Goal: Task Accomplishment & Management: Manage account settings

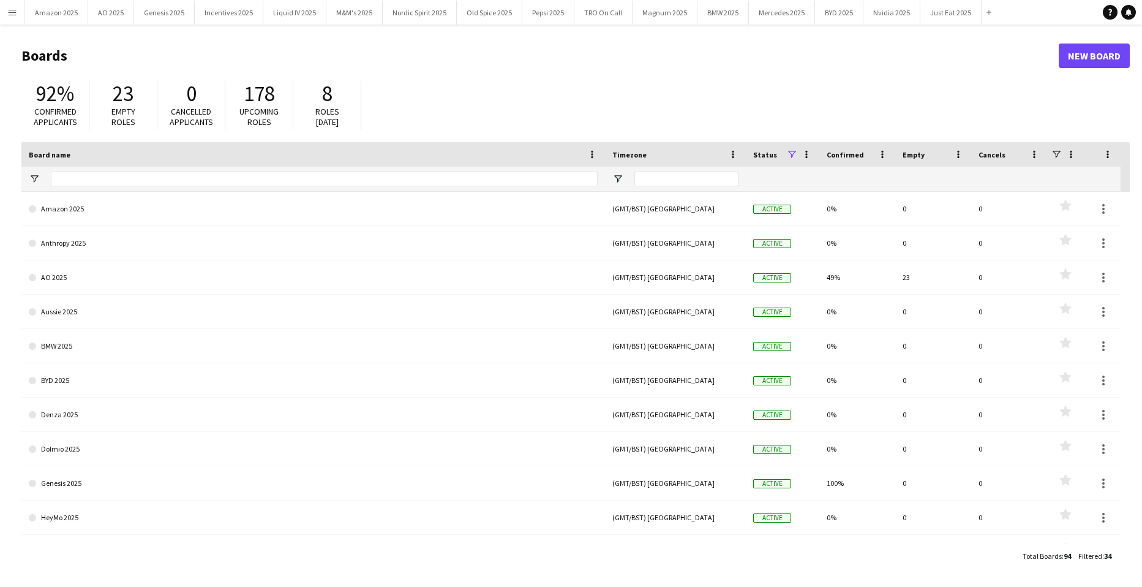
click at [9, 6] on button "Menu" at bounding box center [12, 12] width 25 height 25
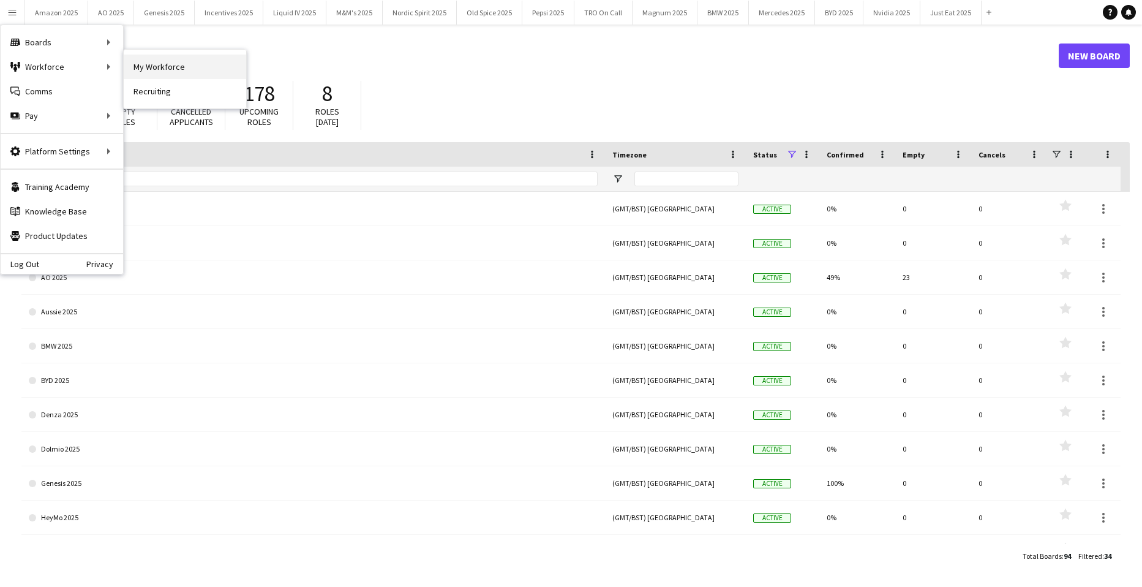
click at [153, 67] on link "My Workforce" at bounding box center [185, 67] width 123 height 25
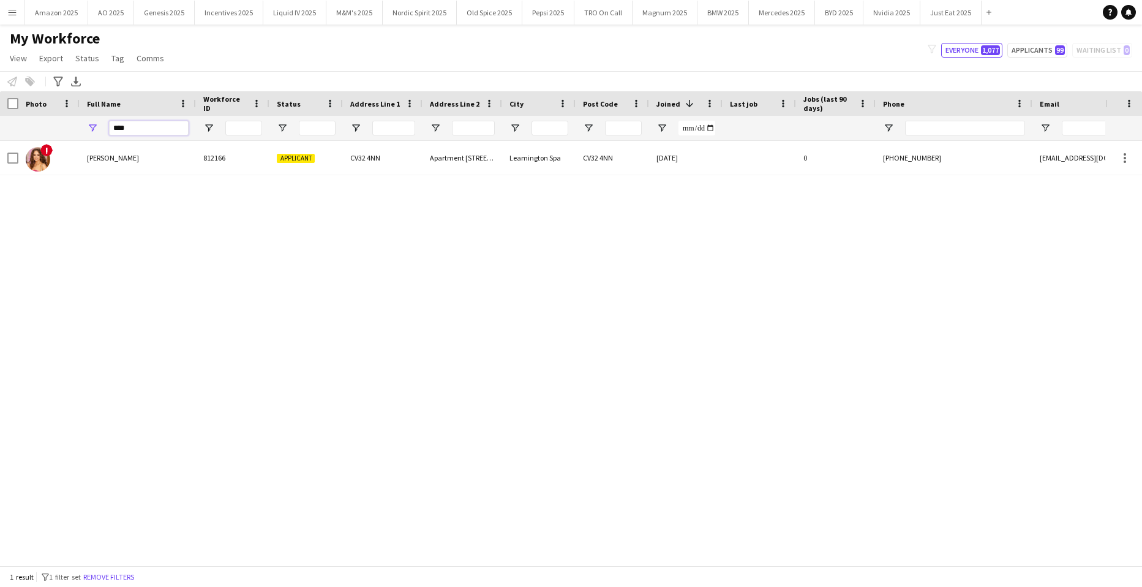
drag, startPoint x: 132, startPoint y: 131, endPoint x: -31, endPoint y: 153, distance: 164.3
click at [0, 153] on html "Menu Boards Boards Boards All jobs Status Workforce Workforce My Workforce Recr…" at bounding box center [571, 293] width 1142 height 587
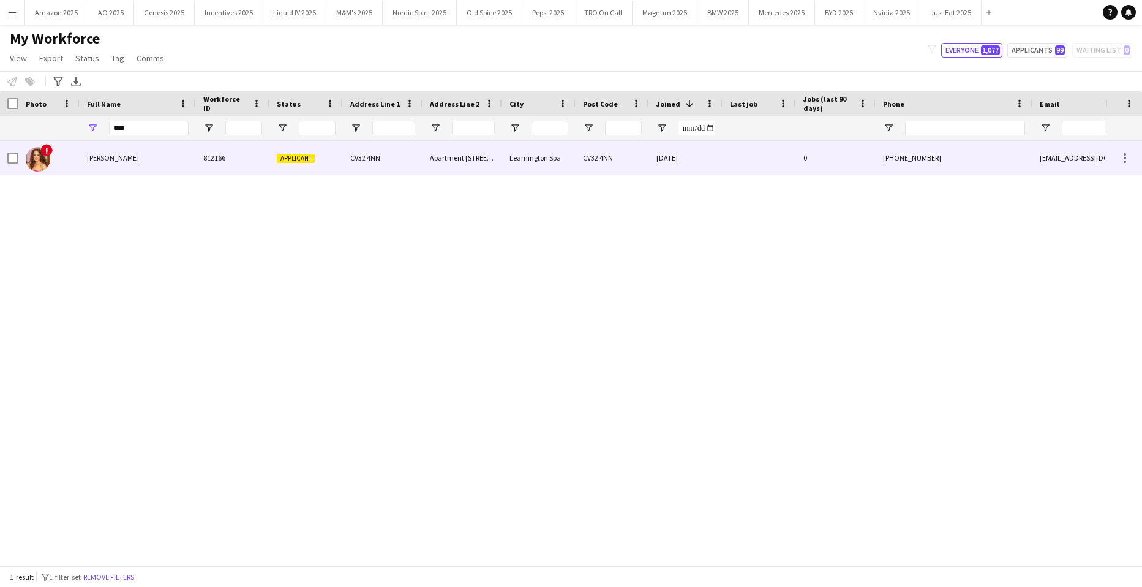
drag, startPoint x: 99, startPoint y: 145, endPoint x: 119, endPoint y: 132, distance: 23.4
click at [99, 145] on div "[PERSON_NAME]" at bounding box center [138, 158] width 116 height 34
type input "*****"
click at [152, 171] on div "[PERSON_NAME]" at bounding box center [138, 158] width 116 height 34
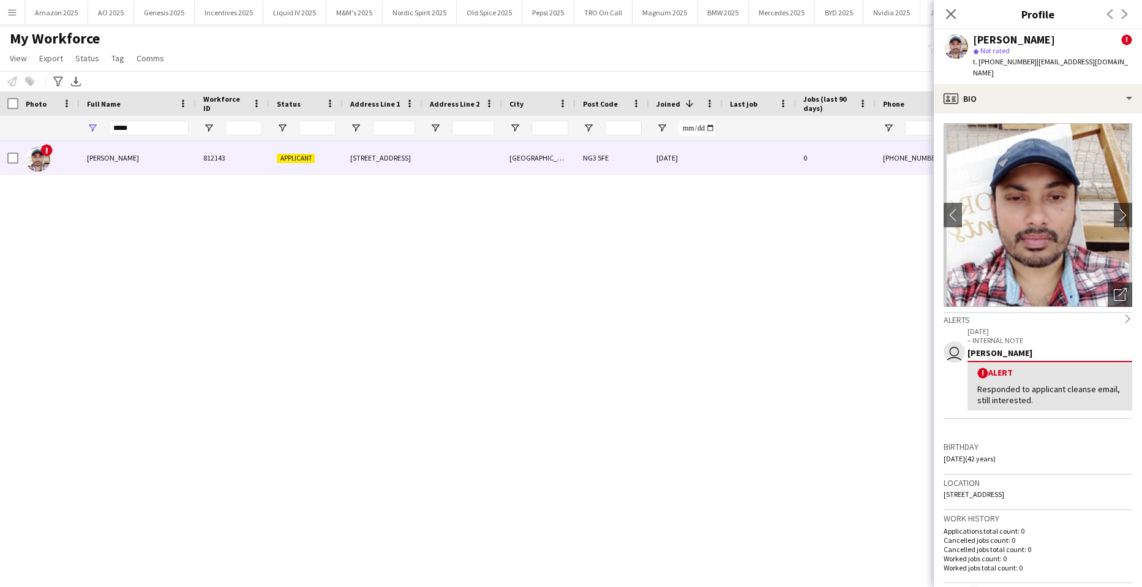
scroll to position [61, 0]
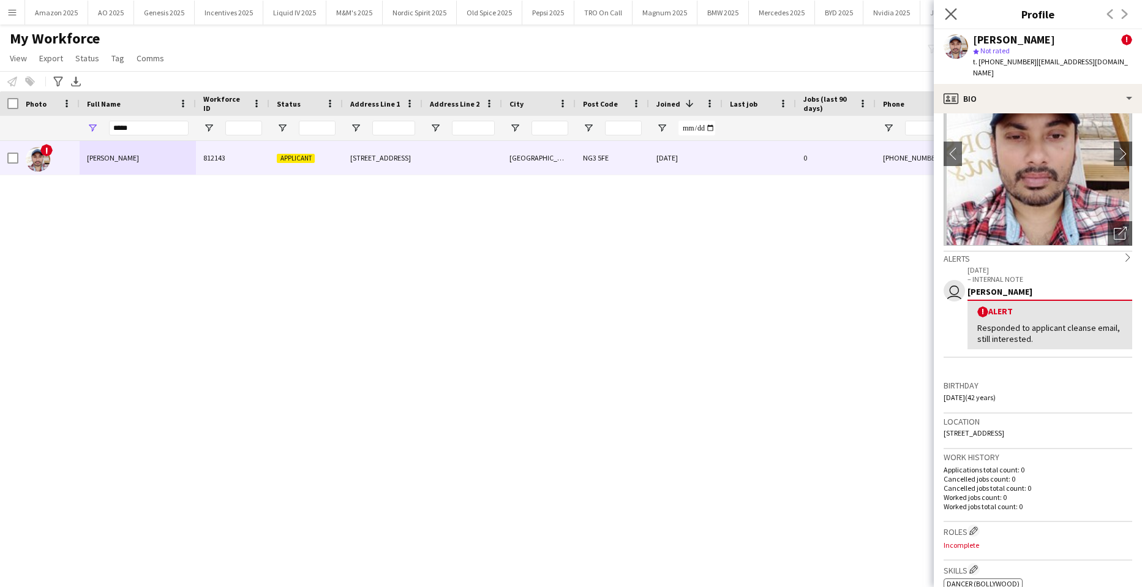
click at [957, 18] on icon "Close pop-in" at bounding box center [951, 14] width 12 height 12
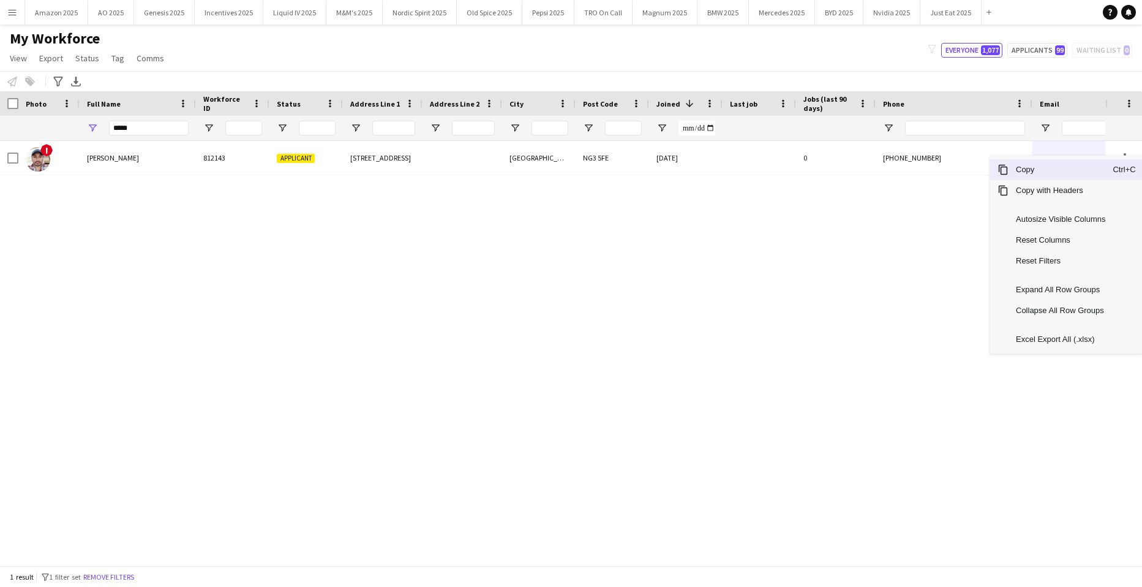
drag, startPoint x: 1054, startPoint y: 178, endPoint x: 1140, endPoint y: 258, distance: 117.0
click at [1054, 180] on div "Copy Ctrl+C Copy with Headers Autosize Visible Columns Reset Columns Reset Filt…" at bounding box center [1066, 255] width 153 height 198
drag, startPoint x: 1019, startPoint y: 168, endPoint x: 1032, endPoint y: 168, distance: 13.5
click at [1019, 168] on span "Copy" at bounding box center [1061, 169] width 104 height 21
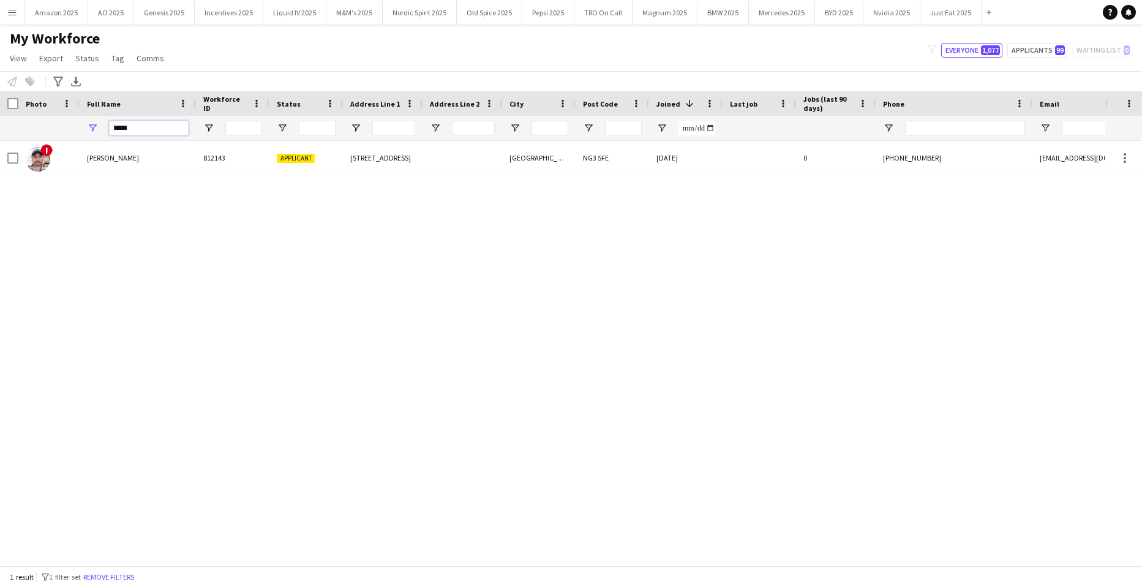
drag, startPoint x: 152, startPoint y: 131, endPoint x: -31, endPoint y: 129, distance: 183.2
click at [0, 129] on html "Menu Boards Boards Boards All jobs Status Workforce Workforce My Workforce Recr…" at bounding box center [571, 293] width 1142 height 587
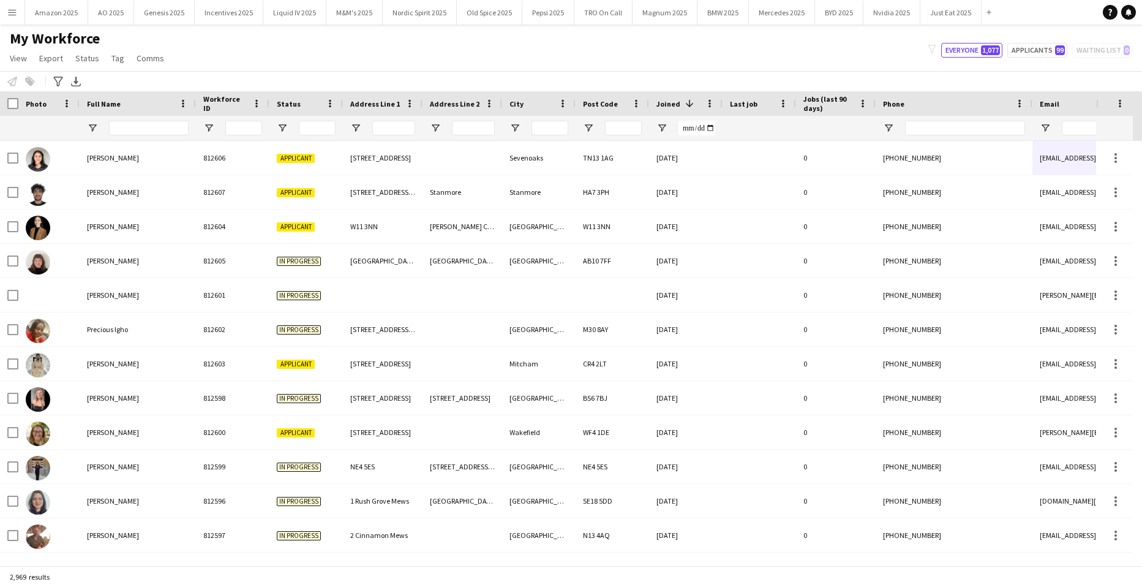
click at [10, 10] on app-icon "Menu" at bounding box center [12, 12] width 10 height 10
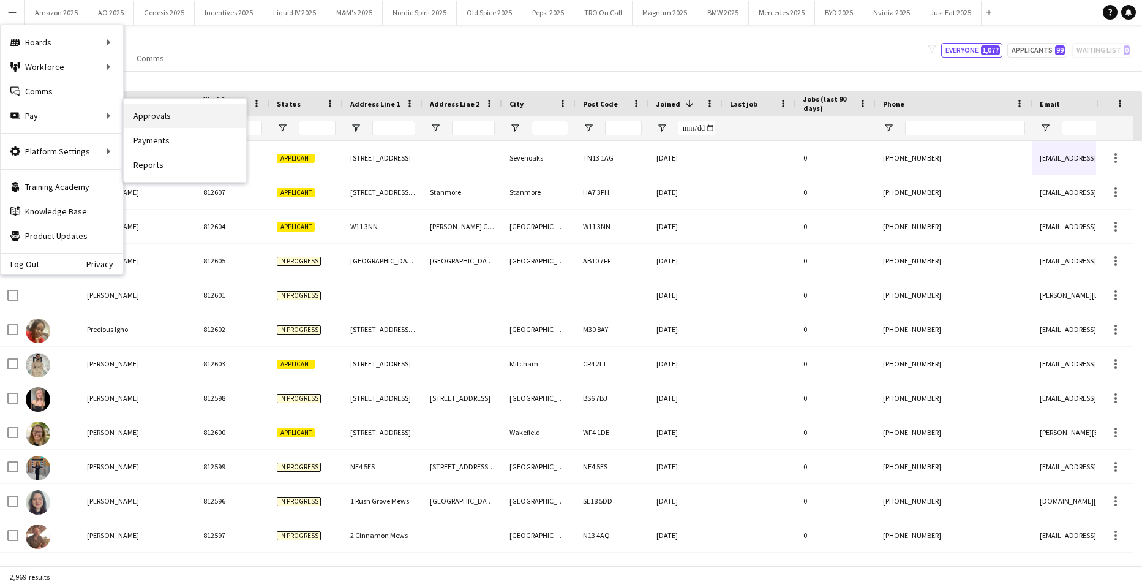
click at [141, 113] on link "Approvals" at bounding box center [185, 116] width 123 height 25
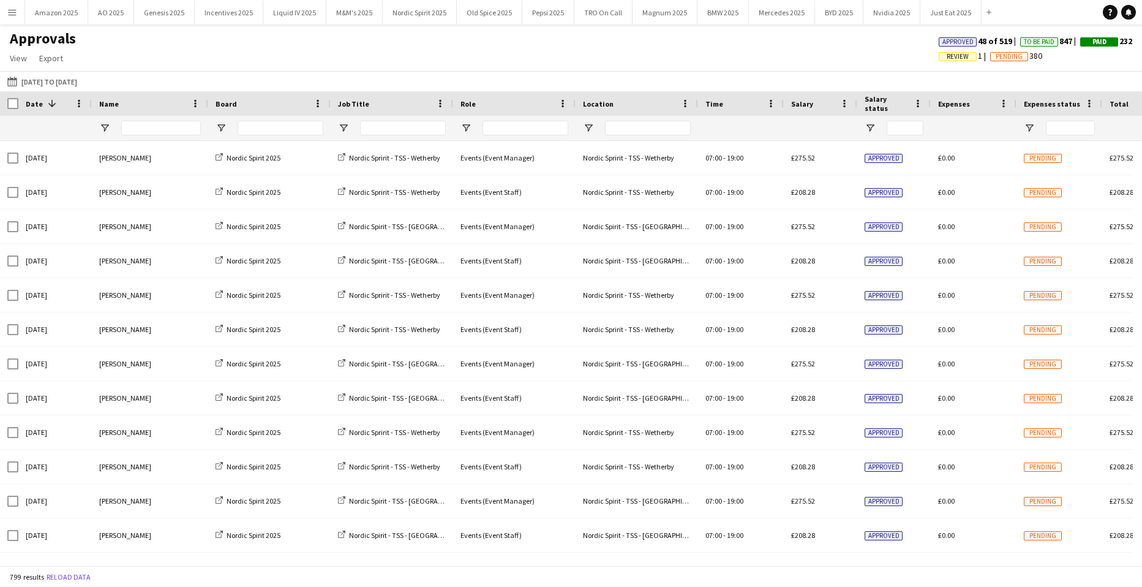
click at [939, 54] on span "Review" at bounding box center [958, 56] width 38 height 9
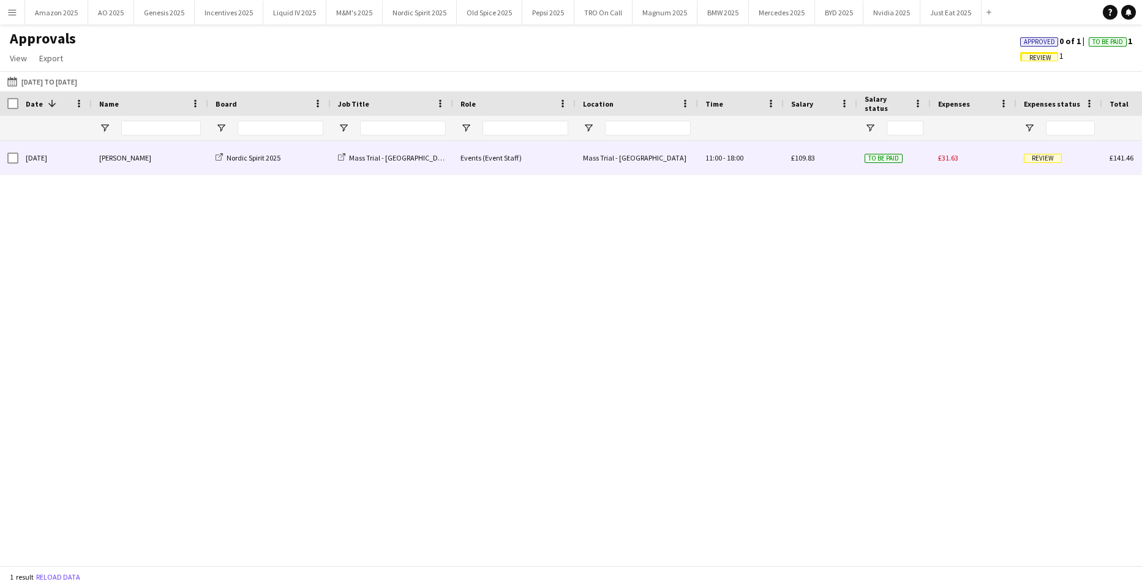
click at [1027, 158] on span "Review" at bounding box center [1043, 158] width 38 height 9
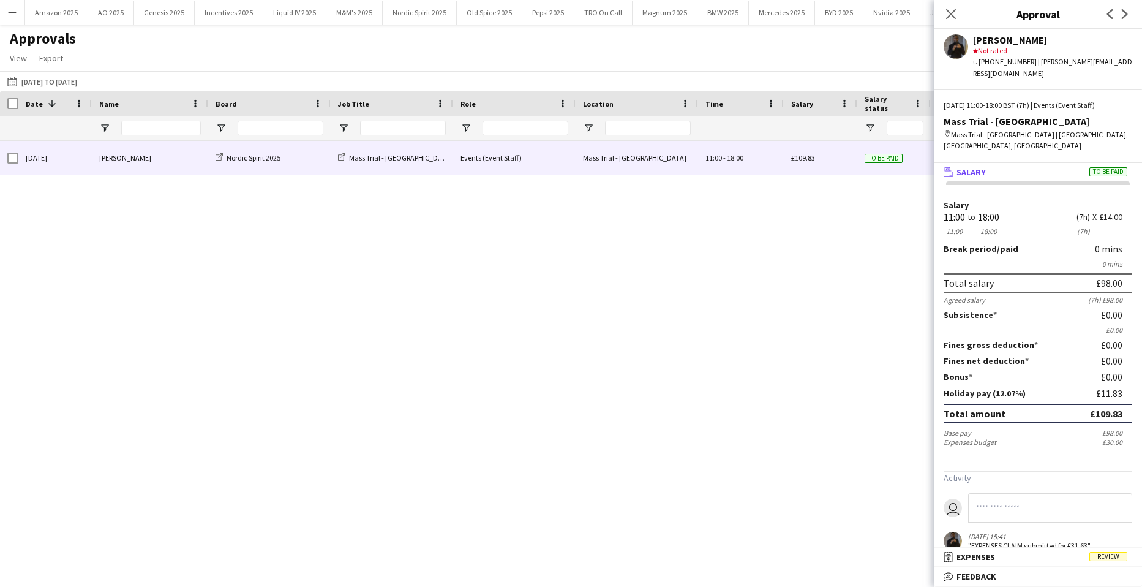
click at [1123, 555] on span "Review" at bounding box center [1109, 556] width 38 height 9
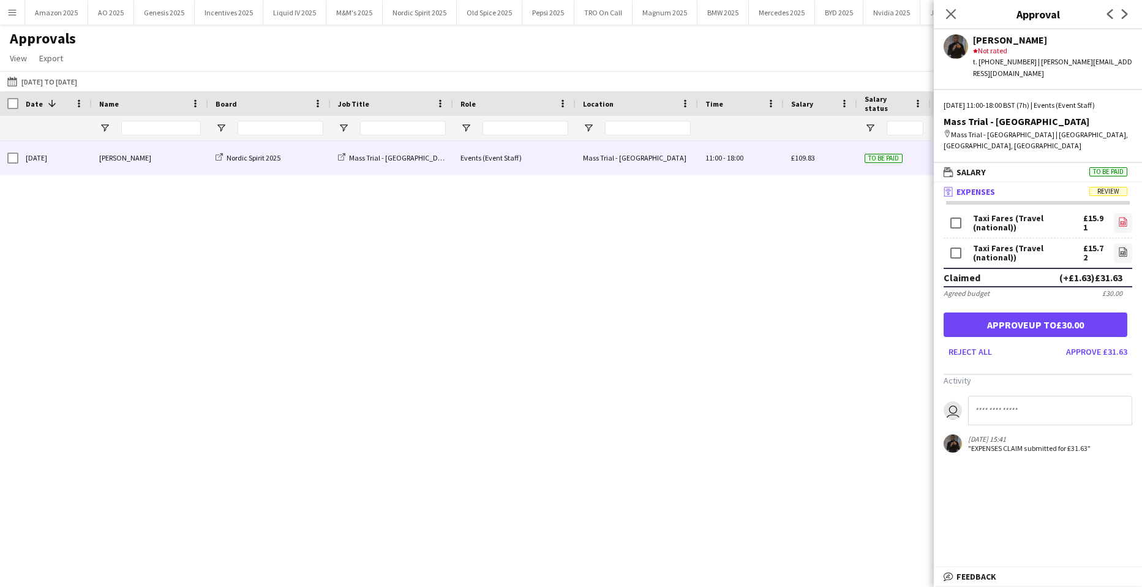
click at [1118, 217] on icon "file-image" at bounding box center [1123, 222] width 10 height 10
click at [1114, 243] on link "file-image" at bounding box center [1123, 253] width 18 height 20
click at [1039, 312] on button "Approve up to £30.00" at bounding box center [1036, 324] width 184 height 25
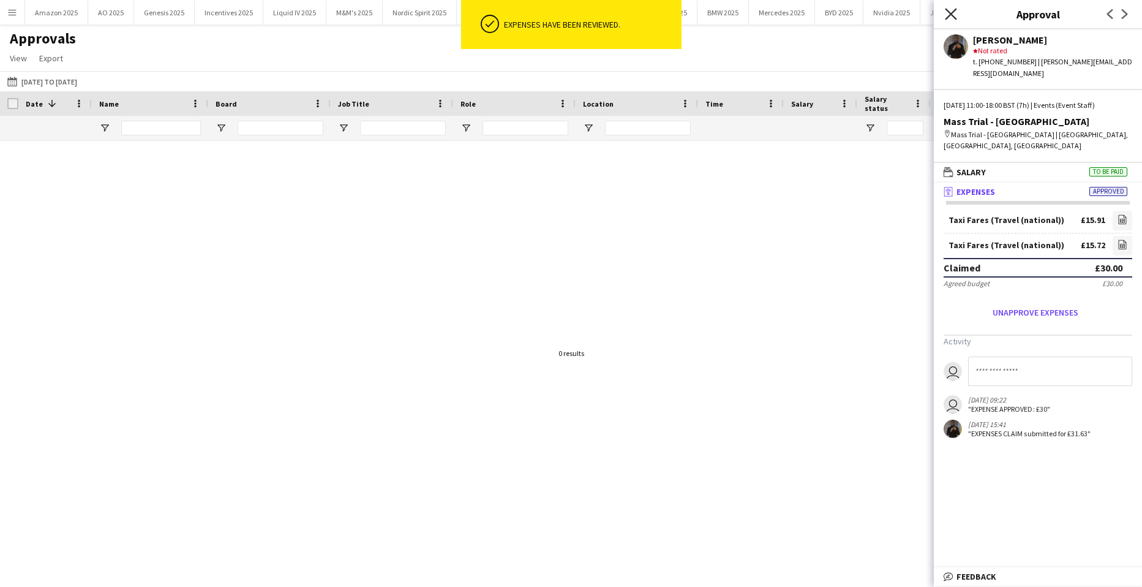
click at [949, 16] on icon at bounding box center [951, 14] width 12 height 12
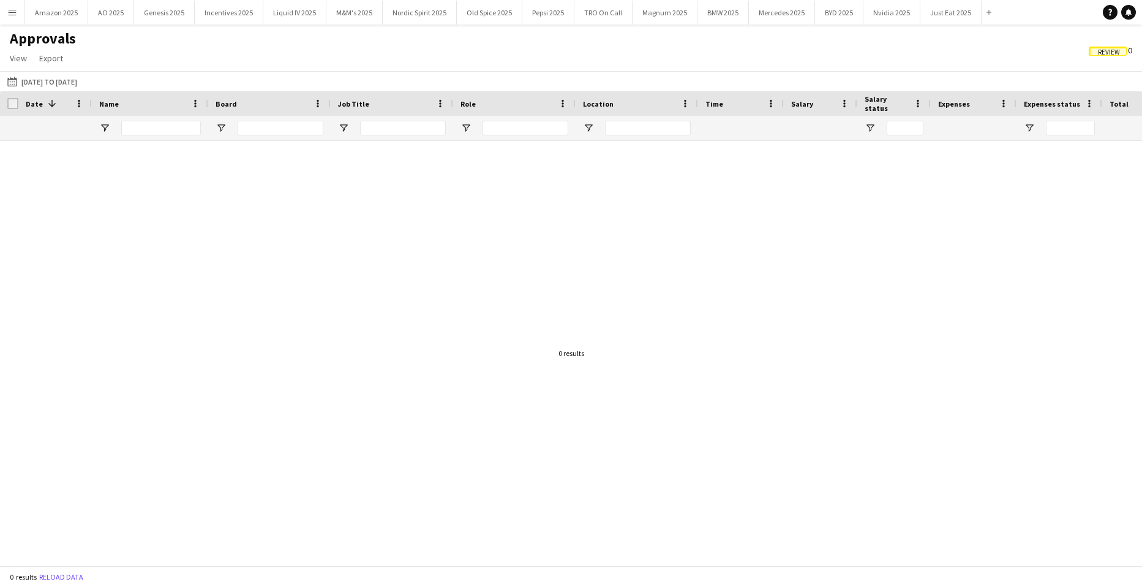
click at [1109, 52] on span "Review" at bounding box center [1109, 52] width 22 height 8
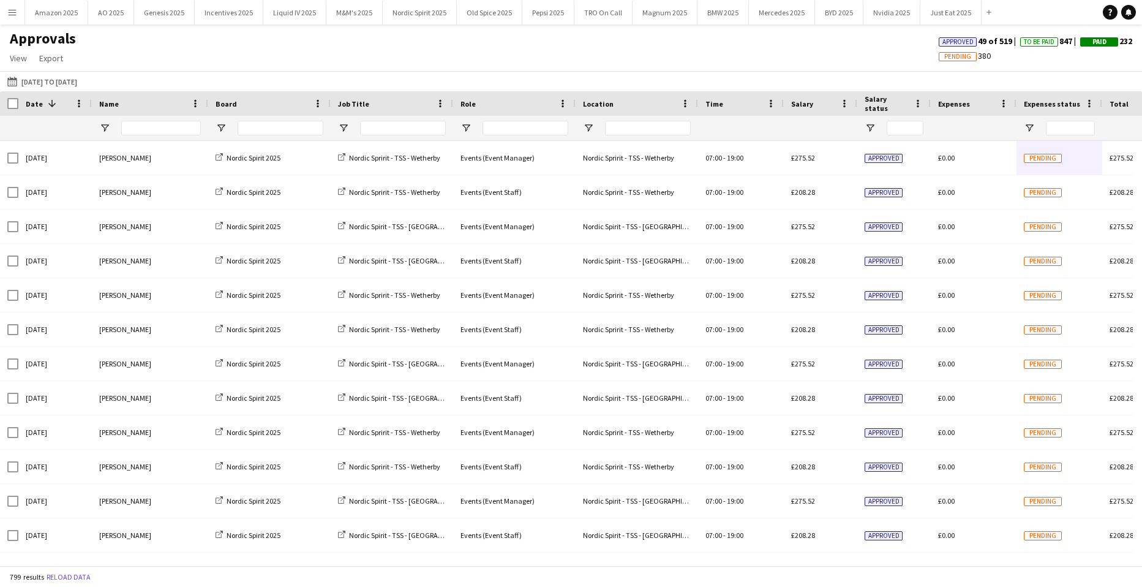
click at [15, 16] on app-icon "Menu" at bounding box center [12, 12] width 10 height 10
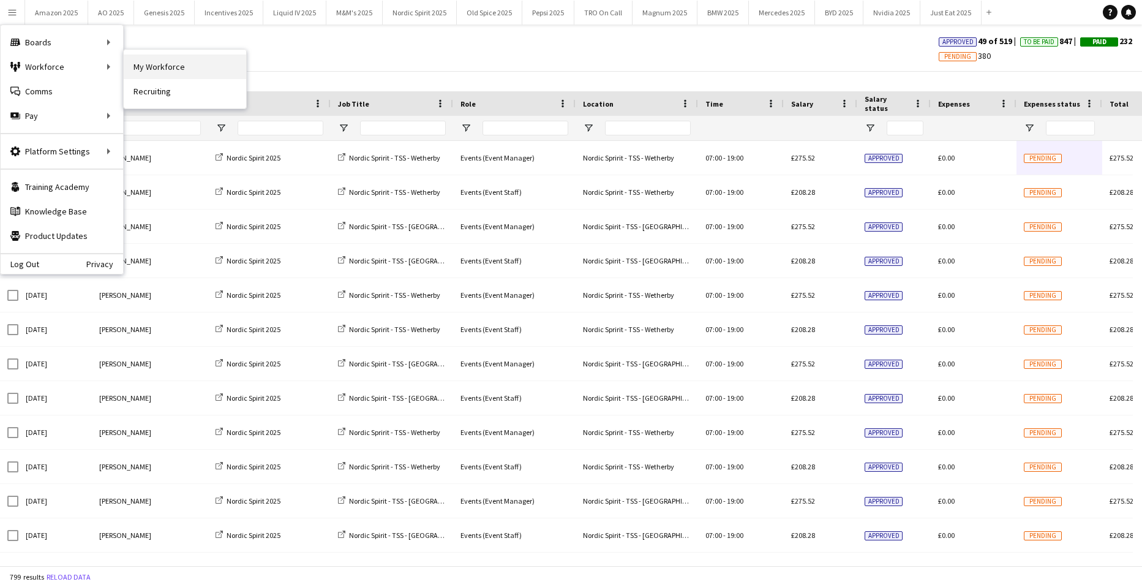
click at [157, 61] on link "My Workforce" at bounding box center [185, 67] width 123 height 25
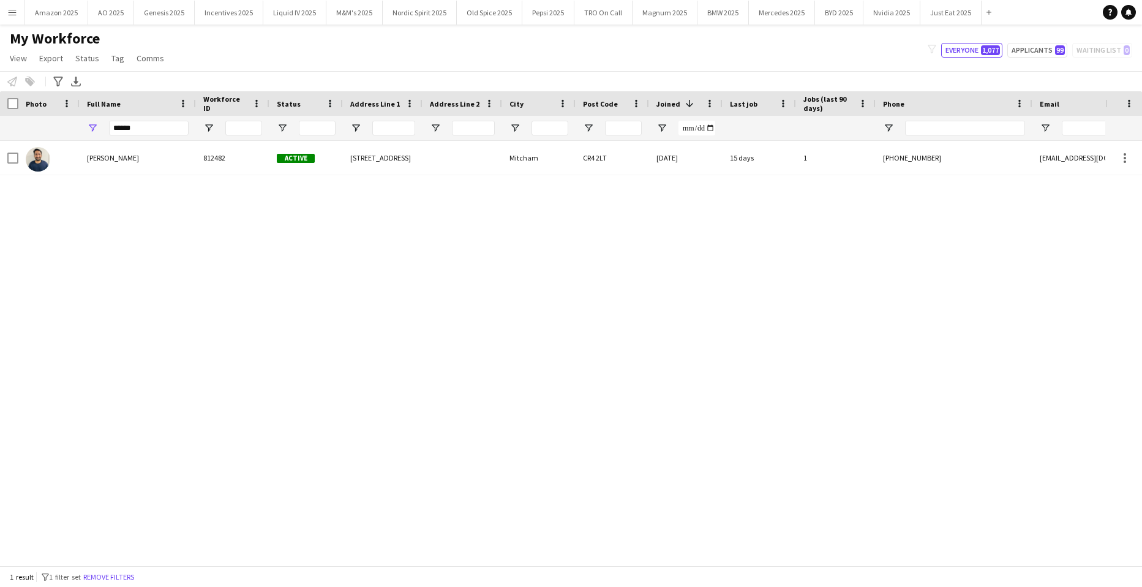
click at [602, 246] on div "[PERSON_NAME] 812482 Active [STREET_ADDRESS] [DATE] 15 days 1 [PHONE_NUMBER] [E…" at bounding box center [553, 348] width 1106 height 415
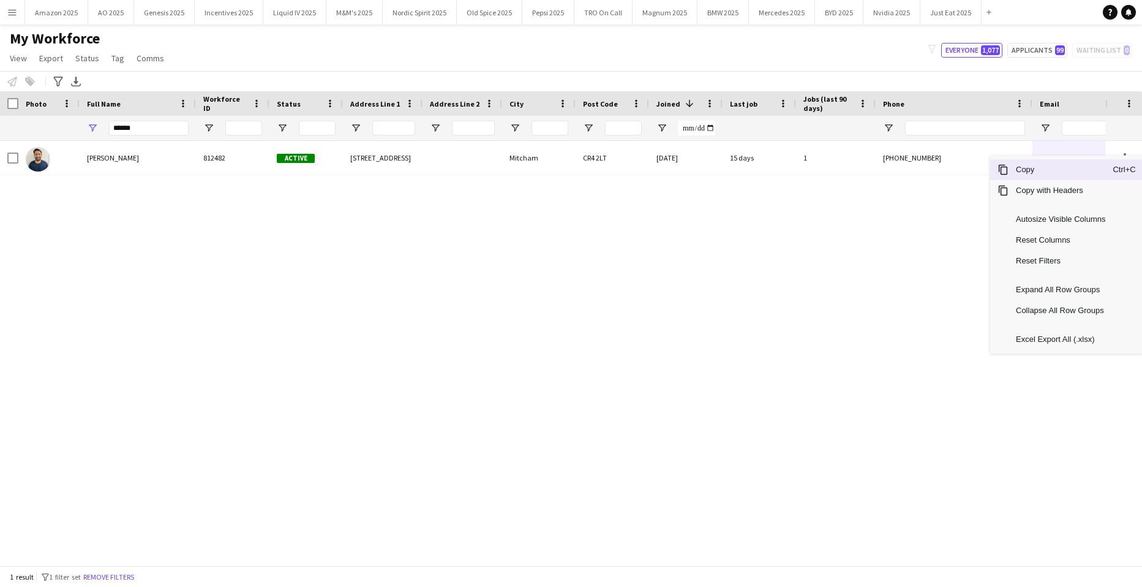
click at [1073, 167] on span "Copy" at bounding box center [1061, 169] width 104 height 21
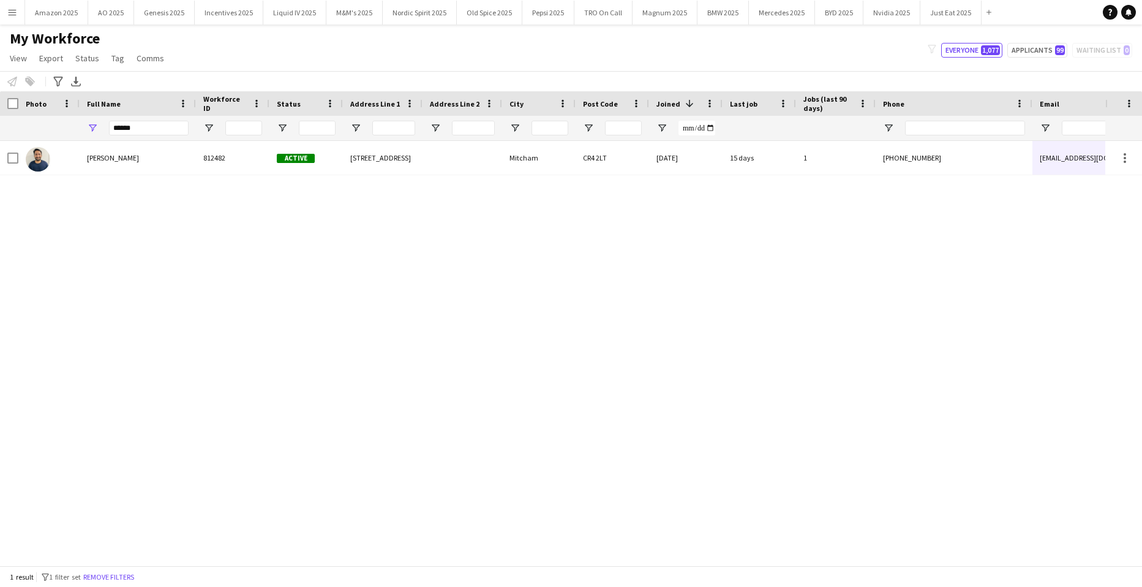
click at [107, 225] on div "[PERSON_NAME] 812482 Active [STREET_ADDRESS] [DATE] 15 days 1 [PHONE_NUMBER] [E…" at bounding box center [553, 348] width 1106 height 415
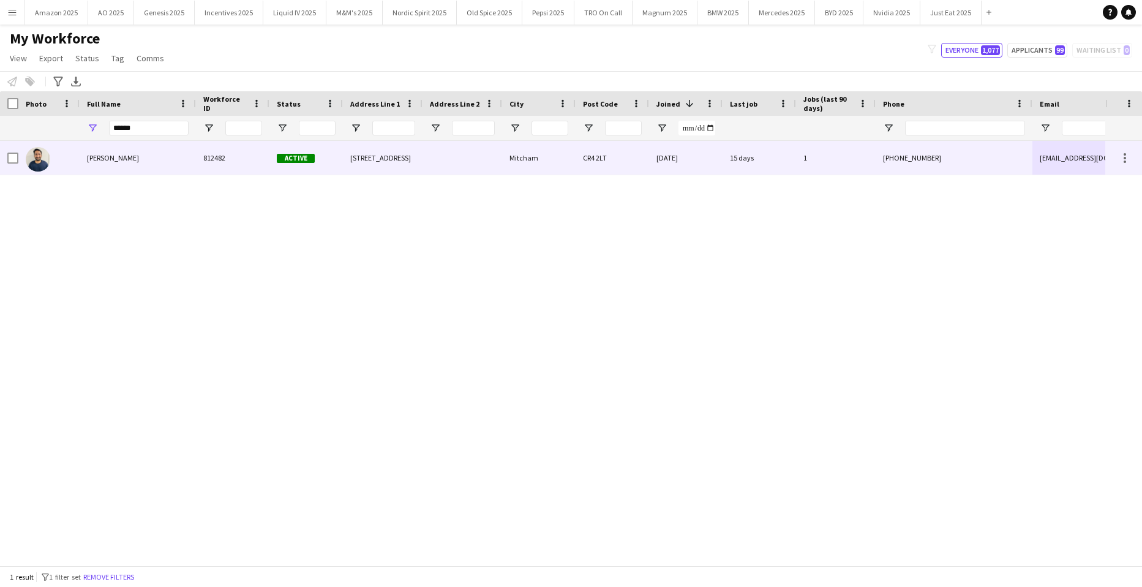
click at [126, 162] on span "[PERSON_NAME]" at bounding box center [113, 157] width 52 height 9
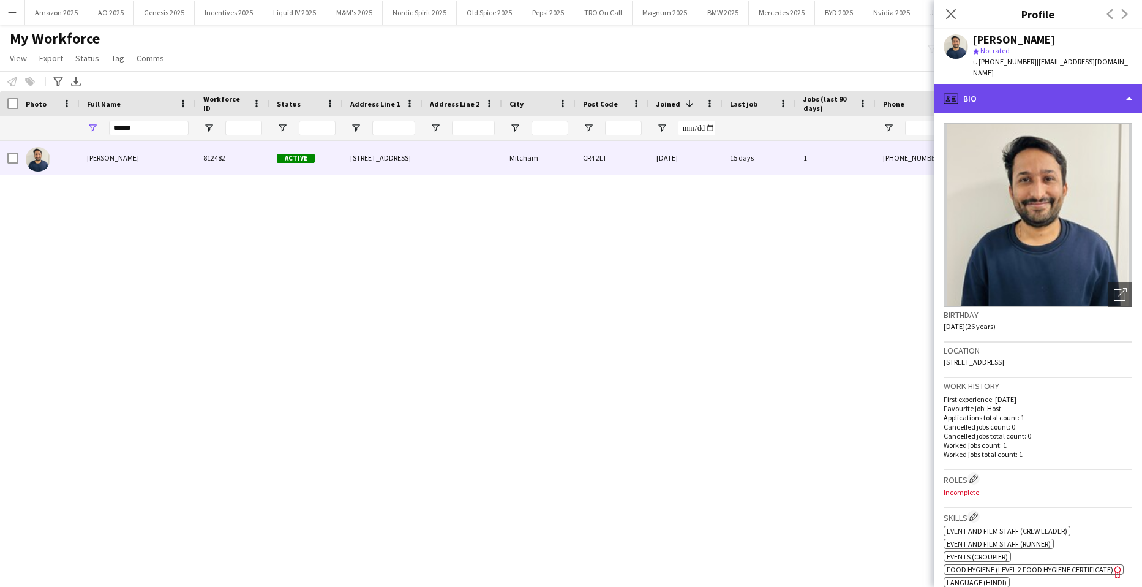
click at [1048, 84] on div "profile Bio" at bounding box center [1038, 98] width 208 height 29
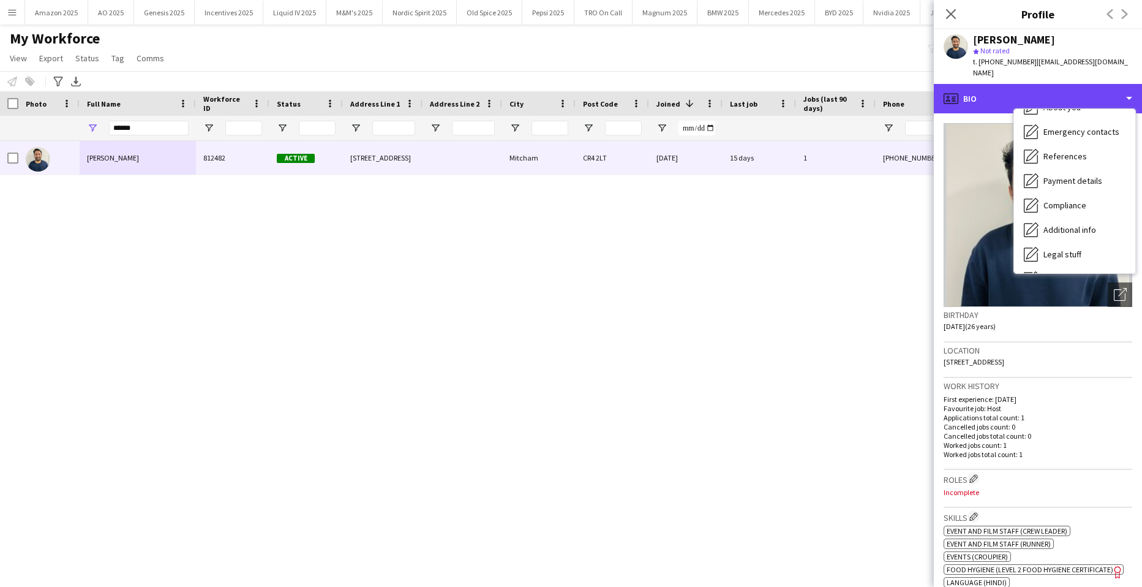
scroll to position [164, 0]
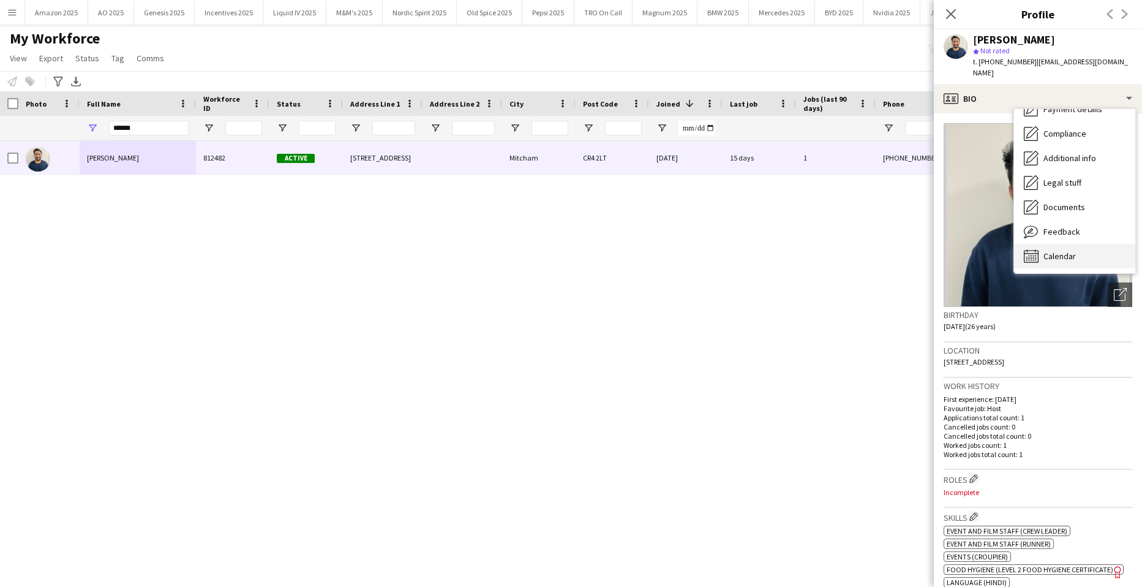
click at [1052, 251] on span "Calendar" at bounding box center [1060, 256] width 32 height 11
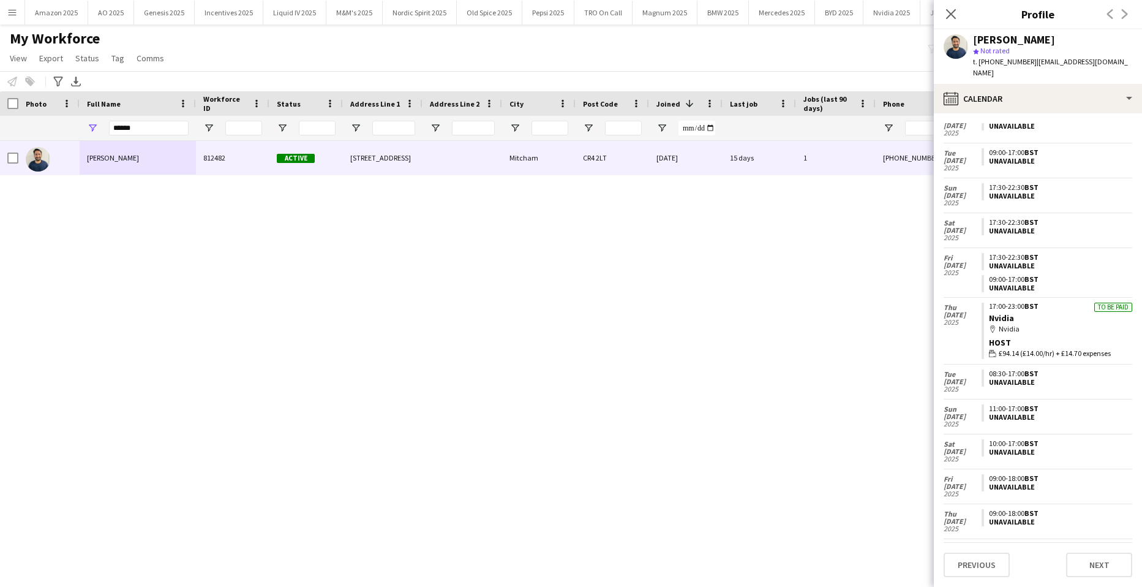
scroll to position [469, 0]
click at [948, 13] on icon "Close pop-in" at bounding box center [951, 14] width 12 height 12
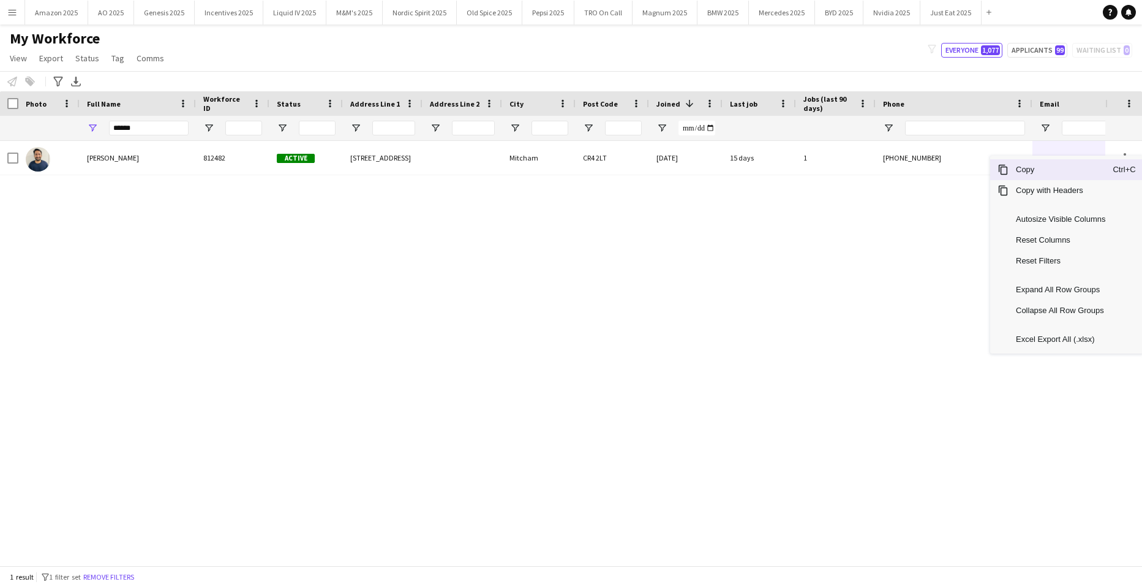
click at [1062, 174] on span "Copy" at bounding box center [1061, 169] width 104 height 21
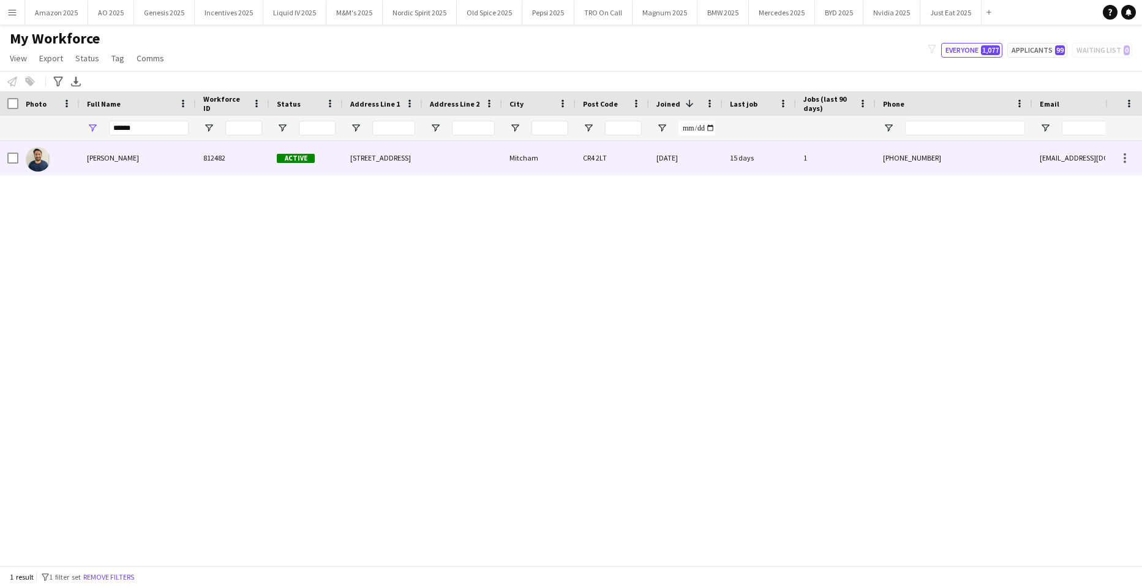
drag, startPoint x: 106, startPoint y: 159, endPoint x: 642, endPoint y: 383, distance: 581.0
click at [107, 160] on span "[PERSON_NAME]" at bounding box center [113, 157] width 52 height 9
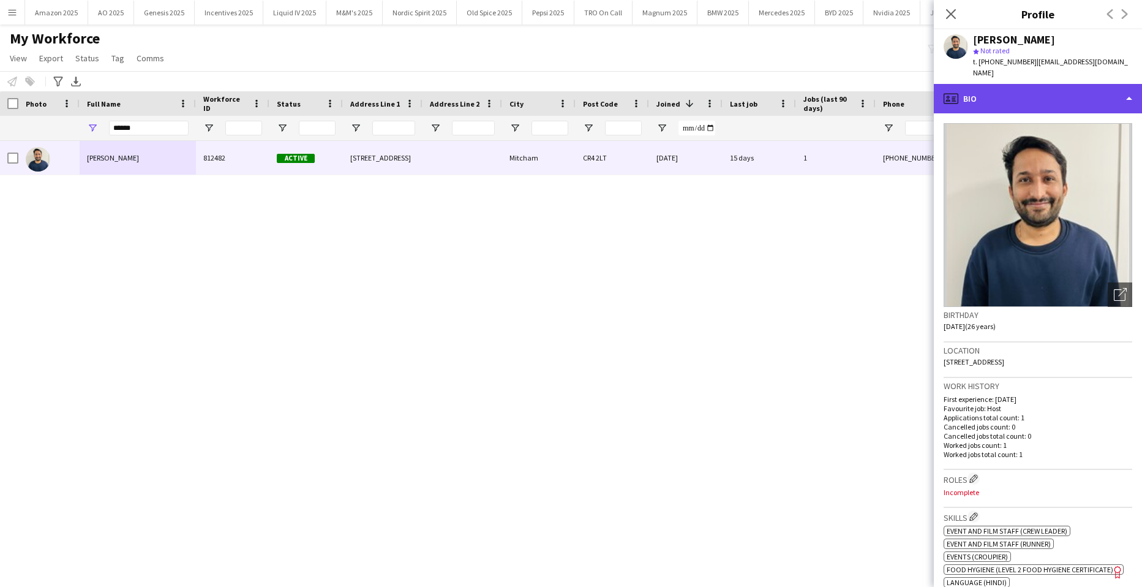
click at [1092, 84] on div "profile Bio" at bounding box center [1038, 98] width 208 height 29
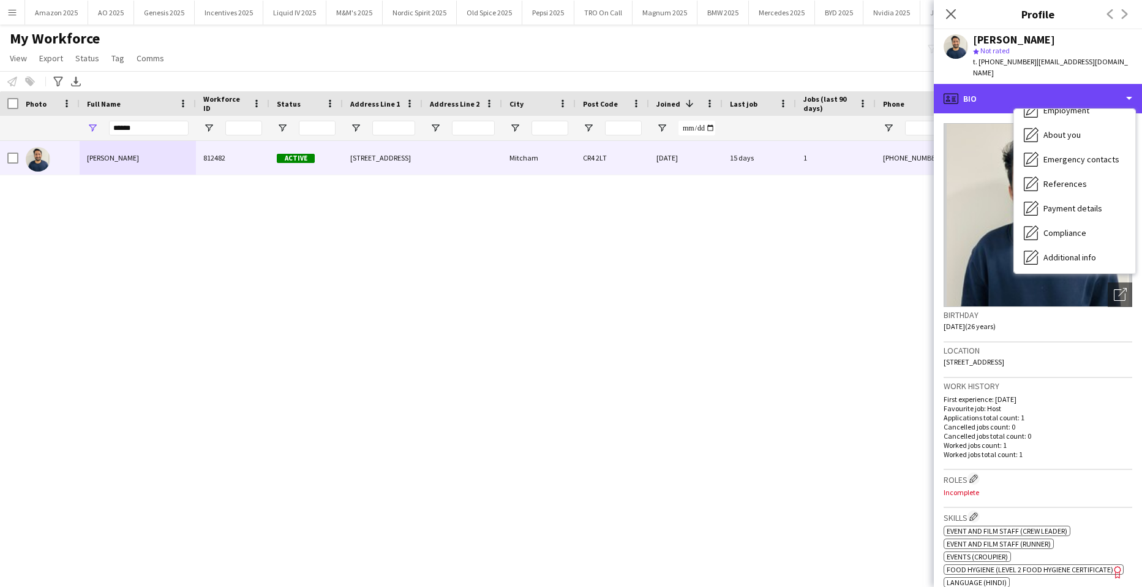
scroll to position [164, 0]
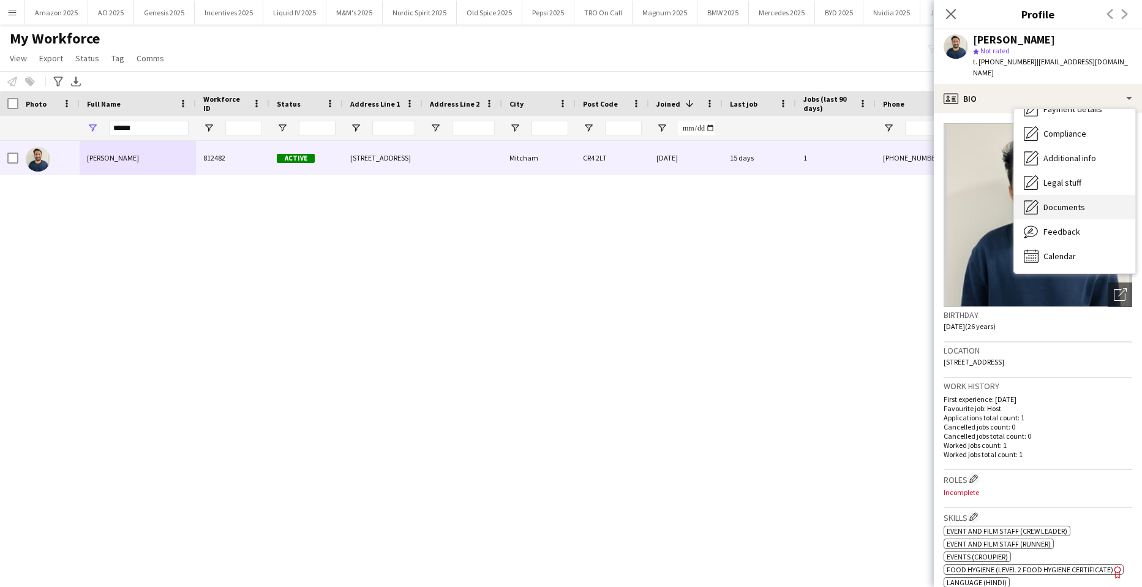
click at [1071, 202] on span "Documents" at bounding box center [1065, 207] width 42 height 11
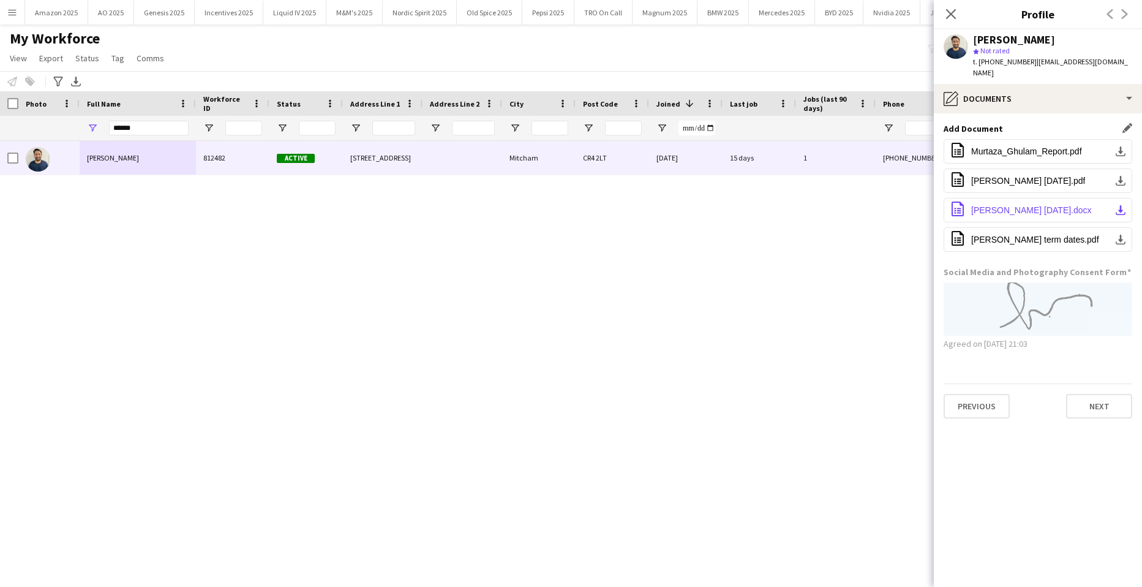
click at [1058, 205] on span "[PERSON_NAME] [DATE].docx" at bounding box center [1031, 210] width 121 height 10
click at [1023, 146] on span "Murtaza_Ghulam_Report.pdf" at bounding box center [1026, 151] width 111 height 10
click at [1035, 176] on span "[PERSON_NAME] [DATE].pdf" at bounding box center [1028, 181] width 114 height 10
click at [950, 16] on icon at bounding box center [951, 14] width 12 height 12
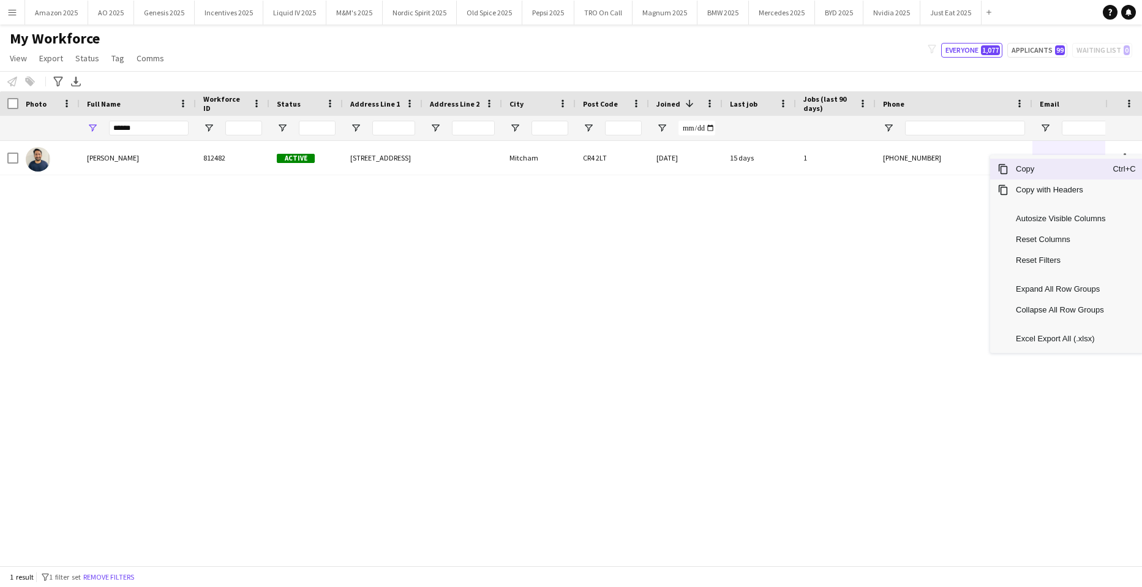
click at [1059, 171] on span "Copy" at bounding box center [1061, 169] width 104 height 21
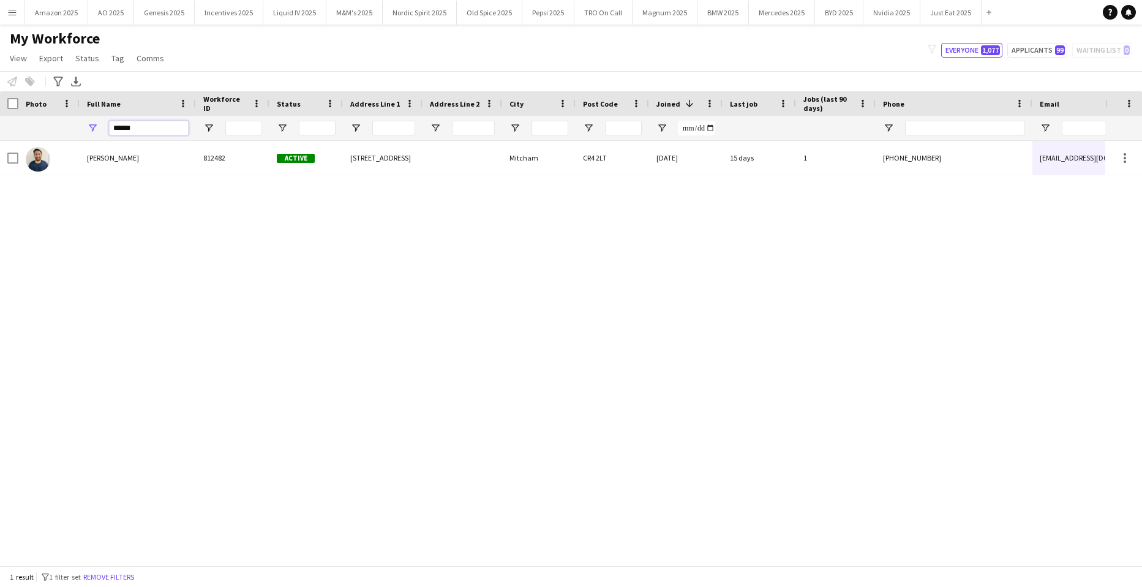
drag, startPoint x: 149, startPoint y: 129, endPoint x: -31, endPoint y: 156, distance: 182.1
click at [0, 156] on html "Menu Boards Boards Boards All jobs Status Workforce Workforce My Workforce Recr…" at bounding box center [571, 293] width 1142 height 587
type input "**********"
click at [350, 298] on div "! [PERSON_NAME] 811105 Active [STREET_ADDRESS] [DATE] 277 days 0 [PHONE_NUMBER]…" at bounding box center [553, 348] width 1106 height 415
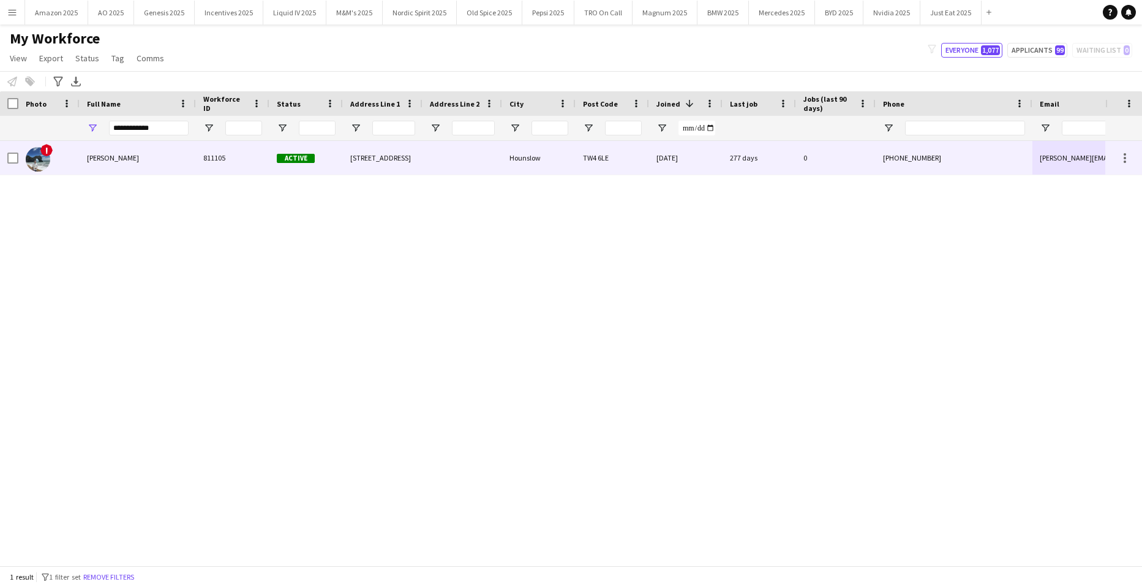
click at [106, 147] on div "[PERSON_NAME]" at bounding box center [138, 158] width 116 height 34
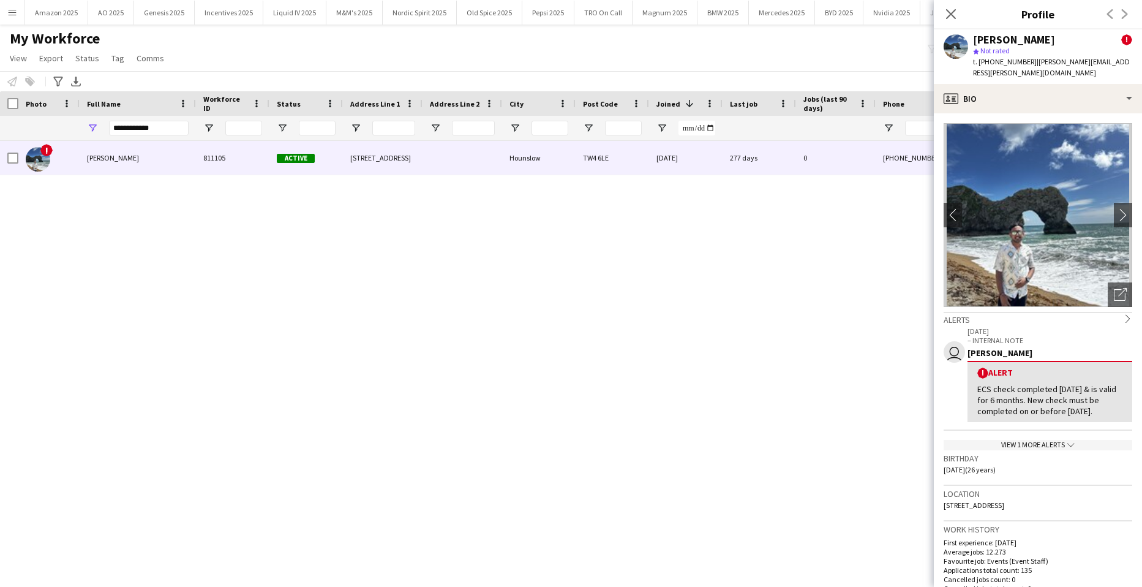
click at [794, 300] on div "! [PERSON_NAME] 811105 Active [STREET_ADDRESS] [DATE] 277 days 0 [PHONE_NUMBER]…" at bounding box center [553, 348] width 1106 height 415
click at [949, 14] on icon "Close pop-in" at bounding box center [951, 14] width 12 height 12
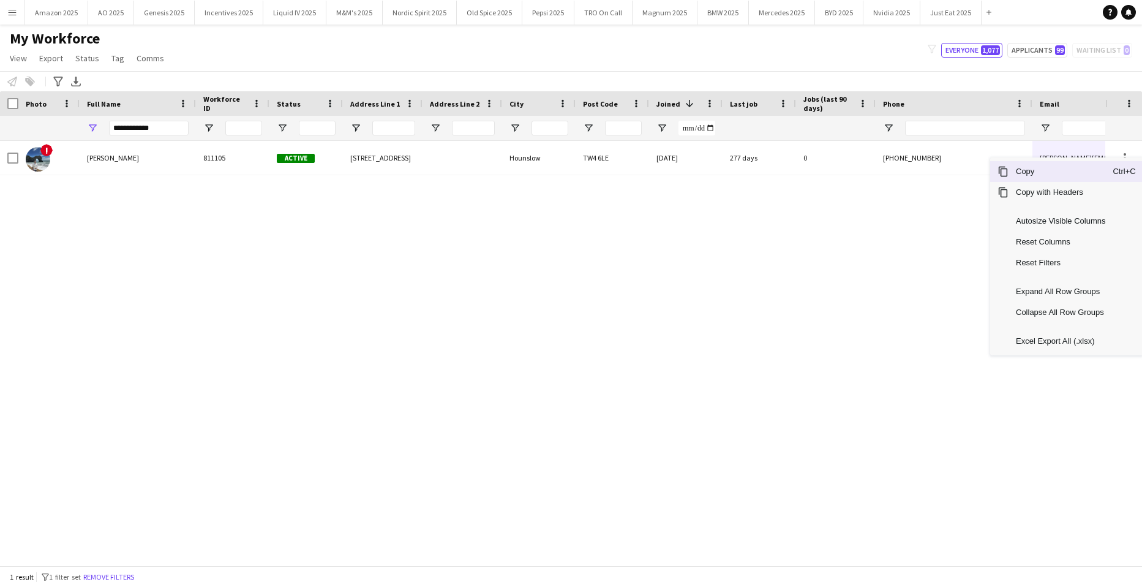
click at [1053, 168] on span "Copy" at bounding box center [1061, 171] width 104 height 21
click at [1075, 169] on span "Copy" at bounding box center [1061, 167] width 104 height 21
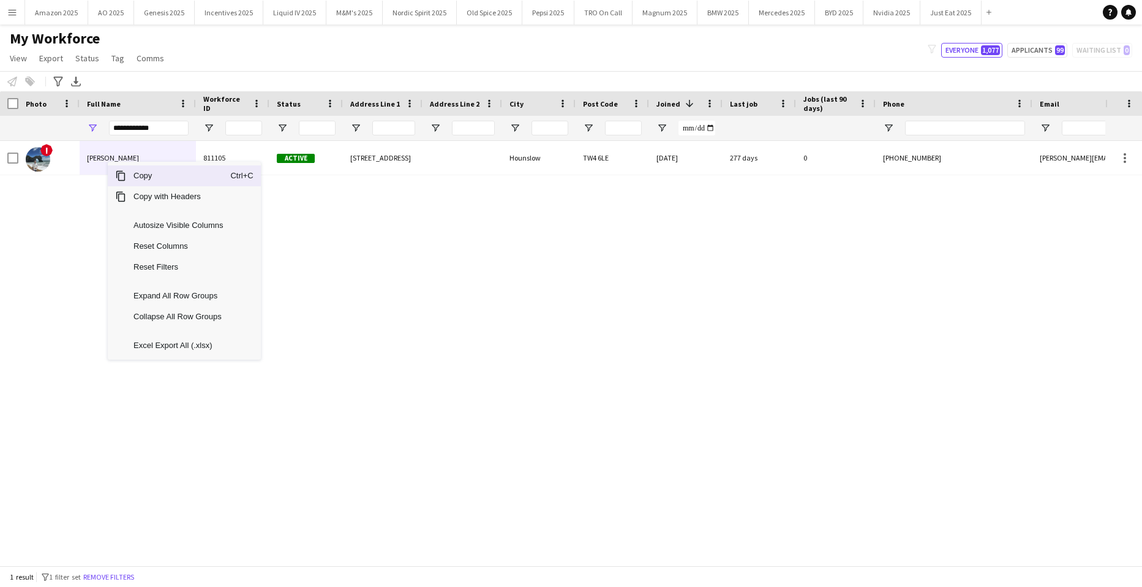
click at [125, 181] on span "Context Menu" at bounding box center [120, 175] width 11 height 11
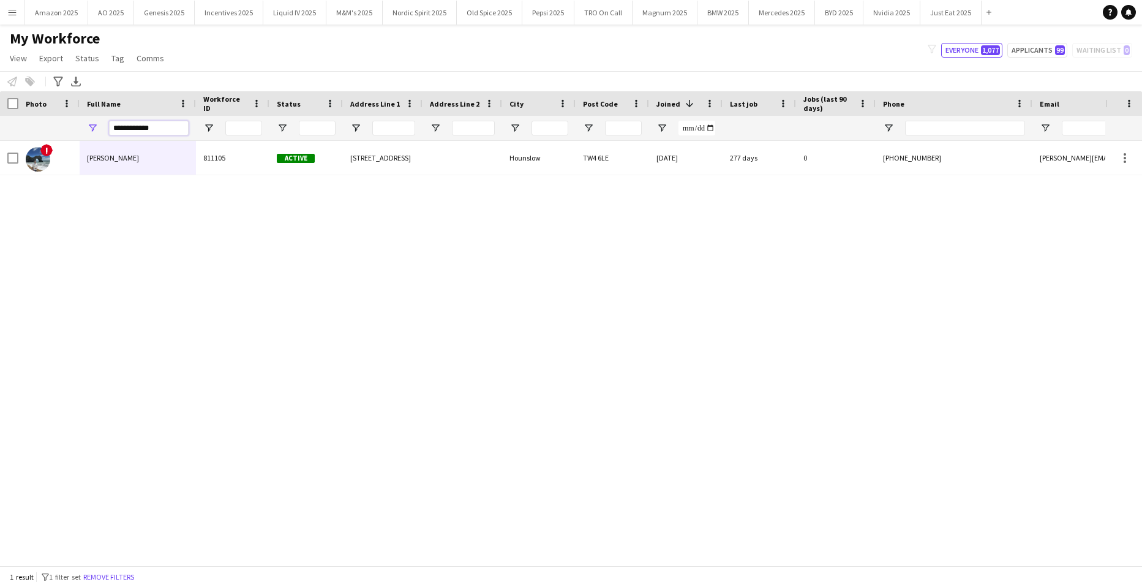
drag, startPoint x: 162, startPoint y: 130, endPoint x: -31, endPoint y: 136, distance: 193.0
click at [0, 136] on html "Menu Boards Boards Boards All jobs Status Workforce Workforce My Workforce Recr…" at bounding box center [571, 293] width 1142 height 587
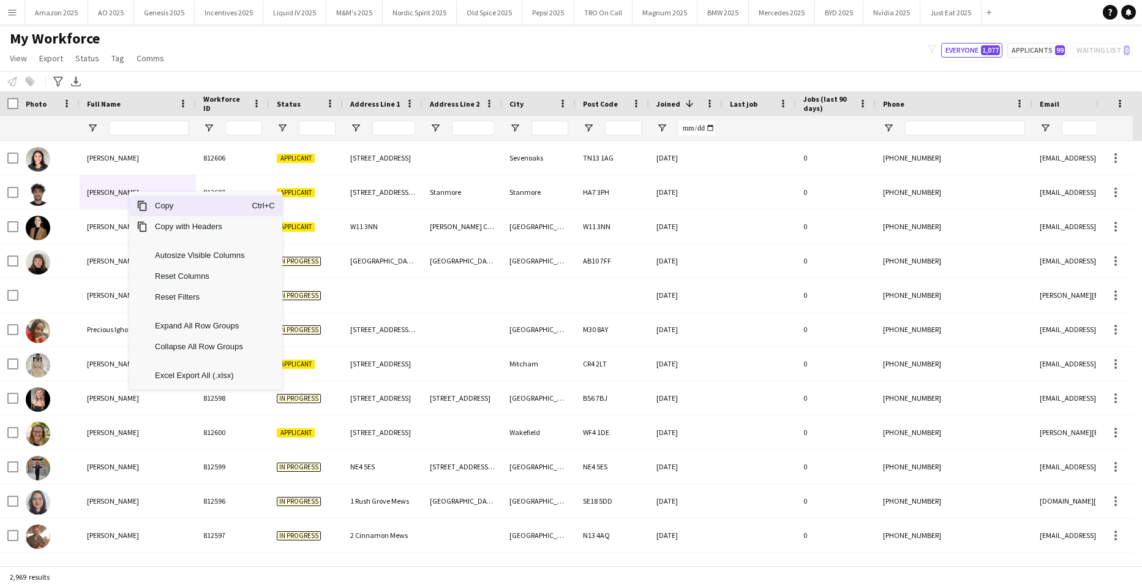
click at [153, 203] on span "Copy" at bounding box center [200, 205] width 104 height 21
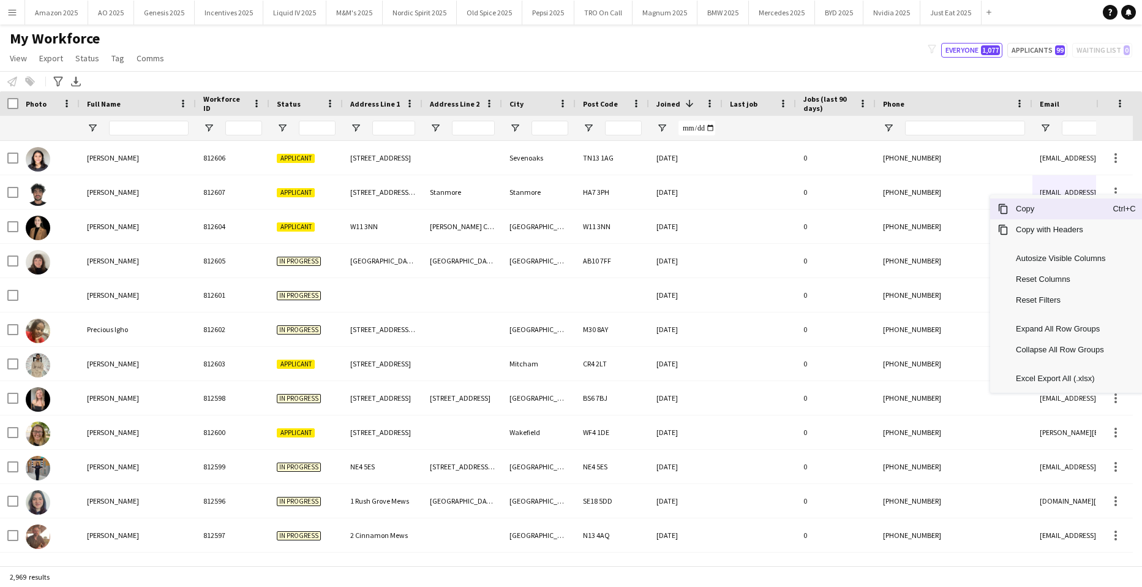
click at [1053, 211] on span "Copy" at bounding box center [1061, 208] width 104 height 21
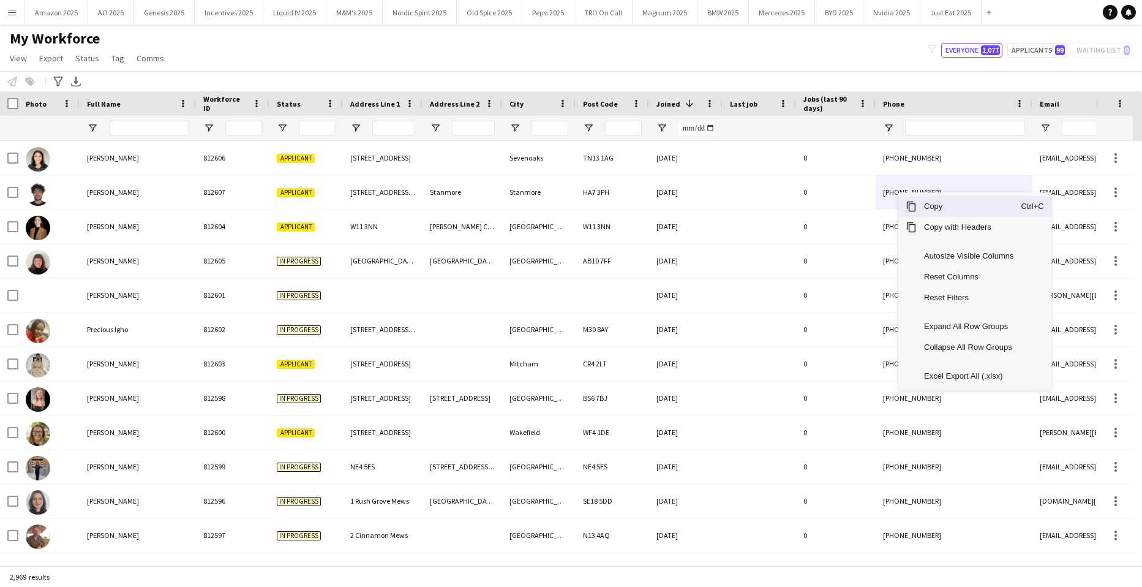
click at [925, 207] on span "Copy" at bounding box center [969, 206] width 104 height 21
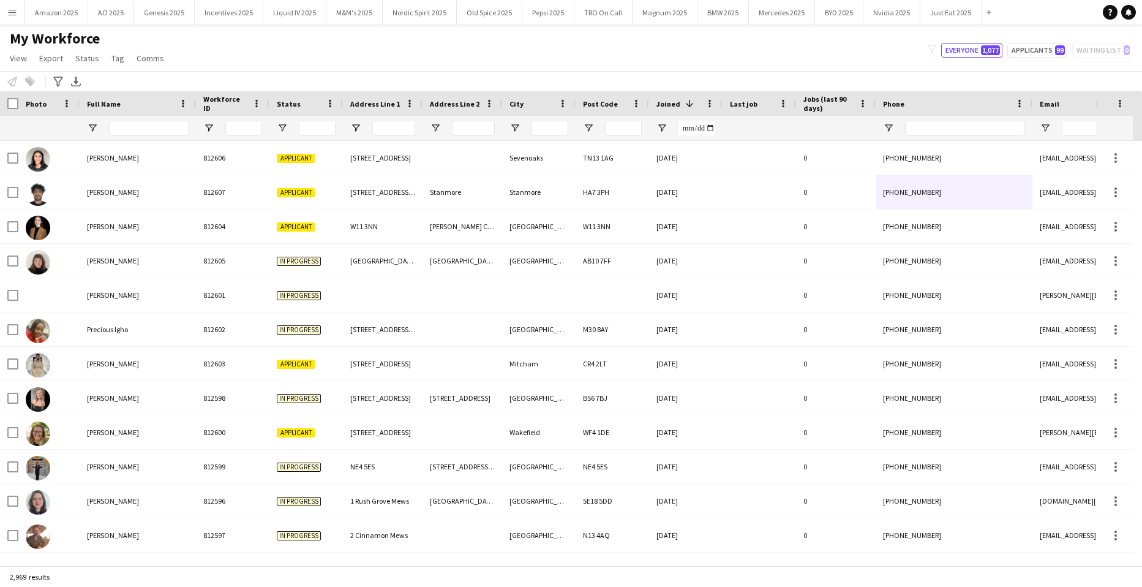
drag, startPoint x: 279, startPoint y: 119, endPoint x: 290, endPoint y: 135, distance: 19.4
click at [279, 119] on div at bounding box center [307, 128] width 74 height 25
click at [284, 124] on span "Open Filter Menu" at bounding box center [282, 128] width 11 height 11
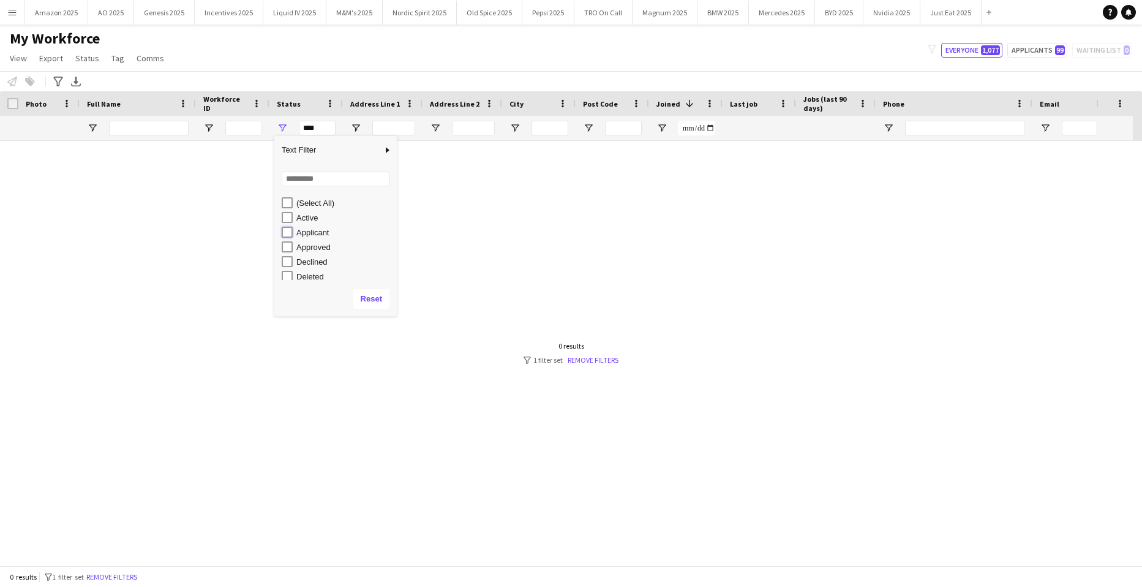
type input "**********"
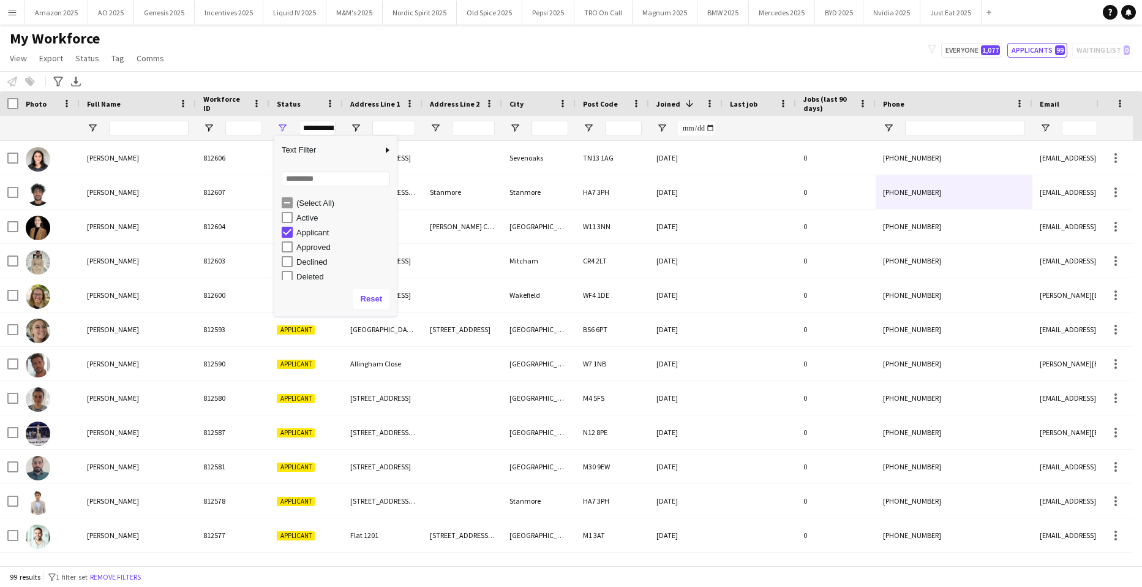
click at [543, 65] on div "My Workforce View Views Default view Compliance Log New view Update view Delete…" at bounding box center [571, 50] width 1142 height 42
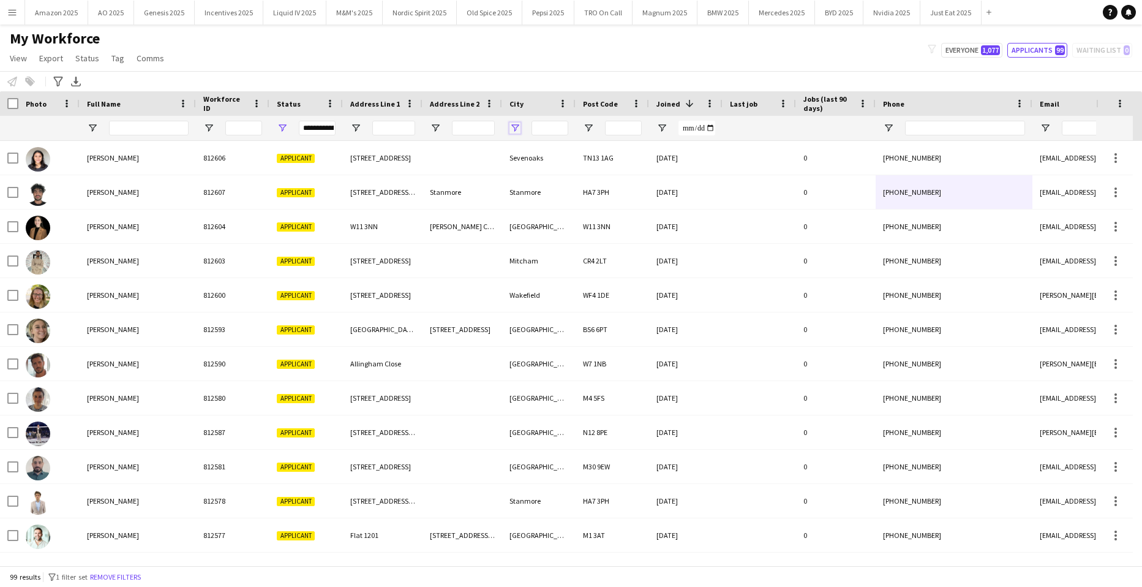
click at [516, 127] on span "Open Filter Menu" at bounding box center [515, 128] width 11 height 11
click at [445, 72] on div "Notify workforce Add to tag Select at least one crew to tag him or her. Advance…" at bounding box center [571, 81] width 1142 height 20
click at [290, 123] on div "**********" at bounding box center [307, 128] width 74 height 25
click at [284, 129] on span "Open Filter Menu" at bounding box center [282, 128] width 11 height 11
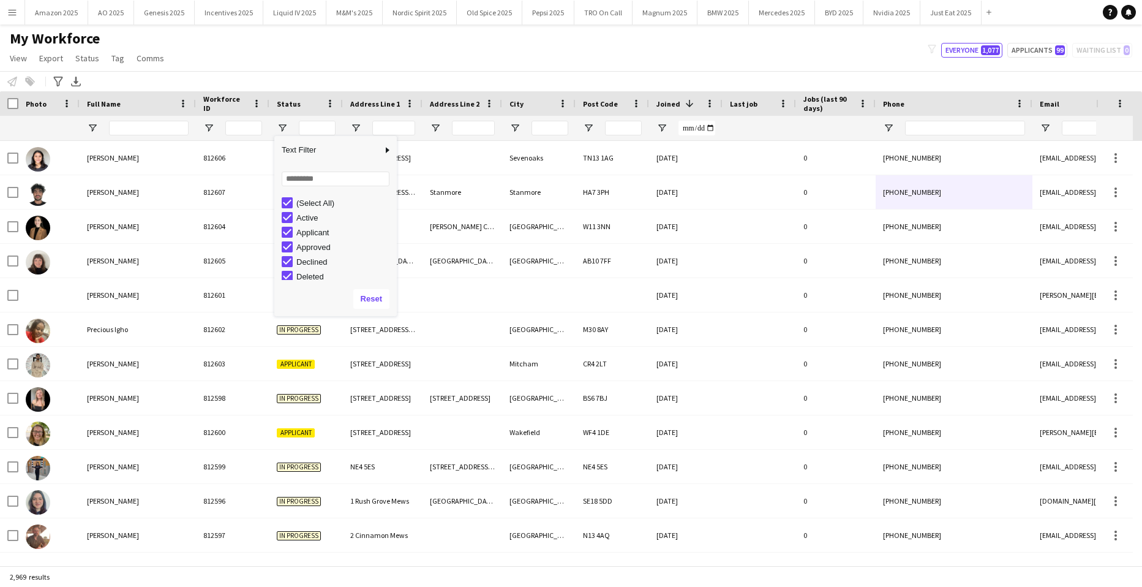
click at [292, 199] on div "(Select All)" at bounding box center [339, 202] width 115 height 15
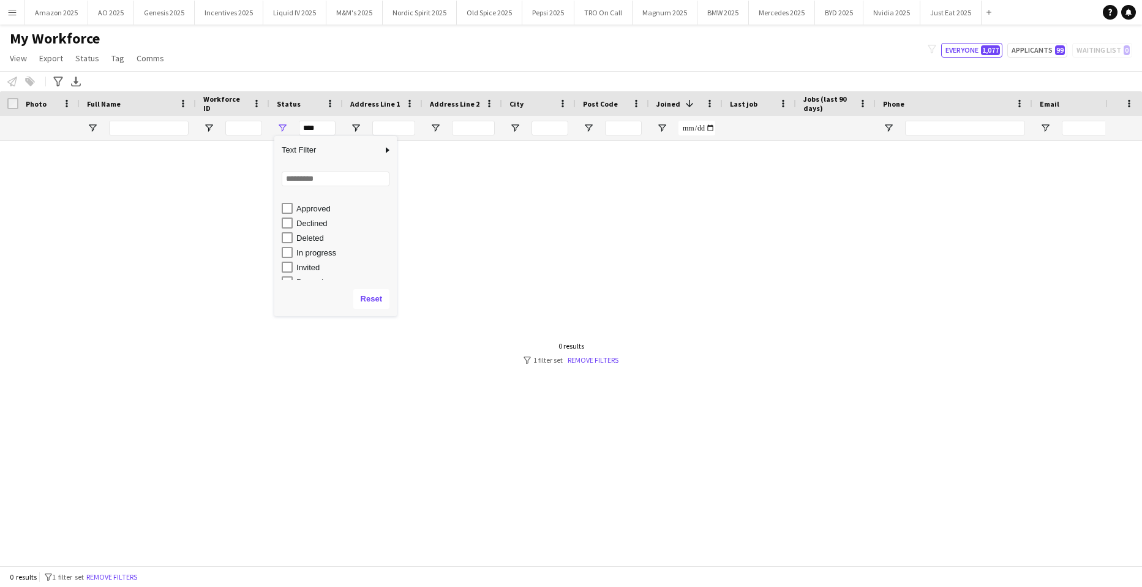
scroll to position [77, 0]
click at [319, 217] on div "In progress" at bounding box center [344, 213] width 97 height 9
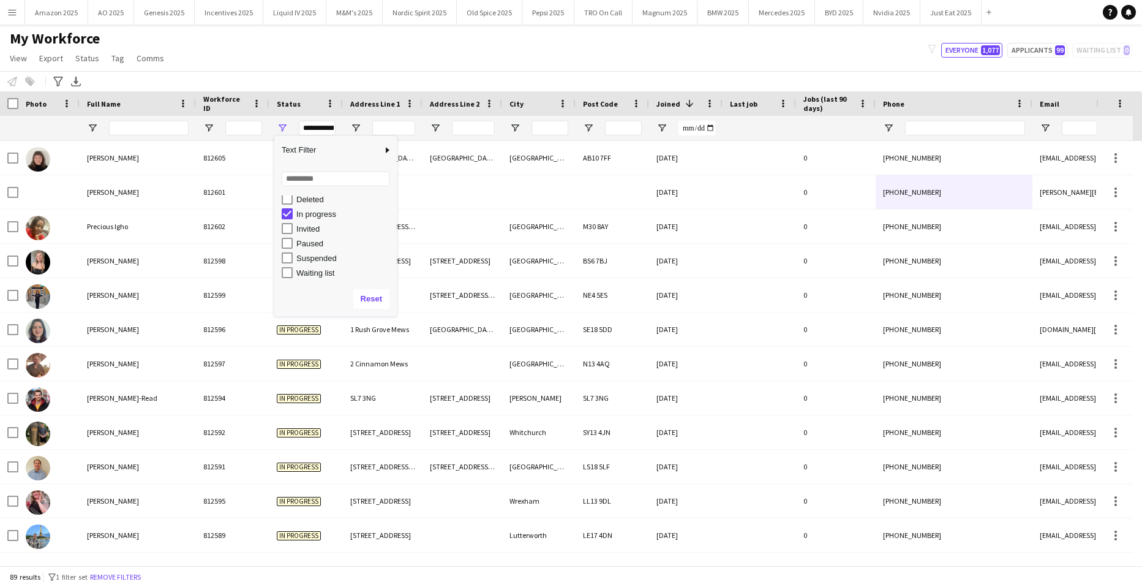
click at [380, 36] on div "My Workforce View Views Default view Compliance Log New view Update view Delete…" at bounding box center [571, 50] width 1142 height 42
click at [515, 127] on span "Open Filter Menu" at bounding box center [515, 128] width 11 height 11
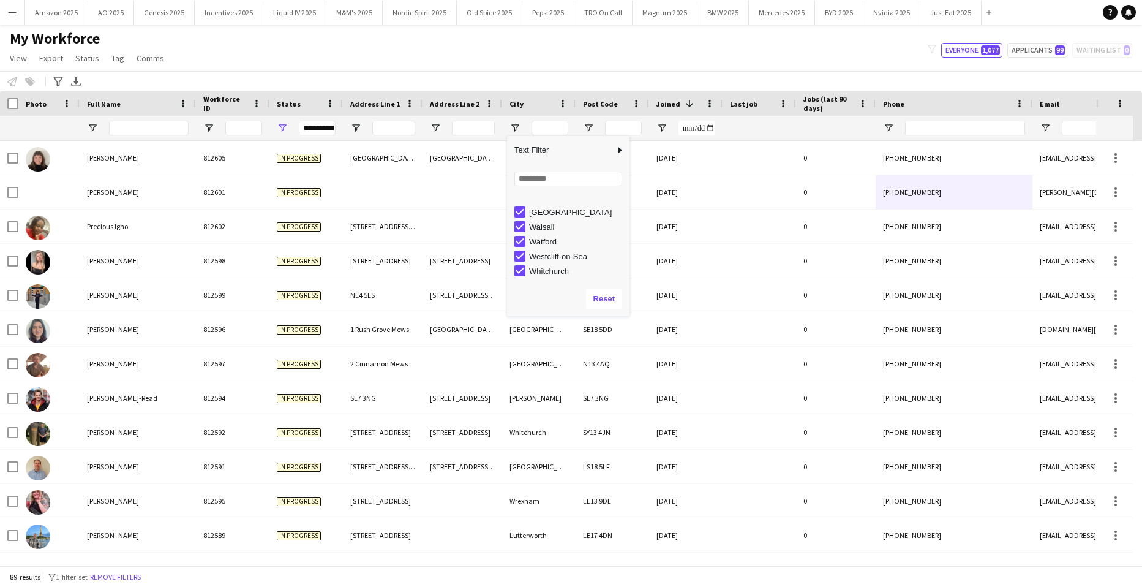
scroll to position [735, 0]
click at [567, 53] on div "My Workforce View Views Default view Compliance Log New view Update view Delete…" at bounding box center [571, 50] width 1142 height 42
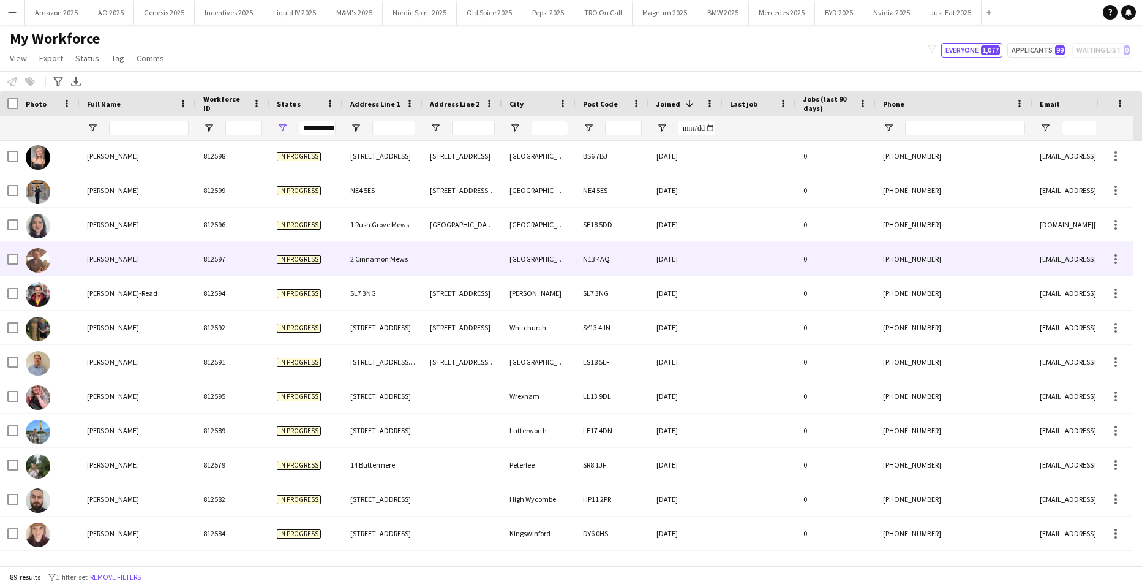
scroll to position [123, 0]
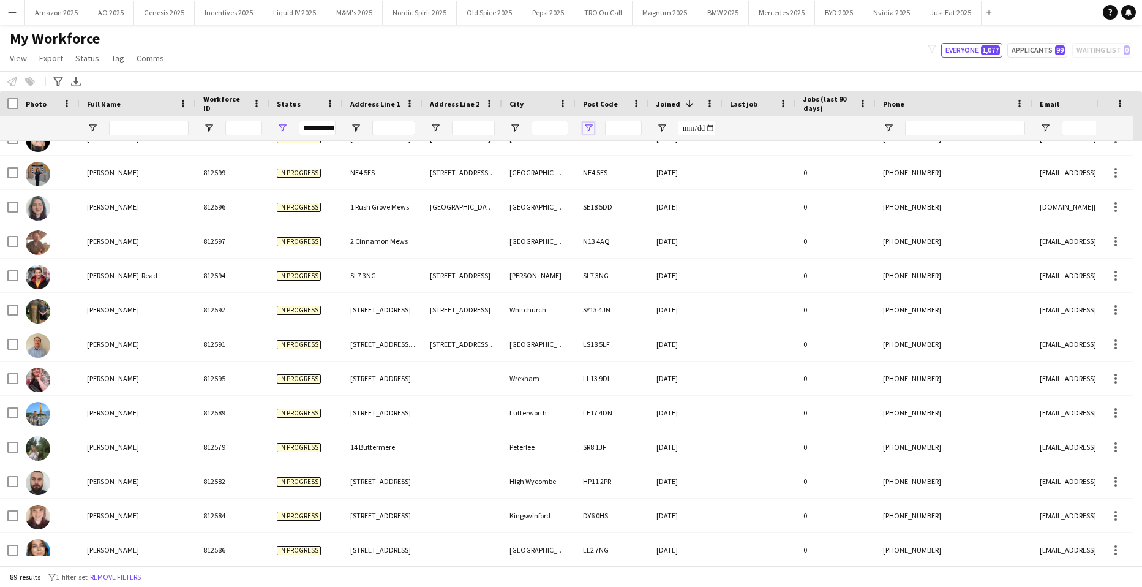
click at [591, 127] on span "Open Filter Menu" at bounding box center [588, 128] width 11 height 11
click at [589, 61] on div "My Workforce View Views Default view Compliance Log New view Update view Delete…" at bounding box center [571, 50] width 1142 height 42
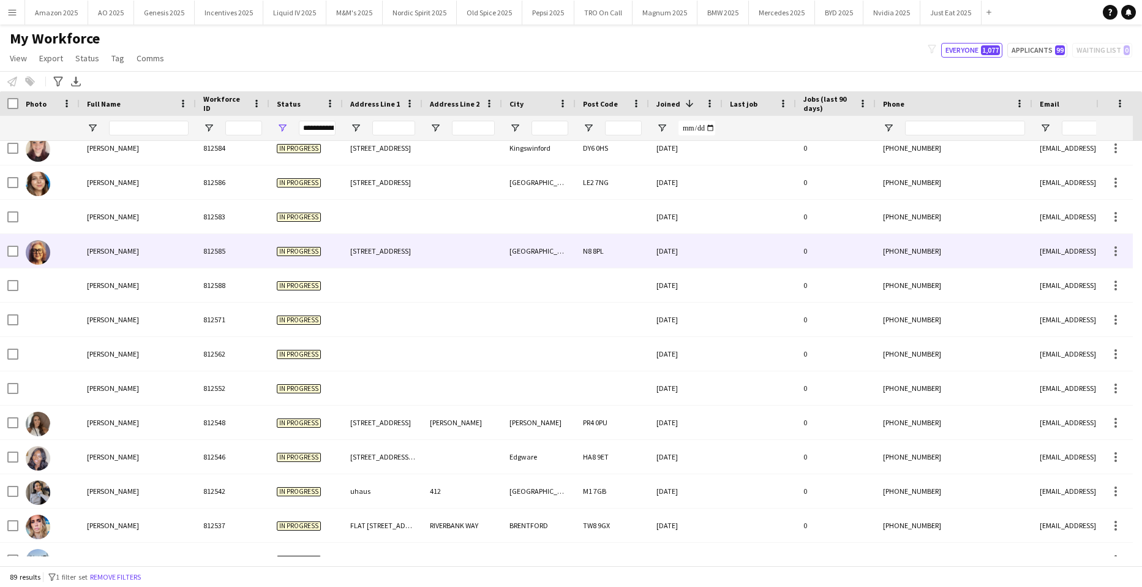
scroll to position [0, 0]
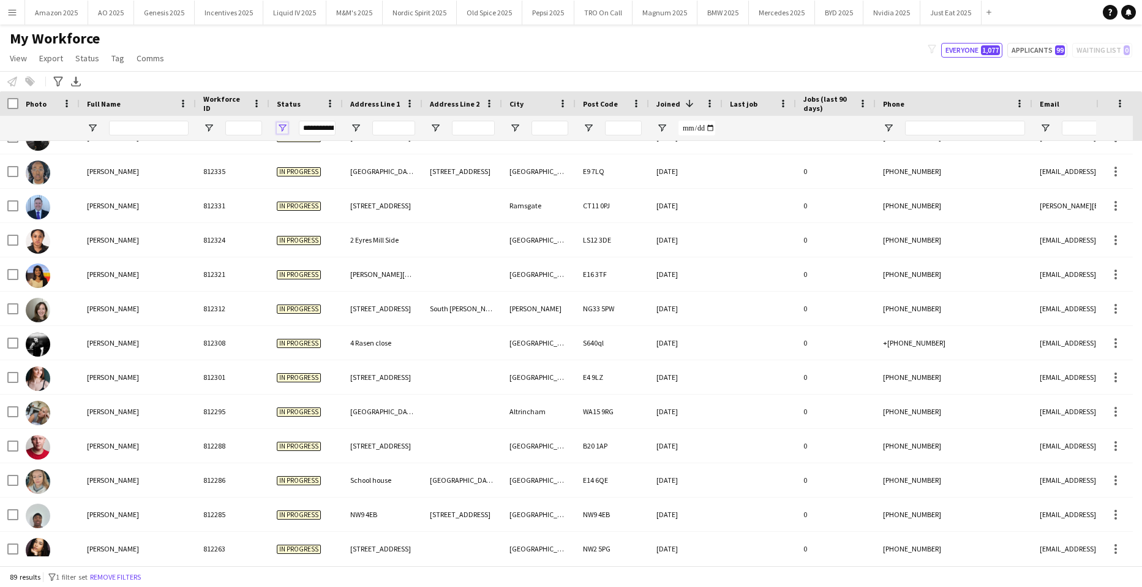
click at [279, 129] on span "Open Filter Menu" at bounding box center [282, 128] width 11 height 11
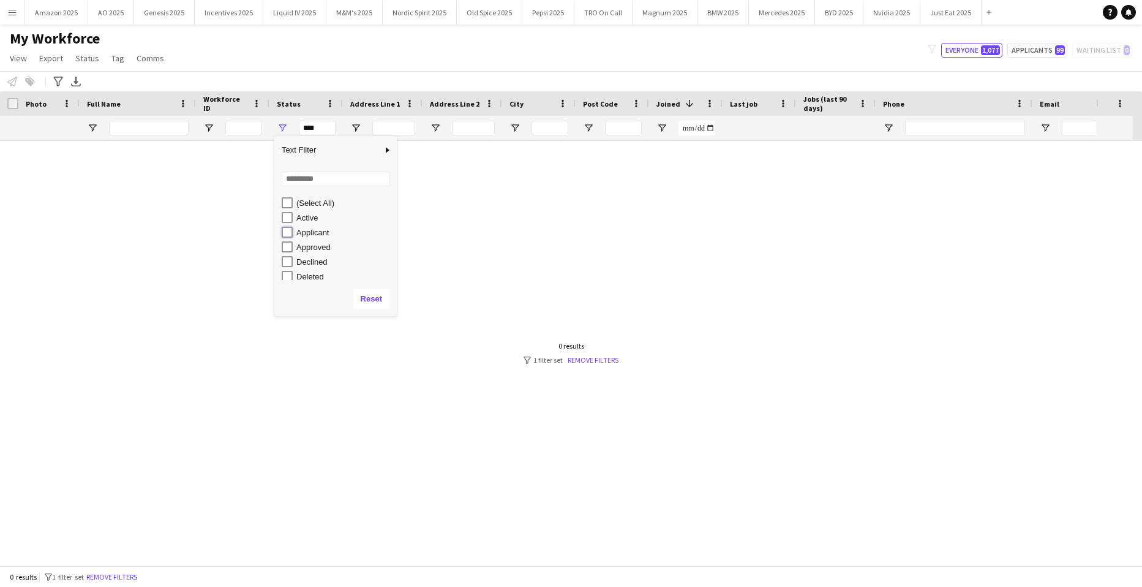
type input "**********"
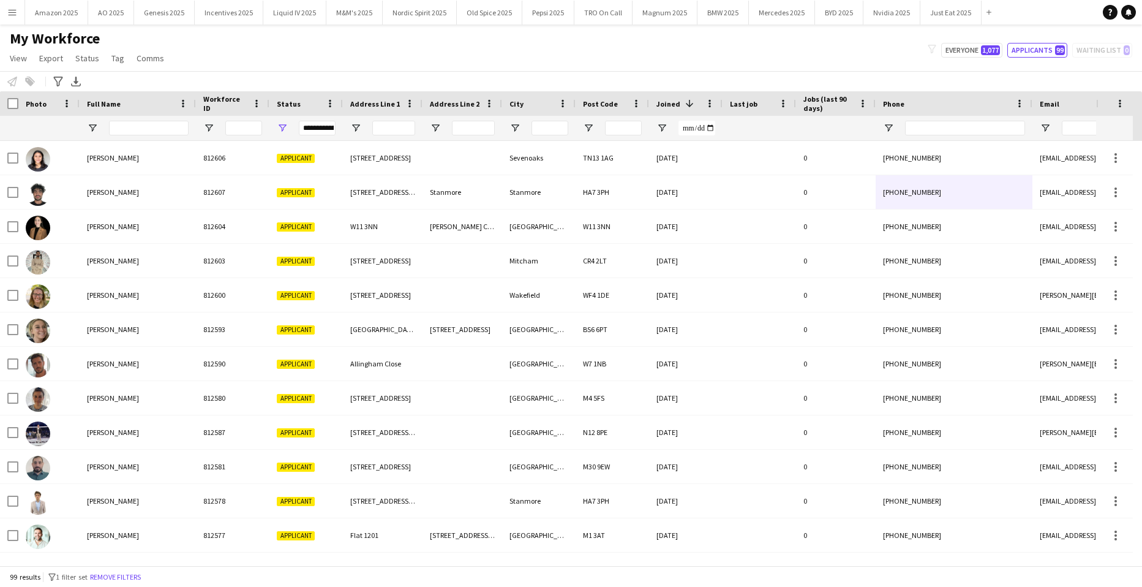
click at [608, 46] on div "My Workforce View Views Default view Compliance Log New view Update view Delete…" at bounding box center [571, 50] width 1142 height 42
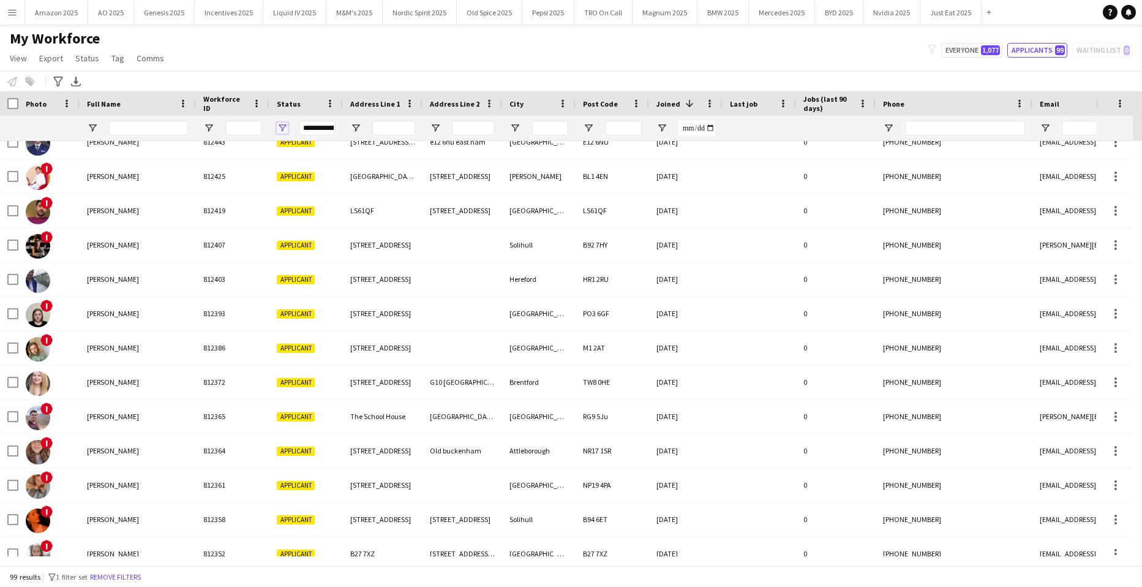
click at [283, 127] on span "Open Filter Menu" at bounding box center [282, 128] width 11 height 11
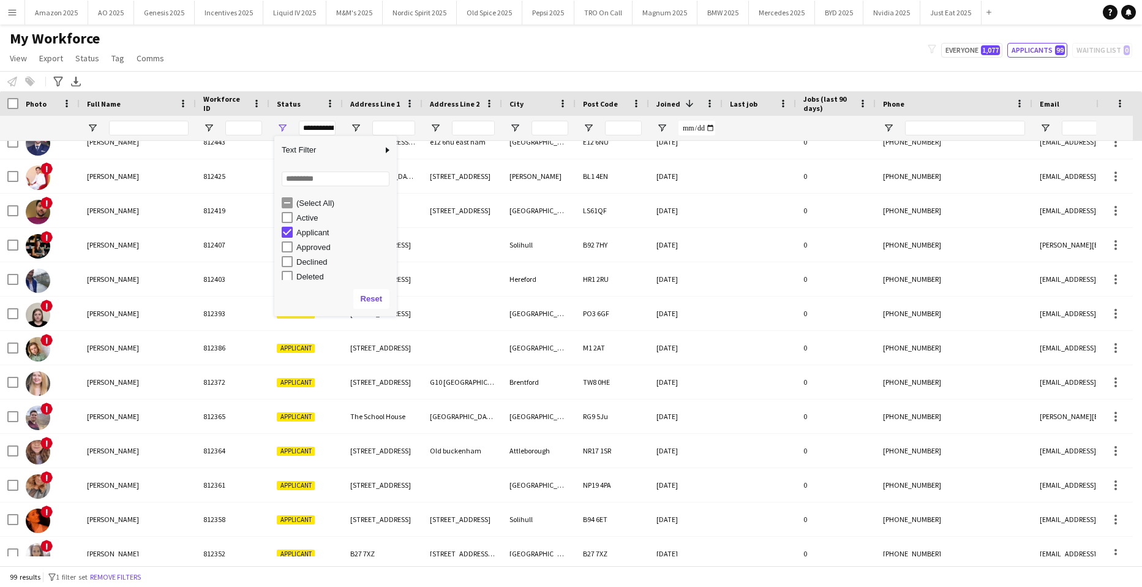
click at [454, 53] on div "My Workforce View Views Default view Compliance Log New view Update view Delete…" at bounding box center [571, 50] width 1142 height 42
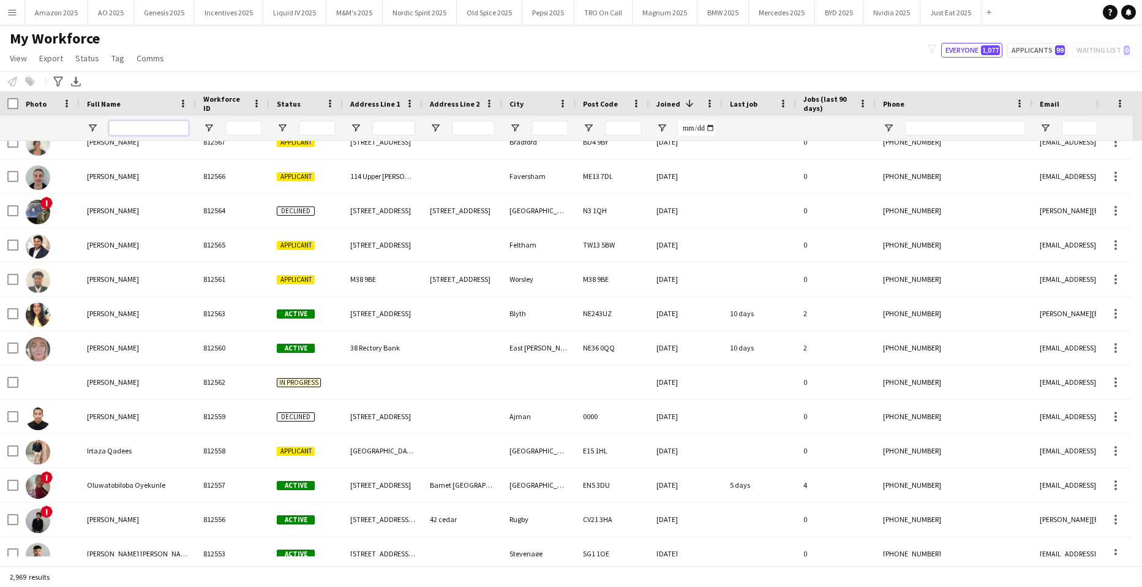
drag, startPoint x: 142, startPoint y: 124, endPoint x: 159, endPoint y: 123, distance: 17.2
click at [142, 124] on input "Full Name Filter Input" at bounding box center [149, 128] width 80 height 15
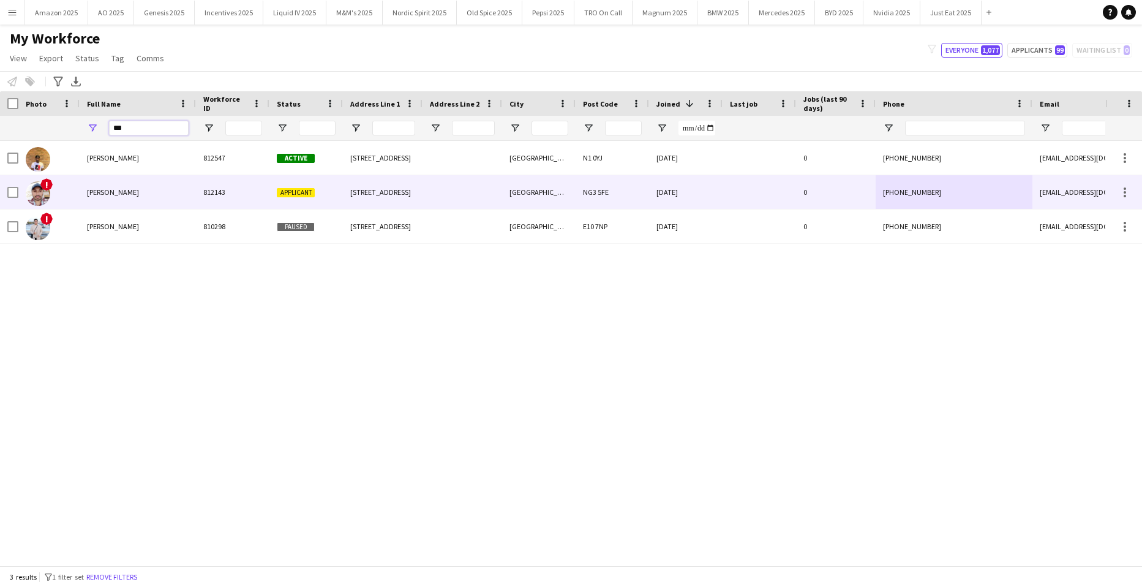
type input "***"
click at [135, 194] on span "[PERSON_NAME]" at bounding box center [113, 191] width 52 height 9
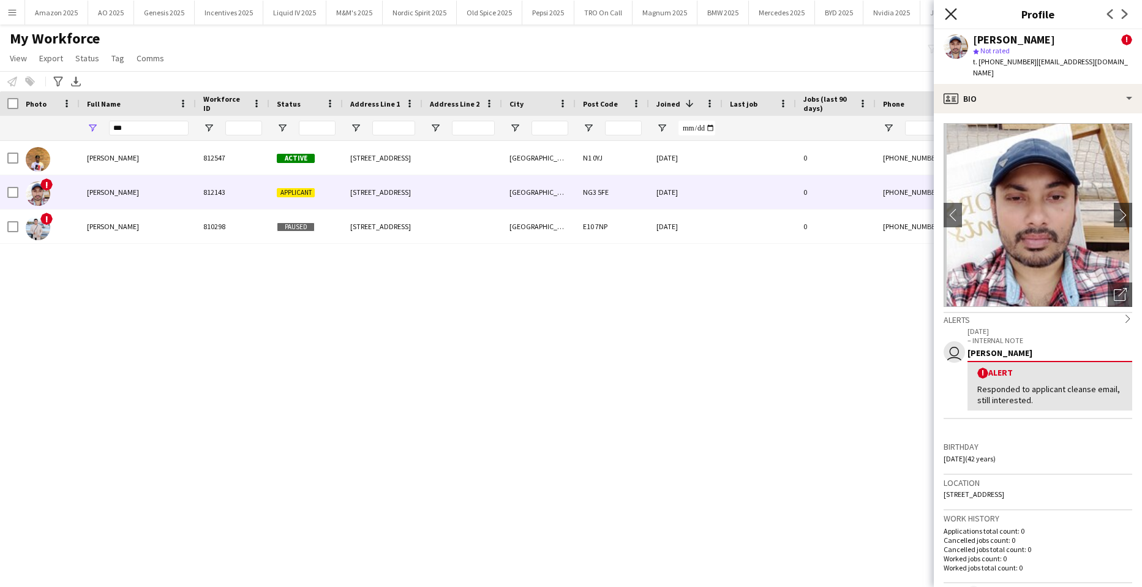
click at [953, 11] on icon "Close pop-in" at bounding box center [951, 14] width 12 height 12
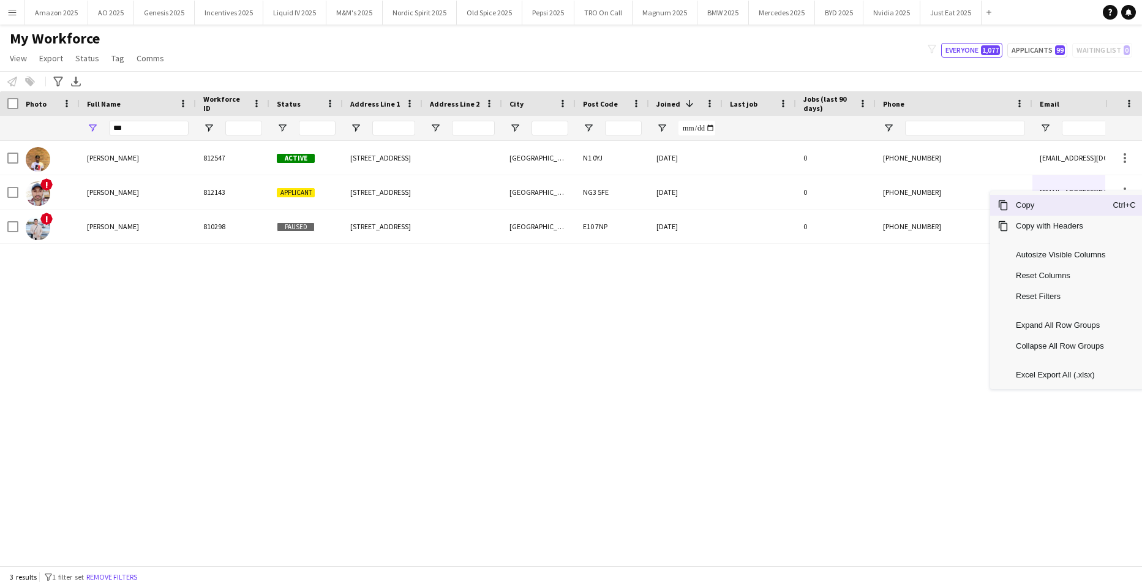
click at [1077, 211] on span "Copy" at bounding box center [1061, 205] width 104 height 21
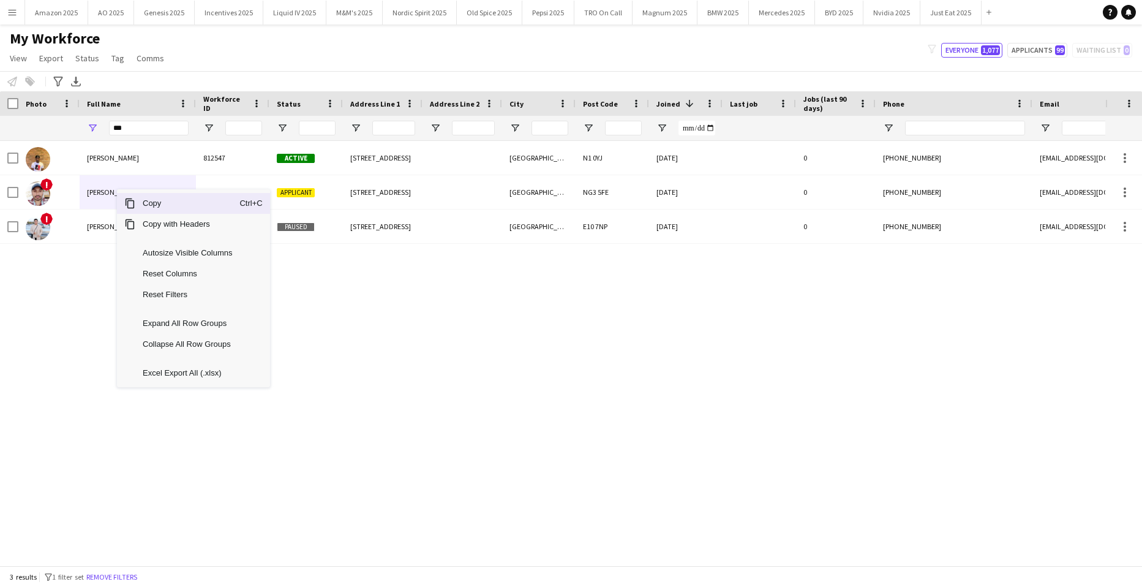
click at [144, 203] on span "Copy" at bounding box center [187, 203] width 104 height 21
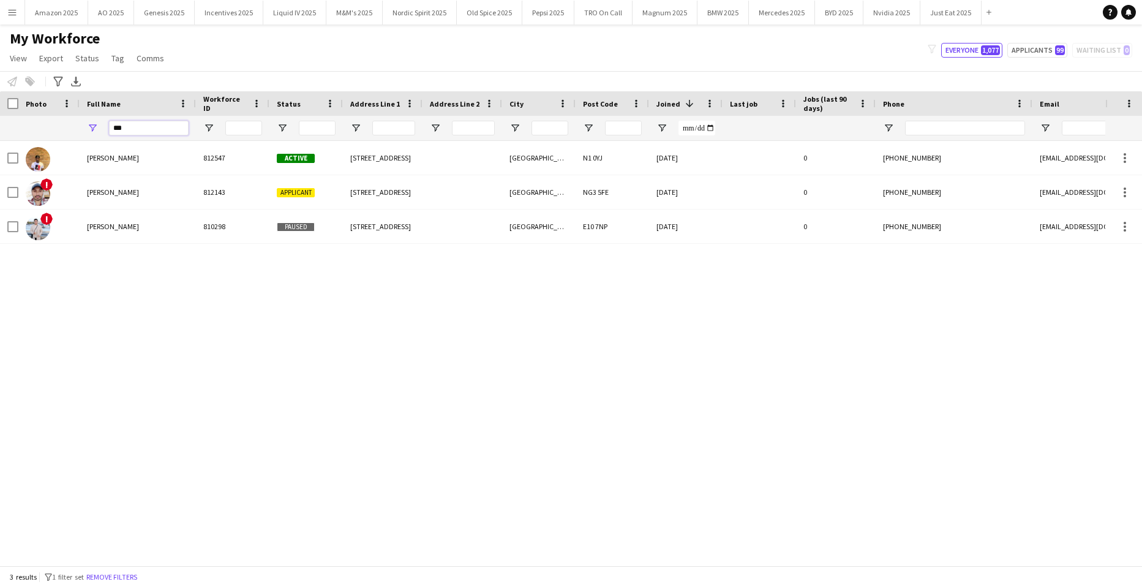
drag, startPoint x: 173, startPoint y: 127, endPoint x: -31, endPoint y: 141, distance: 205.1
click at [0, 141] on html "Menu Boards Boards Boards All jobs Status Workforce Workforce My Workforce Recr…" at bounding box center [571, 293] width 1142 height 587
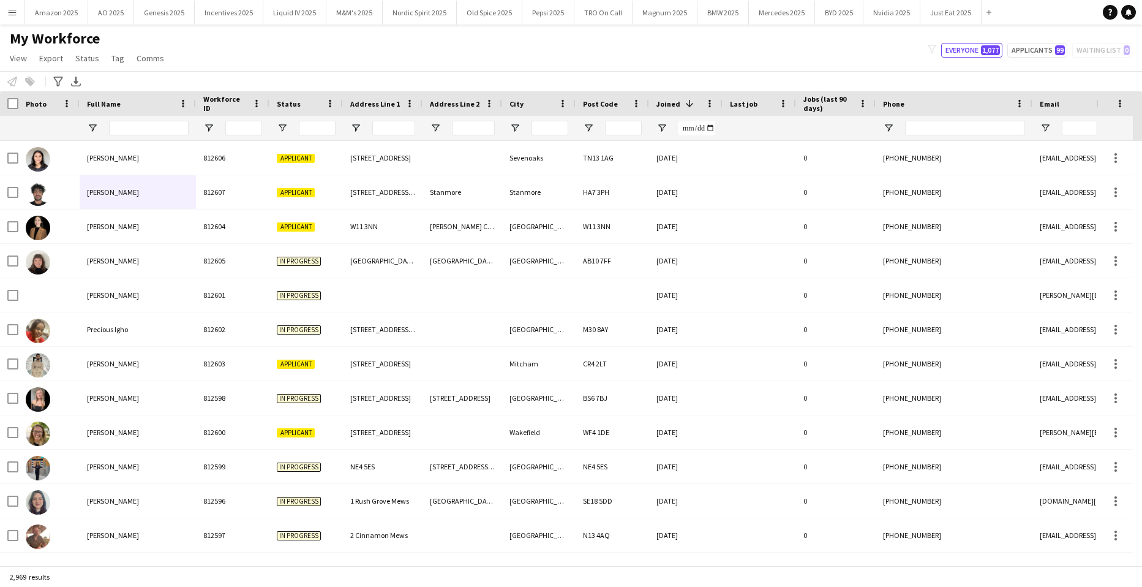
click at [12, 13] on app-icon "Menu" at bounding box center [12, 12] width 10 height 10
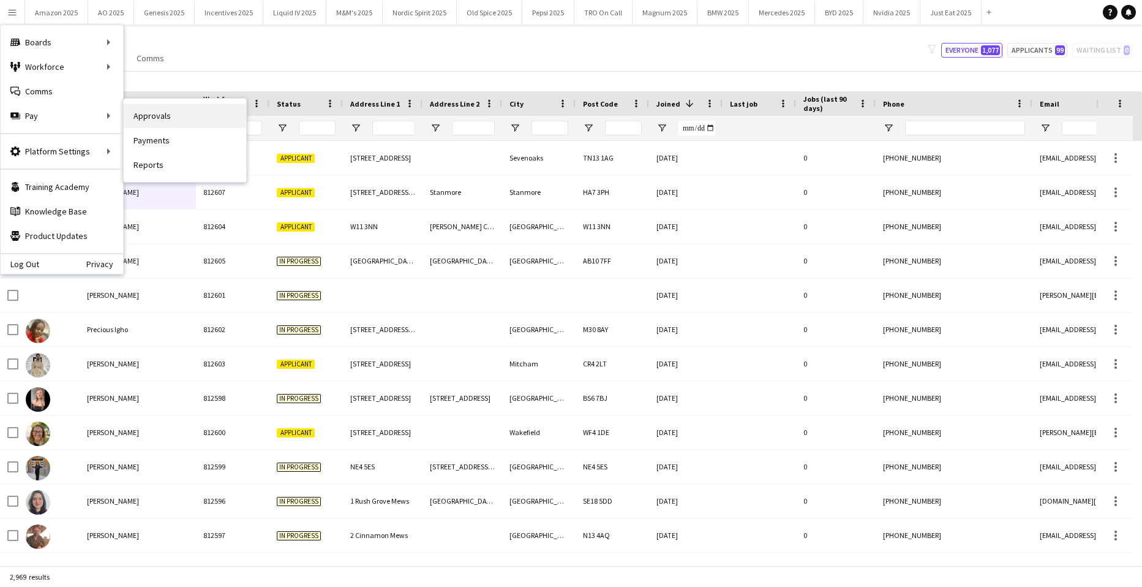
click at [155, 117] on link "Approvals" at bounding box center [185, 116] width 123 height 25
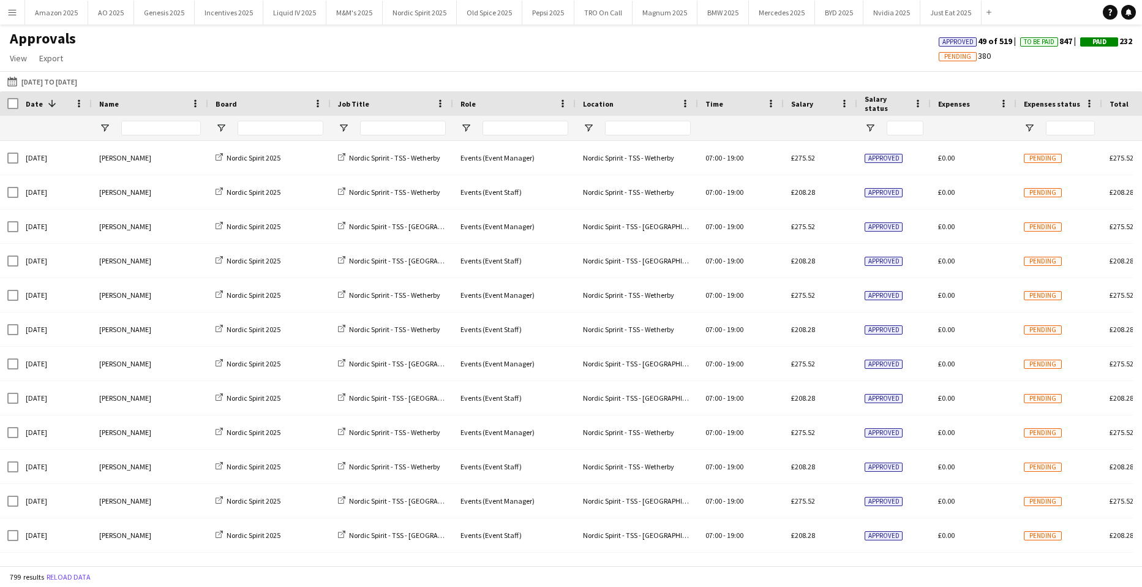
click at [9, 7] on button "Menu" at bounding box center [12, 12] width 25 height 25
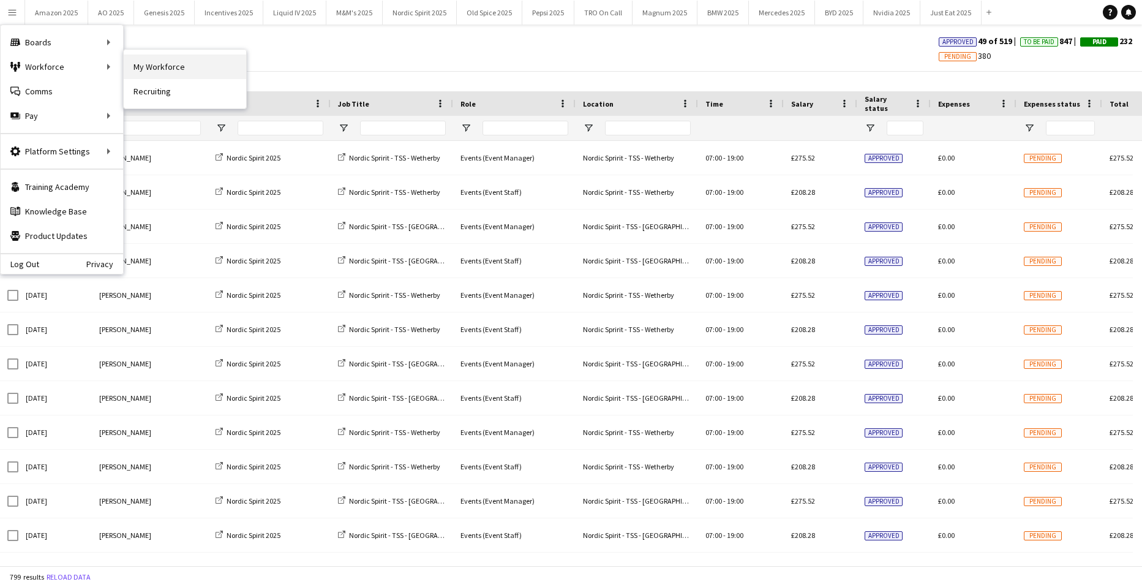
click at [157, 66] on link "My Workforce" at bounding box center [185, 67] width 123 height 25
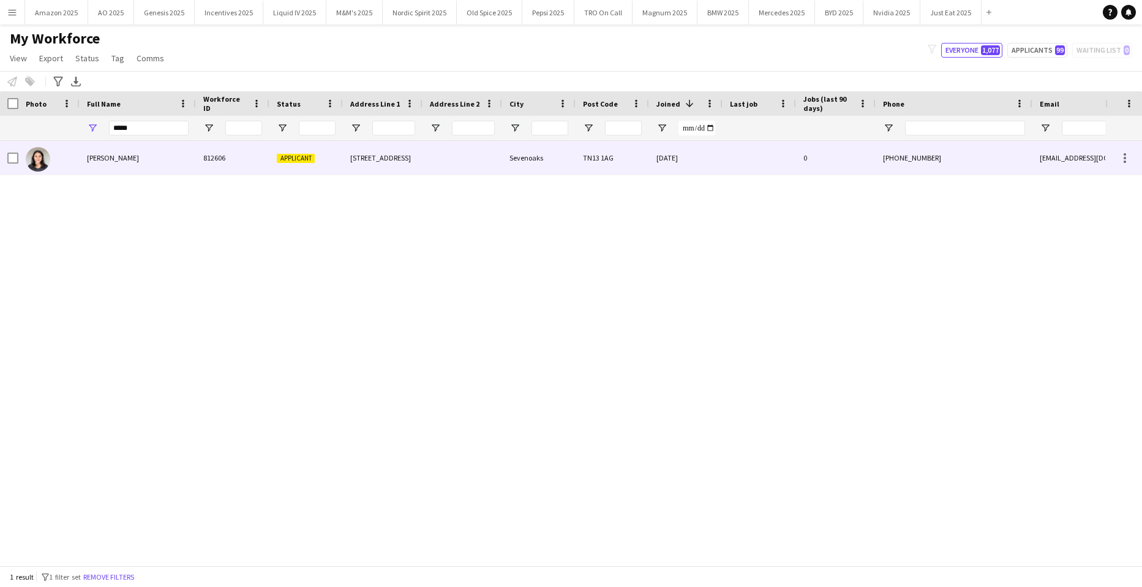
type input "*****"
click at [107, 156] on span "[PERSON_NAME]" at bounding box center [113, 157] width 52 height 9
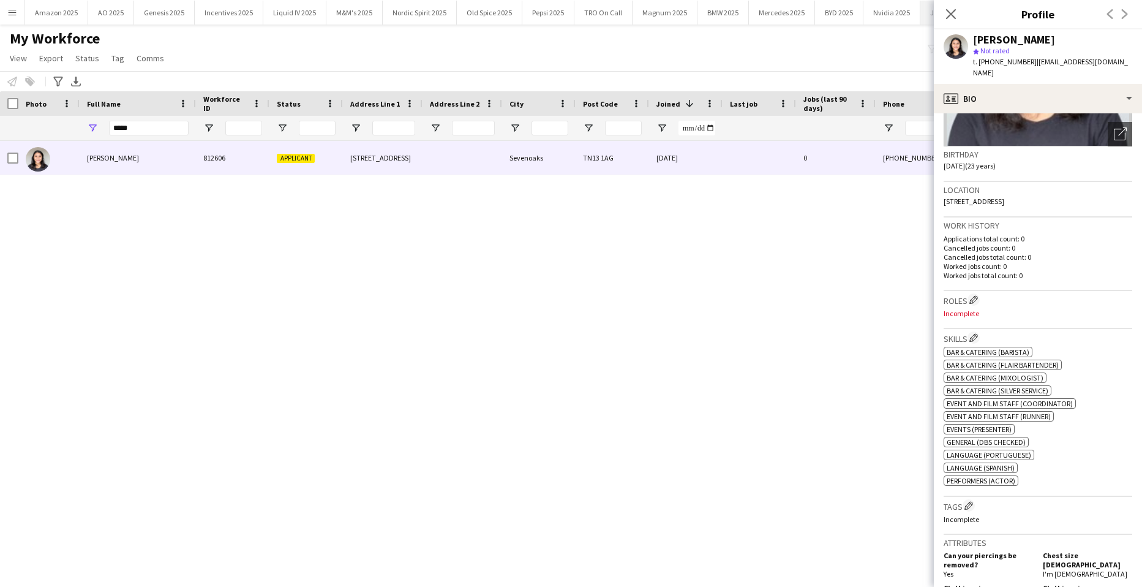
scroll to position [29, 0]
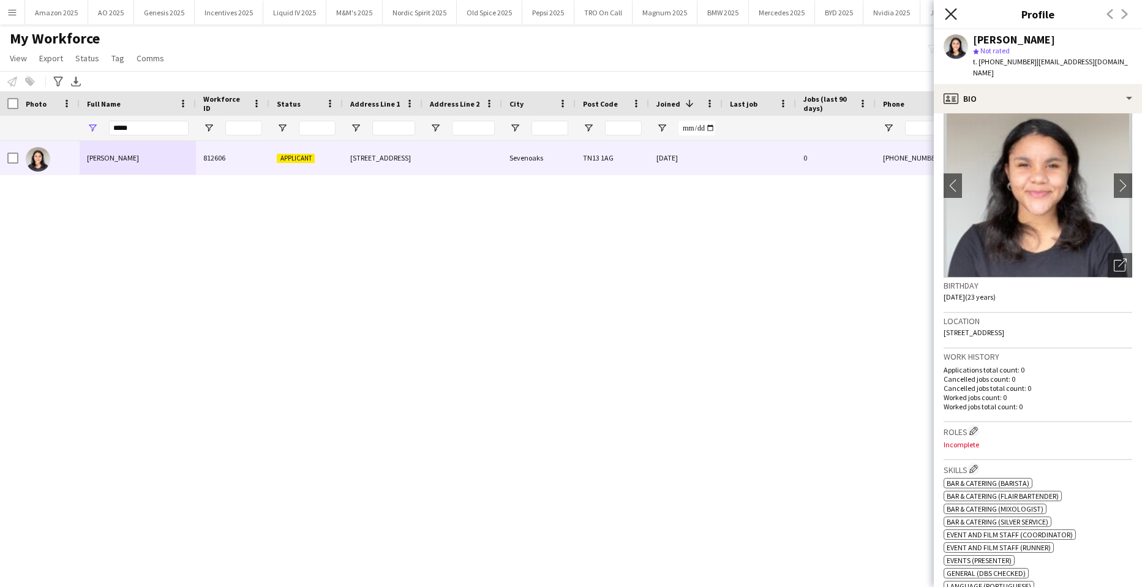
click at [948, 15] on icon "Close pop-in" at bounding box center [951, 14] width 12 height 12
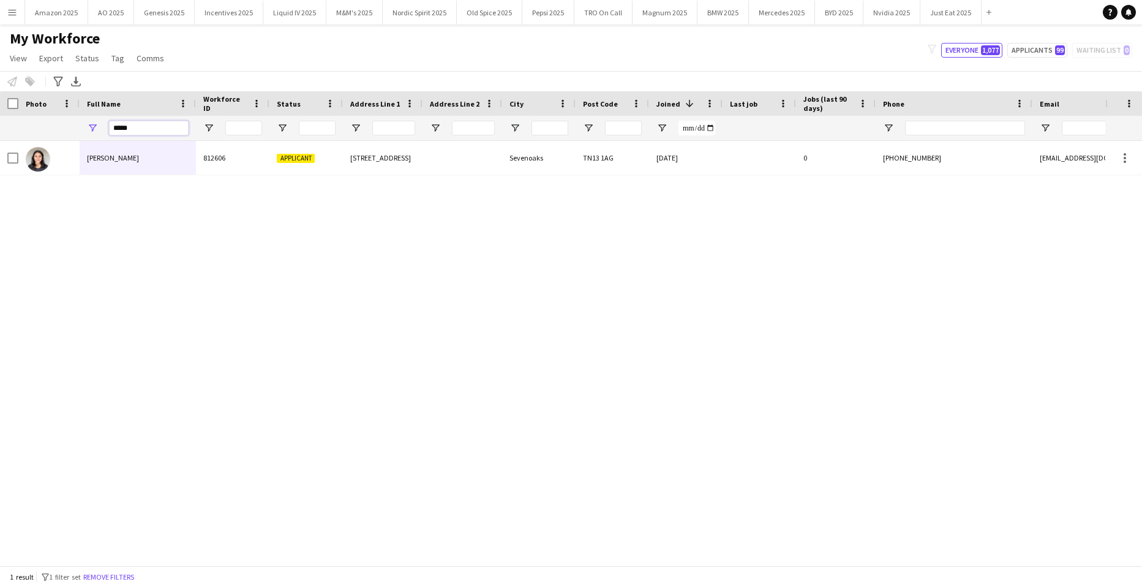
drag, startPoint x: 154, startPoint y: 129, endPoint x: -31, endPoint y: 144, distance: 185.6
click at [0, 144] on html "Menu Boards Boards Boards All jobs Status Workforce Workforce My Workforce Recr…" at bounding box center [571, 293] width 1142 height 587
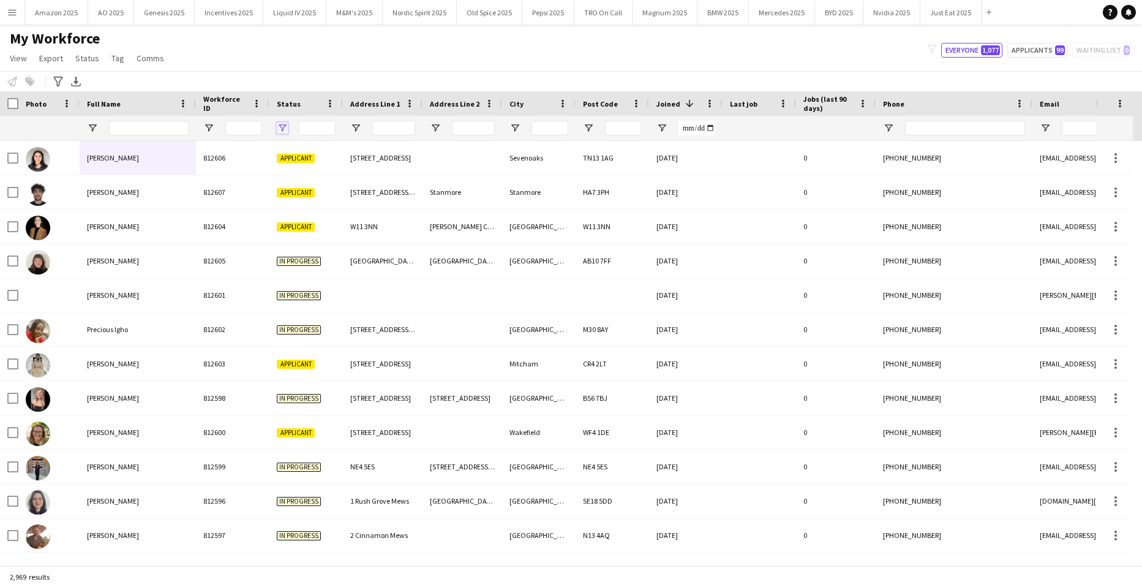
click at [283, 125] on span "Open Filter Menu" at bounding box center [282, 128] width 11 height 11
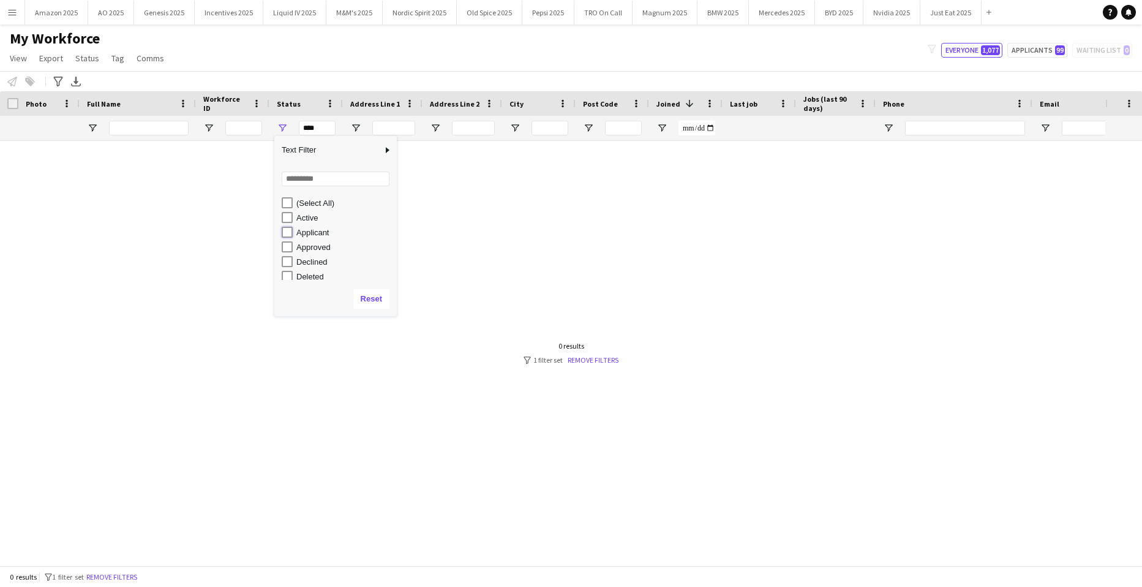
type input "**********"
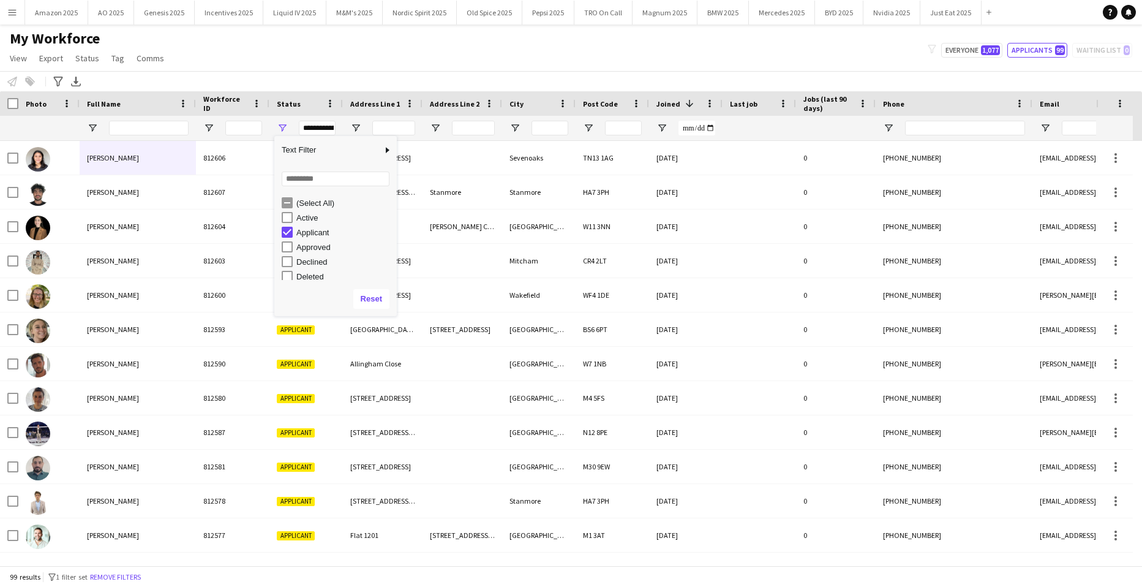
click at [363, 45] on div "My Workforce View Views Default view Compliance Log New view Update view Delete…" at bounding box center [571, 50] width 1142 height 42
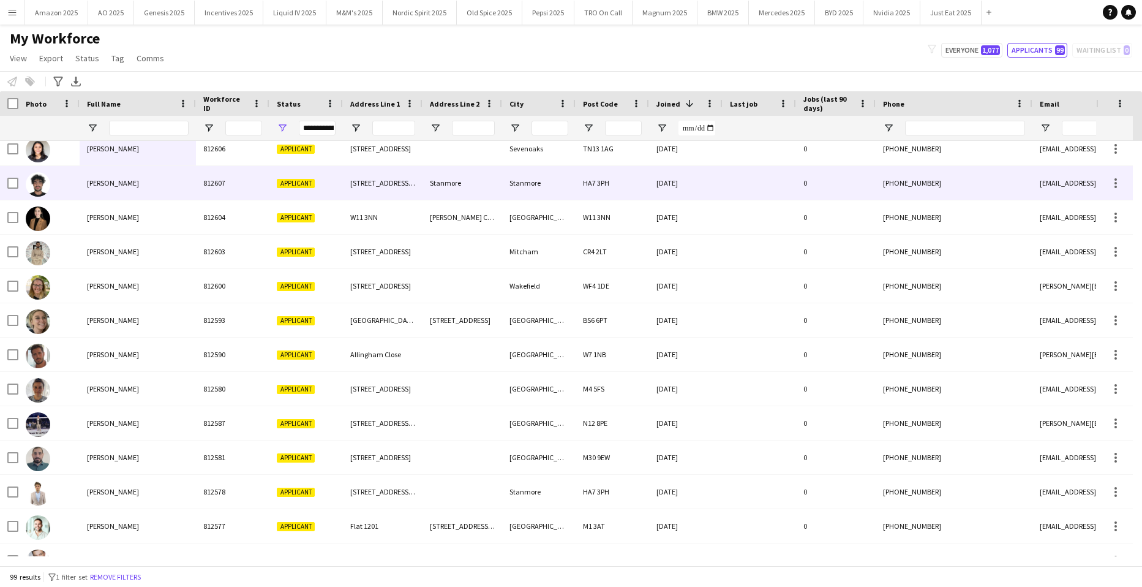
scroll to position [0, 0]
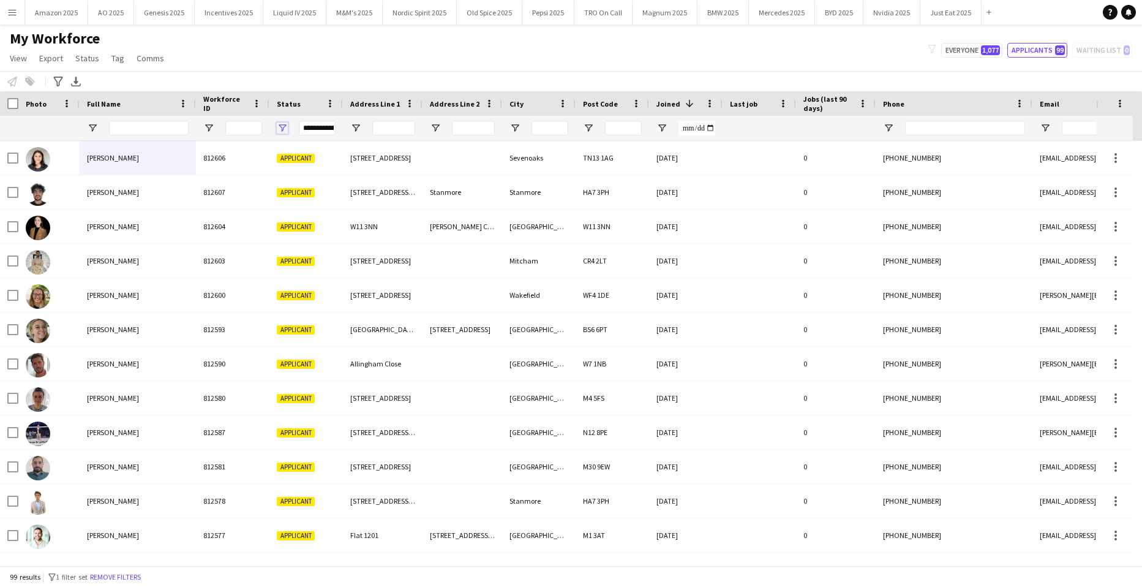
click at [281, 127] on span "Open Filter Menu" at bounding box center [282, 128] width 11 height 11
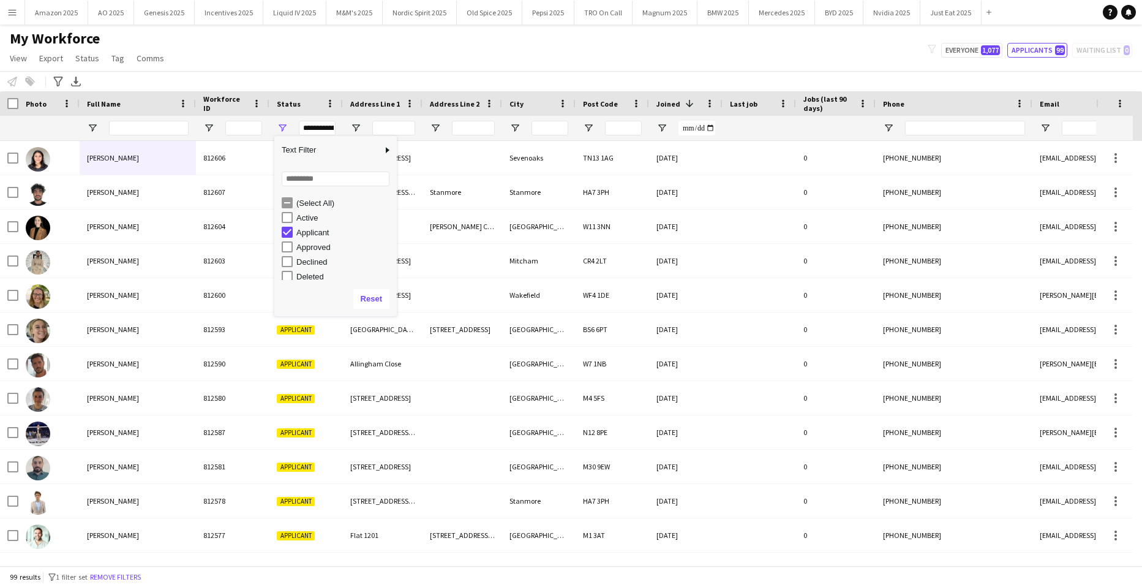
click at [456, 59] on div "My Workforce View Views Default view Compliance Log New view Update view Delete…" at bounding box center [571, 50] width 1142 height 42
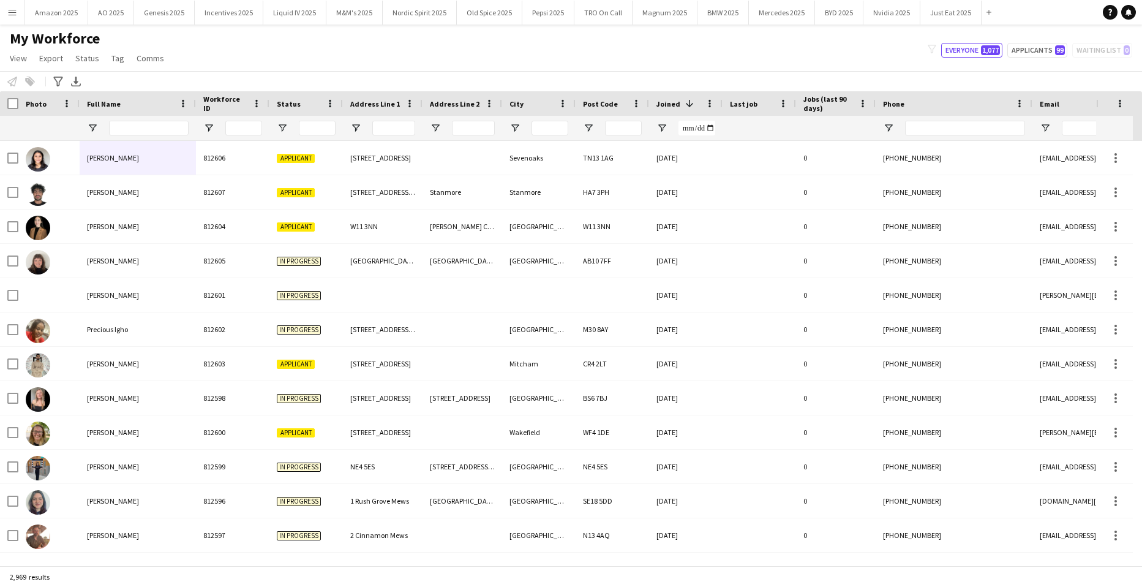
click at [12, 23] on button "Menu" at bounding box center [12, 12] width 25 height 25
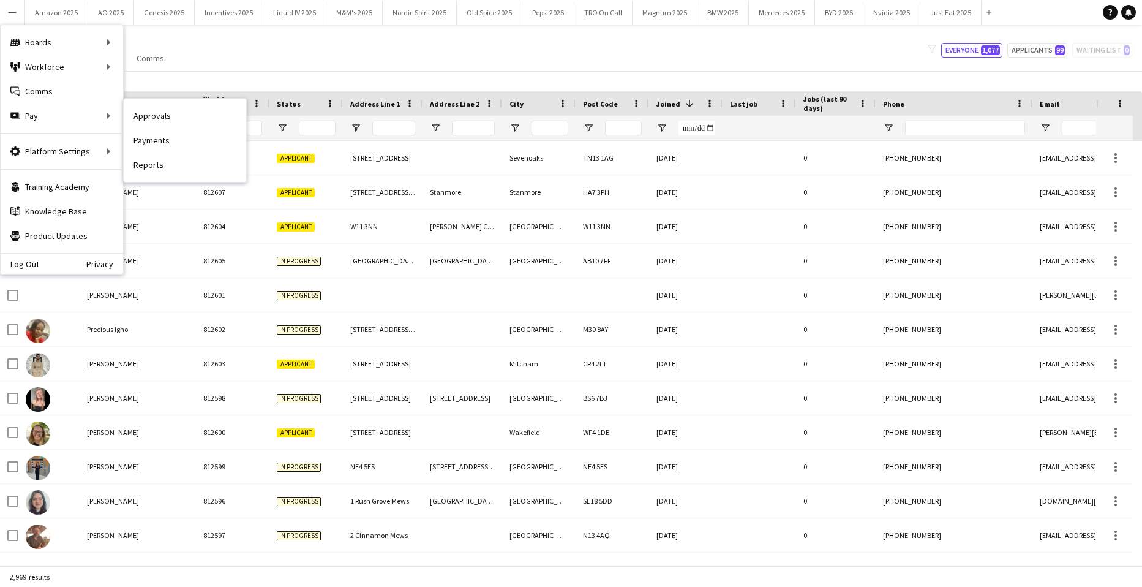
click at [146, 113] on link "Approvals" at bounding box center [185, 116] width 123 height 25
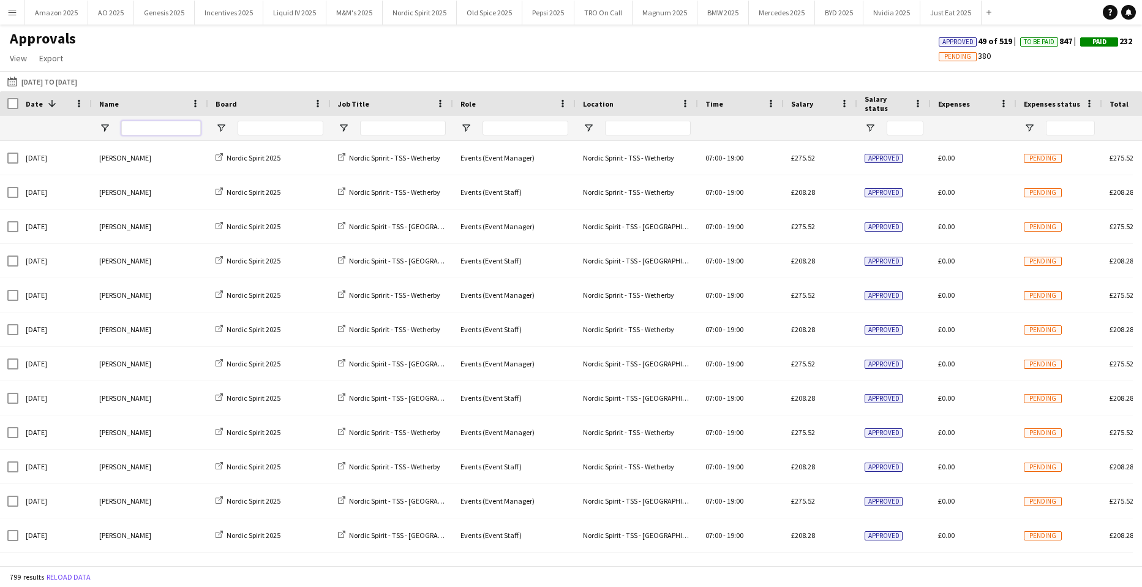
click at [161, 126] on input "Name Filter Input" at bounding box center [161, 128] width 80 height 15
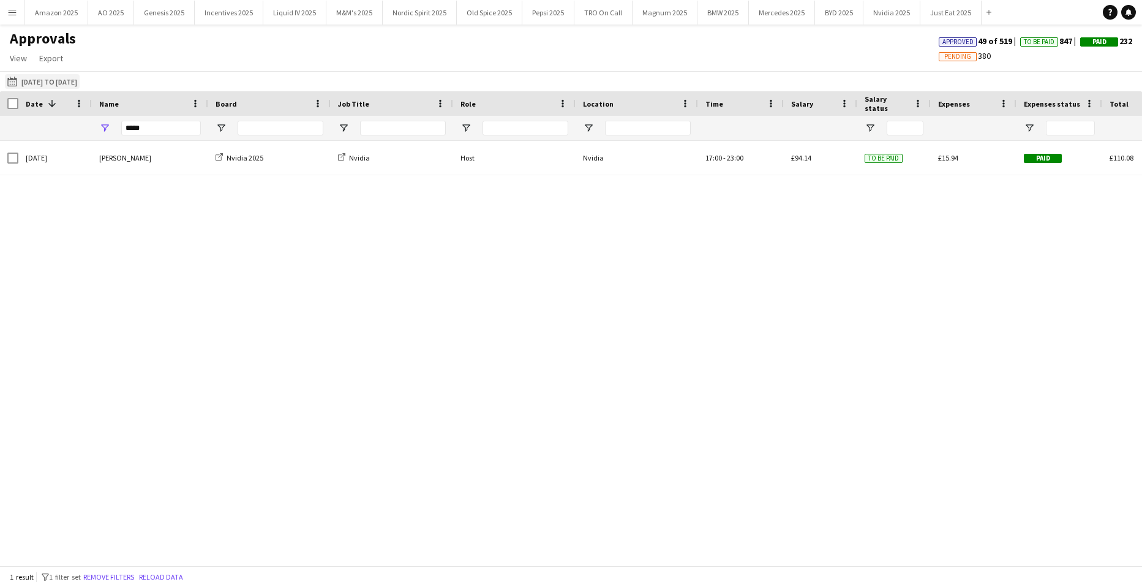
click at [39, 79] on button "[DATE] to [DATE] [DATE] to [DATE]" at bounding box center [42, 81] width 75 height 15
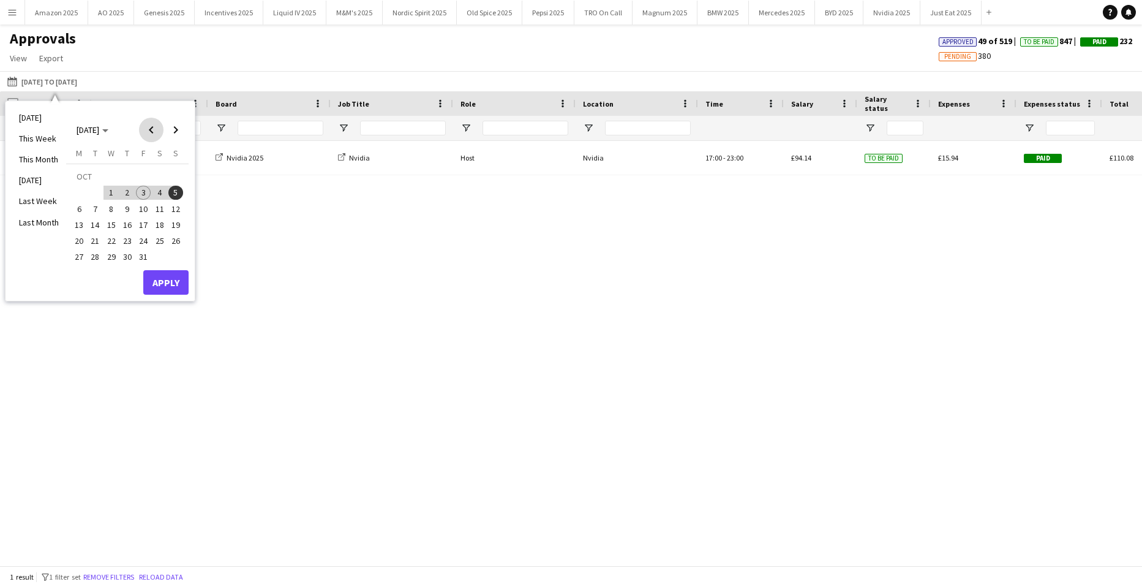
click at [152, 130] on span "Previous month" at bounding box center [151, 130] width 25 height 25
click at [153, 130] on span "Previous month" at bounding box center [151, 130] width 25 height 25
click at [144, 174] on span "1" at bounding box center [143, 178] width 15 height 17
click at [177, 126] on span "Next month" at bounding box center [176, 130] width 25 height 25
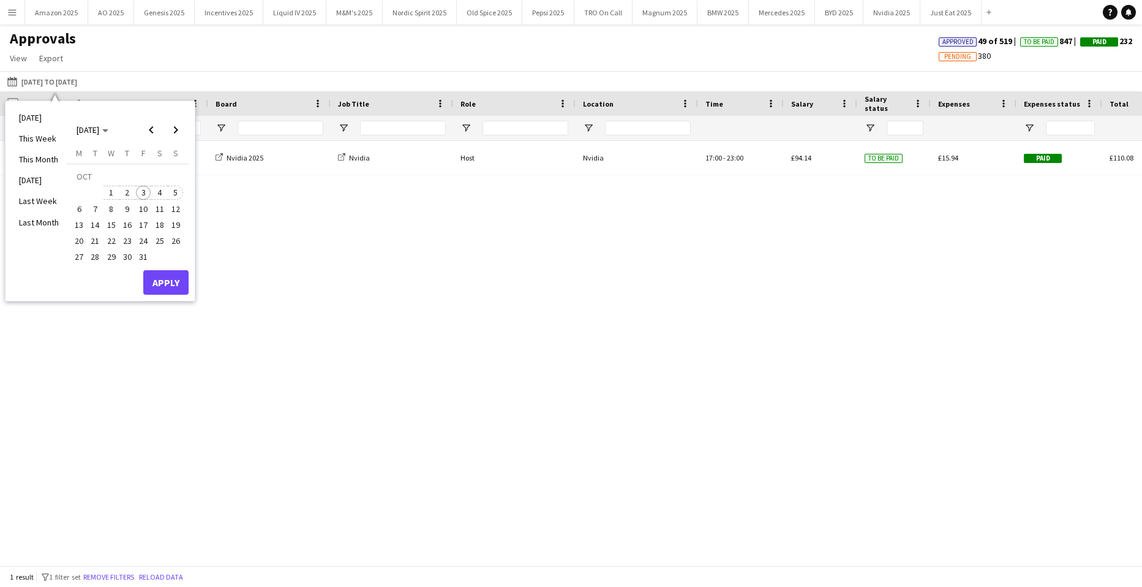
click at [176, 196] on span "5" at bounding box center [175, 193] width 15 height 15
click at [168, 288] on button "Apply" at bounding box center [165, 282] width 45 height 25
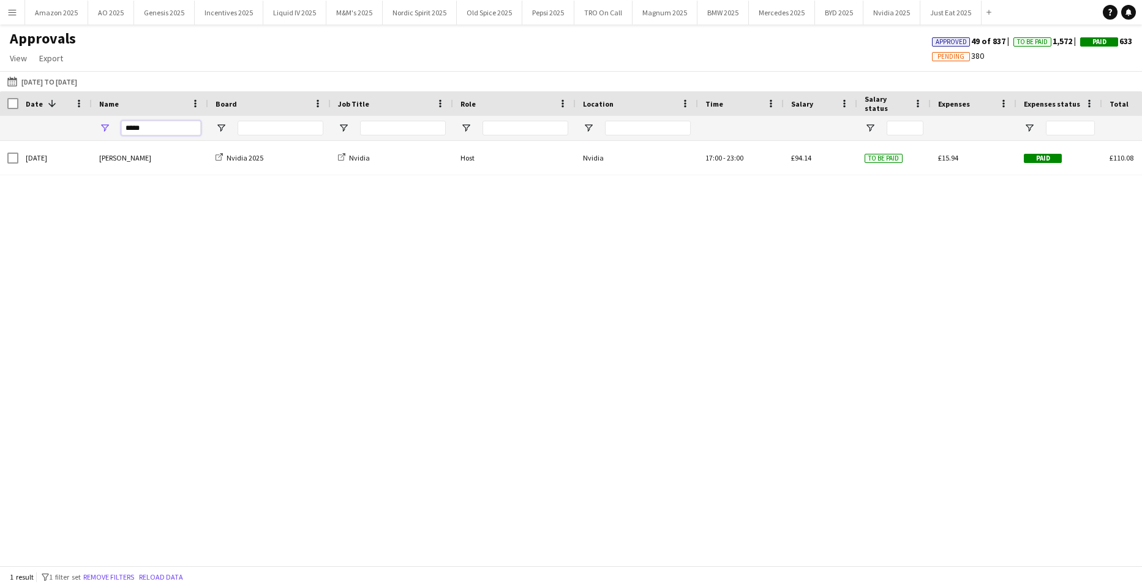
drag, startPoint x: 170, startPoint y: 134, endPoint x: 143, endPoint y: 144, distance: 29.3
click at [109, 139] on div "*****" at bounding box center [150, 128] width 116 height 25
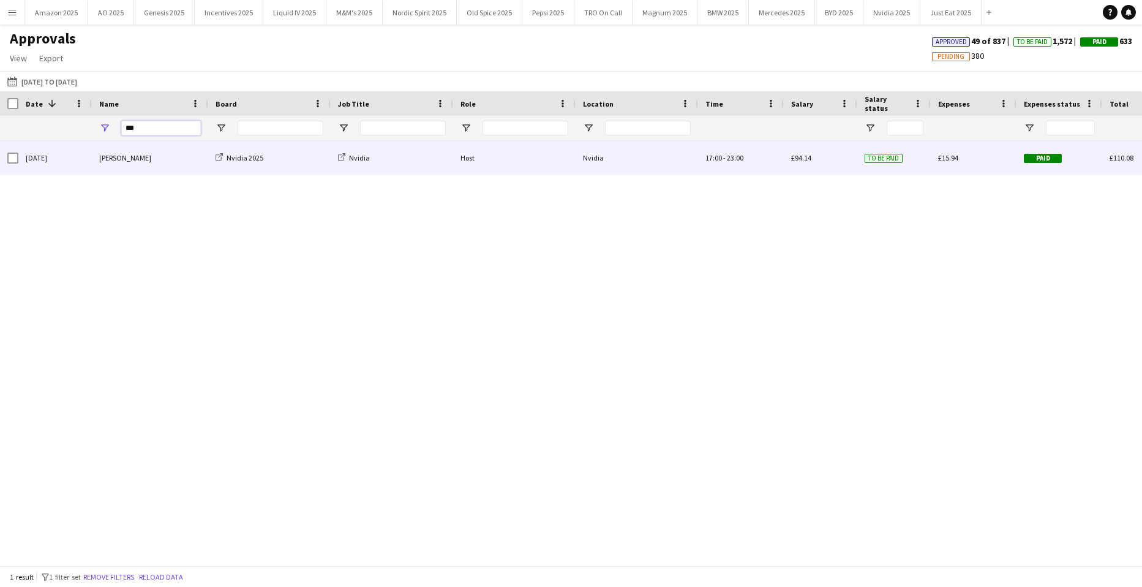
type input "****"
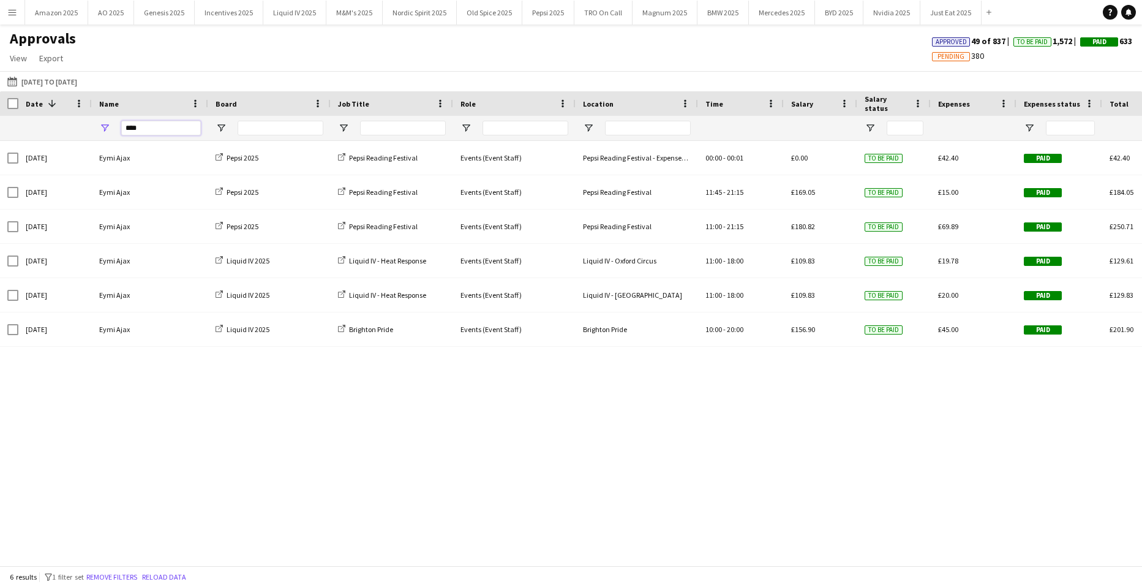
drag, startPoint x: 170, startPoint y: 132, endPoint x: -31, endPoint y: 137, distance: 201.6
click at [0, 137] on html "Menu Boards Boards Boards All jobs Status Workforce Workforce My Workforce Recr…" at bounding box center [571, 293] width 1142 height 587
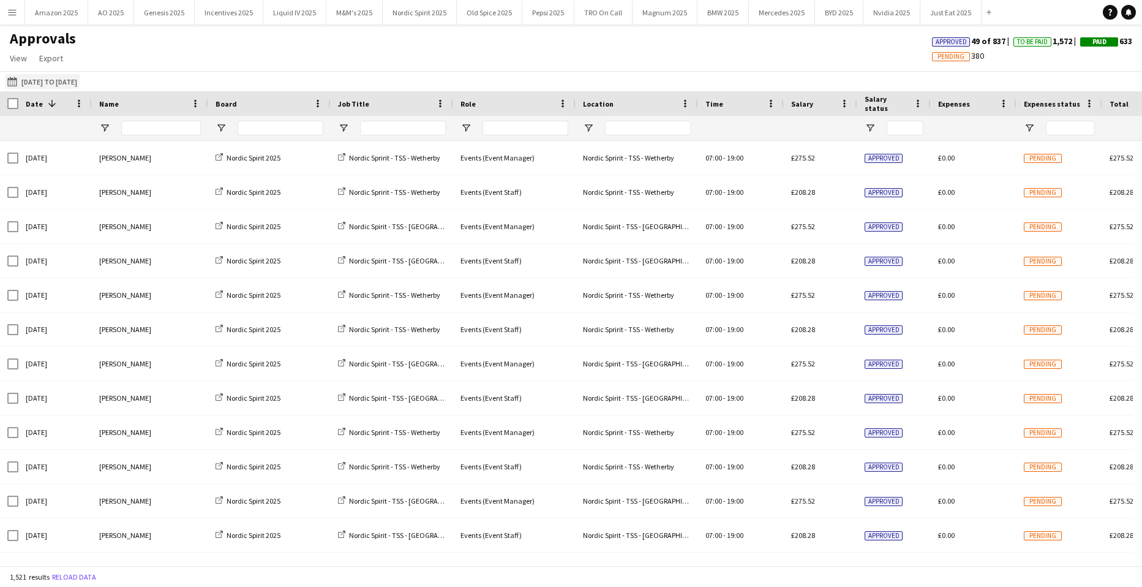
click at [80, 75] on button "[DATE] to [DATE] [DATE] to [DATE]" at bounding box center [42, 81] width 75 height 15
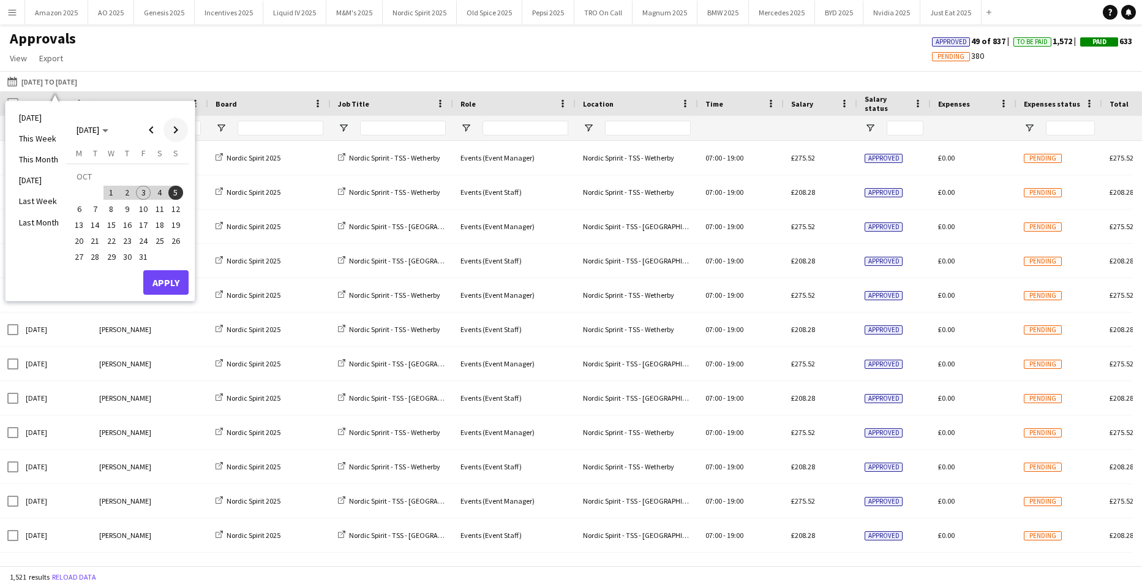
click at [176, 131] on span "Next month" at bounding box center [176, 130] width 25 height 25
click at [167, 131] on span "Next month" at bounding box center [176, 130] width 25 height 25
click at [150, 126] on span "Previous month" at bounding box center [151, 130] width 25 height 25
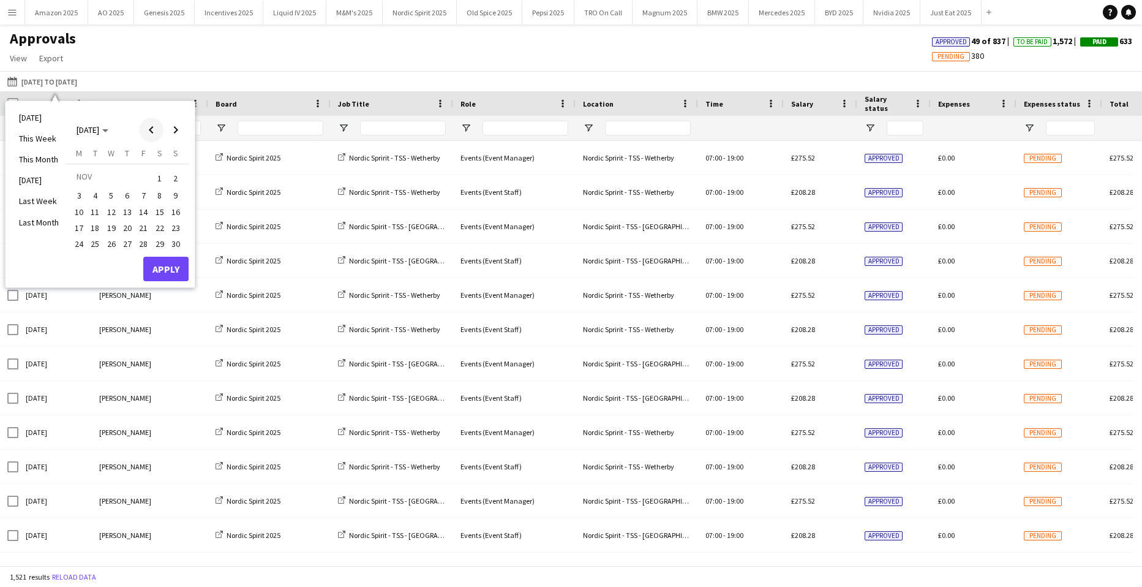
click at [150, 126] on span "Previous month" at bounding box center [151, 130] width 25 height 25
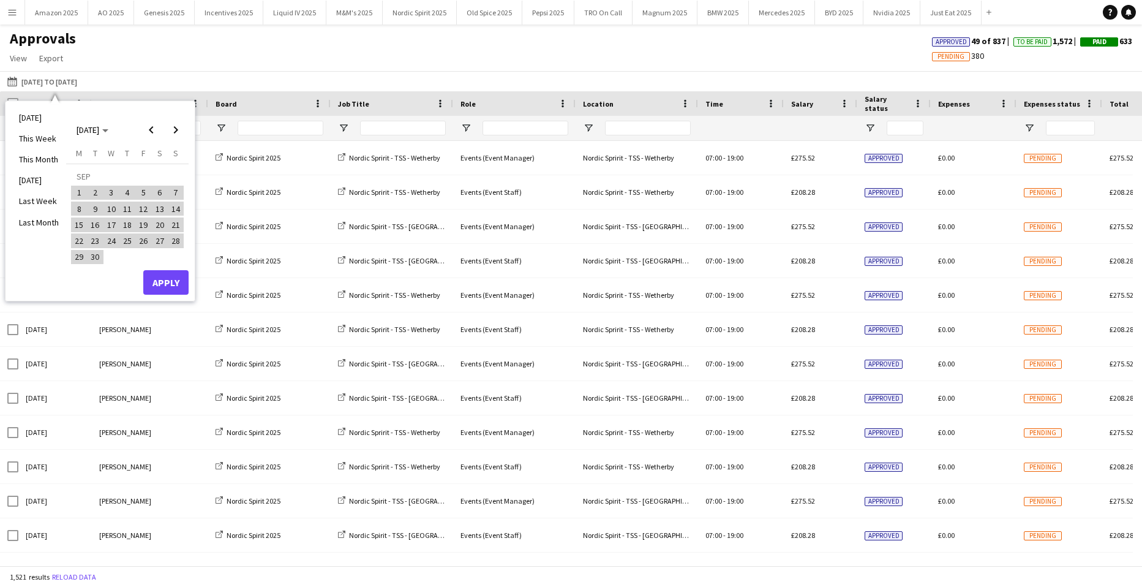
click at [81, 195] on span "1" at bounding box center [79, 193] width 15 height 15
click at [176, 132] on span "Next month" at bounding box center [176, 130] width 25 height 25
click at [174, 192] on span "5" at bounding box center [175, 193] width 15 height 15
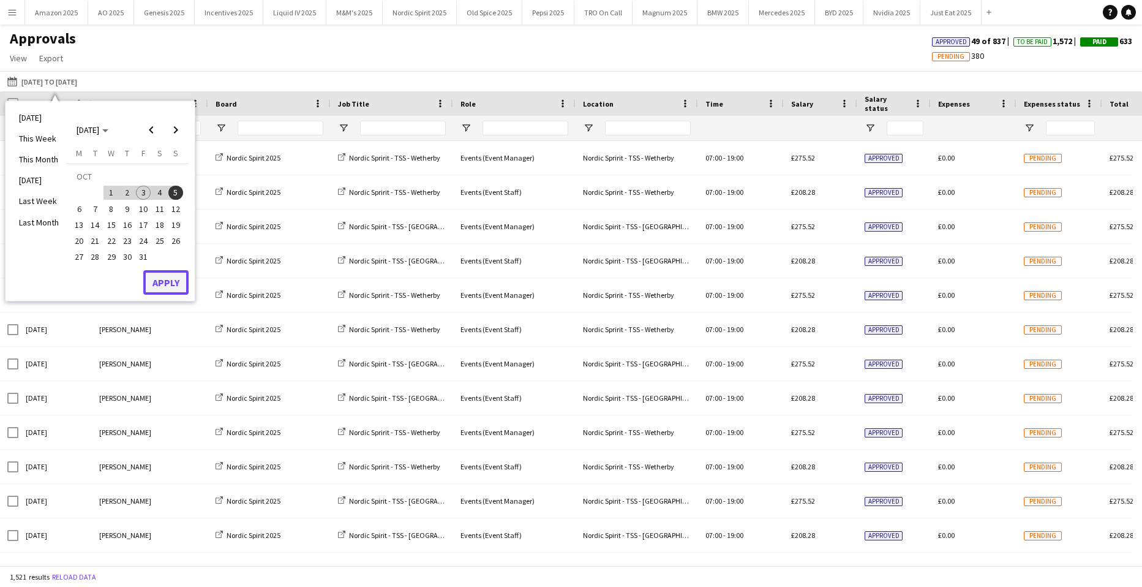
click at [173, 282] on button "Apply" at bounding box center [165, 282] width 45 height 25
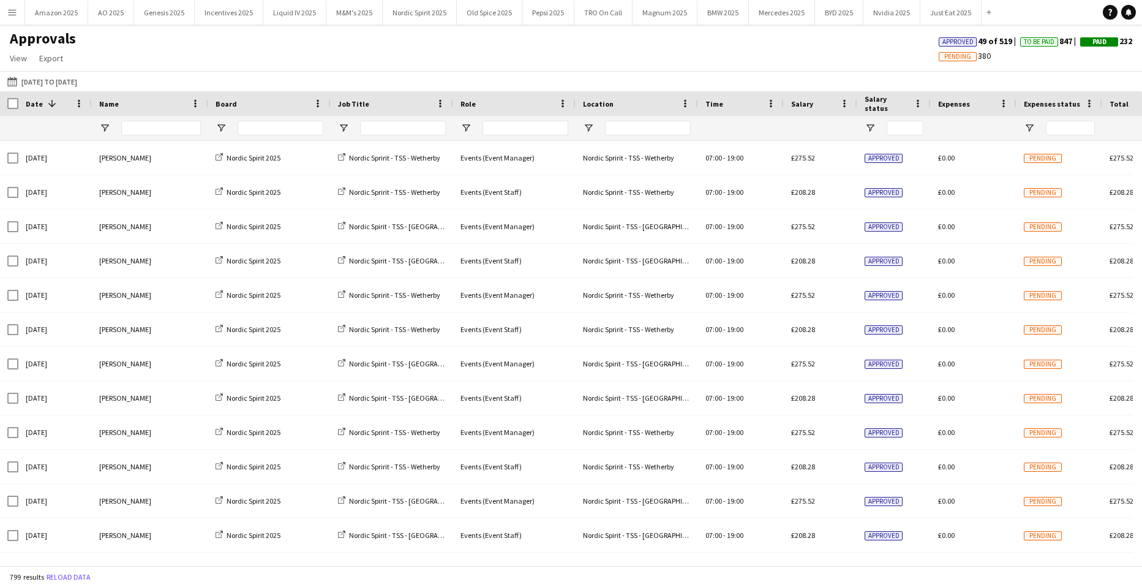
click at [10, 7] on button "Menu" at bounding box center [12, 12] width 25 height 25
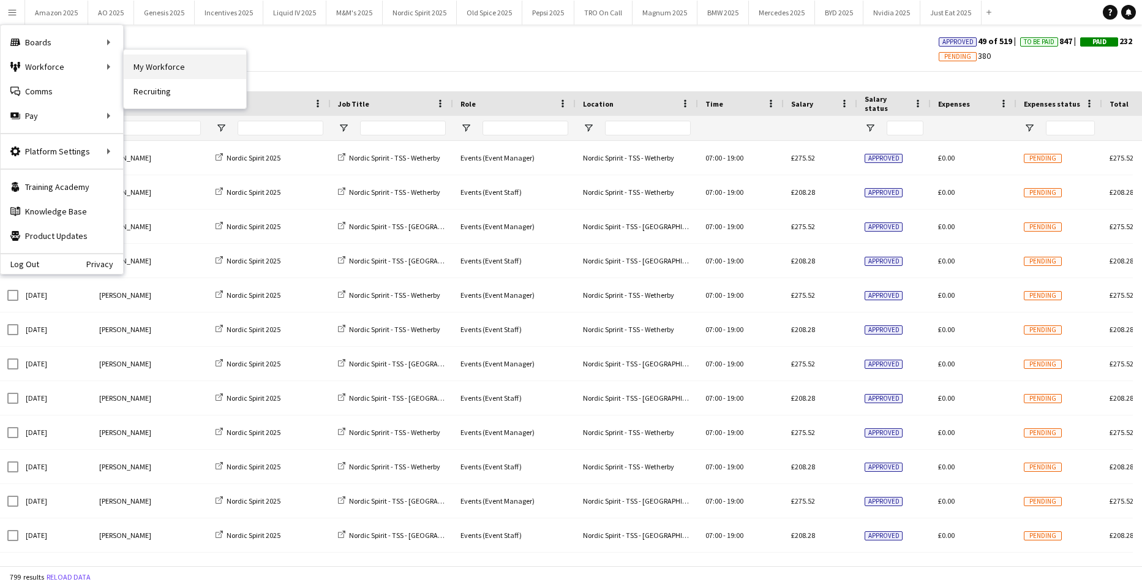
click at [156, 66] on link "My Workforce" at bounding box center [185, 67] width 123 height 25
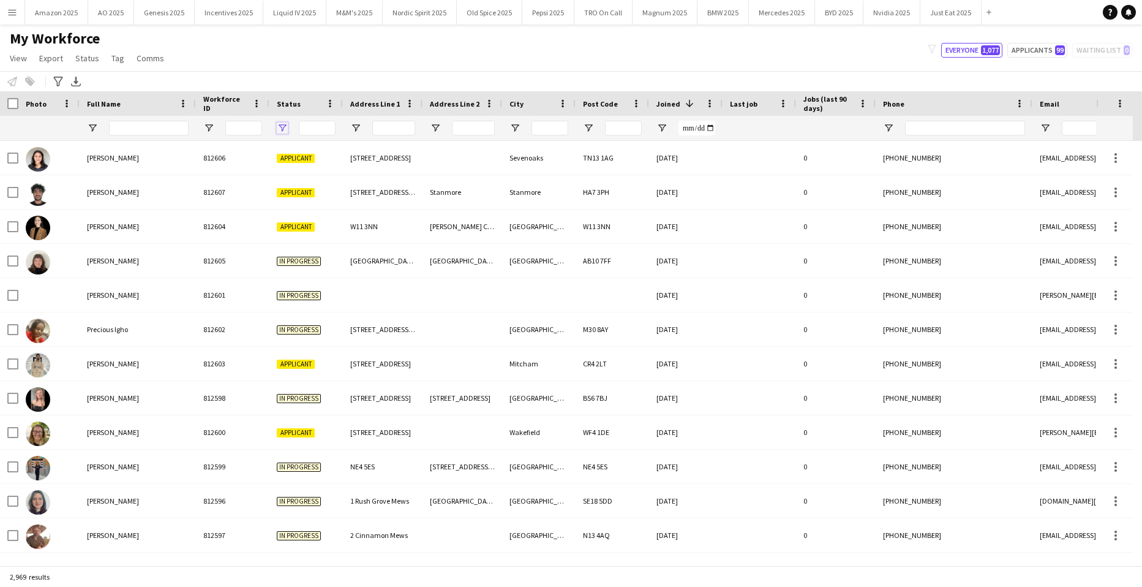
click at [284, 125] on span "Open Filter Menu" at bounding box center [282, 128] width 11 height 11
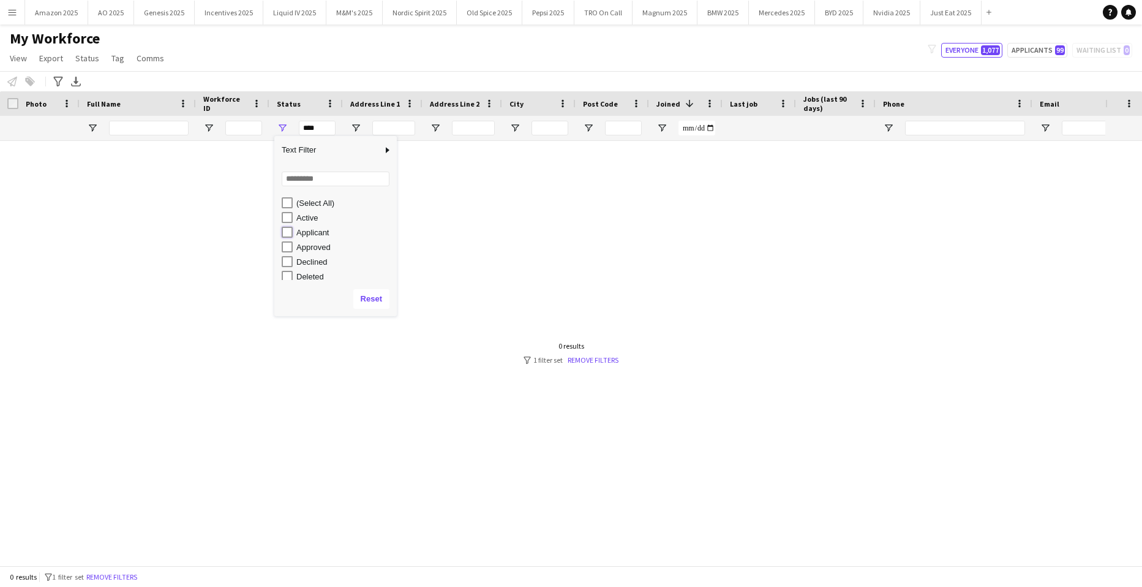
type input "**********"
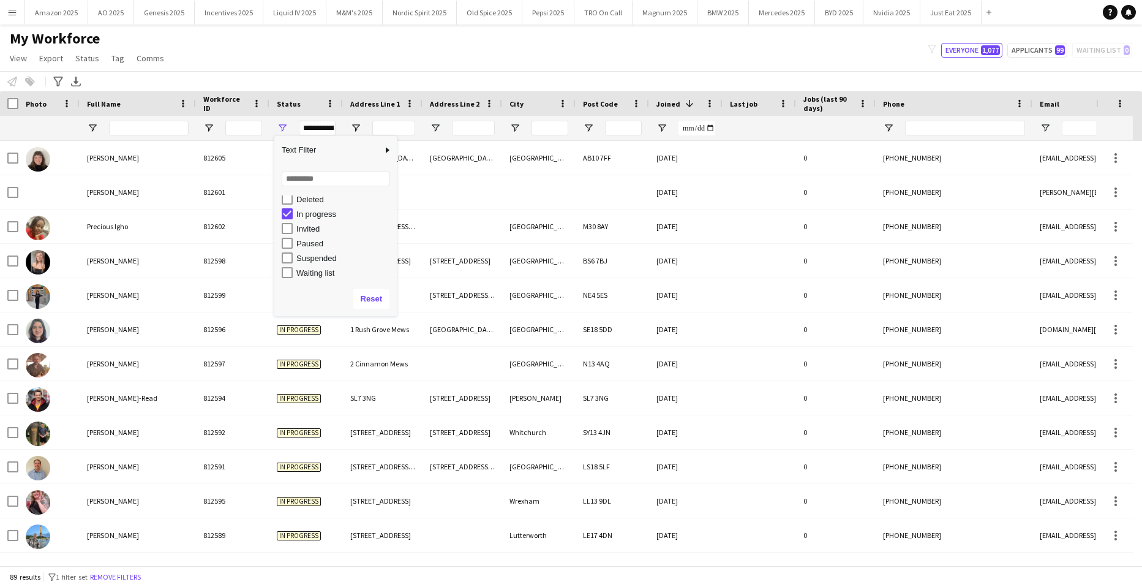
click at [474, 57] on div "My Workforce View Views Default view Compliance Log New view Update view Delete…" at bounding box center [571, 50] width 1142 height 42
click at [285, 128] on span "Open Filter Menu" at bounding box center [282, 128] width 11 height 11
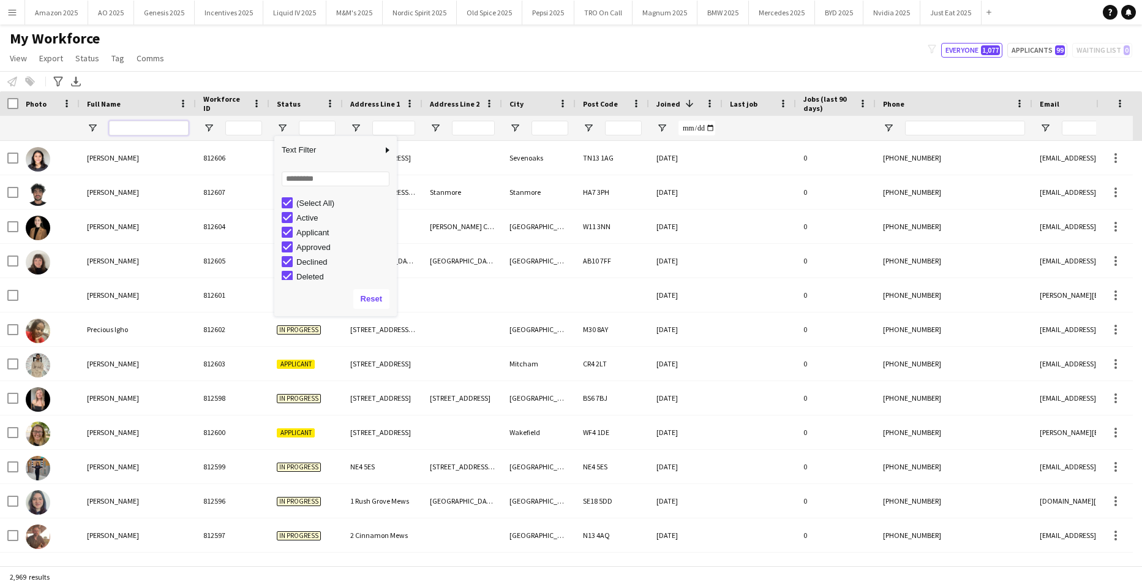
click at [177, 130] on input "Full Name Filter Input" at bounding box center [149, 128] width 80 height 15
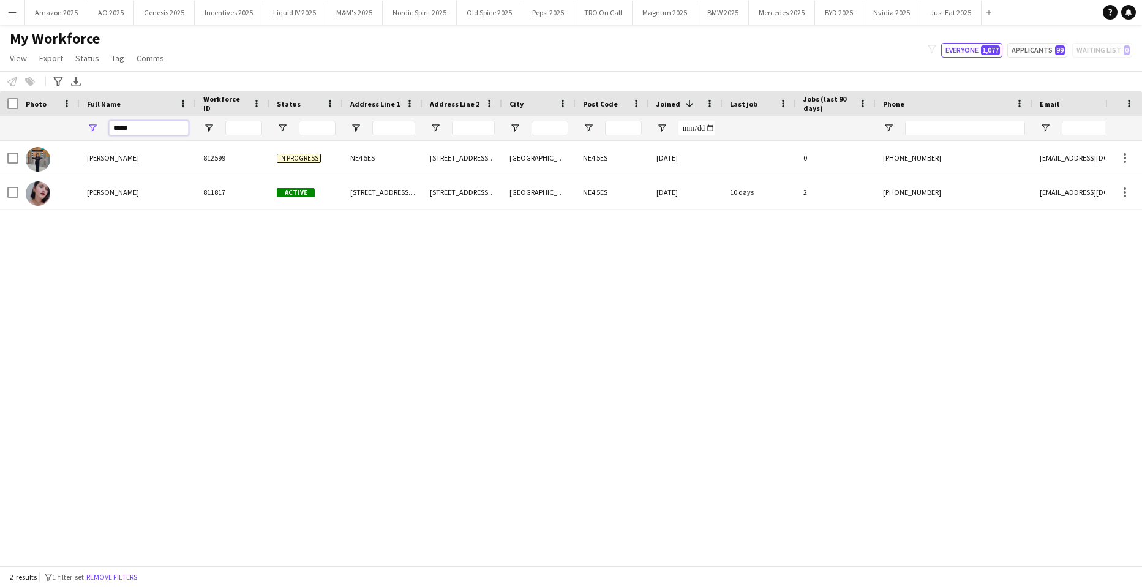
type input "*****"
click at [210, 310] on div "[PERSON_NAME] 812599 In progress NE4 5ES [STREET_ADDRESS][PERSON_NAME] [DATE] 0…" at bounding box center [553, 348] width 1106 height 415
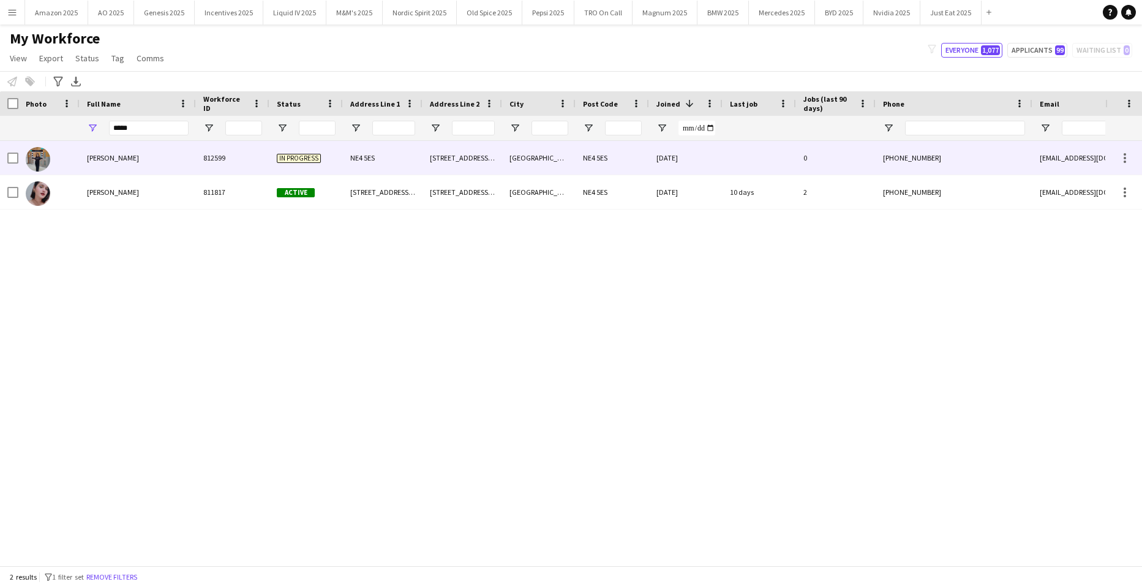
click at [117, 165] on div "[PERSON_NAME]" at bounding box center [138, 158] width 116 height 34
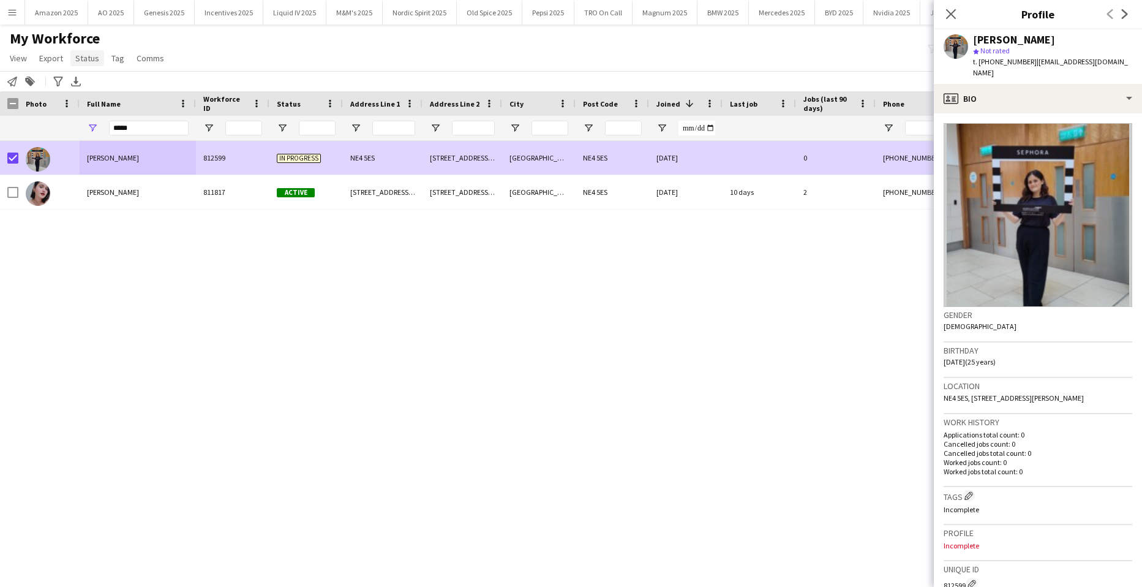
click at [88, 59] on span "Status" at bounding box center [87, 58] width 24 height 11
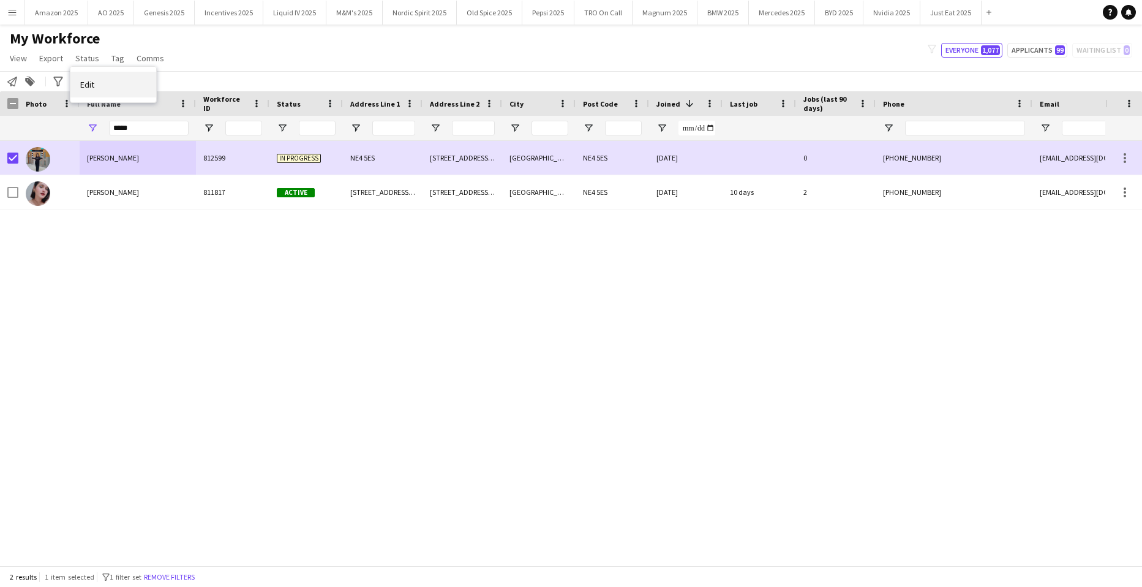
click at [92, 90] on span "Edit" at bounding box center [87, 84] width 14 height 11
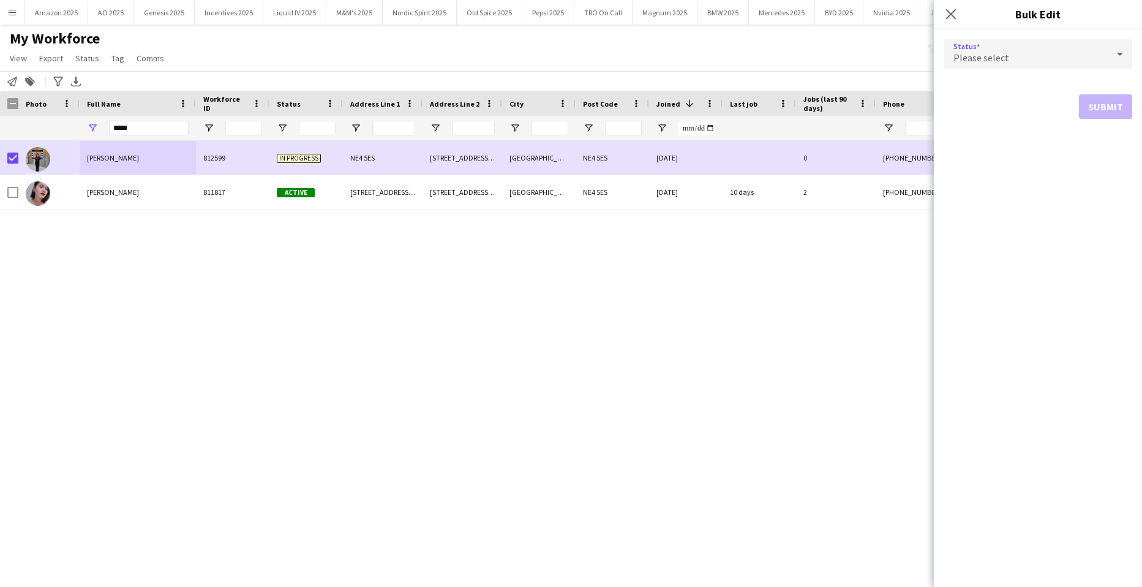
click at [1081, 59] on div "Please select" at bounding box center [1026, 53] width 164 height 29
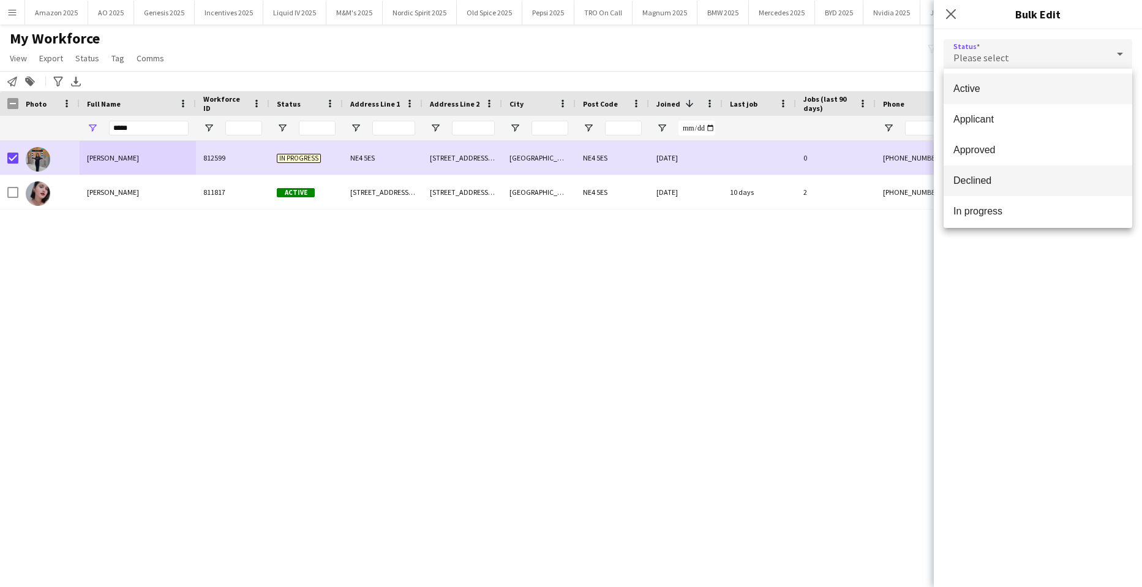
click at [1005, 176] on span "Declined" at bounding box center [1038, 181] width 169 height 12
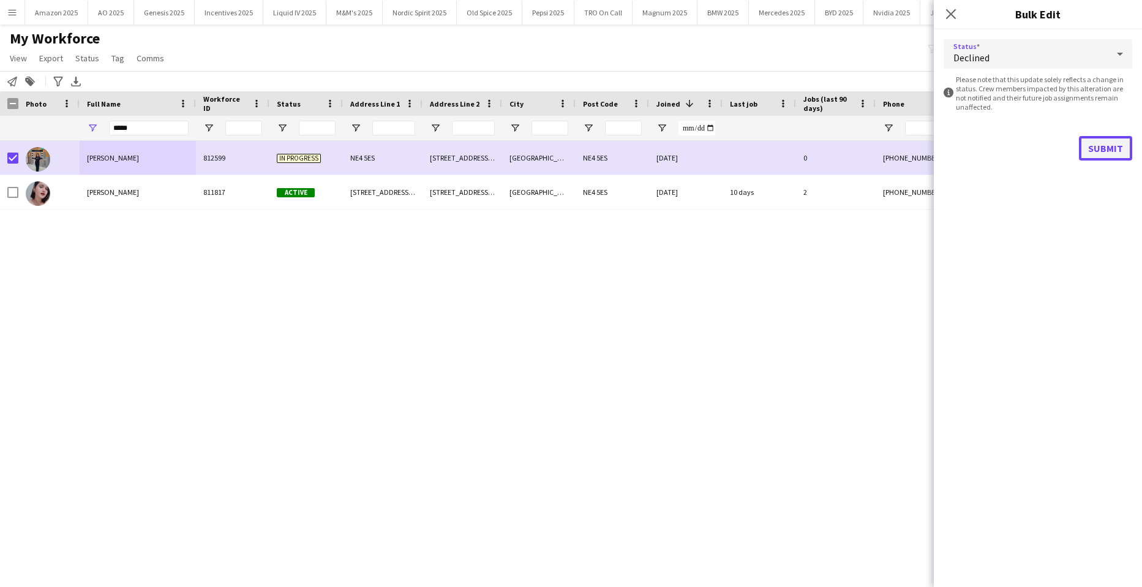
click at [1115, 145] on button "Submit" at bounding box center [1105, 148] width 53 height 25
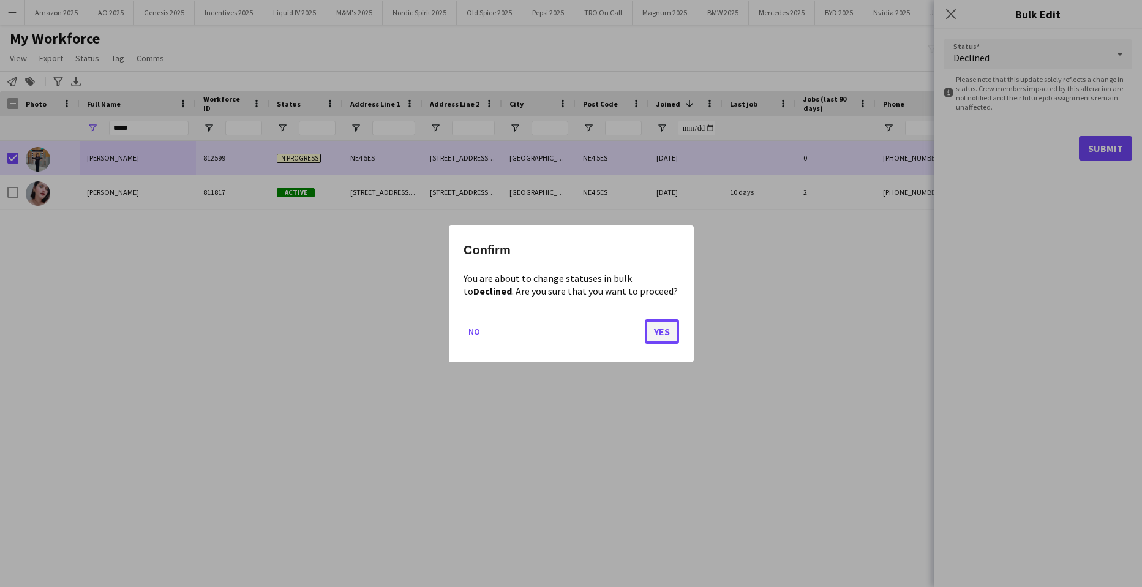
click at [660, 338] on button "Yes" at bounding box center [662, 331] width 34 height 25
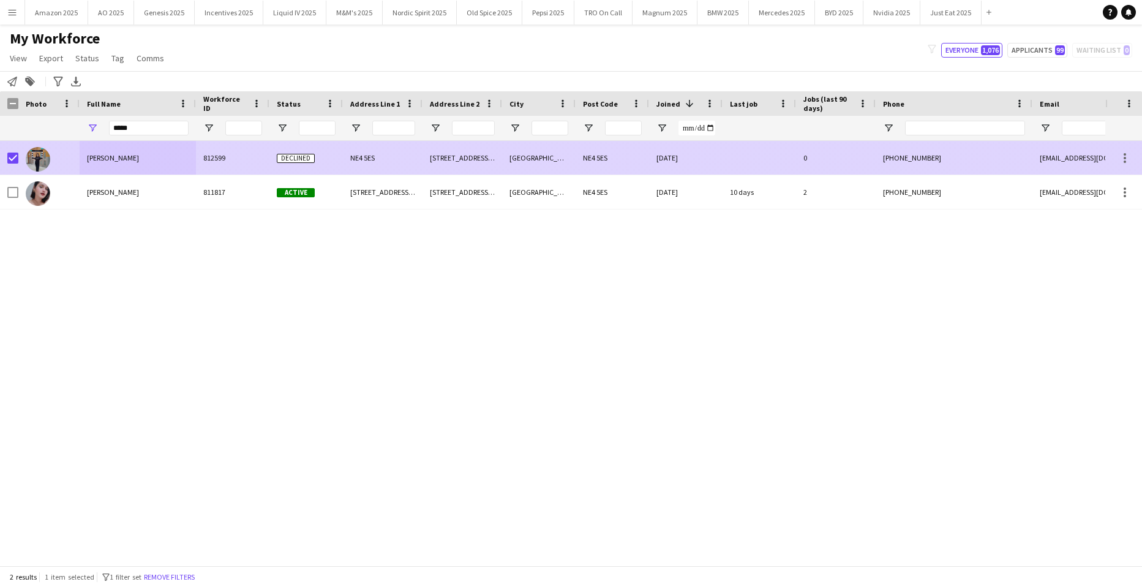
drag, startPoint x: 124, startPoint y: 153, endPoint x: 385, endPoint y: 140, distance: 261.3
click at [125, 153] on div "[PERSON_NAME]" at bounding box center [138, 158] width 116 height 34
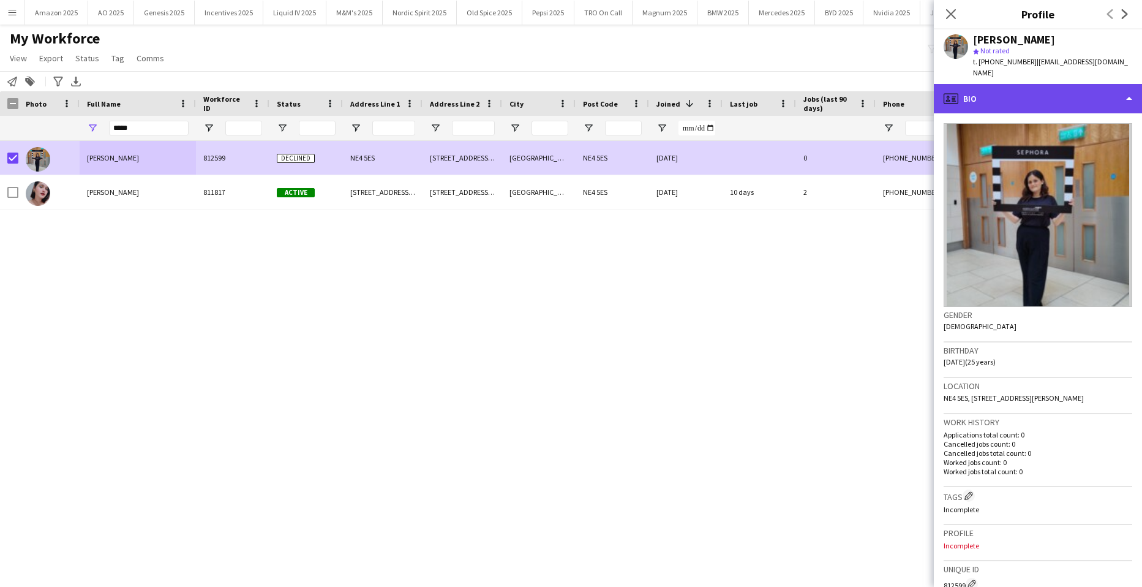
click at [1071, 100] on div "profile Bio" at bounding box center [1038, 98] width 208 height 29
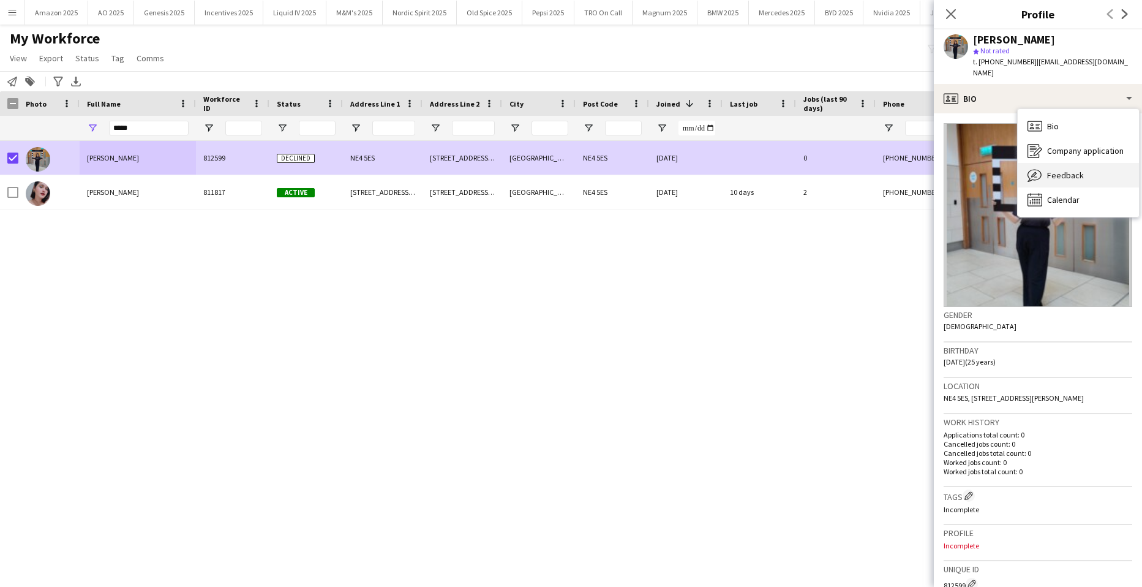
click at [1081, 175] on span "Feedback" at bounding box center [1065, 175] width 37 height 11
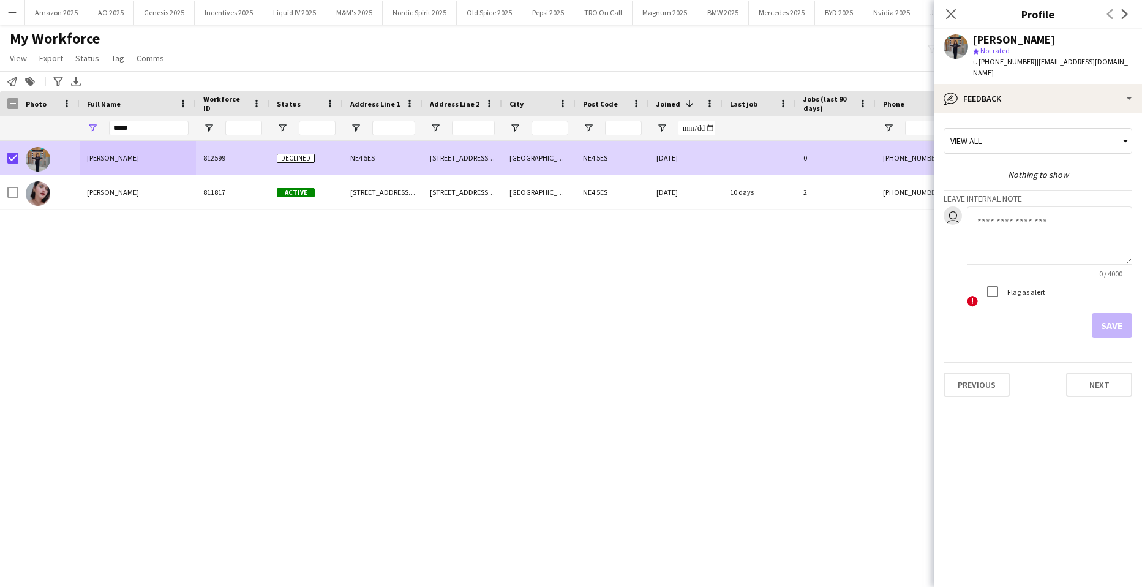
click at [1008, 233] on textarea at bounding box center [1049, 235] width 165 height 58
type textarea "**********"
click at [1122, 325] on button "Save" at bounding box center [1112, 325] width 40 height 25
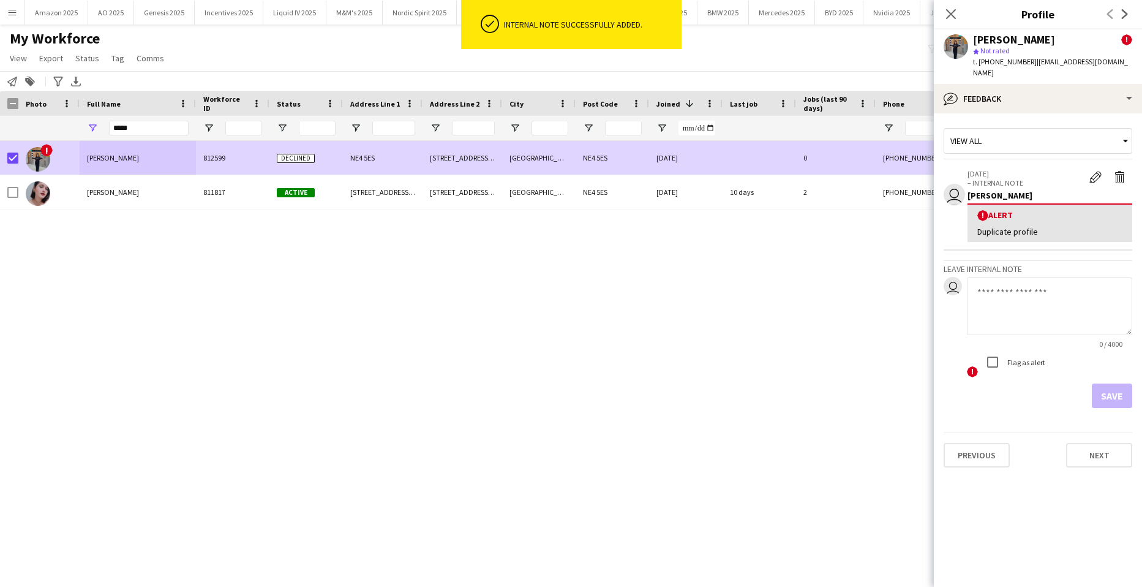
click at [775, 322] on div "! [PERSON_NAME] 812599 Declined NE4 5ES [STREET_ADDRESS][PERSON_NAME] [DATE] 0 …" at bounding box center [553, 348] width 1106 height 415
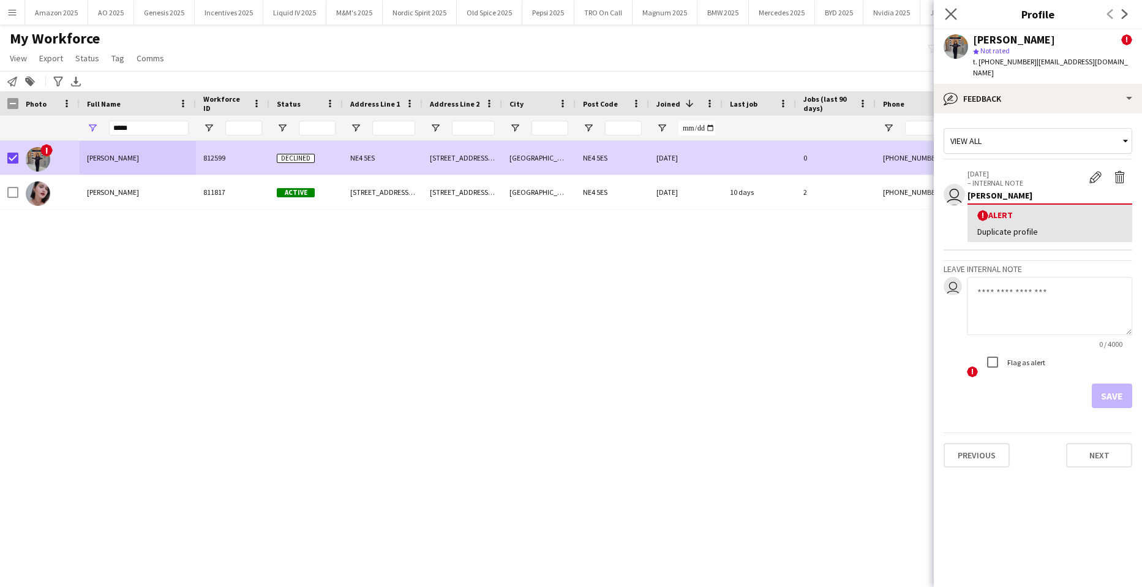
click at [959, 13] on app-icon "Close pop-in" at bounding box center [952, 15] width 18 height 18
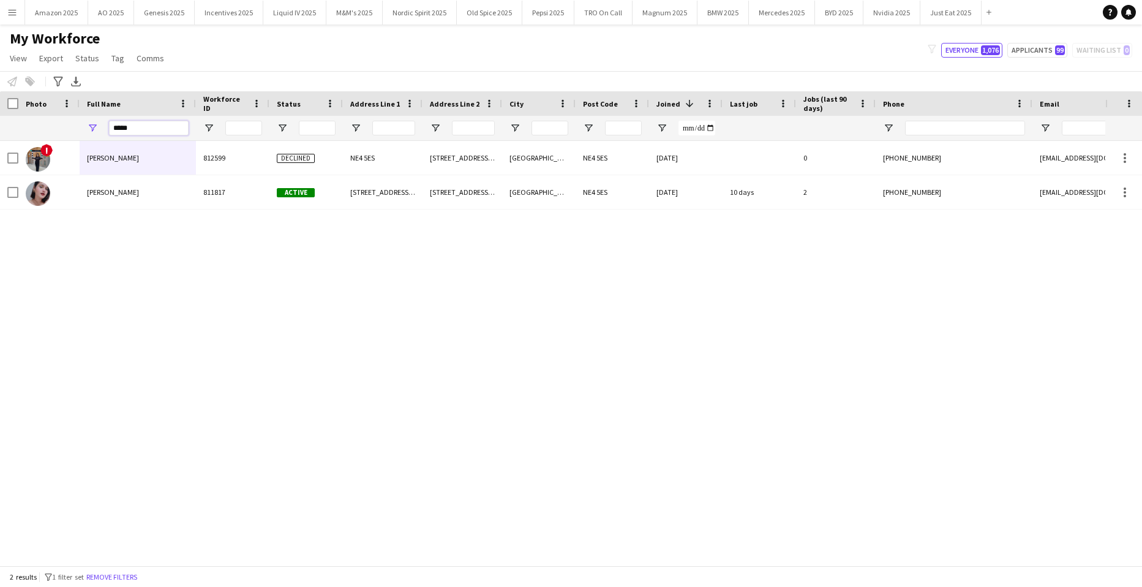
drag, startPoint x: 130, startPoint y: 130, endPoint x: 11, endPoint y: 126, distance: 118.9
click at [38, 129] on div "*****" at bounding box center [802, 128] width 1604 height 25
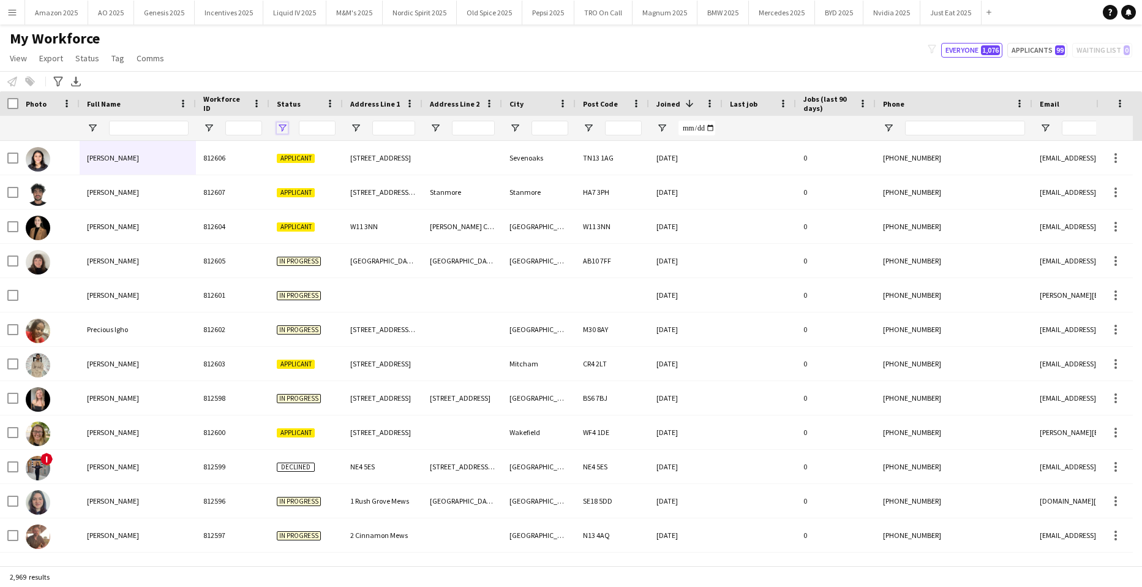
click at [282, 125] on span "Open Filter Menu" at bounding box center [282, 128] width 11 height 11
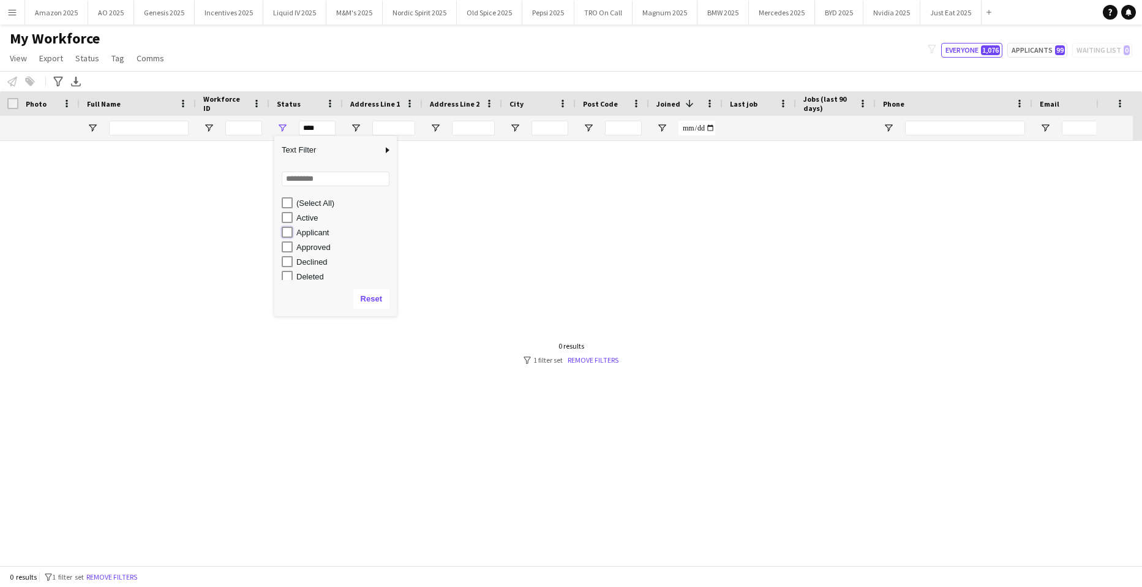
type input "**********"
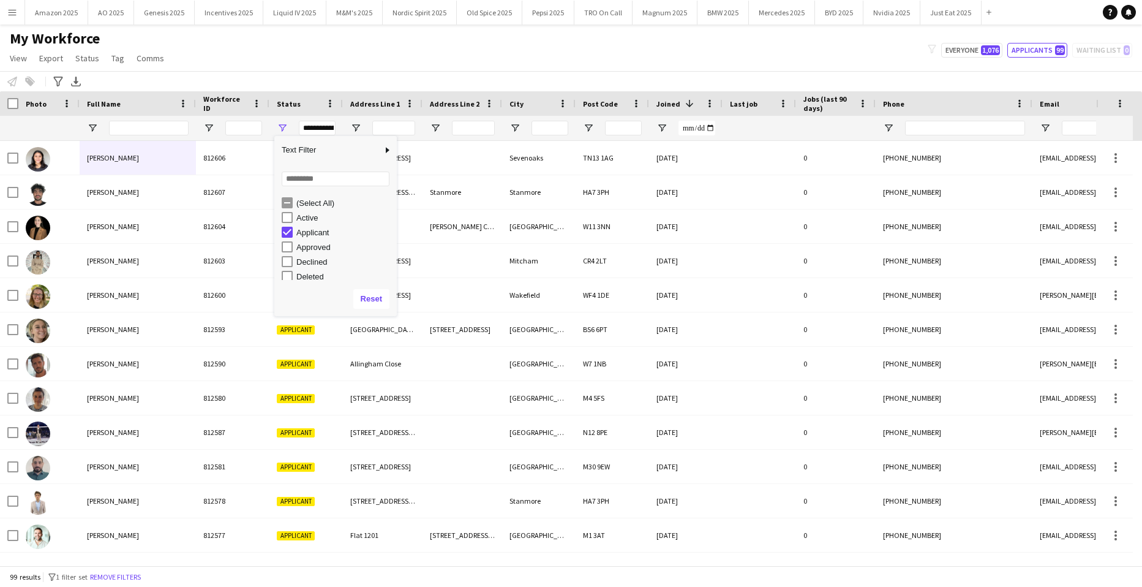
click at [383, 65] on div "My Workforce View Views Default view Compliance Log New view Update view Delete…" at bounding box center [571, 50] width 1142 height 42
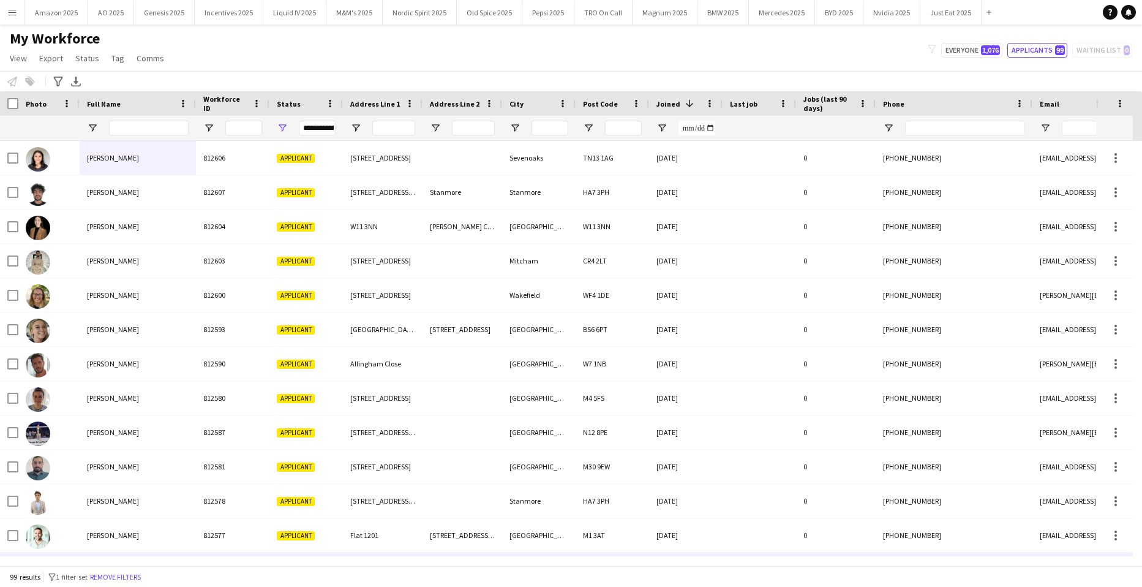
scroll to position [0, 0]
click at [284, 125] on span "Open Filter Menu" at bounding box center [282, 128] width 11 height 11
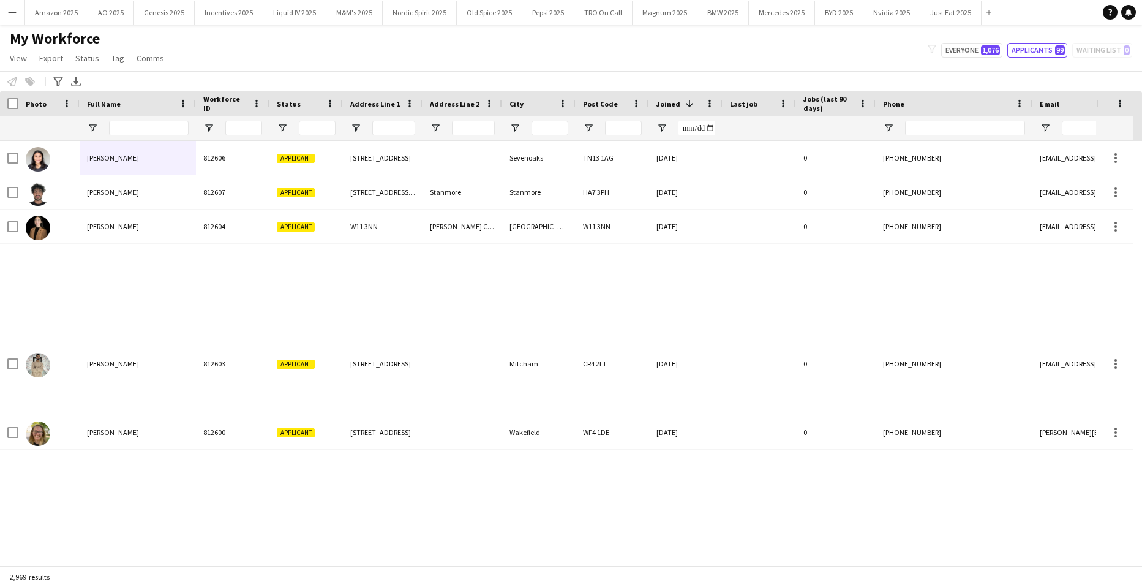
click at [168, 120] on div at bounding box center [149, 128] width 80 height 25
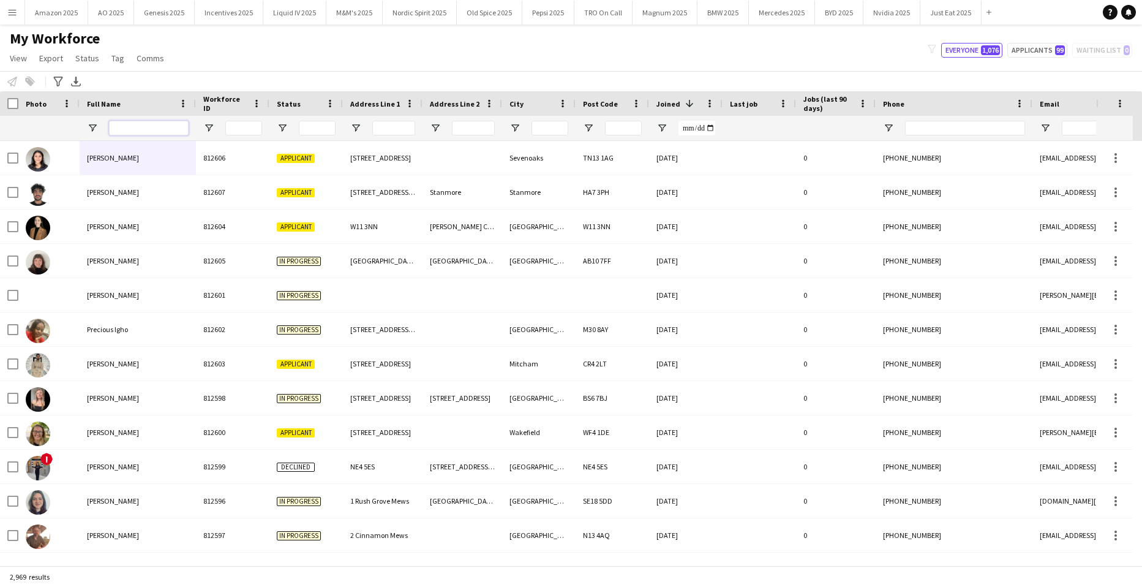
click at [165, 128] on input "Full Name Filter Input" at bounding box center [149, 128] width 80 height 15
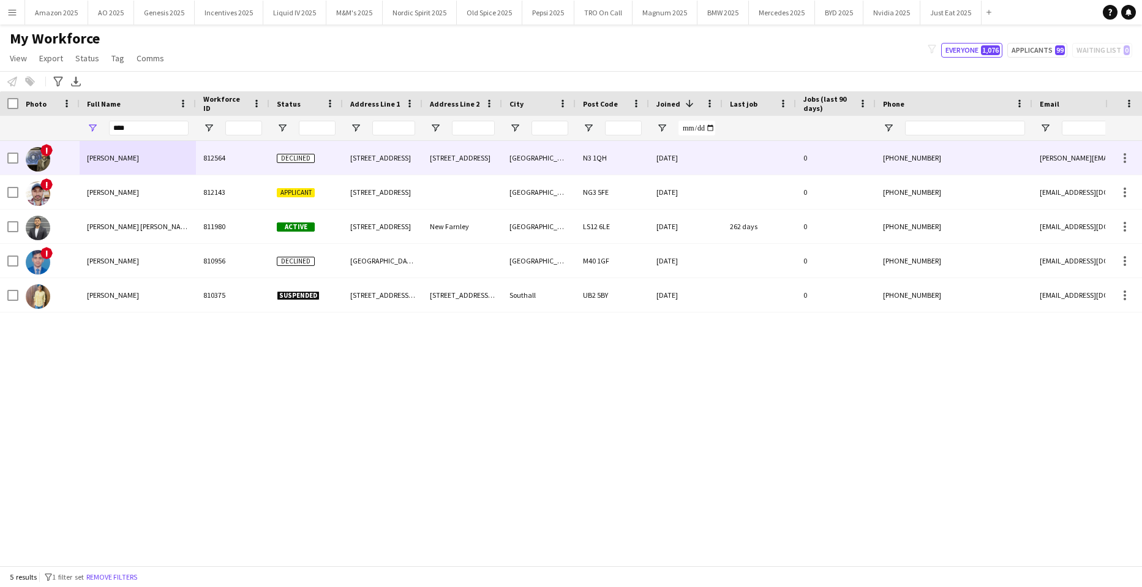
click at [119, 164] on div "[PERSON_NAME]" at bounding box center [138, 158] width 116 height 34
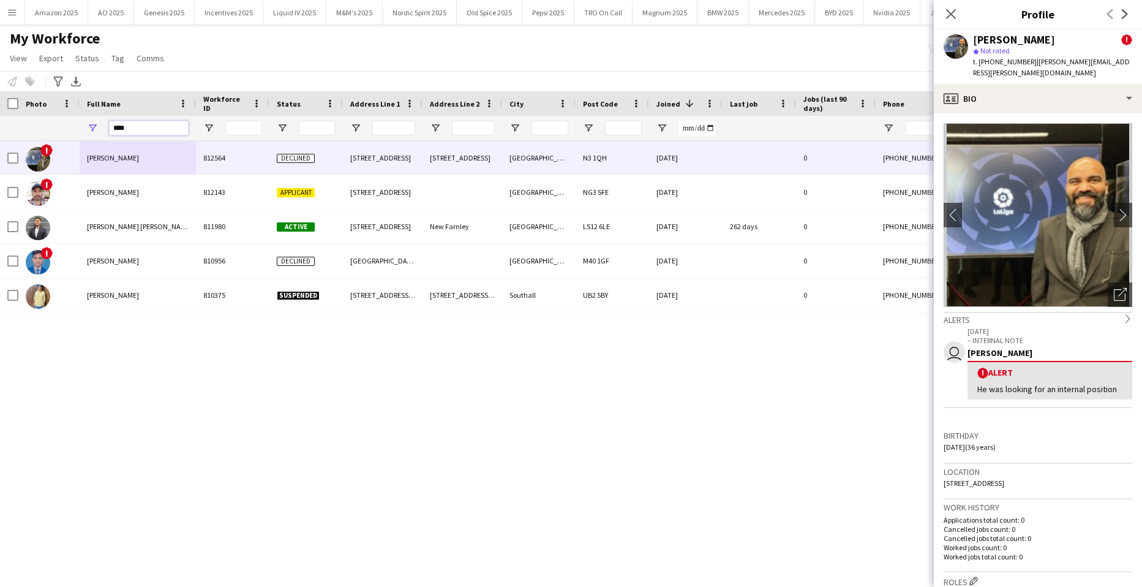
drag, startPoint x: 141, startPoint y: 123, endPoint x: 0, endPoint y: 135, distance: 141.4
click at [0, 135] on div "****" at bounding box center [802, 128] width 1604 height 25
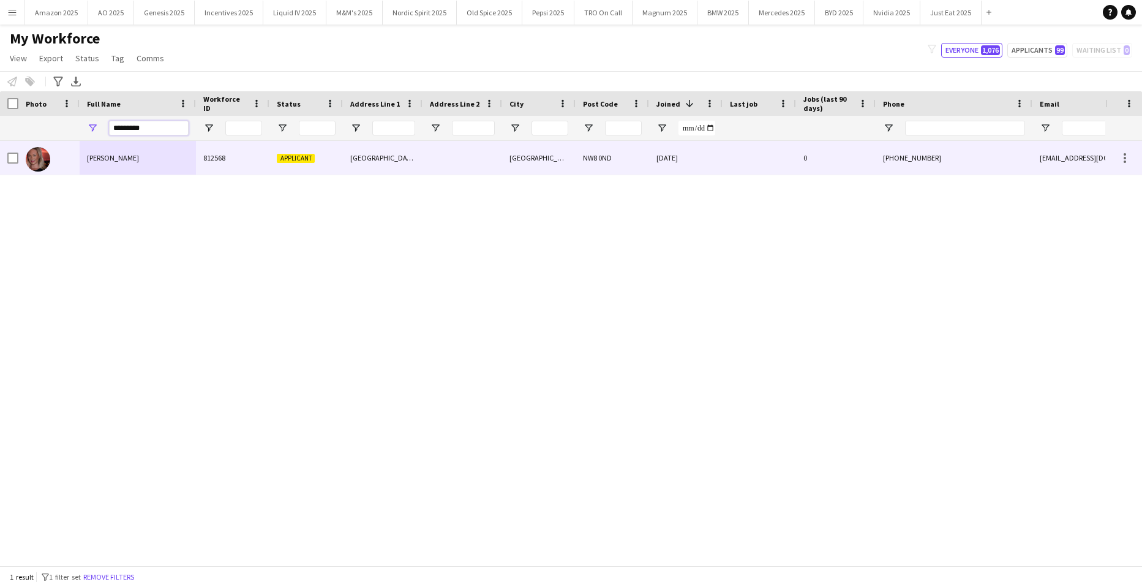
type input "*********"
click at [80, 160] on div "[PERSON_NAME]" at bounding box center [138, 158] width 116 height 34
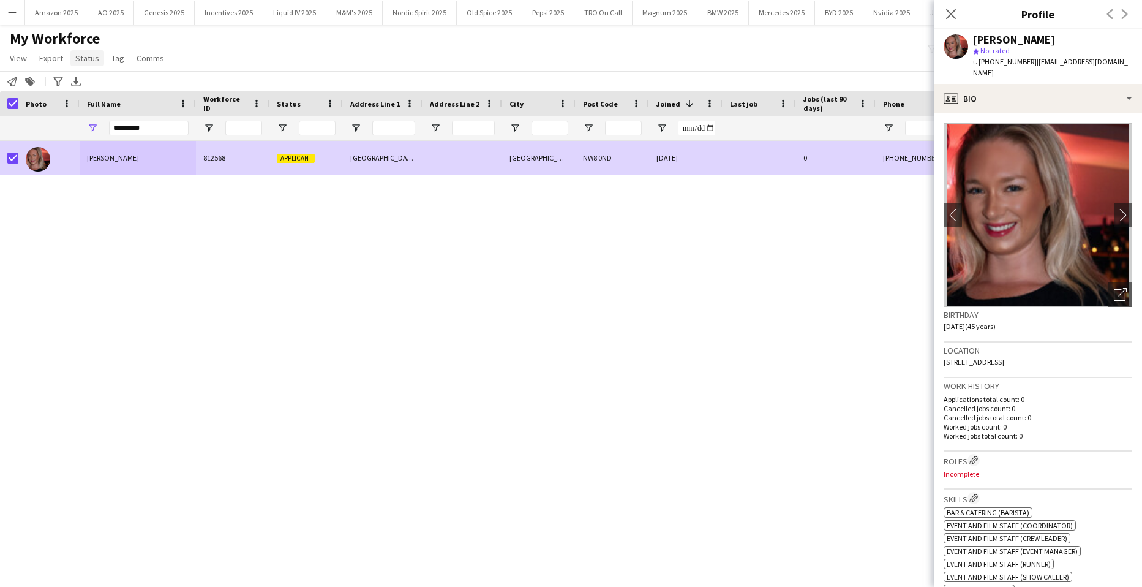
click at [95, 58] on span "Status" at bounding box center [87, 58] width 24 height 11
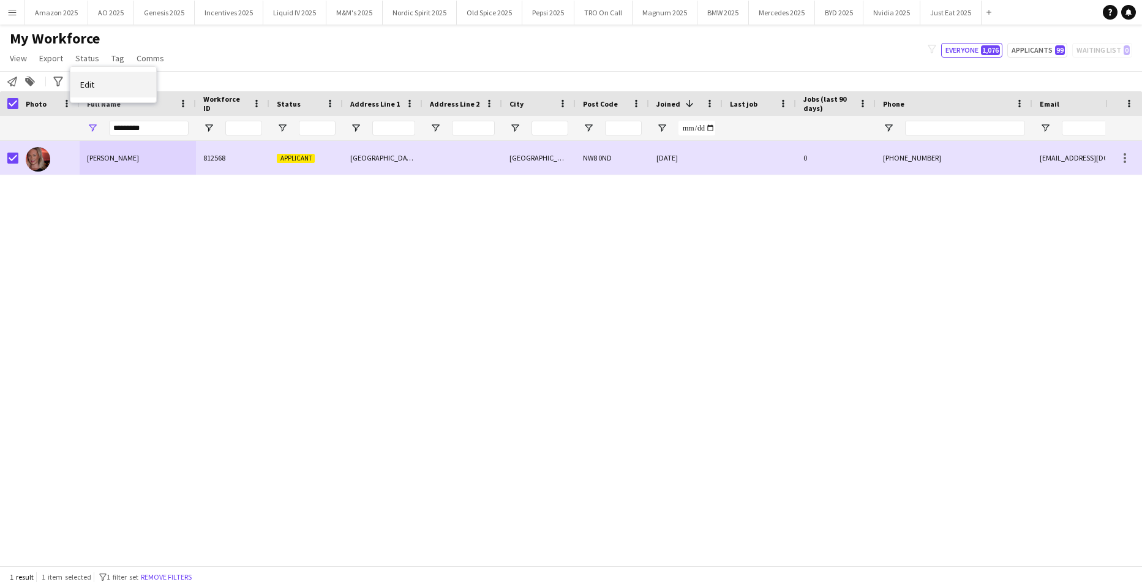
drag, startPoint x: 95, startPoint y: 58, endPoint x: 92, endPoint y: 86, distance: 28.3
click at [92, 86] on span "Edit" at bounding box center [87, 84] width 14 height 11
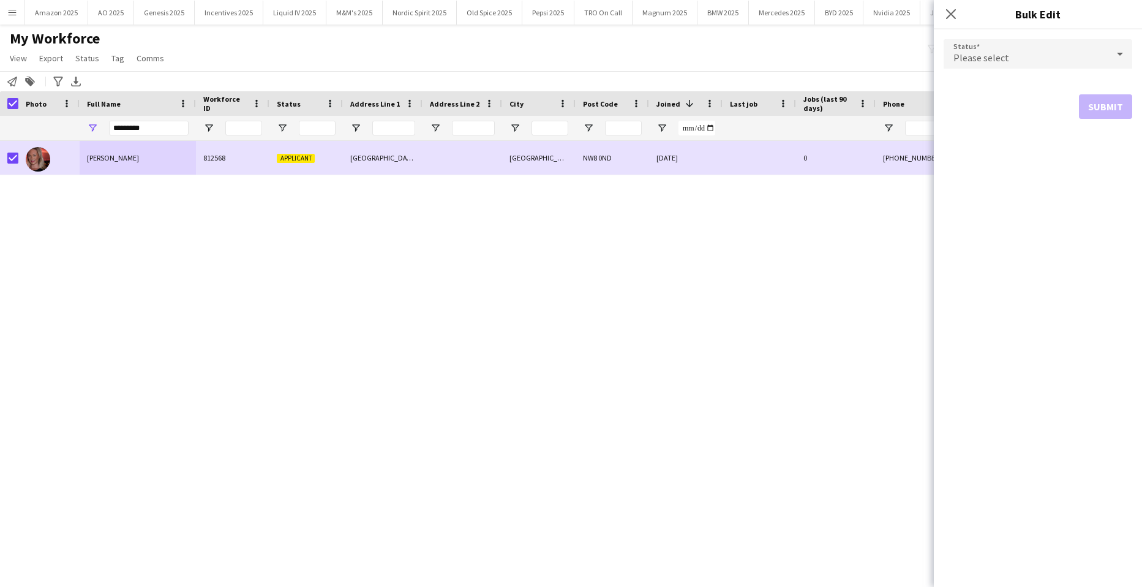
click at [1067, 56] on div "Please select" at bounding box center [1026, 53] width 164 height 29
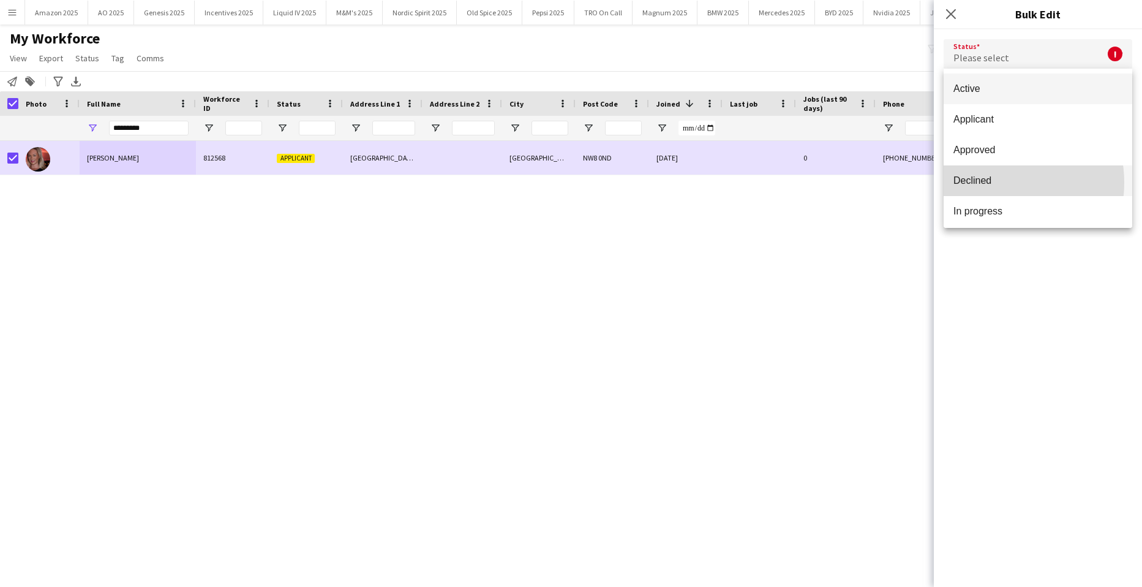
click at [994, 183] on span "Declined" at bounding box center [1038, 181] width 169 height 12
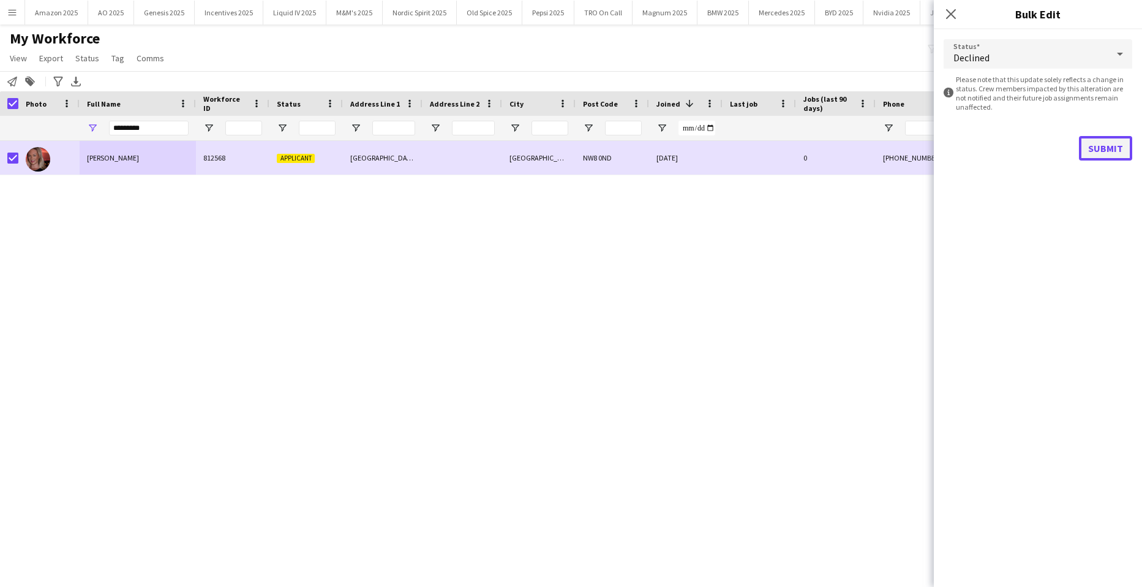
click at [1097, 143] on button "Submit" at bounding box center [1105, 148] width 53 height 25
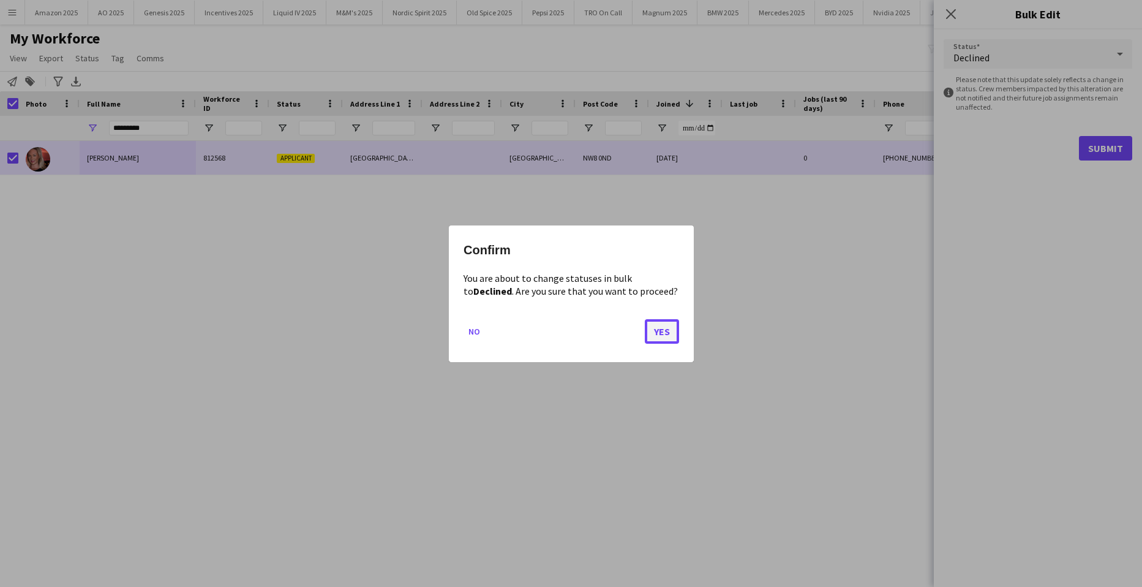
click at [652, 332] on button "Yes" at bounding box center [662, 331] width 34 height 25
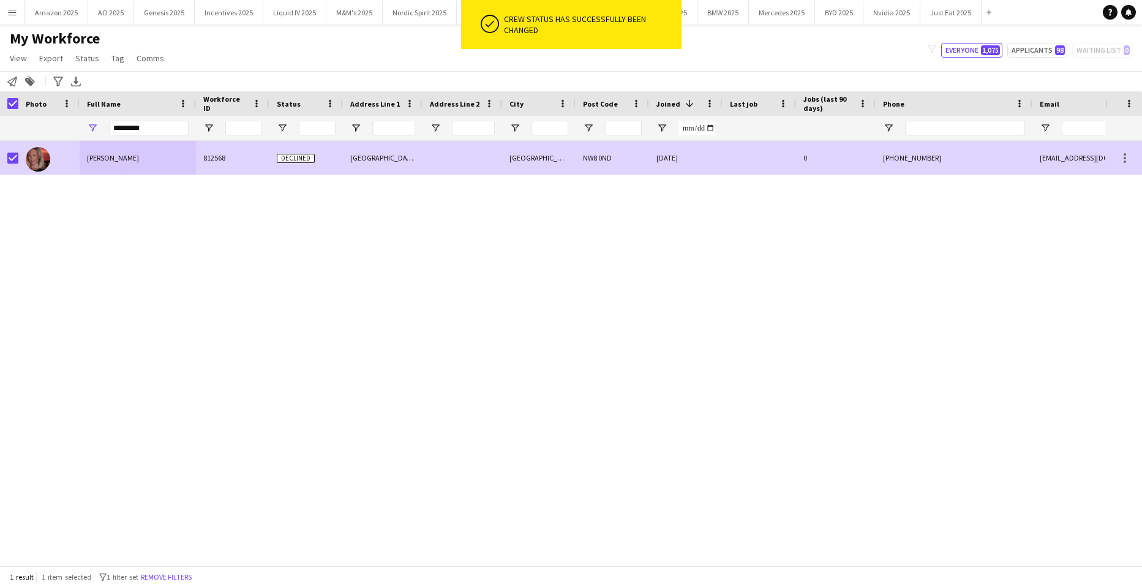
click at [104, 162] on span "[PERSON_NAME]" at bounding box center [113, 157] width 52 height 9
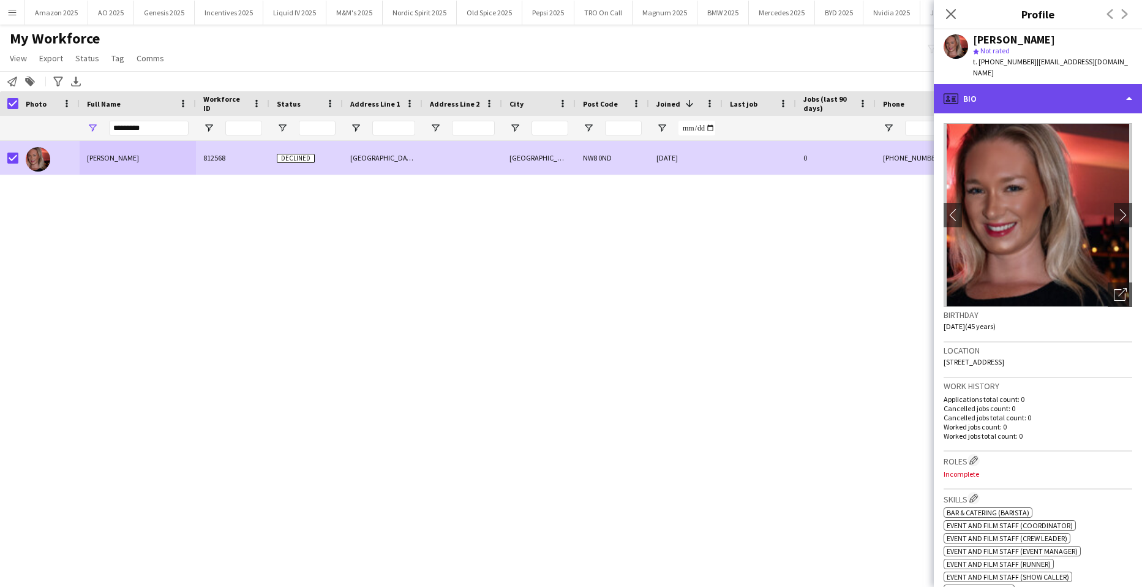
click at [1059, 91] on div "profile Bio" at bounding box center [1038, 98] width 208 height 29
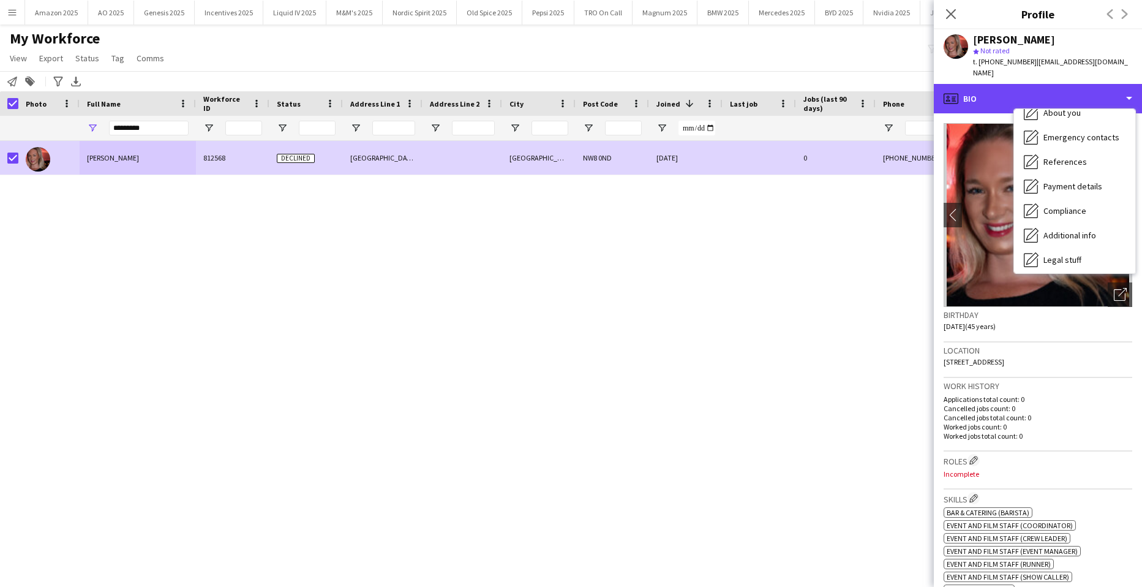
scroll to position [164, 0]
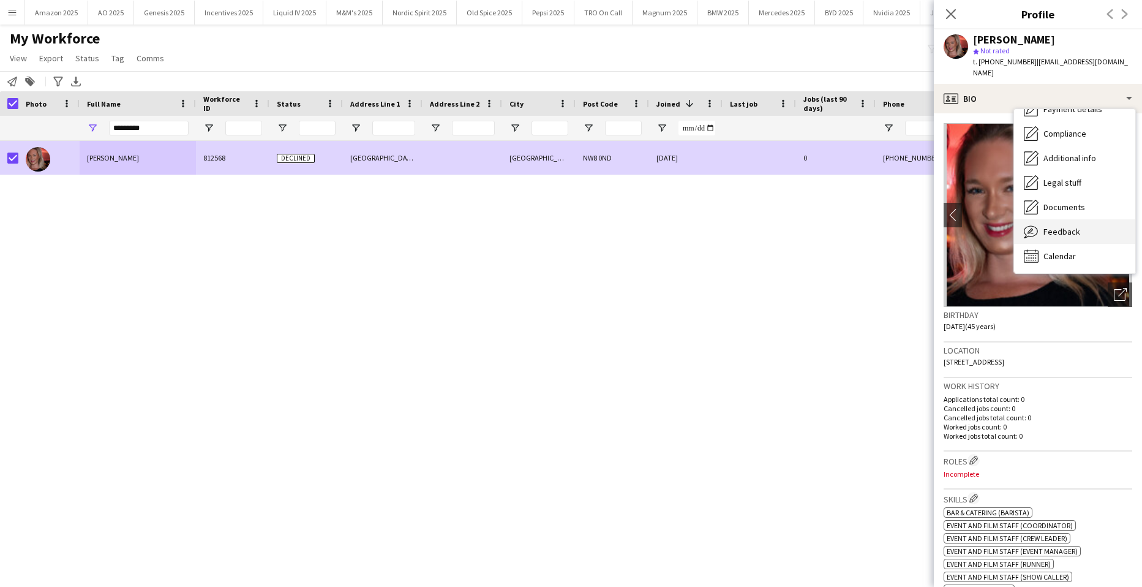
click at [1057, 226] on span "Feedback" at bounding box center [1062, 231] width 37 height 11
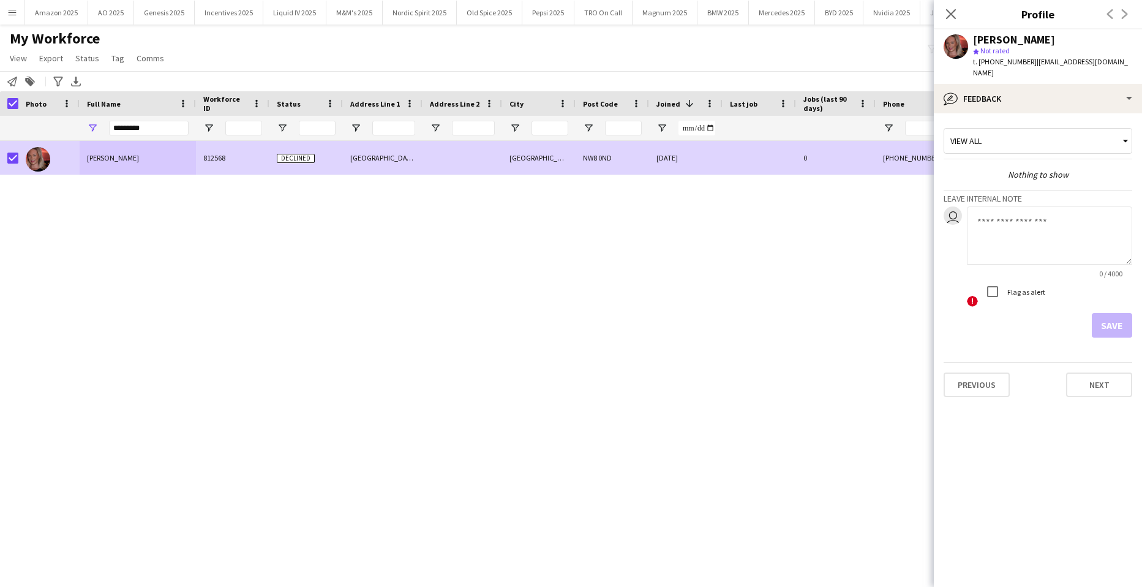
click at [1016, 213] on textarea at bounding box center [1049, 235] width 165 height 58
type textarea "**********"
click at [1103, 313] on button "Save" at bounding box center [1112, 325] width 40 height 25
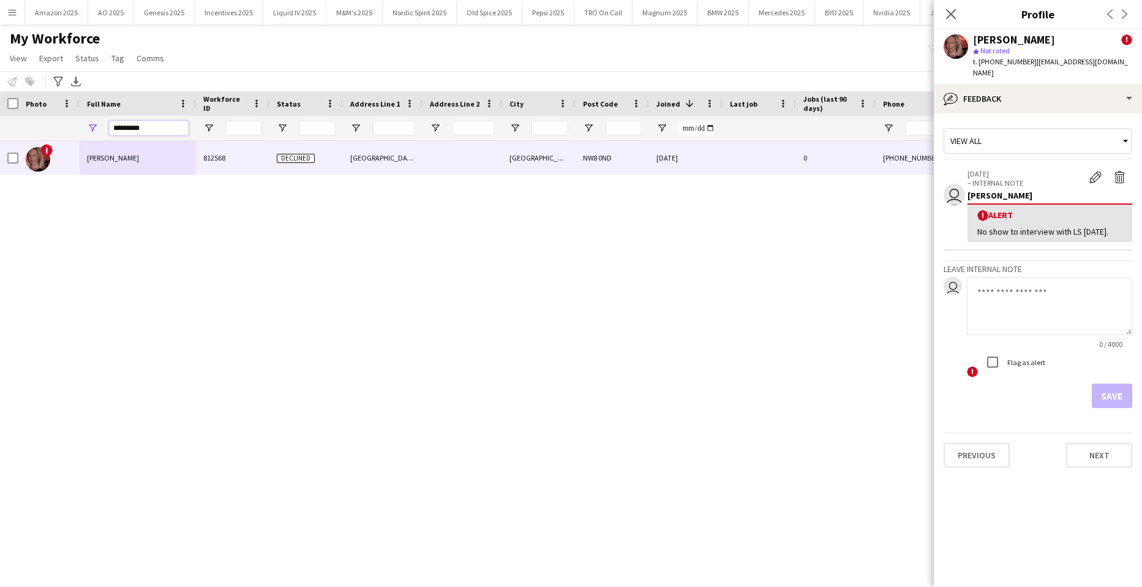
drag, startPoint x: 149, startPoint y: 130, endPoint x: -31, endPoint y: 125, distance: 180.8
click at [0, 125] on html "Menu Boards Boards Boards All jobs Status Workforce Workforce My Workforce Recr…" at bounding box center [571, 293] width 1142 height 587
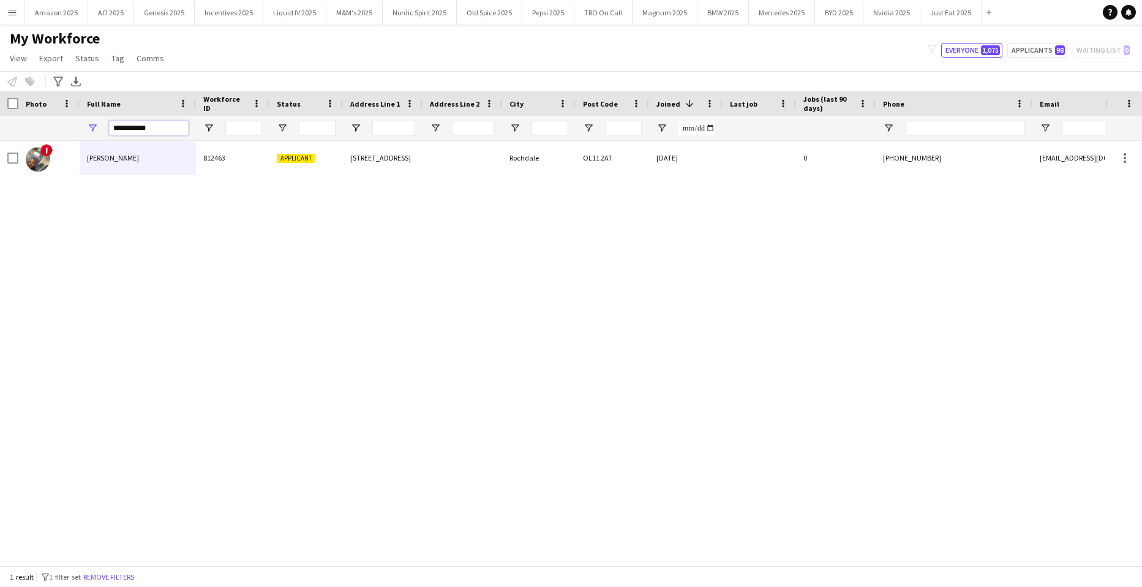
type input "**********"
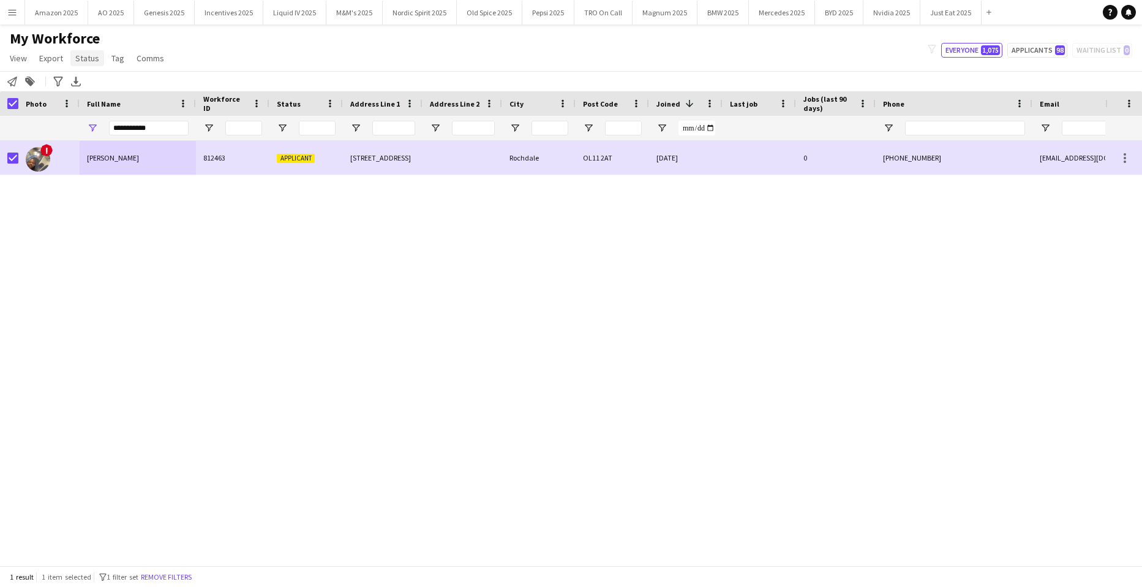
click at [97, 56] on link "Status" at bounding box center [87, 58] width 34 height 16
click at [99, 85] on link "Edit" at bounding box center [113, 85] width 86 height 26
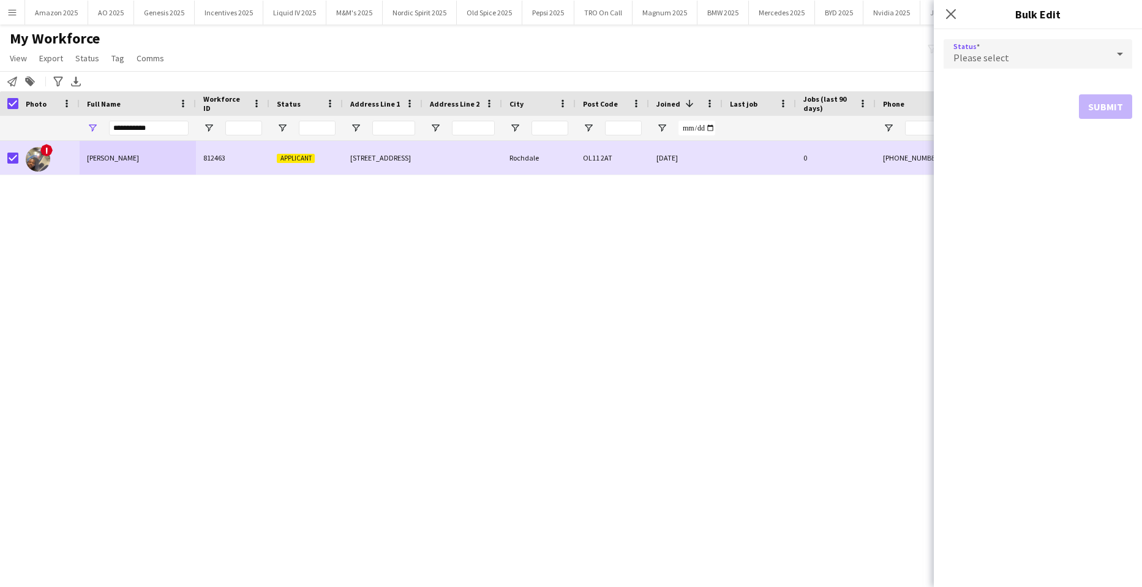
click at [1050, 51] on div "Please select" at bounding box center [1026, 53] width 164 height 29
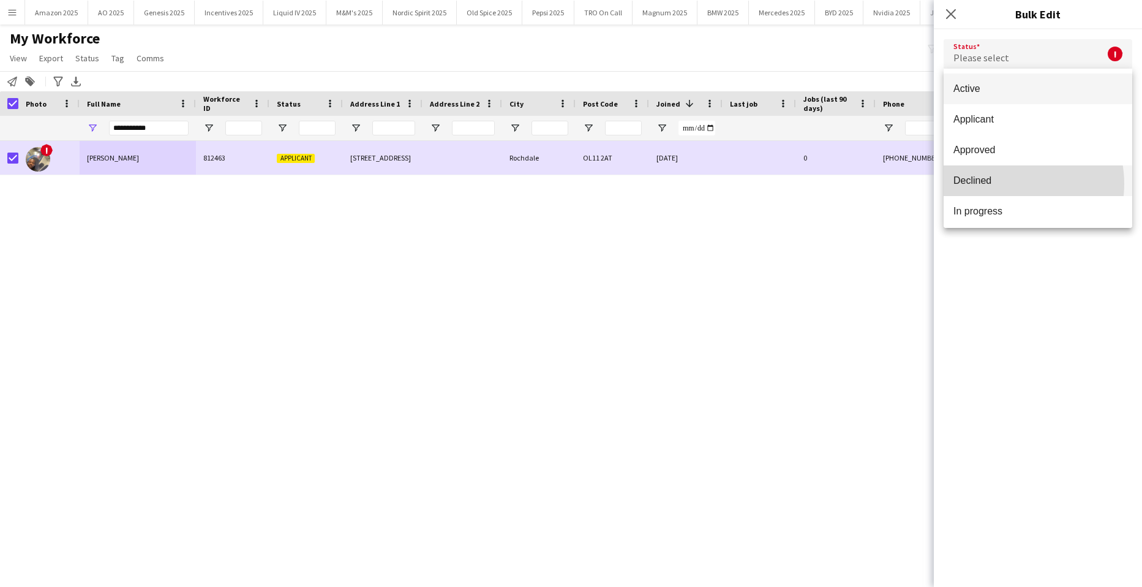
click at [1006, 184] on span "Declined" at bounding box center [1038, 181] width 169 height 12
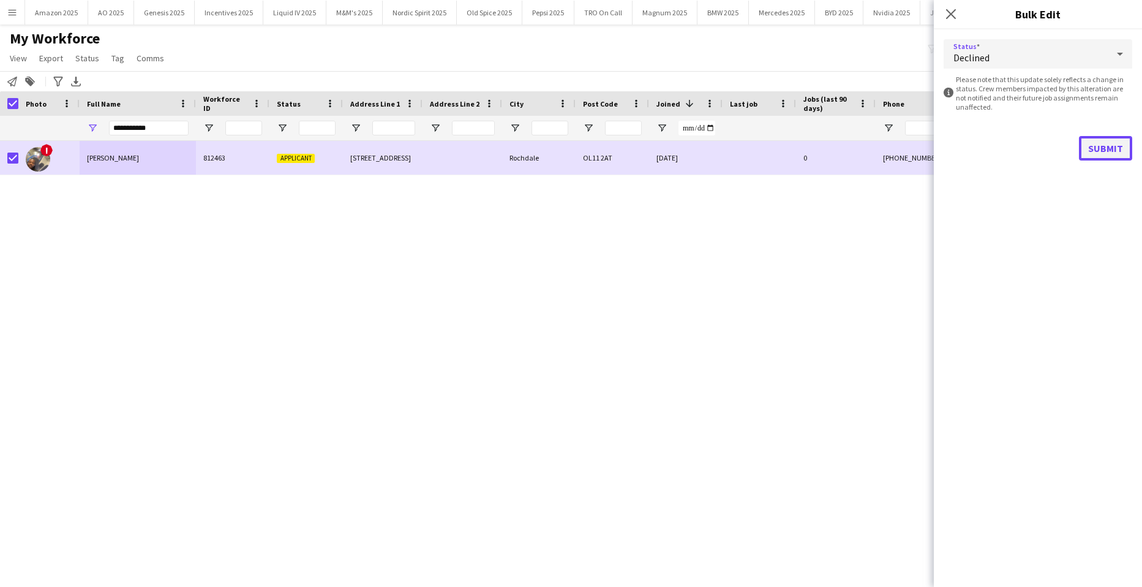
click at [1108, 139] on button "Submit" at bounding box center [1105, 148] width 53 height 25
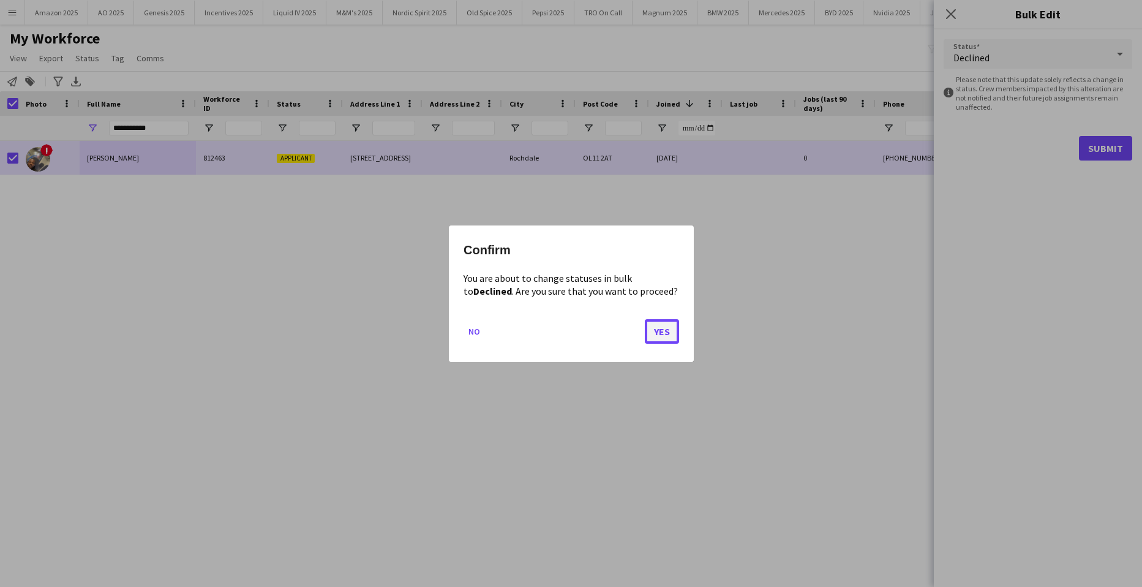
click at [652, 337] on button "Yes" at bounding box center [662, 331] width 34 height 25
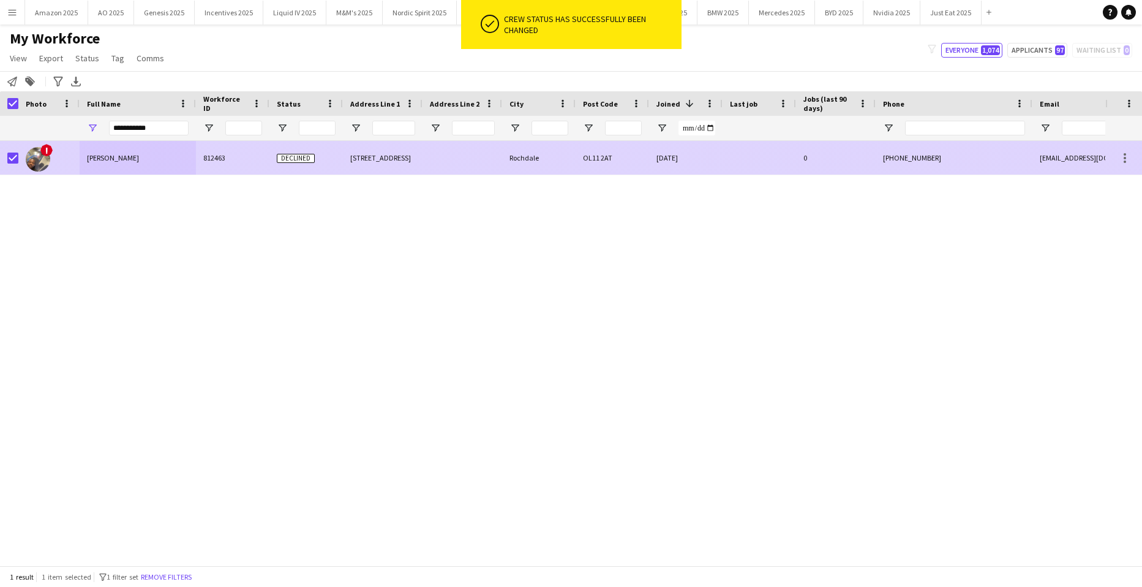
drag, startPoint x: 129, startPoint y: 159, endPoint x: 168, endPoint y: 159, distance: 39.2
click at [129, 159] on span "[PERSON_NAME]" at bounding box center [113, 157] width 52 height 9
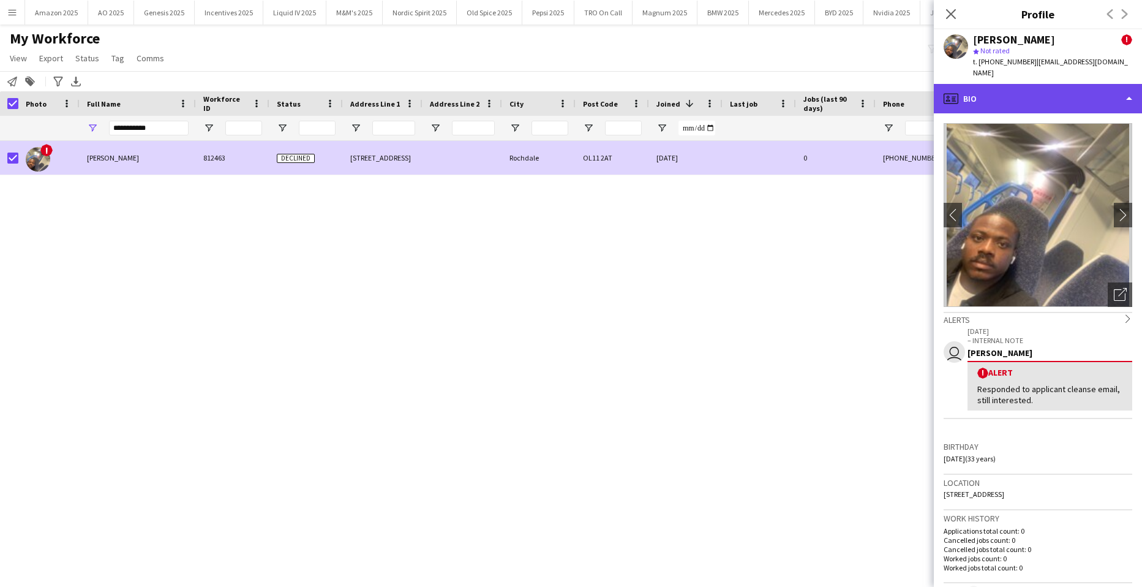
click at [1056, 96] on div "profile Bio" at bounding box center [1038, 98] width 208 height 29
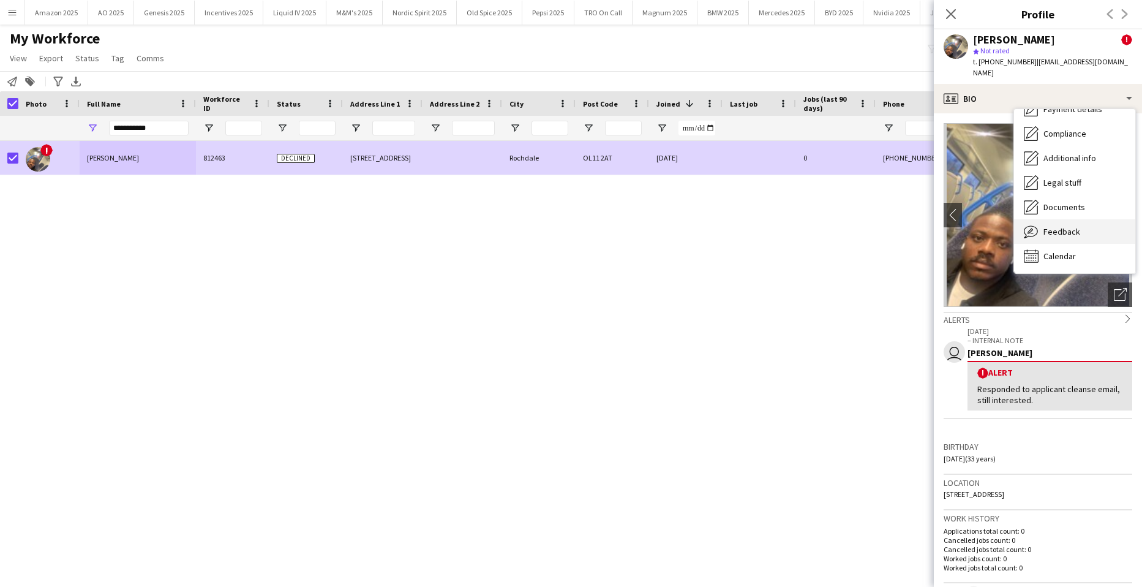
click at [1068, 226] on span "Feedback" at bounding box center [1062, 231] width 37 height 11
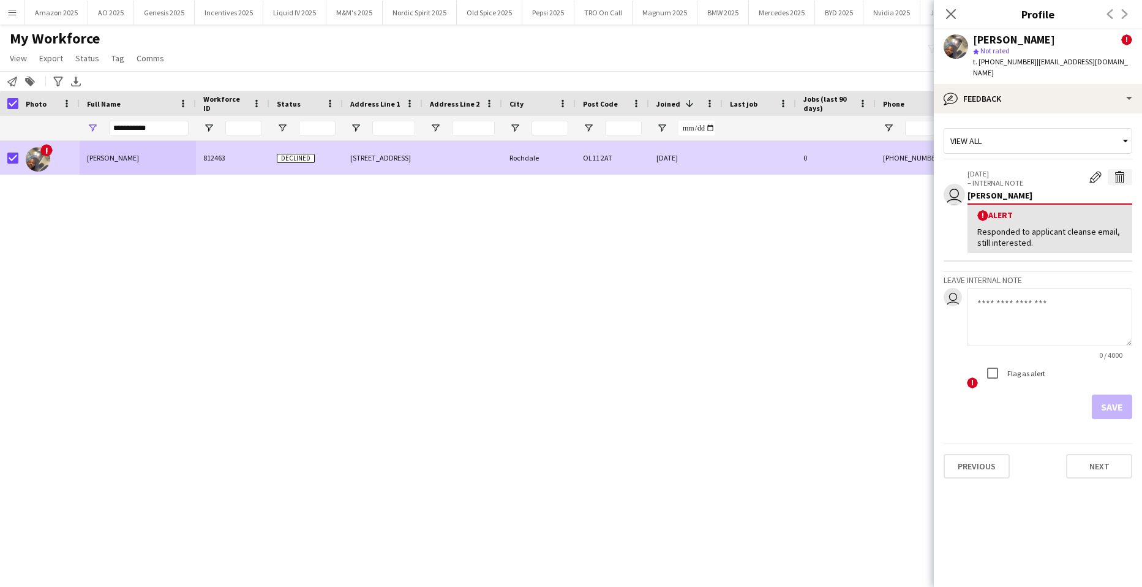
click at [1119, 171] on app-icon "Delete alert" at bounding box center [1120, 177] width 12 height 12
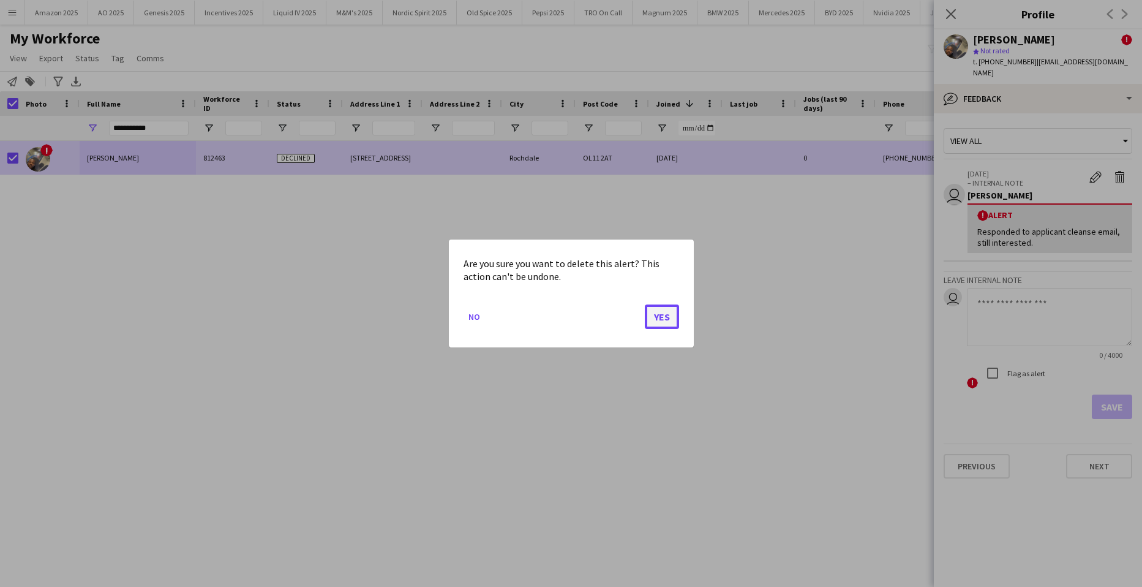
click at [652, 310] on button "Yes" at bounding box center [662, 316] width 34 height 25
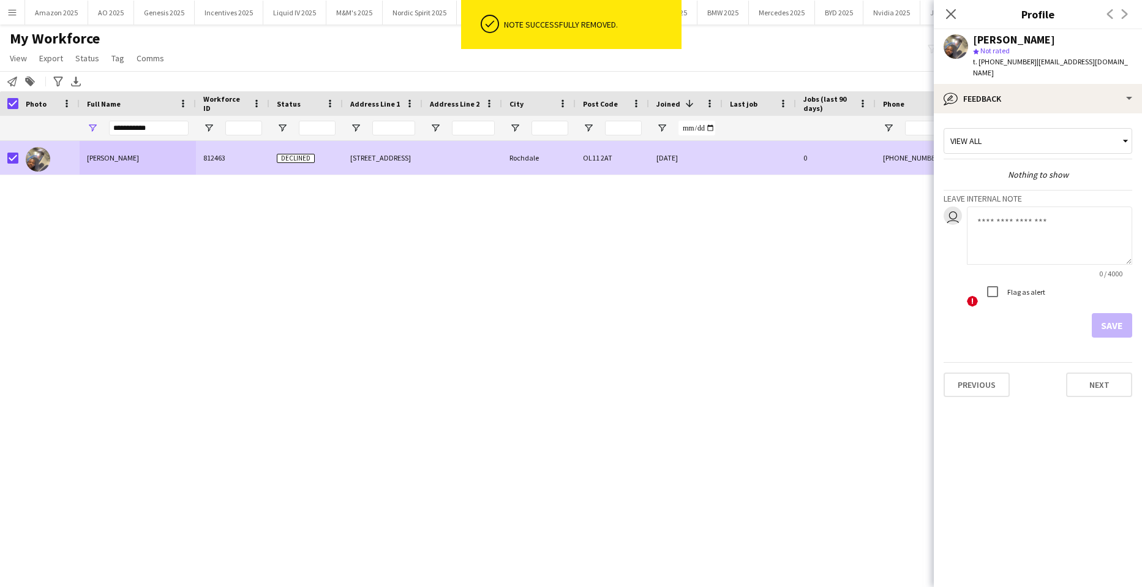
click at [988, 228] on textarea at bounding box center [1049, 235] width 165 height 58
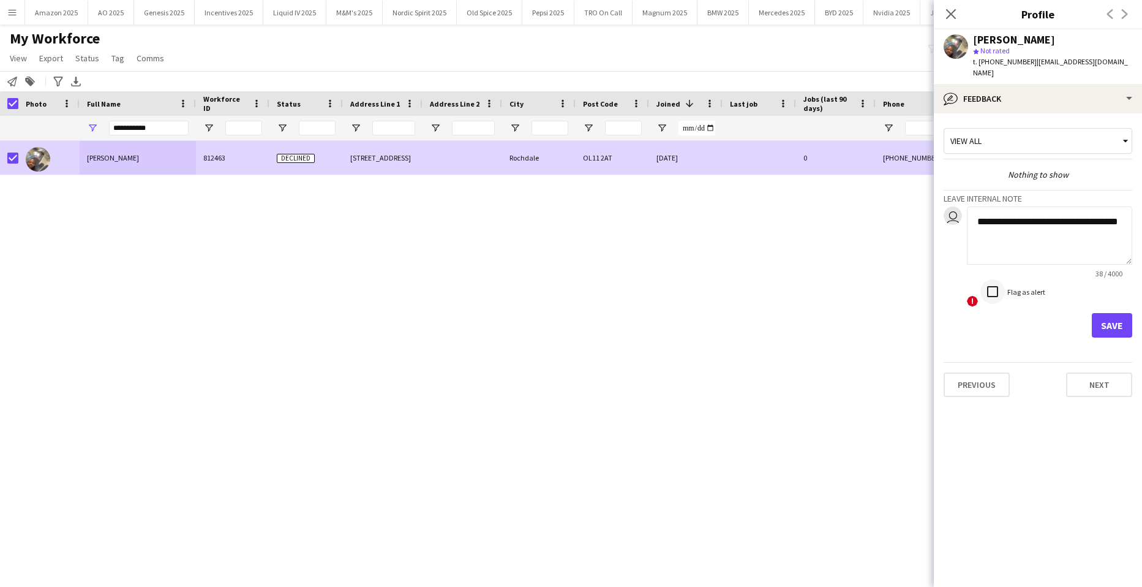
type textarea "**********"
click at [1101, 314] on button "Save" at bounding box center [1112, 325] width 40 height 25
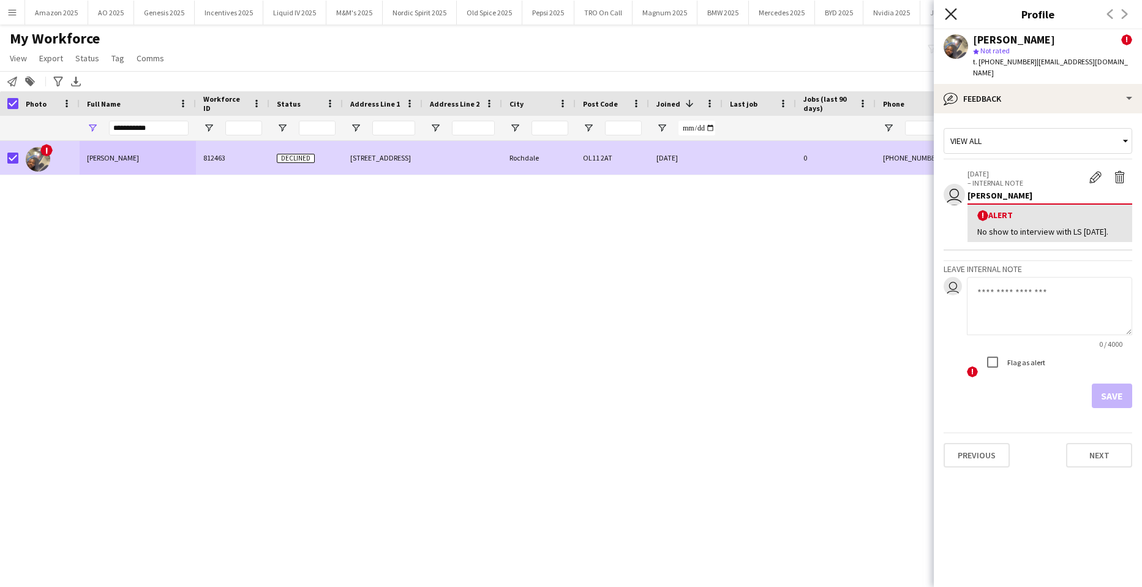
click at [950, 12] on icon "Close pop-in" at bounding box center [951, 14] width 12 height 12
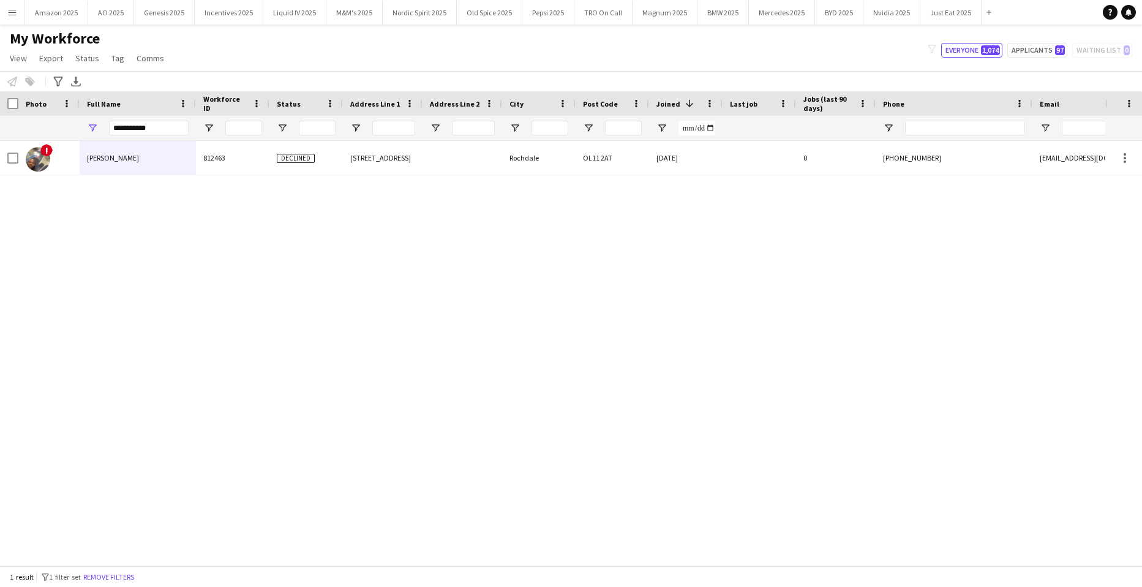
click at [100, 239] on div "! [PERSON_NAME] 812463 Declined [STREET_ADDRESS] [DATE] 0 [PHONE_NUMBER] [EMAIL…" at bounding box center [553, 348] width 1106 height 415
drag, startPoint x: 167, startPoint y: 127, endPoint x: -31, endPoint y: 151, distance: 199.2
click at [0, 151] on html "Menu Boards Boards Boards All jobs Status Workforce Workforce My Workforce Recr…" at bounding box center [571, 293] width 1142 height 587
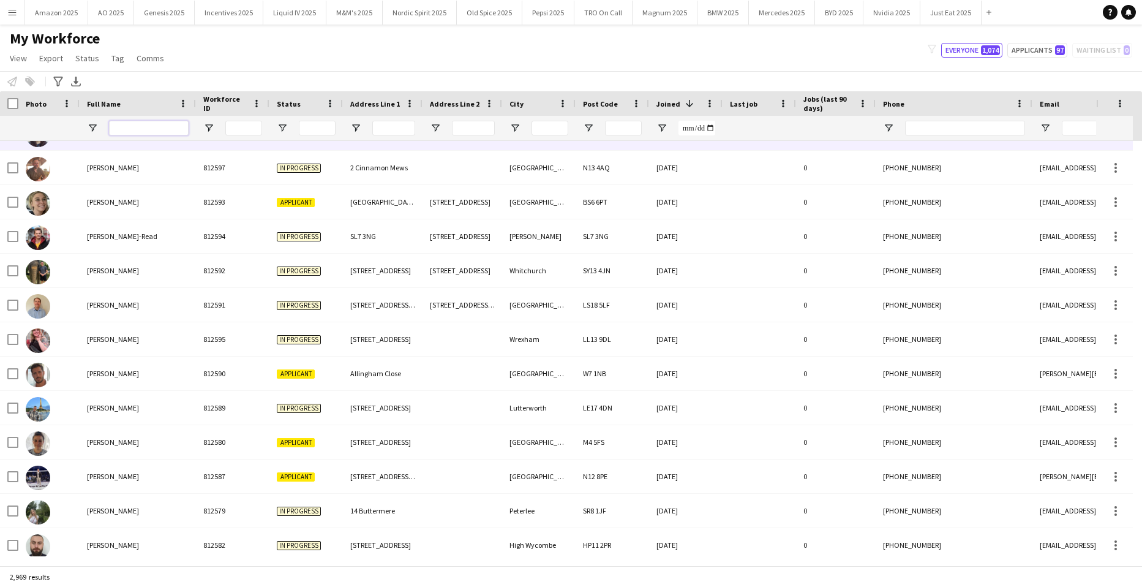
scroll to position [0, 0]
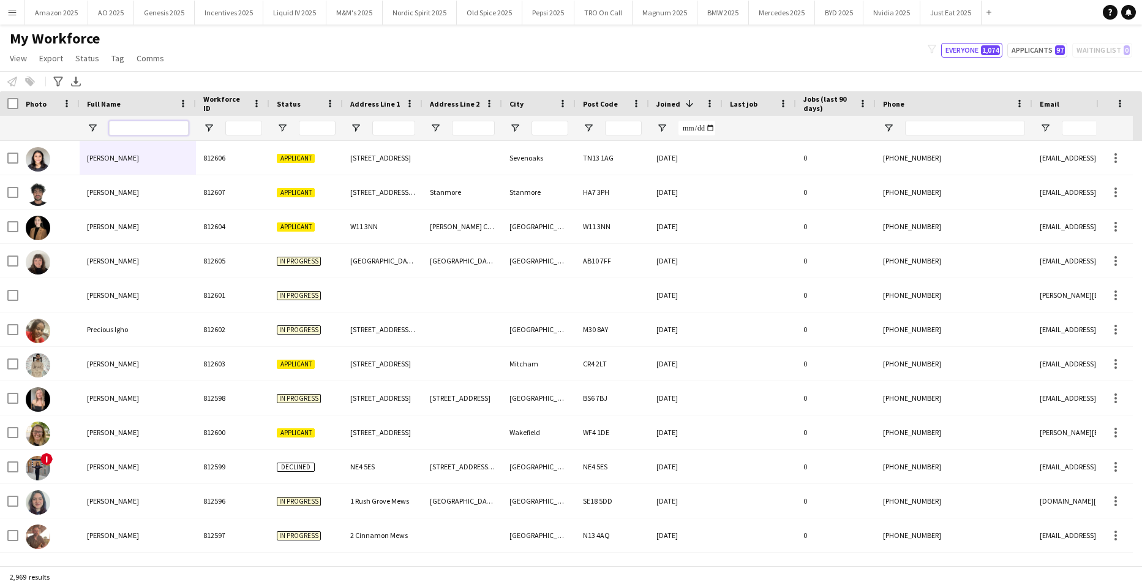
click at [161, 125] on input "Full Name Filter Input" at bounding box center [149, 128] width 80 height 15
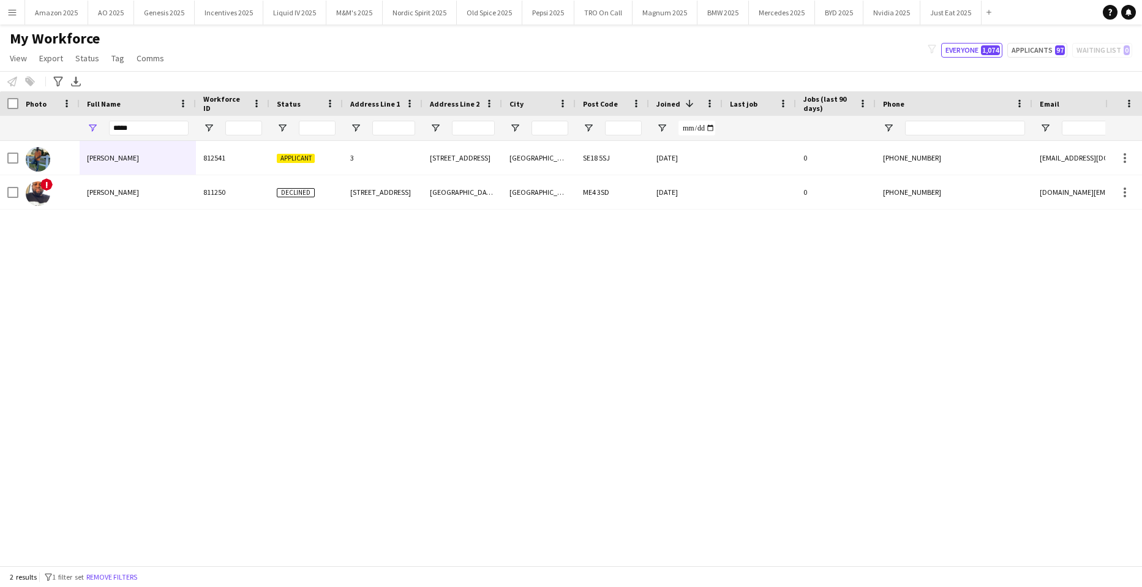
drag, startPoint x: 217, startPoint y: 257, endPoint x: 208, endPoint y: 258, distance: 8.8
click at [217, 258] on div "[PERSON_NAME] 812541 Applicant [GEOGRAPHIC_DATA][STREET_ADDRESS] [DATE] 0 [PHON…" at bounding box center [553, 348] width 1106 height 415
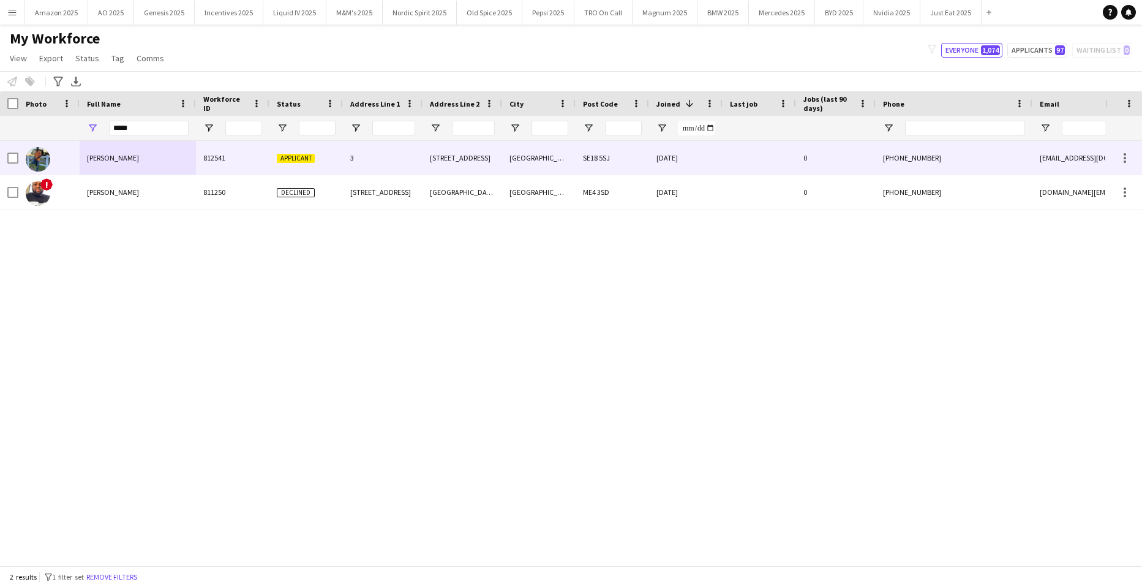
click at [111, 148] on div "[PERSON_NAME]" at bounding box center [138, 158] width 116 height 34
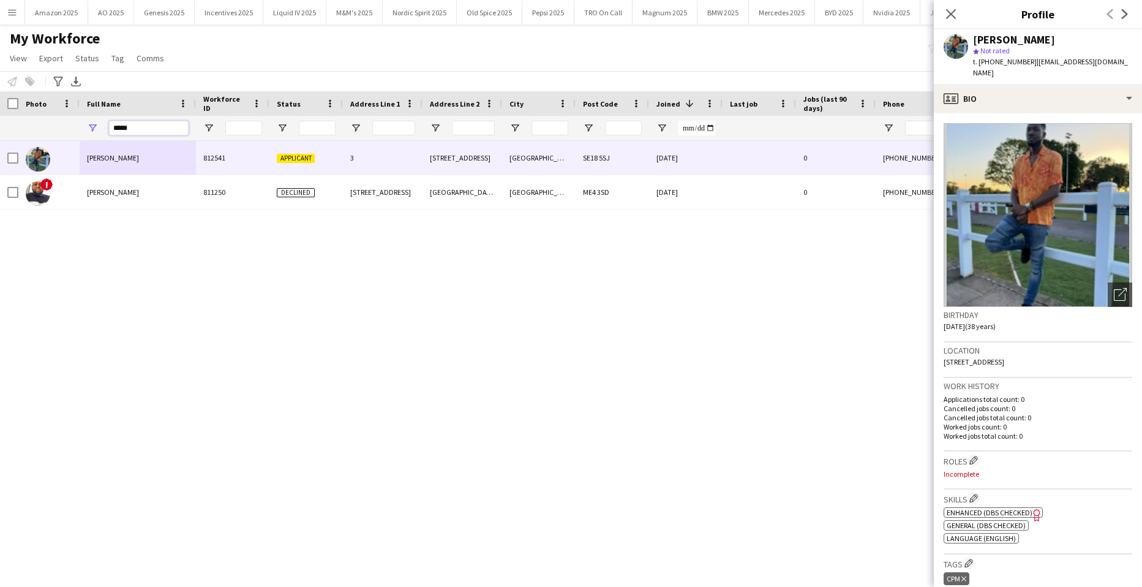
drag, startPoint x: 133, startPoint y: 125, endPoint x: -31, endPoint y: 122, distance: 164.2
click at [0, 122] on html "Menu Boards Boards Boards All jobs Status Workforce Workforce My Workforce Recr…" at bounding box center [571, 293] width 1142 height 587
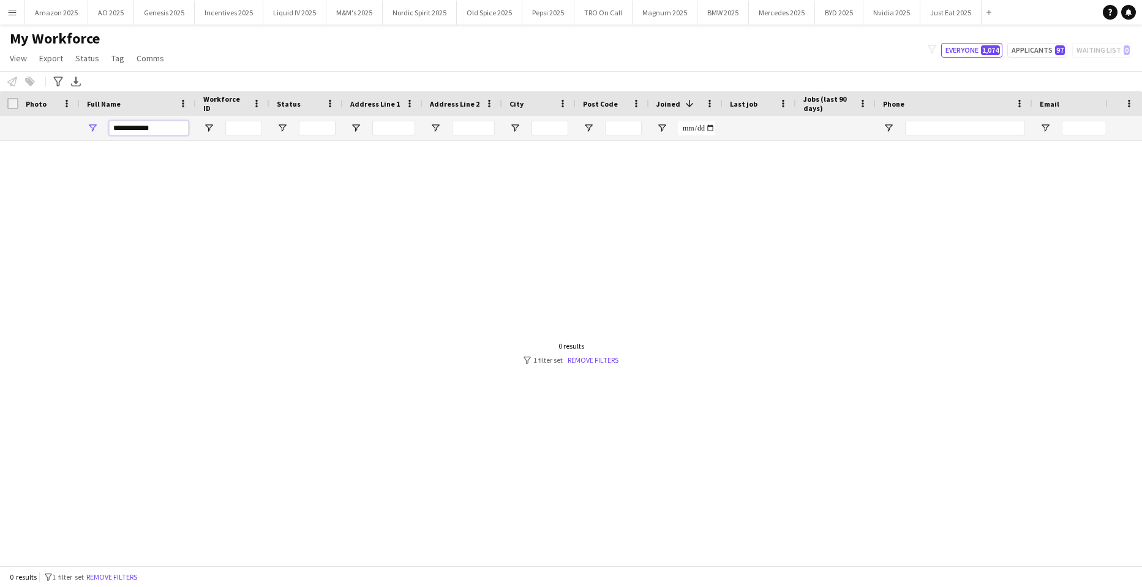
drag, startPoint x: 186, startPoint y: 128, endPoint x: 89, endPoint y: 126, distance: 97.4
click at [89, 126] on div "**********" at bounding box center [138, 128] width 116 height 25
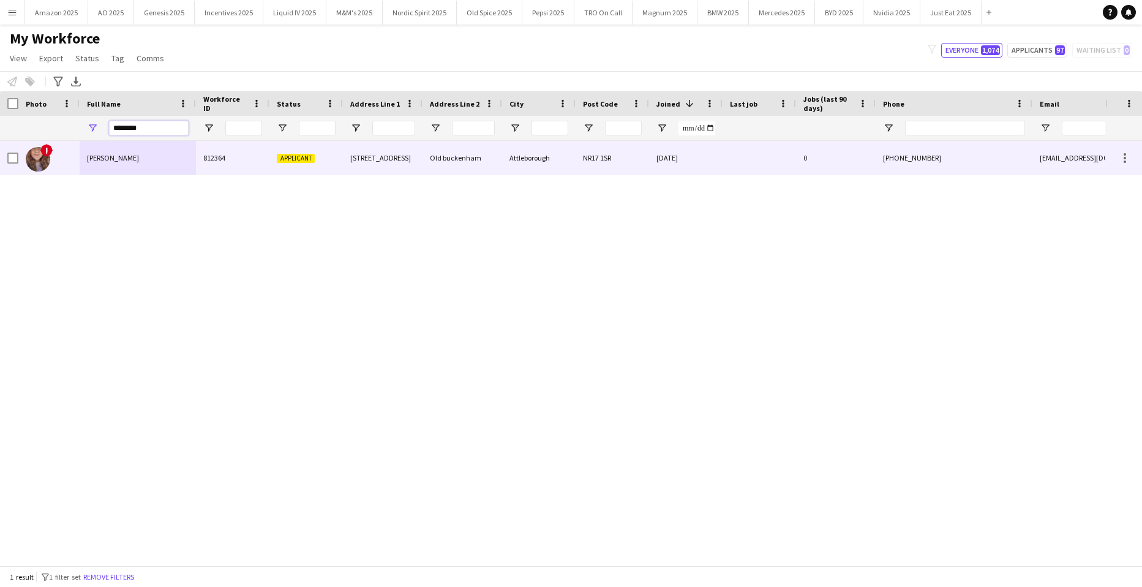
type input "********"
click at [117, 151] on div "[PERSON_NAME]" at bounding box center [138, 158] width 116 height 34
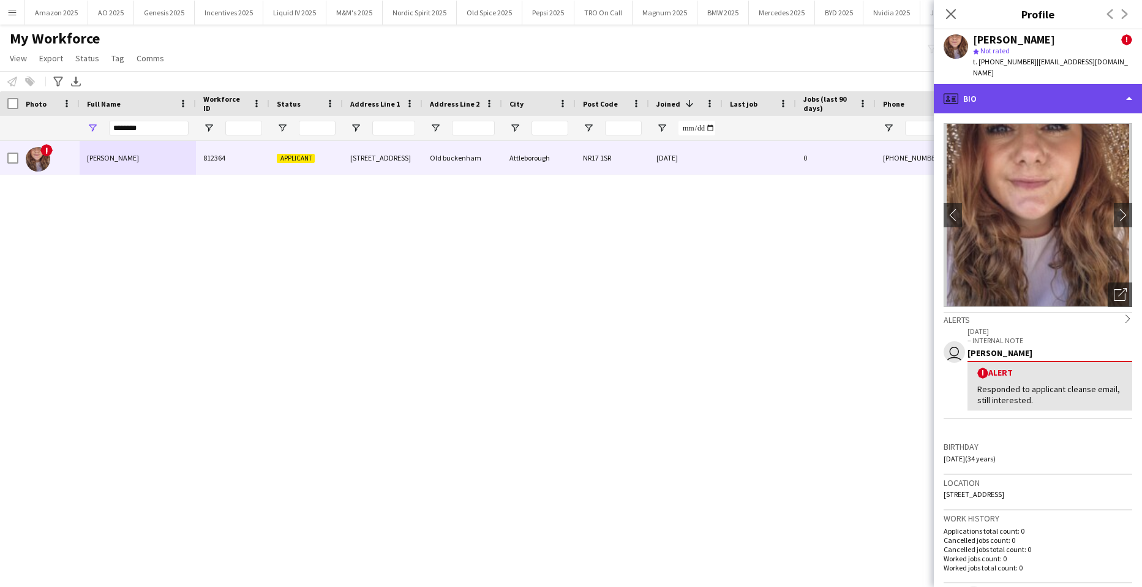
click at [1096, 90] on div "profile Bio" at bounding box center [1038, 98] width 208 height 29
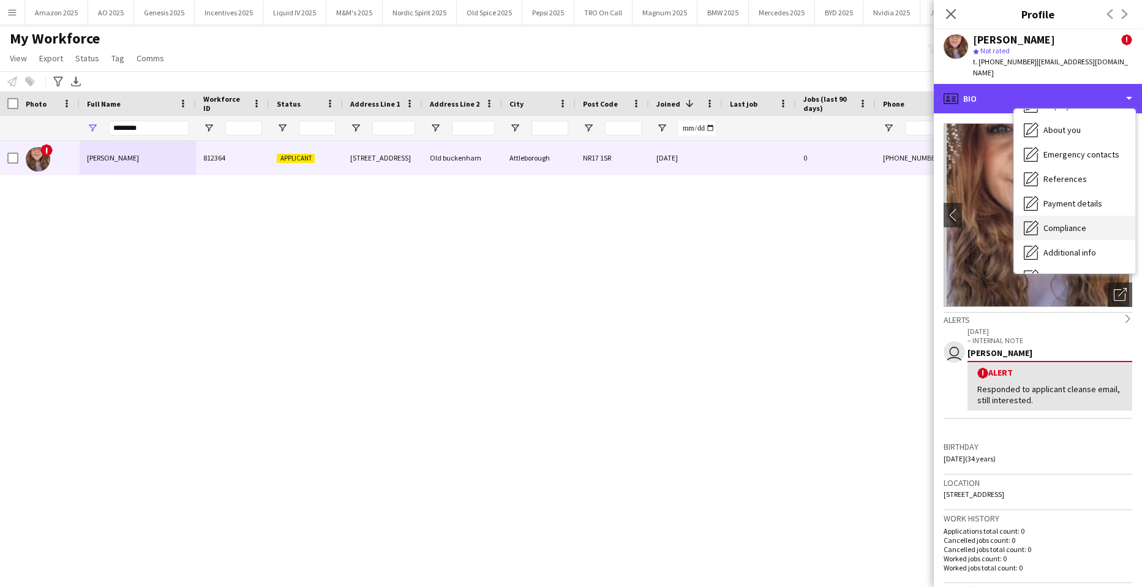
scroll to position [164, 0]
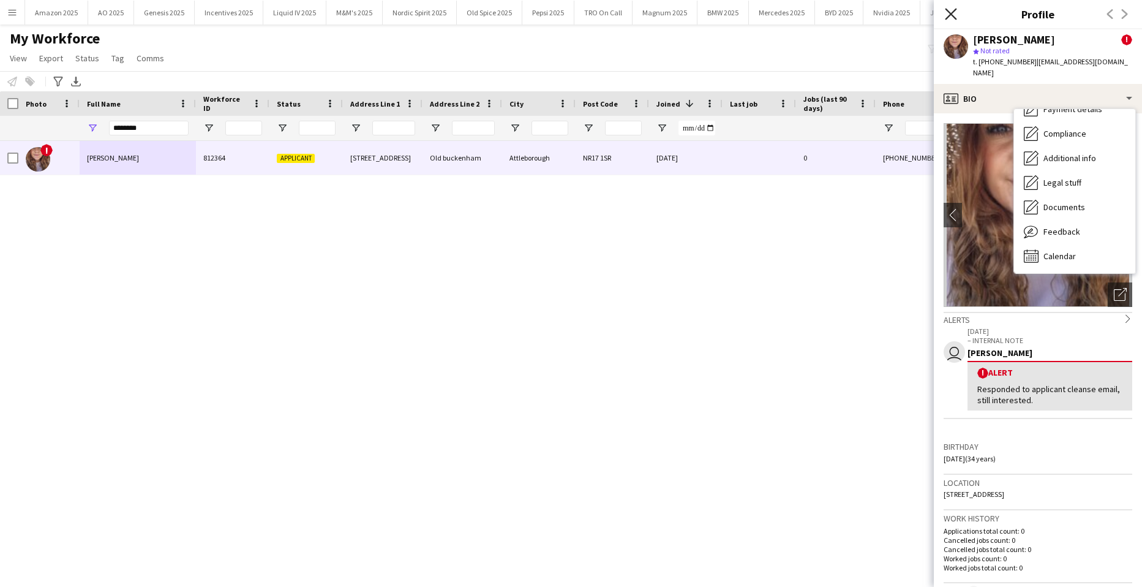
click at [953, 9] on icon "Close pop-in" at bounding box center [951, 14] width 12 height 12
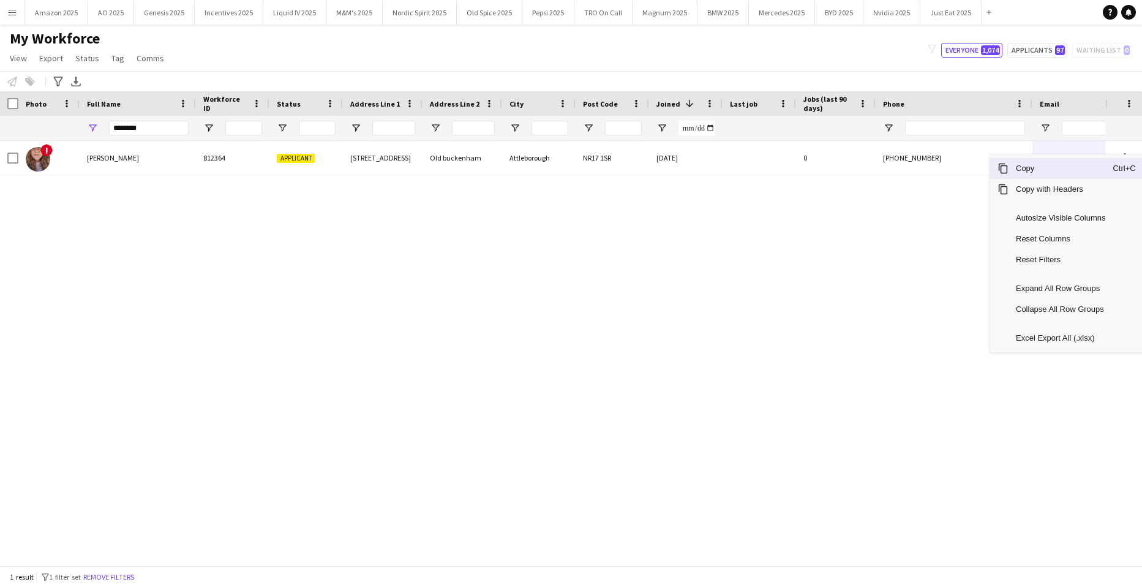
click at [1059, 175] on span "Copy" at bounding box center [1061, 168] width 104 height 21
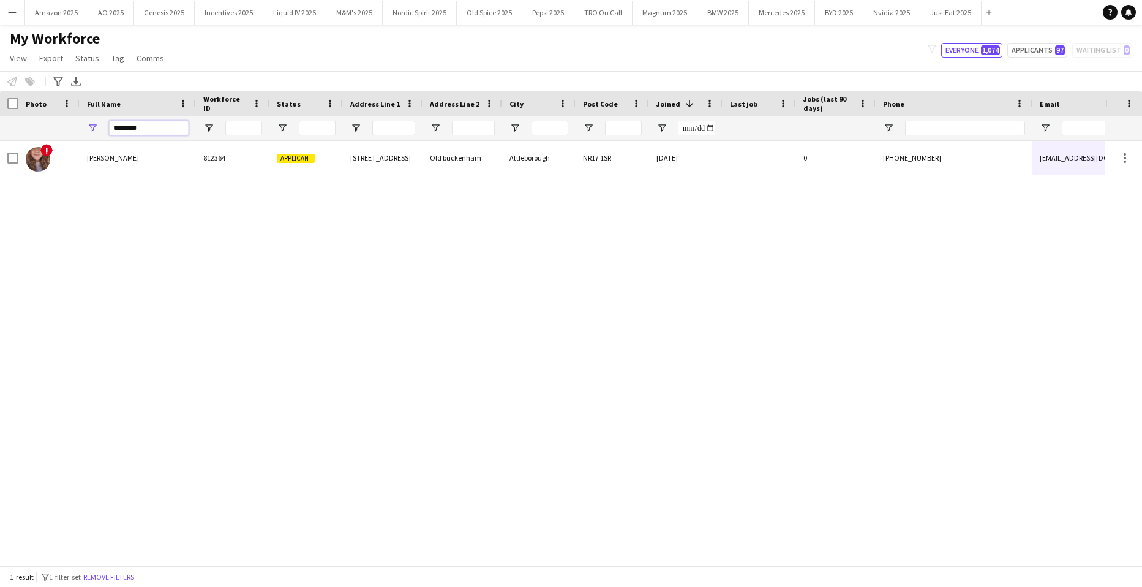
drag, startPoint x: 164, startPoint y: 123, endPoint x: -31, endPoint y: 134, distance: 195.1
click at [0, 134] on html "Menu Boards Boards Boards All jobs Status Workforce Workforce My Workforce Recr…" at bounding box center [571, 293] width 1142 height 587
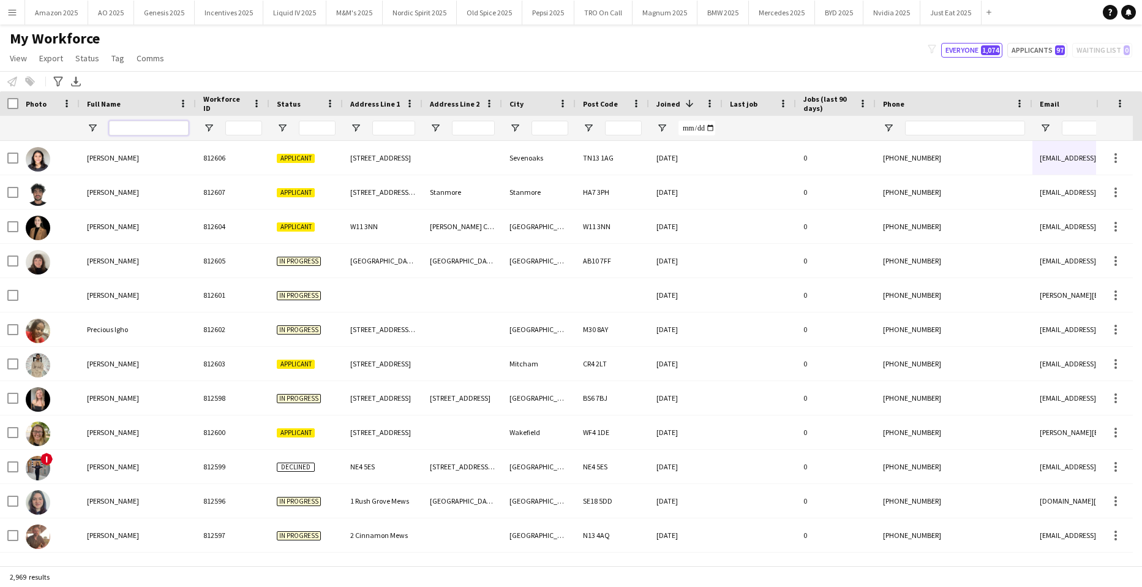
drag, startPoint x: 160, startPoint y: 127, endPoint x: 131, endPoint y: 129, distance: 29.4
click at [134, 128] on input "Full Name Filter Input" at bounding box center [149, 128] width 80 height 15
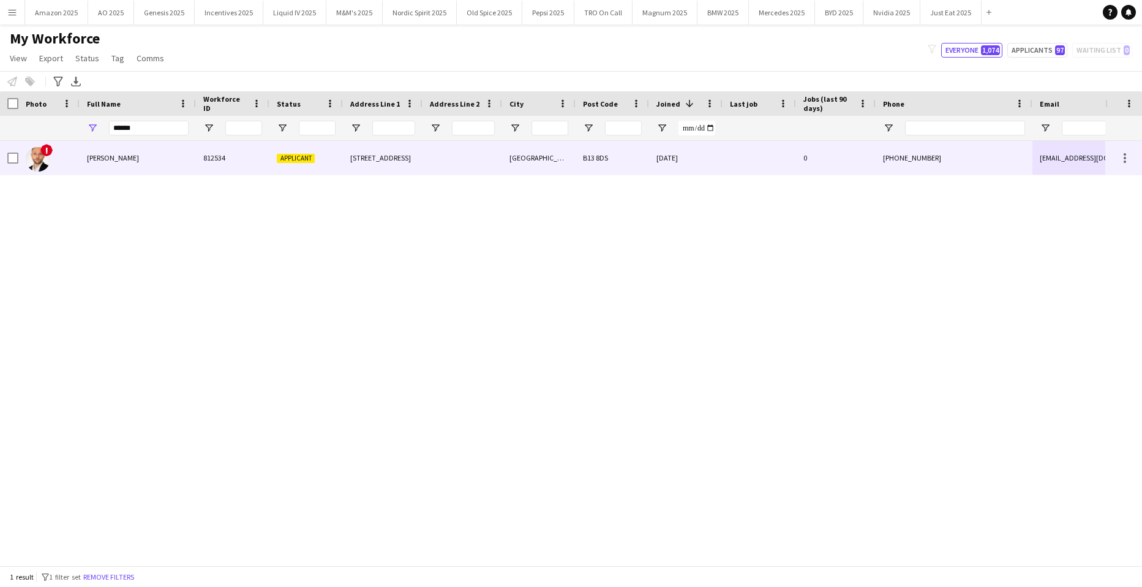
click at [86, 159] on div "[PERSON_NAME]" at bounding box center [138, 158] width 116 height 34
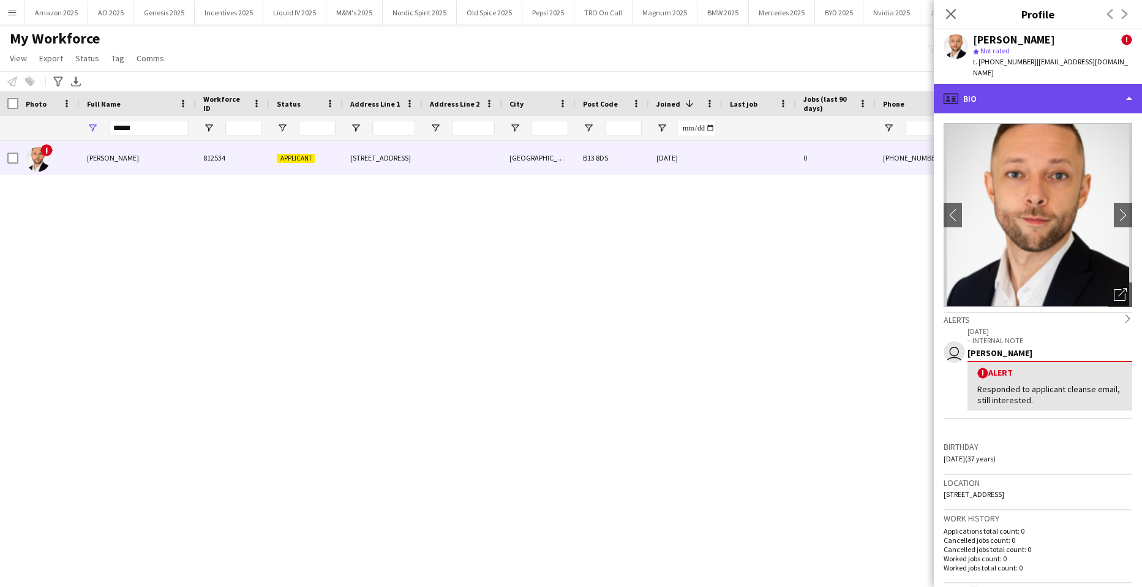
click at [1072, 94] on div "profile Bio" at bounding box center [1038, 98] width 208 height 29
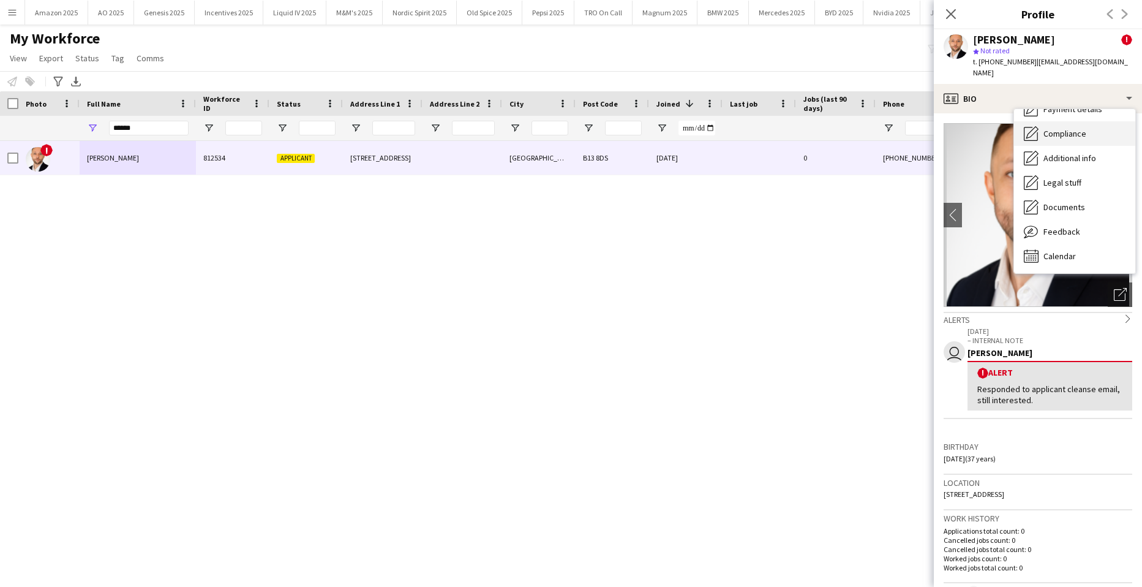
click at [1065, 128] on span "Compliance" at bounding box center [1065, 133] width 43 height 11
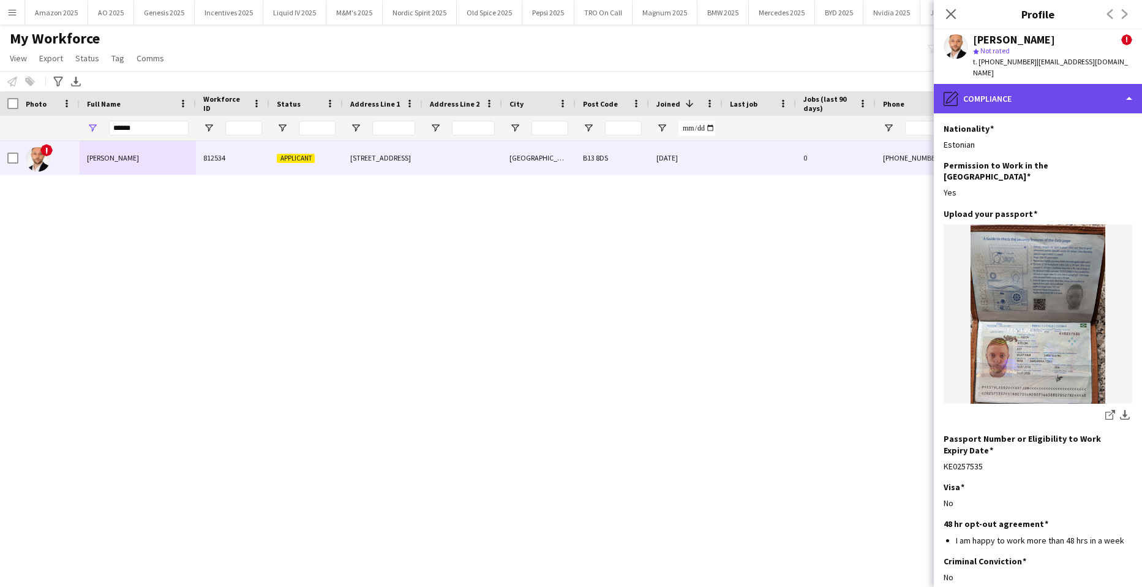
click at [1071, 84] on div "pencil4 Compliance" at bounding box center [1038, 98] width 208 height 29
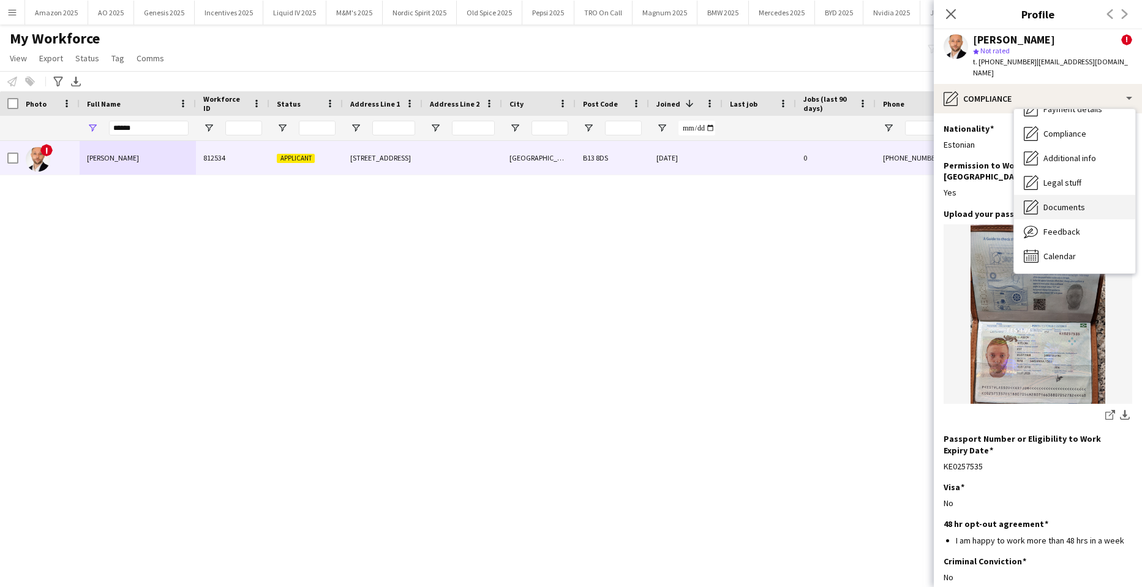
click at [1057, 202] on span "Documents" at bounding box center [1065, 207] width 42 height 11
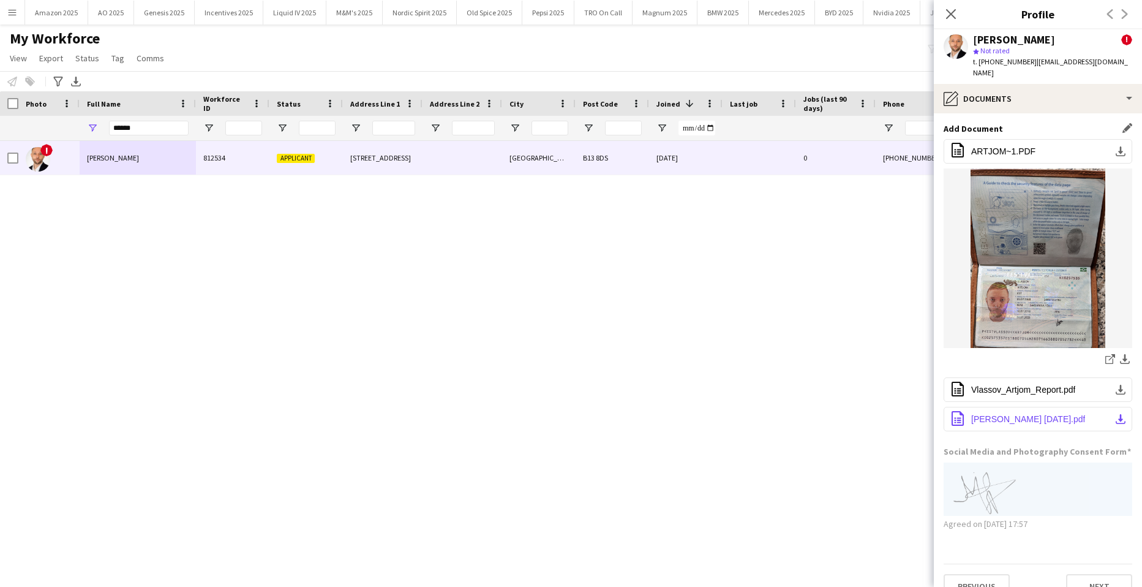
click at [1019, 414] on span "[PERSON_NAME] [DATE].pdf" at bounding box center [1028, 419] width 114 height 10
click at [957, 143] on app-icon "office-file-sheet" at bounding box center [958, 151] width 15 height 17
click at [948, 23] on div "Close pop-in" at bounding box center [951, 14] width 34 height 28
click at [956, 10] on icon at bounding box center [951, 14] width 12 height 12
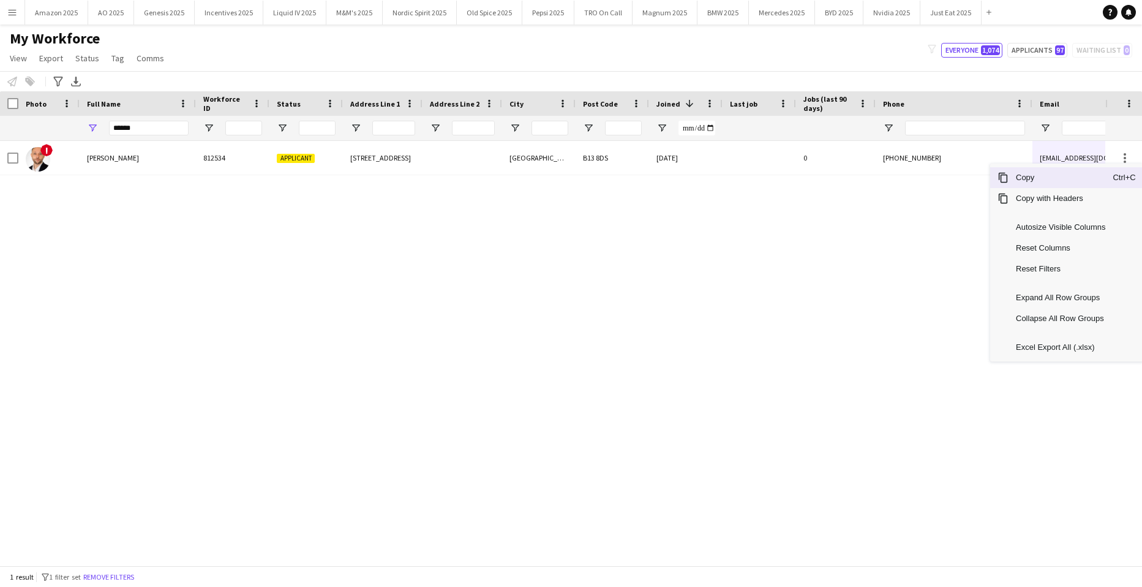
click at [1062, 176] on span "Copy" at bounding box center [1061, 177] width 104 height 21
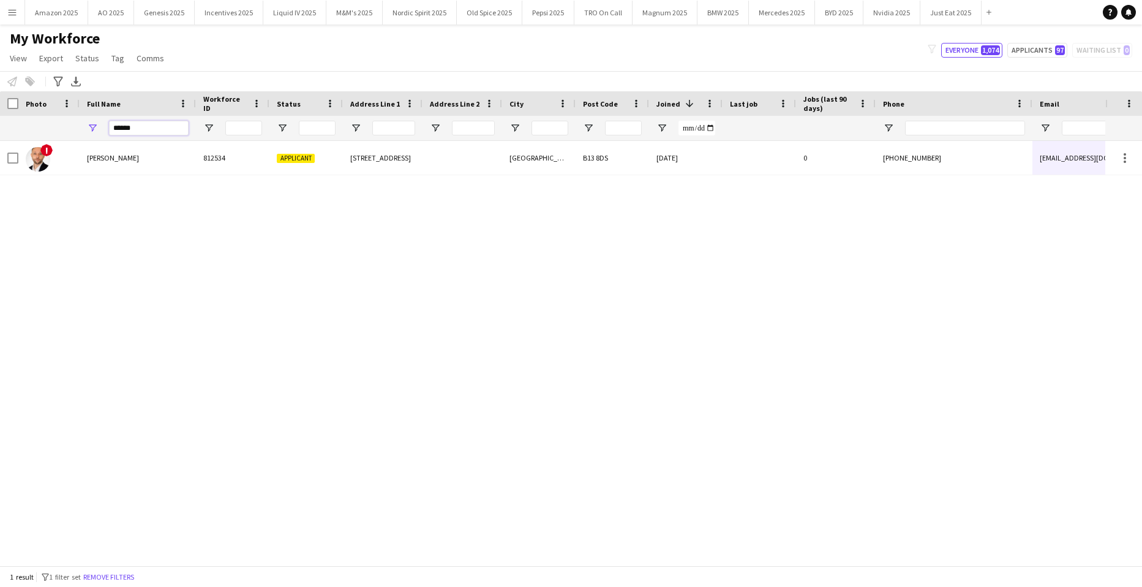
drag, startPoint x: 162, startPoint y: 122, endPoint x: -31, endPoint y: 151, distance: 195.8
click at [0, 151] on html "Menu Boards Boards Boards All jobs Status Workforce Workforce My Workforce Recr…" at bounding box center [571, 293] width 1142 height 587
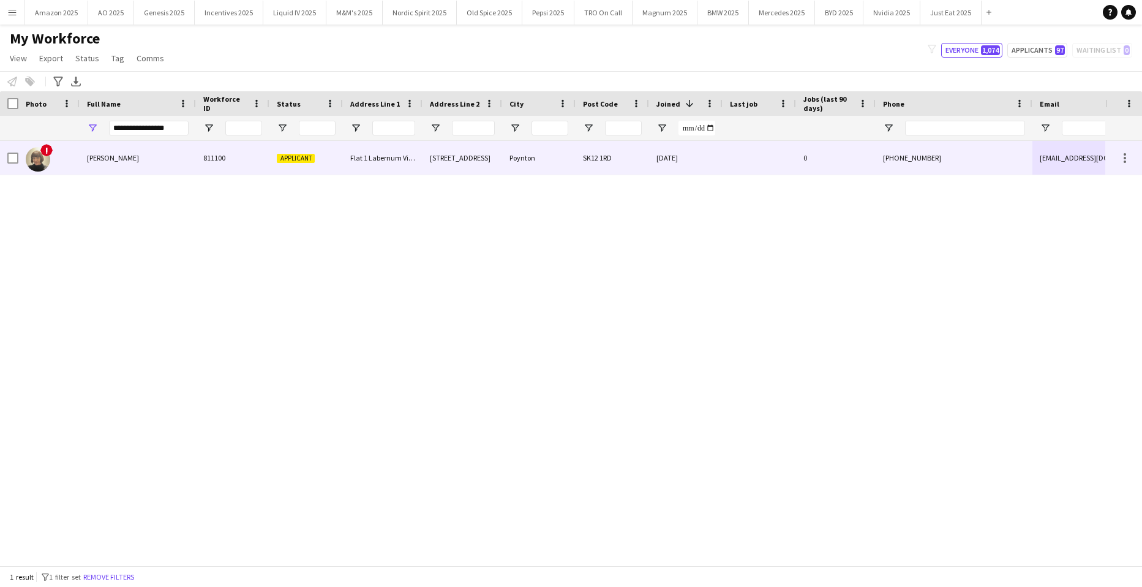
click at [149, 160] on div "[PERSON_NAME]" at bounding box center [138, 158] width 116 height 34
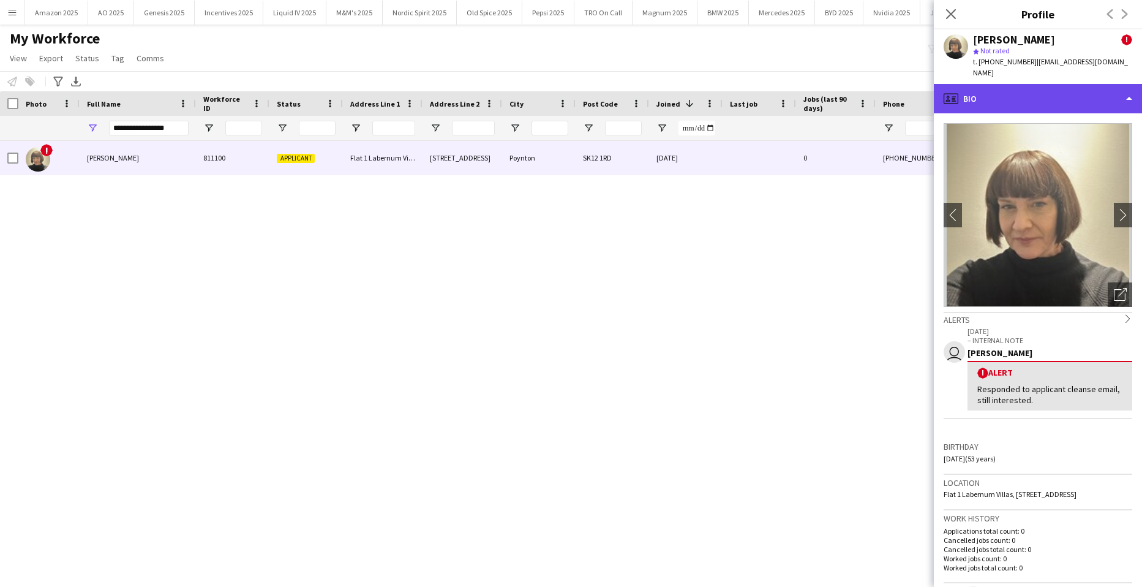
click at [1077, 99] on div "profile Bio" at bounding box center [1038, 98] width 208 height 29
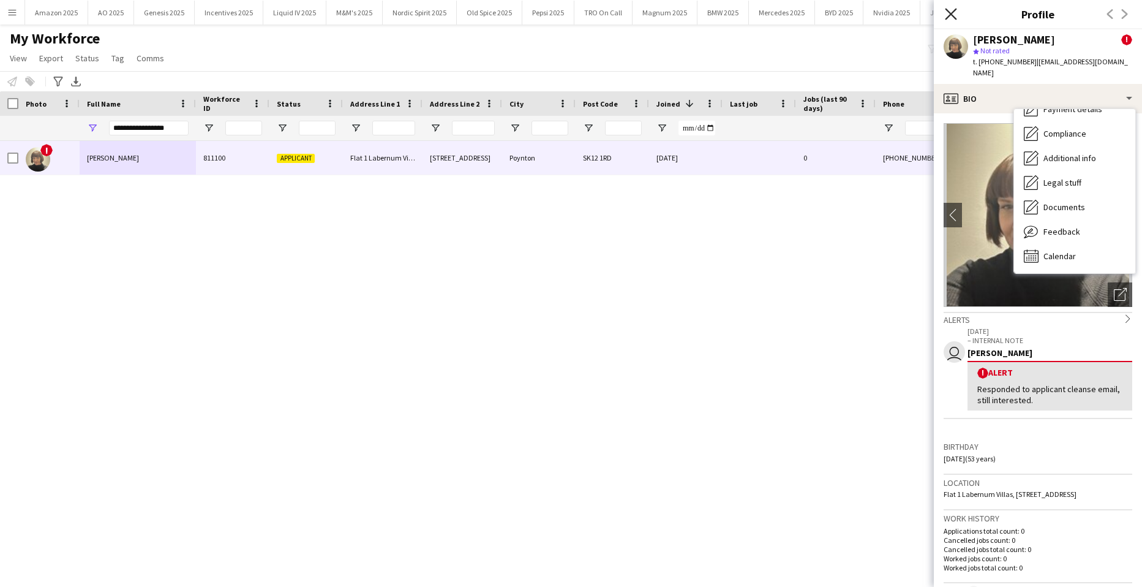
click at [947, 13] on icon "Close pop-in" at bounding box center [951, 14] width 12 height 12
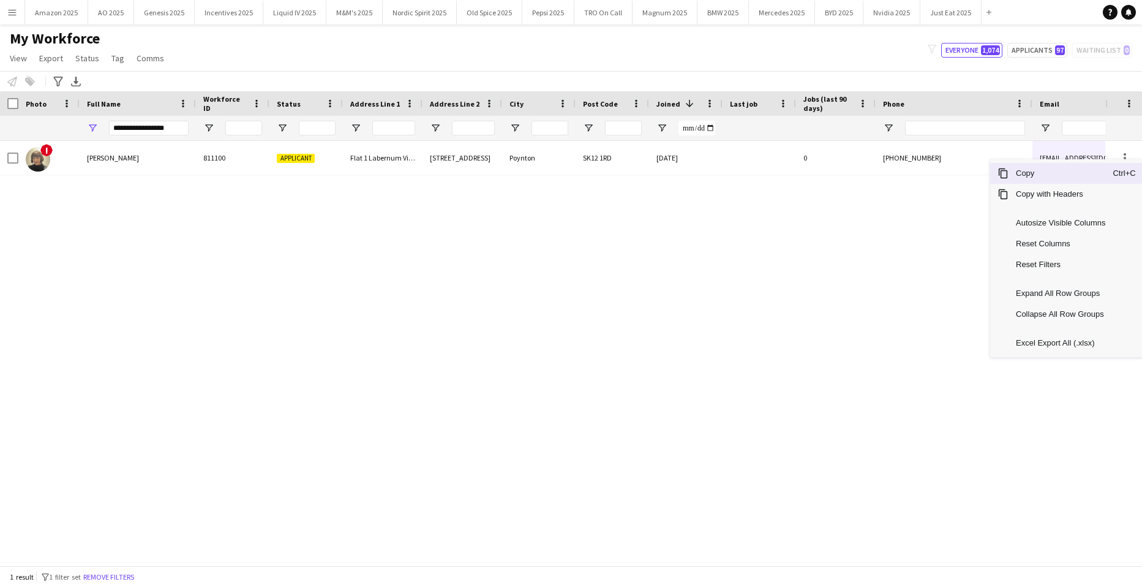
click at [1050, 170] on span "Copy" at bounding box center [1061, 173] width 104 height 21
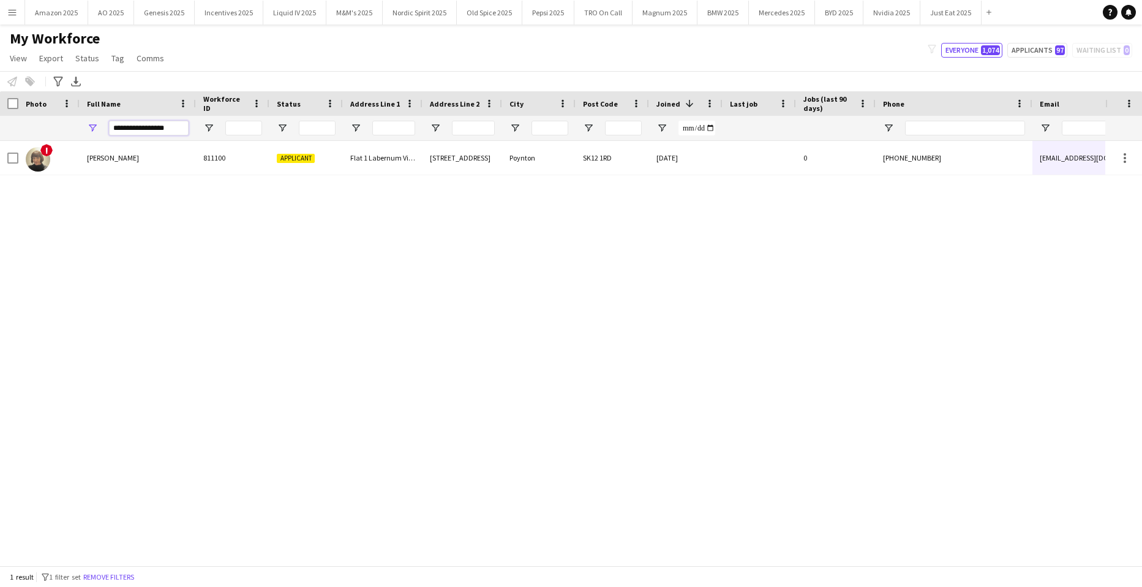
drag, startPoint x: 173, startPoint y: 129, endPoint x: -31, endPoint y: 106, distance: 205.2
click at [0, 106] on html "Menu Boards Boards Boards All jobs Status Workforce Workforce My Workforce Recr…" at bounding box center [571, 293] width 1142 height 587
click at [161, 259] on div "[PERSON_NAME] 812354 Active [GEOGRAPHIC_DATA] 5BN [DATE] 0 [PHONE_NUMBER] [PERS…" at bounding box center [553, 348] width 1106 height 415
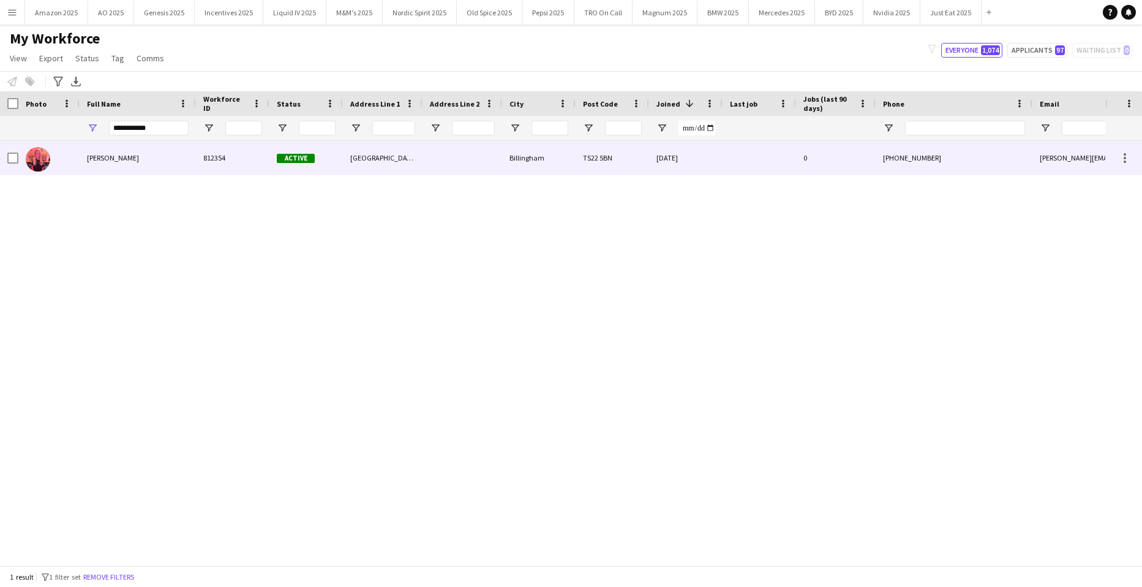
click at [113, 149] on div "[PERSON_NAME]" at bounding box center [138, 158] width 116 height 34
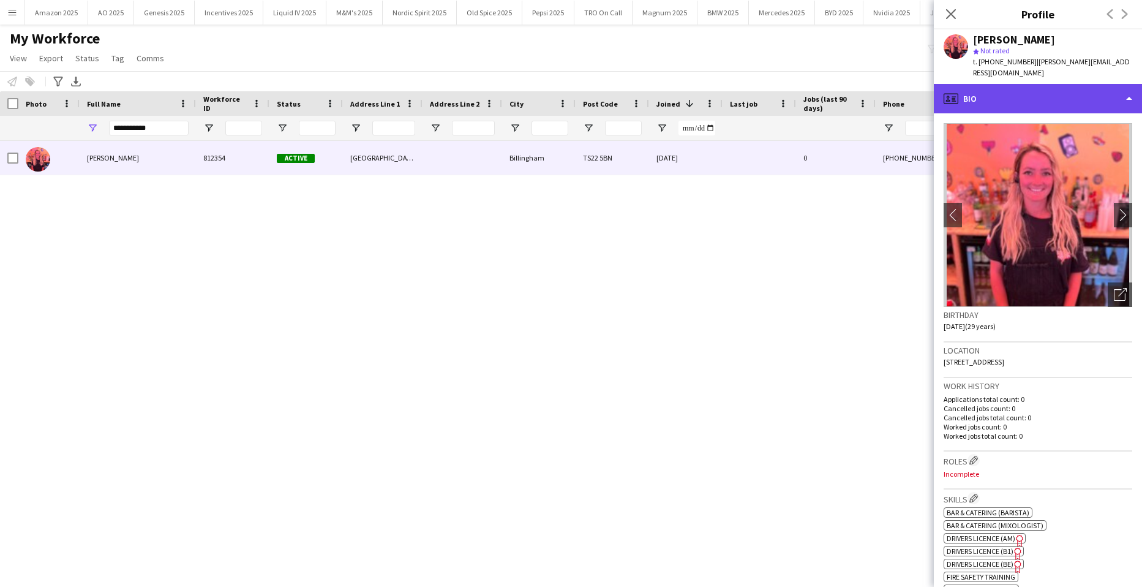
click at [1085, 93] on div "profile Bio" at bounding box center [1038, 98] width 208 height 29
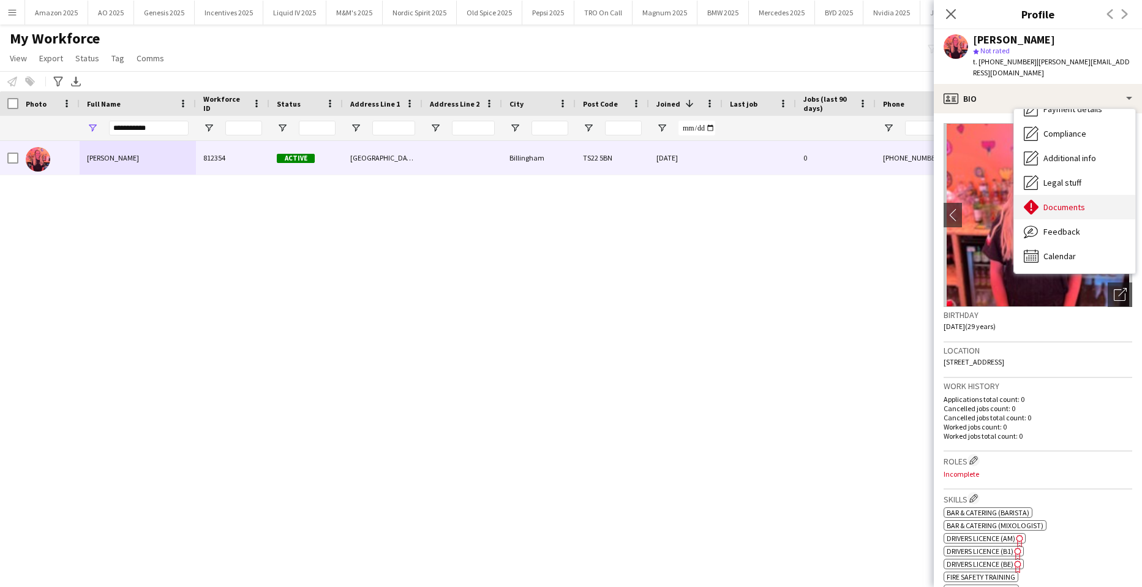
click at [1076, 202] on span "Documents" at bounding box center [1065, 207] width 42 height 11
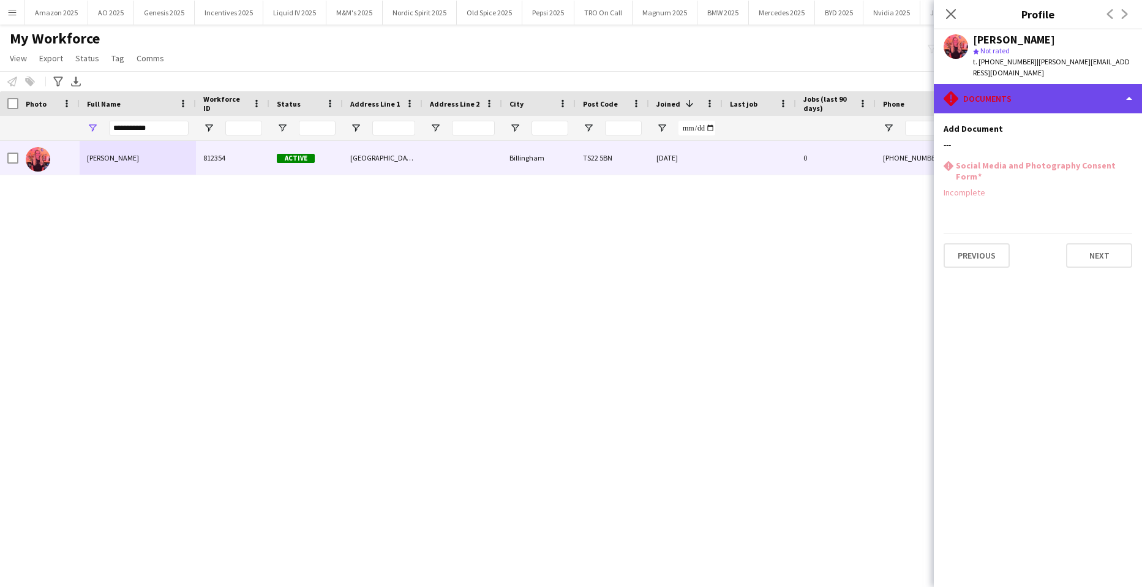
click at [1122, 89] on div "rhombus-alert Documents" at bounding box center [1038, 98] width 208 height 29
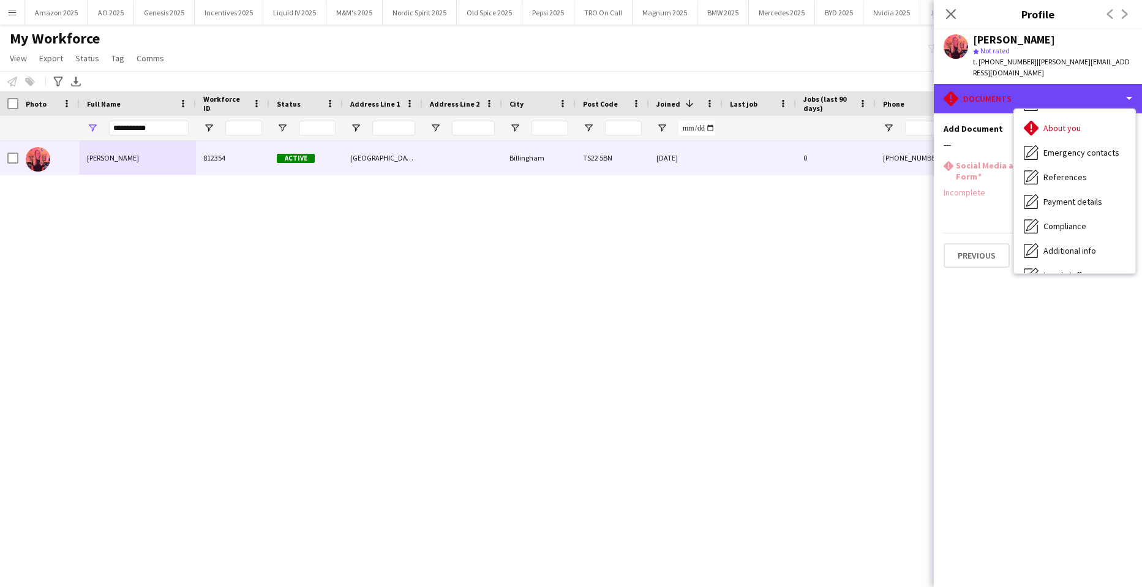
scroll to position [0, 0]
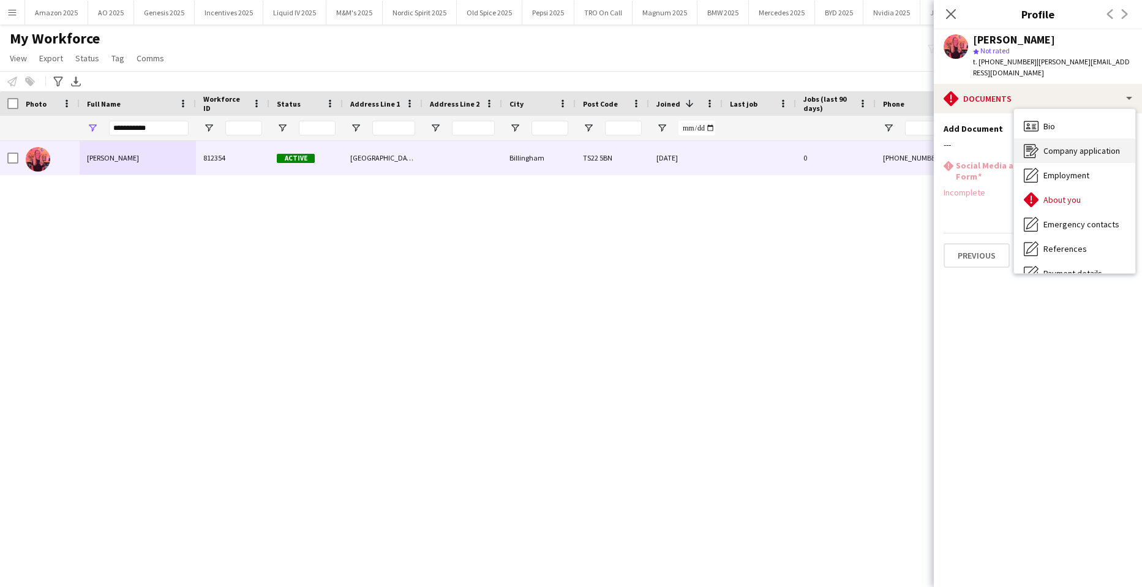
click at [1110, 138] on div "Company application Company application" at bounding box center [1074, 150] width 121 height 25
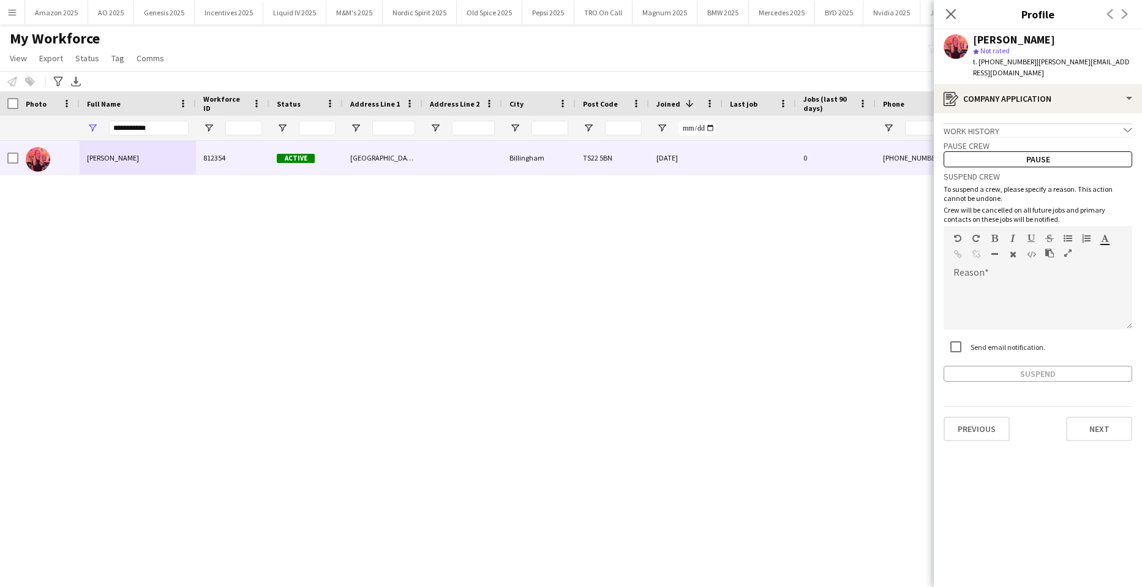
click at [707, 305] on div "[PERSON_NAME] 812354 Active [GEOGRAPHIC_DATA] 5BN [DATE] 0 [PHONE_NUMBER] [PERS…" at bounding box center [553, 348] width 1106 height 415
click at [954, 13] on icon "Close pop-in" at bounding box center [951, 14] width 12 height 12
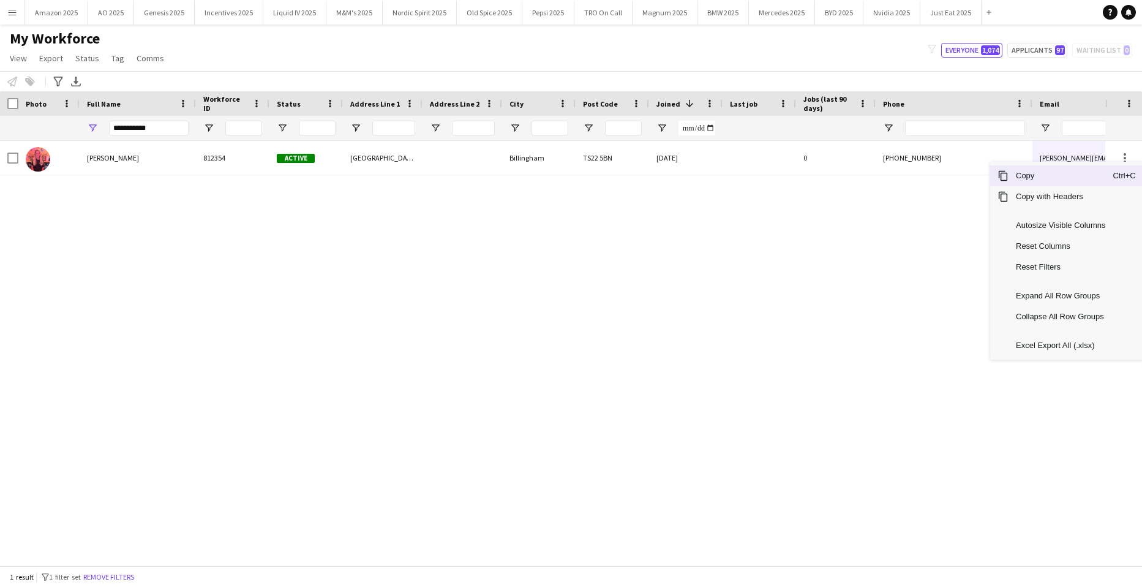
click at [1049, 172] on span "Copy" at bounding box center [1061, 175] width 104 height 21
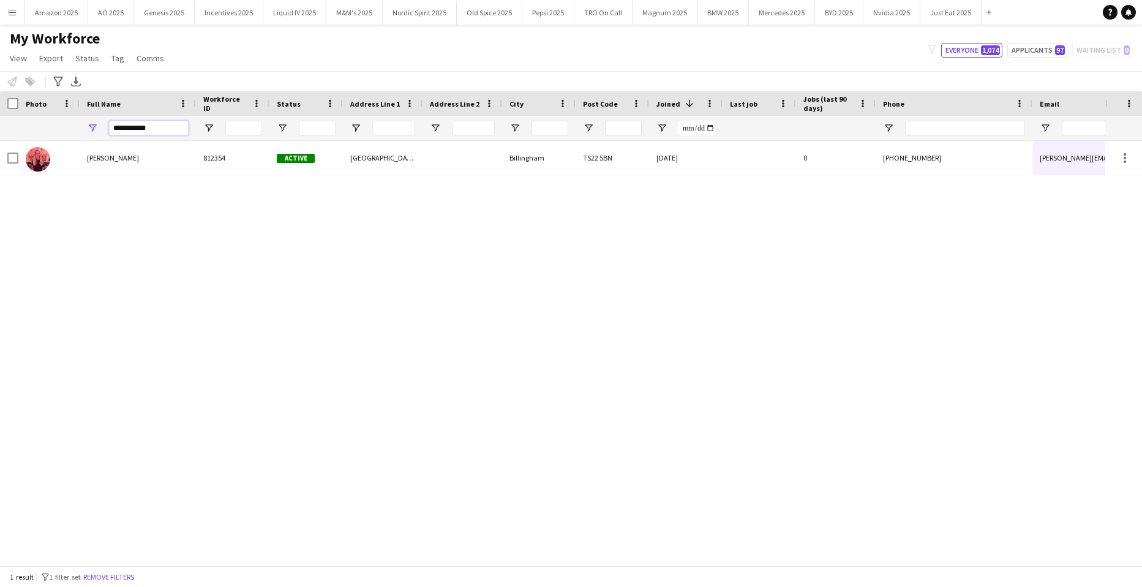
drag, startPoint x: 175, startPoint y: 132, endPoint x: -31, endPoint y: 113, distance: 206.7
click at [0, 113] on html "Menu Boards Boards Boards All jobs Status Workforce Workforce My Workforce Recr…" at bounding box center [571, 293] width 1142 height 587
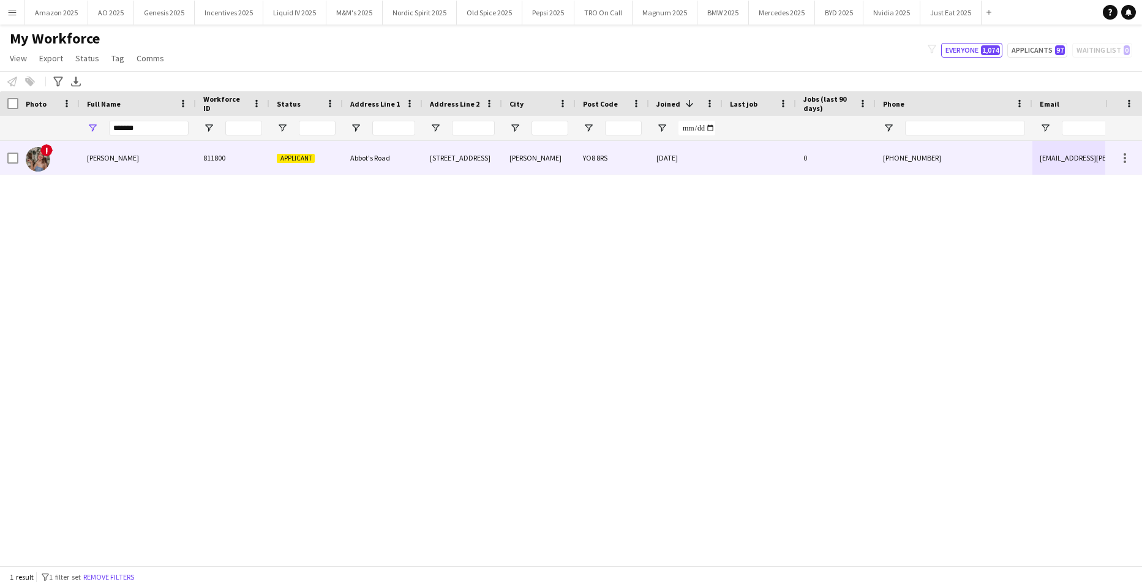
click at [100, 159] on span "[PERSON_NAME]" at bounding box center [113, 157] width 52 height 9
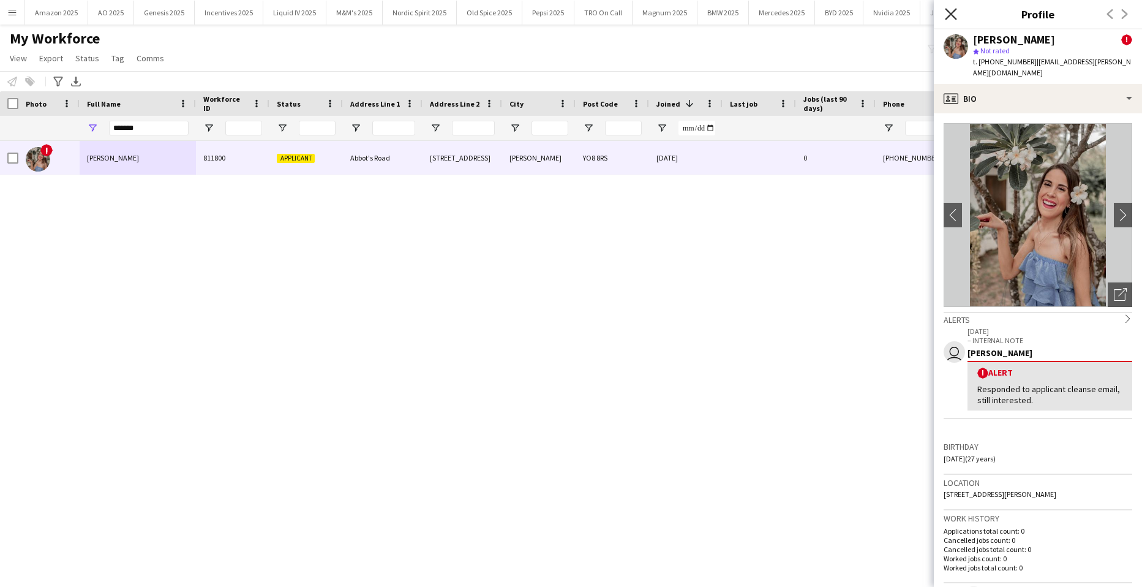
click at [950, 11] on icon "Close pop-in" at bounding box center [951, 14] width 12 height 12
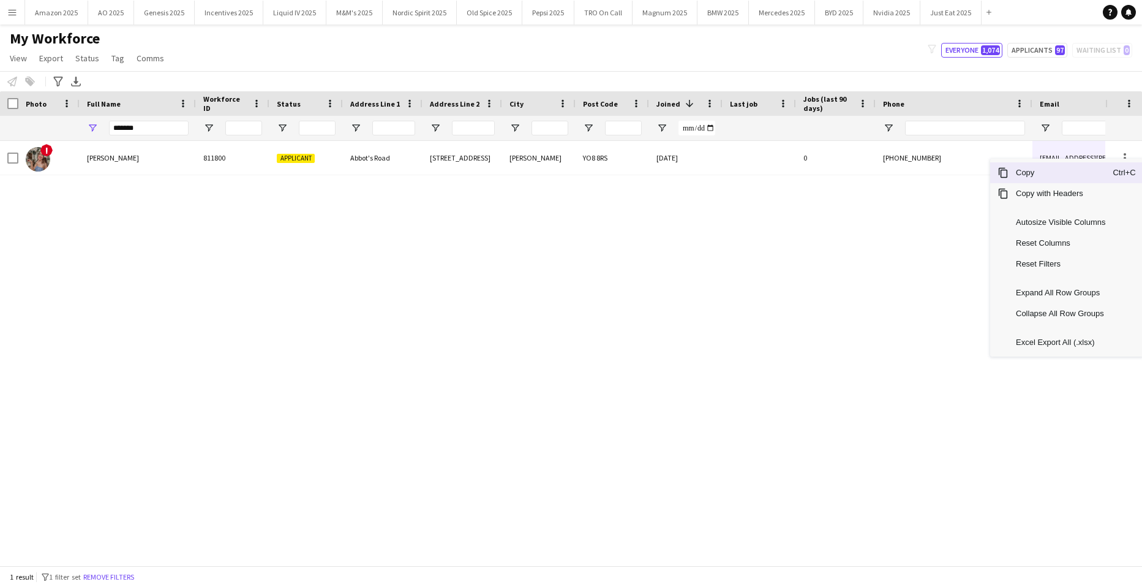
click at [1065, 169] on span "Copy" at bounding box center [1061, 172] width 104 height 21
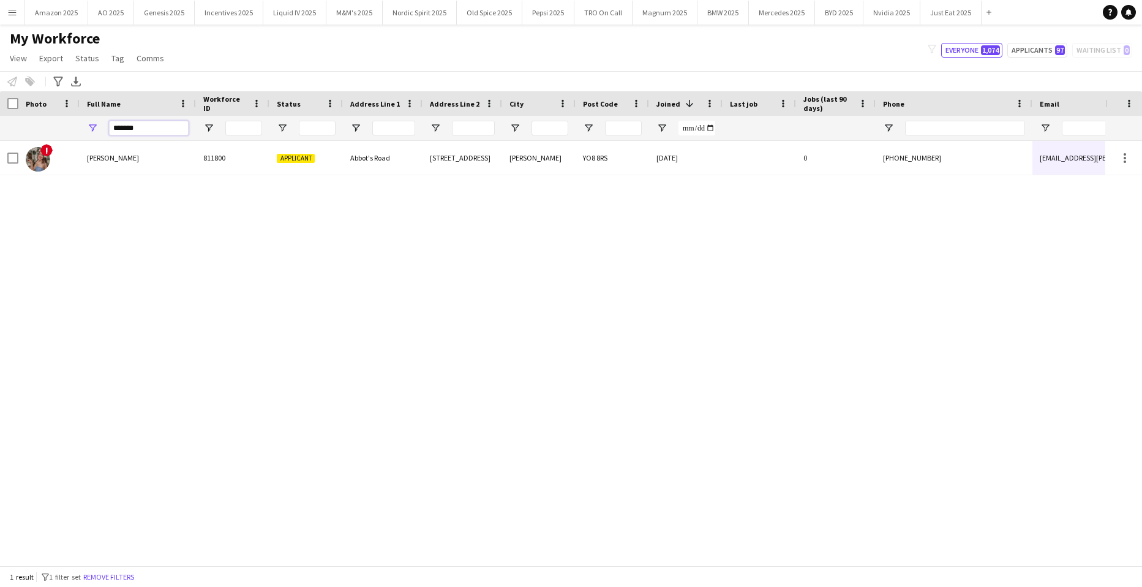
drag, startPoint x: -21, startPoint y: 147, endPoint x: -31, endPoint y: 161, distance: 17.2
click at [0, 161] on html "Menu Boards Boards Boards All jobs Status Workforce Workforce My Workforce Recr…" at bounding box center [571, 293] width 1142 height 587
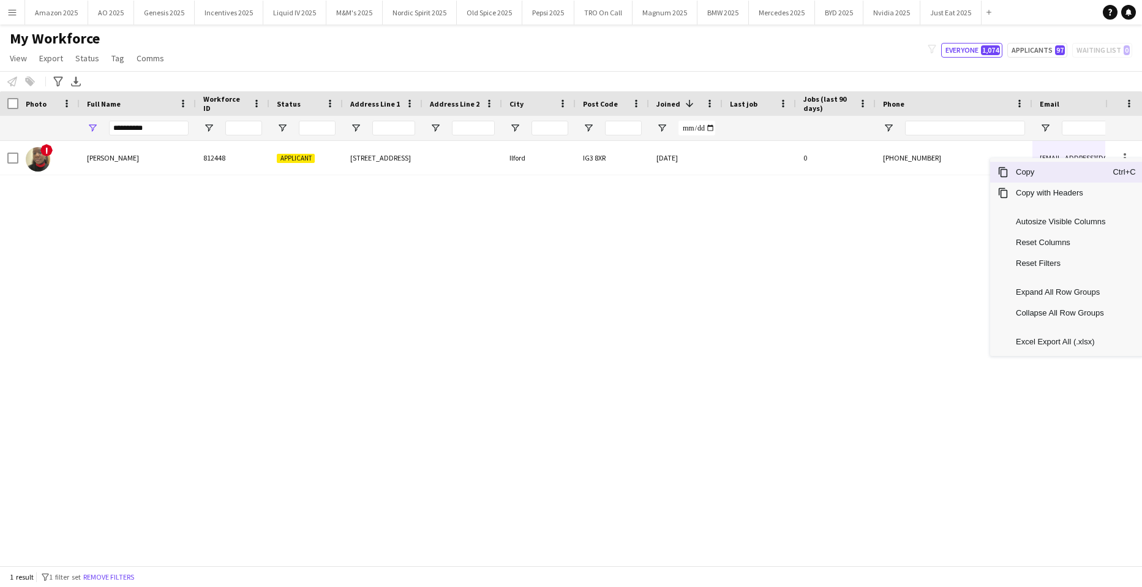
click at [1046, 175] on span "Copy" at bounding box center [1061, 172] width 104 height 21
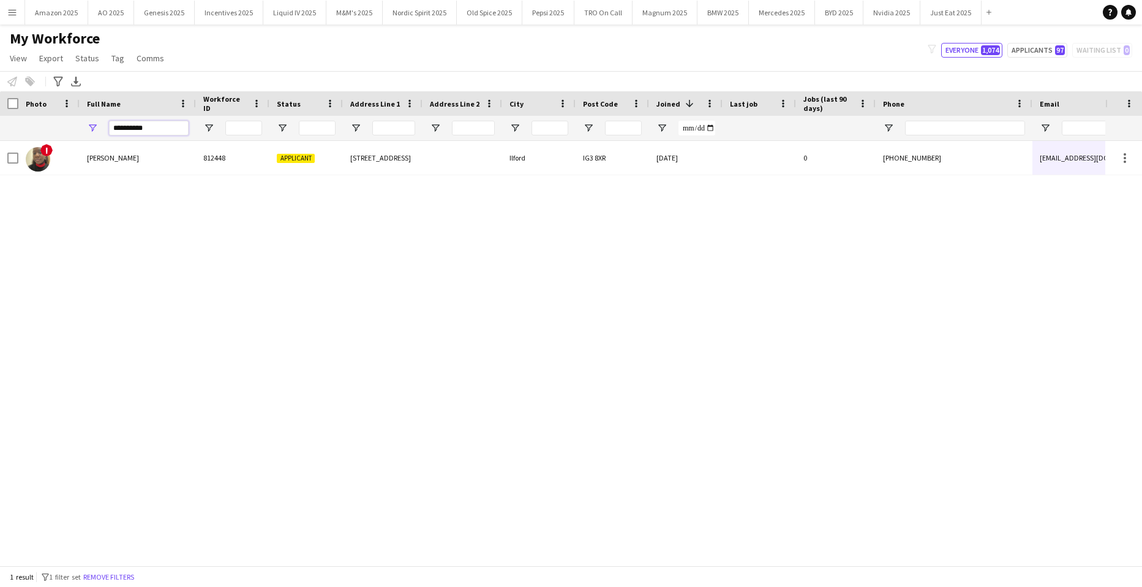
drag, startPoint x: 65, startPoint y: 140, endPoint x: -31, endPoint y: 156, distance: 97.5
click at [0, 156] on html "Menu Boards Boards Boards All jobs Status Workforce Workforce My Workforce Recr…" at bounding box center [571, 293] width 1142 height 587
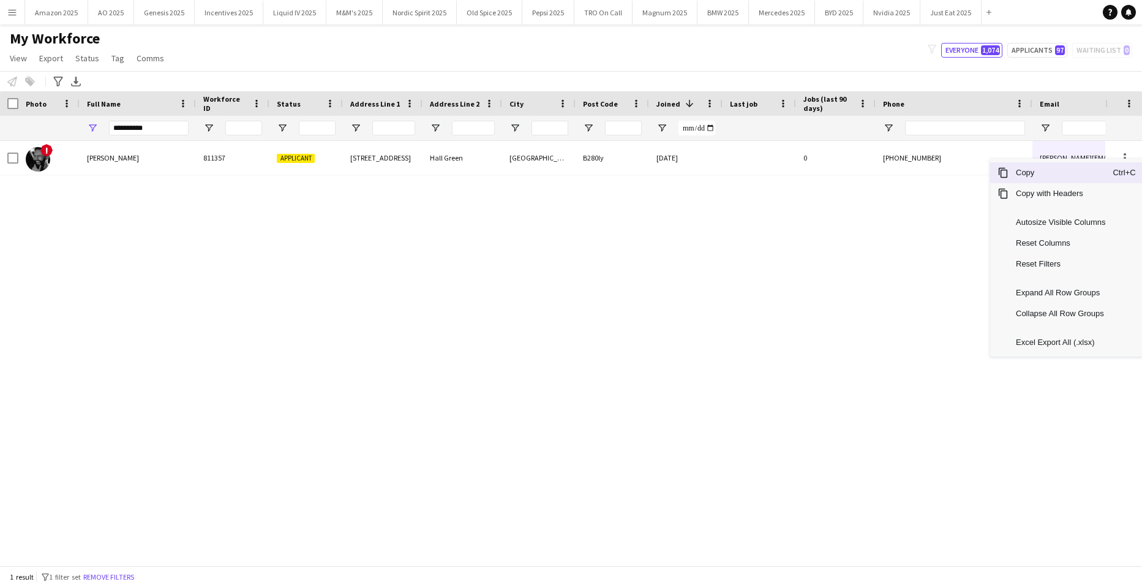
click at [1051, 176] on span "Copy" at bounding box center [1061, 172] width 104 height 21
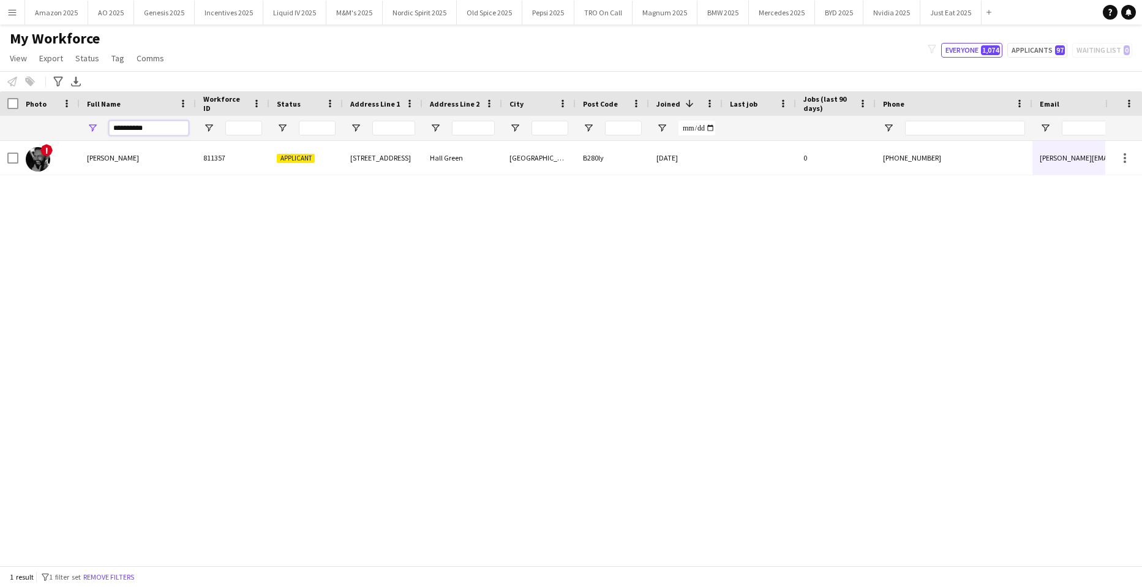
drag, startPoint x: 146, startPoint y: 124, endPoint x: -31, endPoint y: 126, distance: 177.0
click at [0, 126] on html "Menu Boards Boards Boards All jobs Status Workforce Workforce My Workforce Recr…" at bounding box center [571, 293] width 1142 height 587
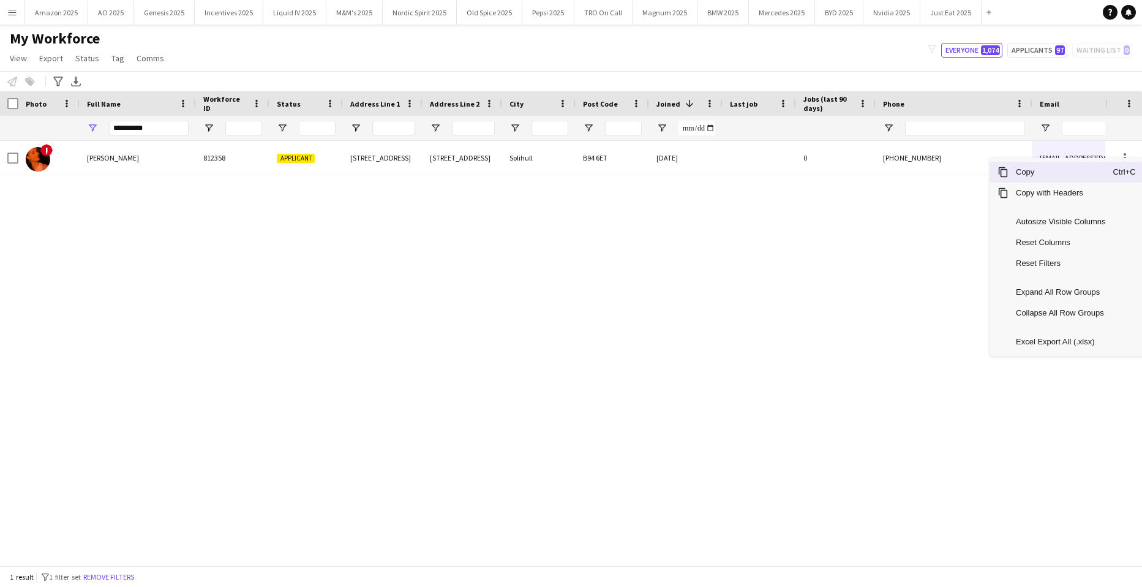
click at [1062, 172] on span "Copy" at bounding box center [1061, 172] width 104 height 21
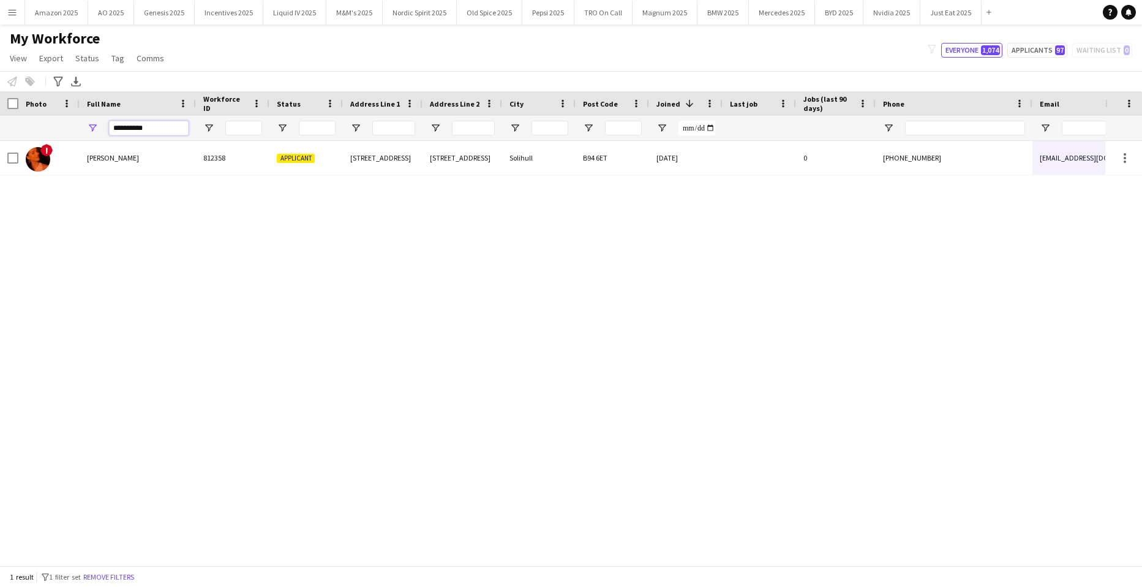
drag, startPoint x: 164, startPoint y: 129, endPoint x: -31, endPoint y: 141, distance: 195.8
click at [0, 141] on html "Menu Boards Boards Boards All jobs Status Workforce Workforce My Workforce Recr…" at bounding box center [571, 293] width 1142 height 587
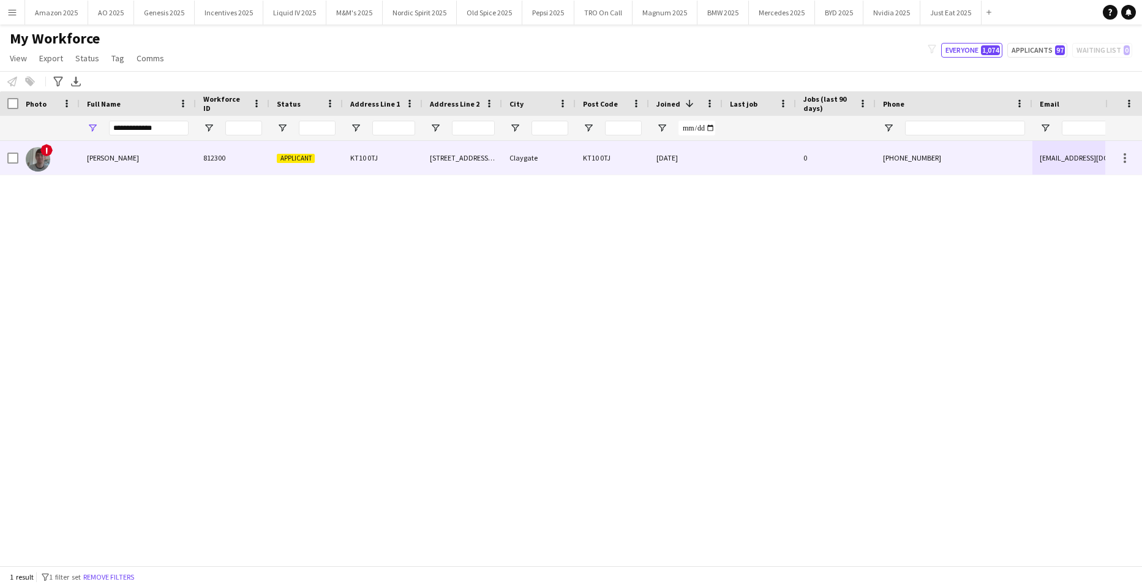
click at [165, 161] on div "[PERSON_NAME]" at bounding box center [138, 158] width 116 height 34
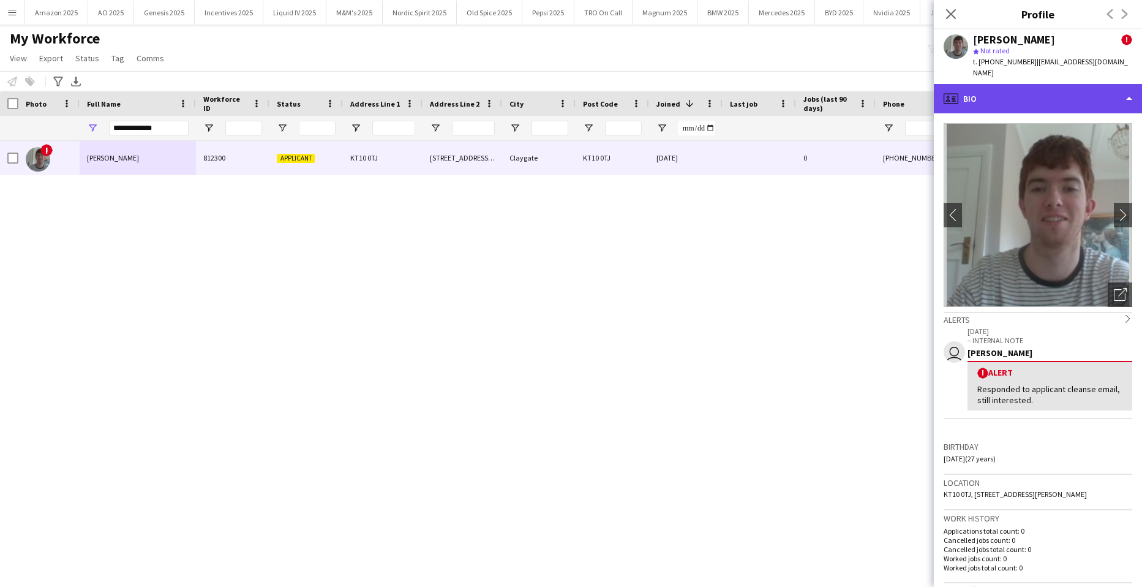
click at [1063, 94] on div "profile Bio" at bounding box center [1038, 98] width 208 height 29
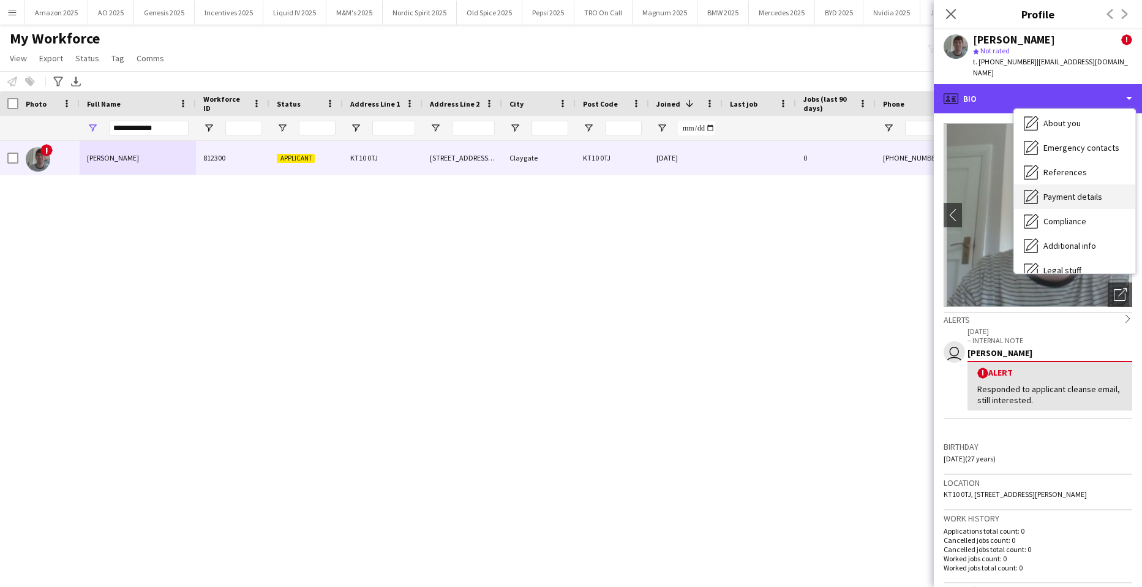
scroll to position [164, 0]
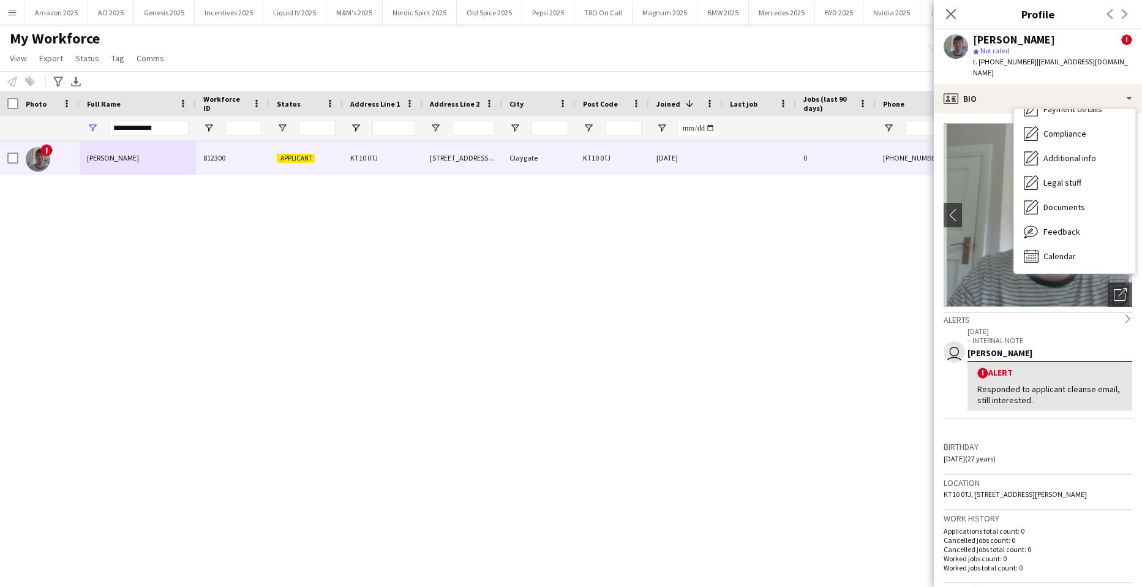
click at [913, 228] on div "! [PERSON_NAME] 812300 Applicant KT10 0TJ [STREET_ADDRESS][PERSON_NAME] [DATE] …" at bounding box center [553, 348] width 1106 height 415
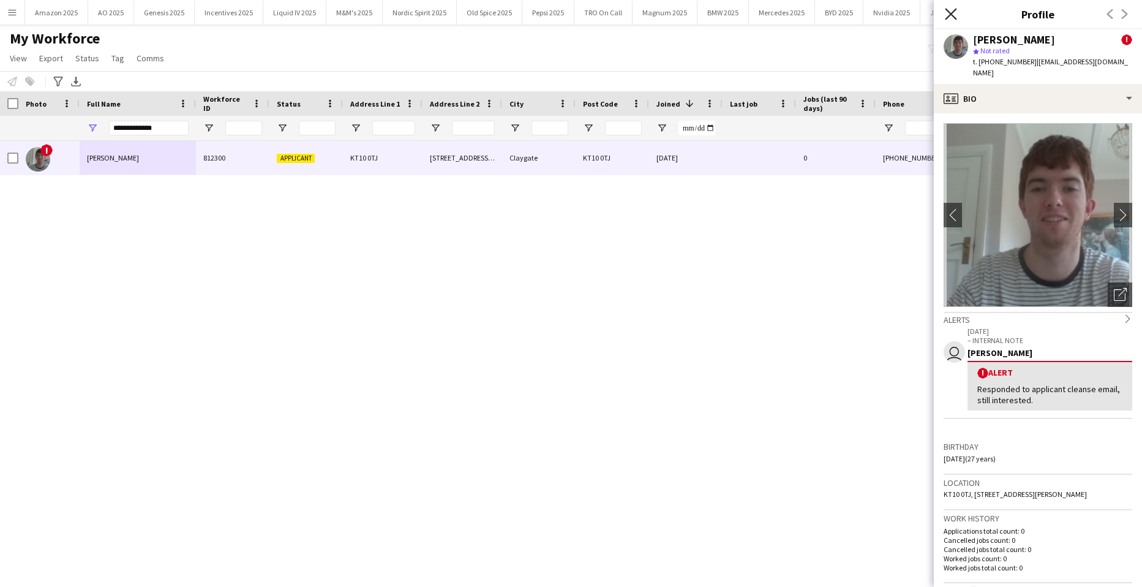
click at [954, 17] on icon at bounding box center [951, 14] width 12 height 12
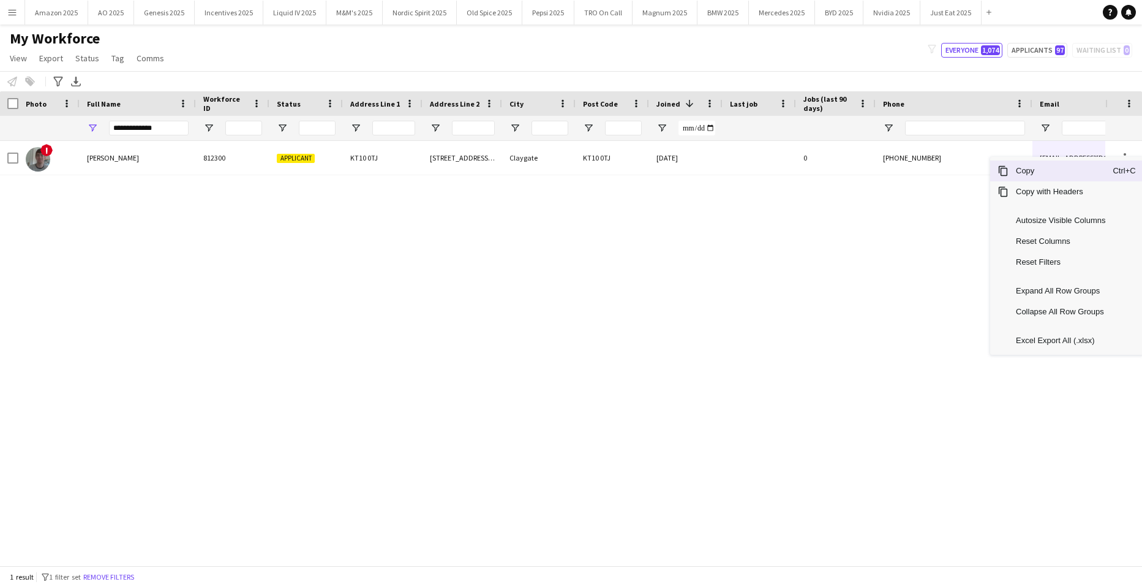
click at [1067, 176] on span "Copy" at bounding box center [1061, 170] width 104 height 21
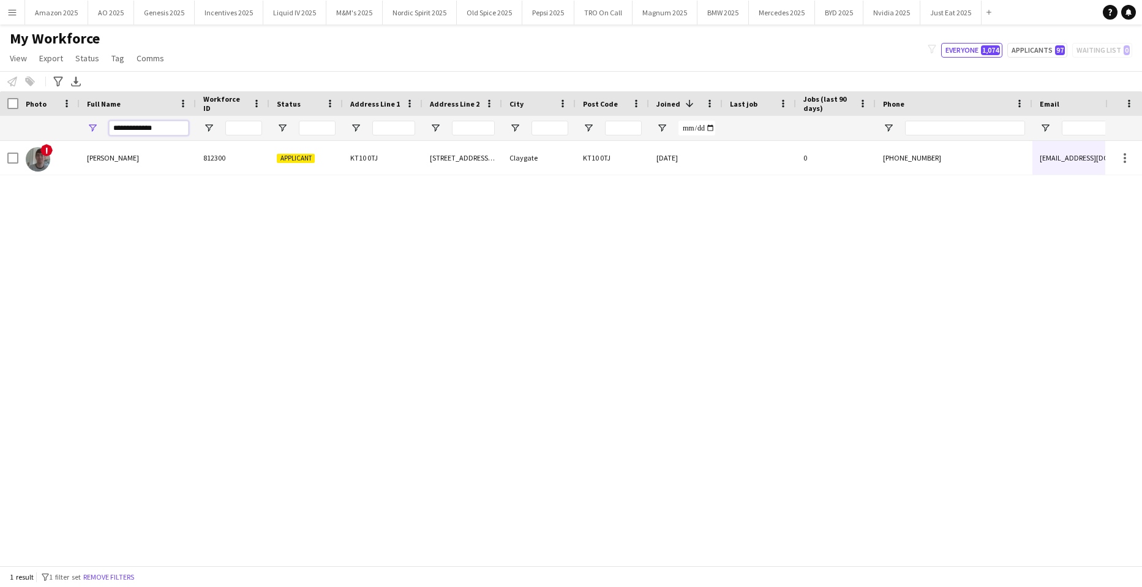
drag, startPoint x: 168, startPoint y: 134, endPoint x: -31, endPoint y: 167, distance: 202.3
click at [0, 167] on html "Menu Boards Boards Boards All jobs Status Workforce Workforce My Workforce Recr…" at bounding box center [571, 293] width 1142 height 587
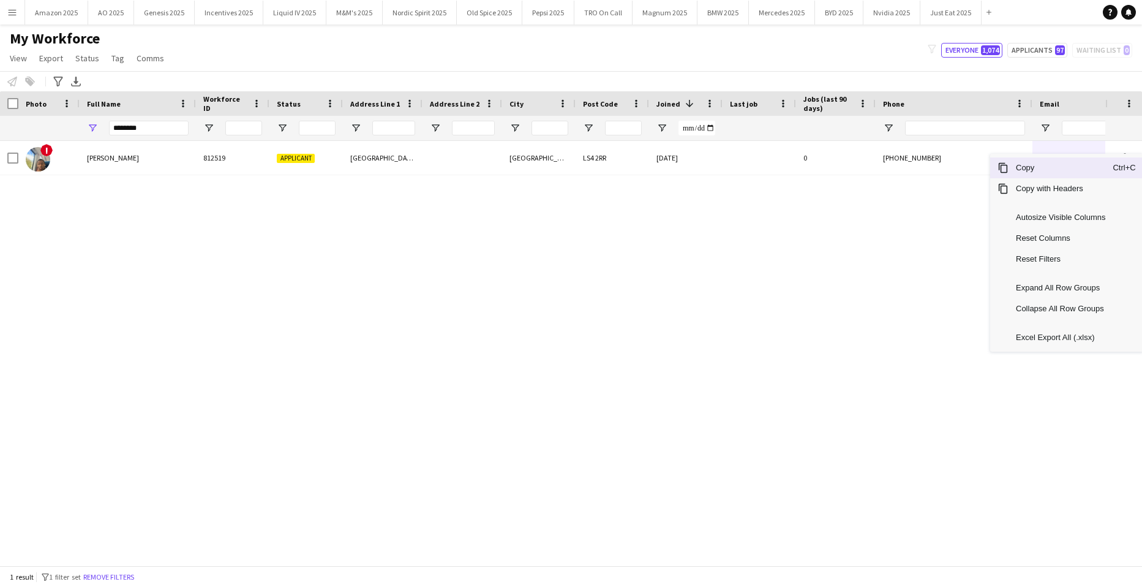
click at [1064, 168] on span "Copy" at bounding box center [1061, 167] width 104 height 21
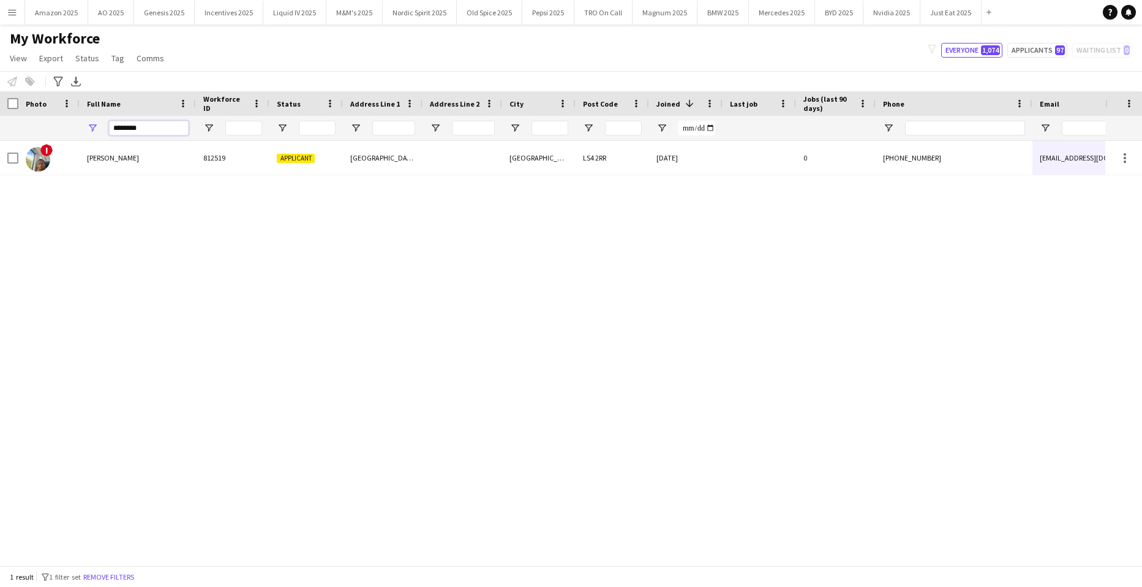
drag, startPoint x: 153, startPoint y: 133, endPoint x: -31, endPoint y: 156, distance: 185.2
click at [0, 156] on html "Menu Boards Boards Boards All jobs Status Workforce Workforce My Workforce Recr…" at bounding box center [571, 293] width 1142 height 587
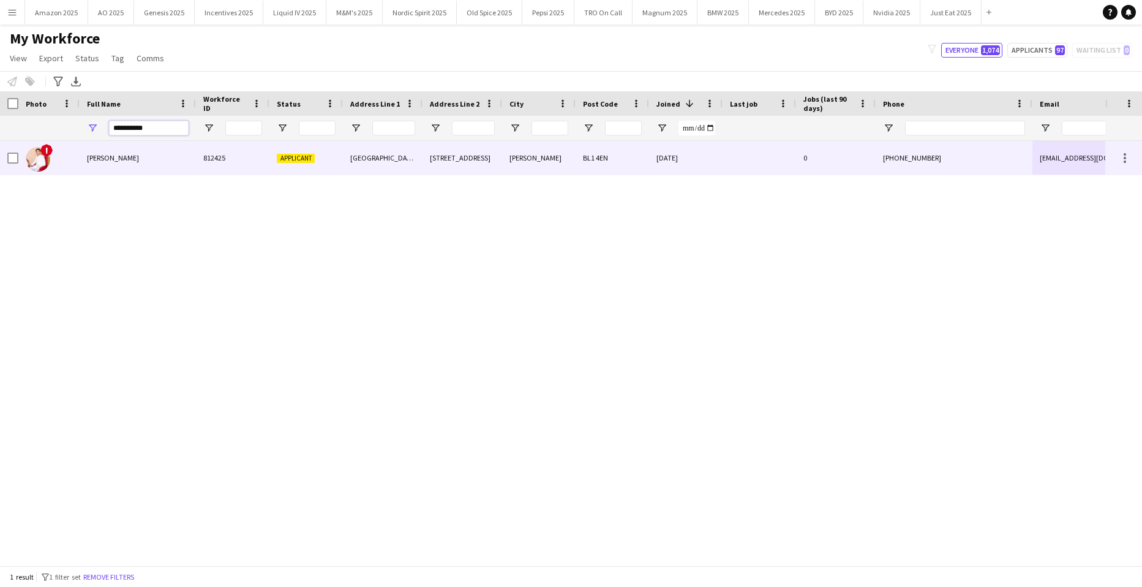
type input "**********"
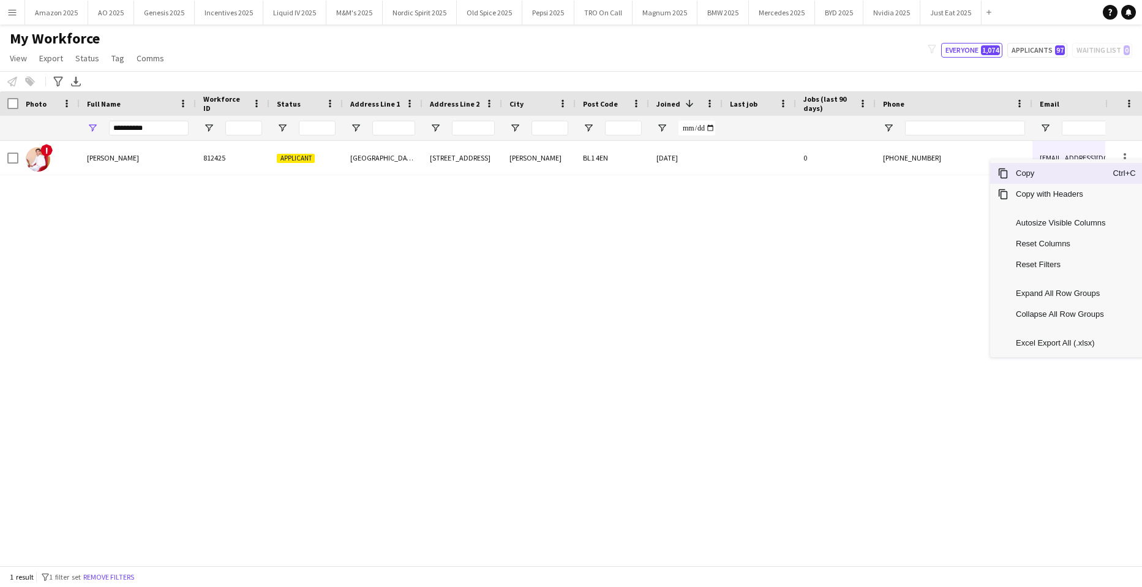
click at [1058, 170] on span "Copy" at bounding box center [1061, 173] width 104 height 21
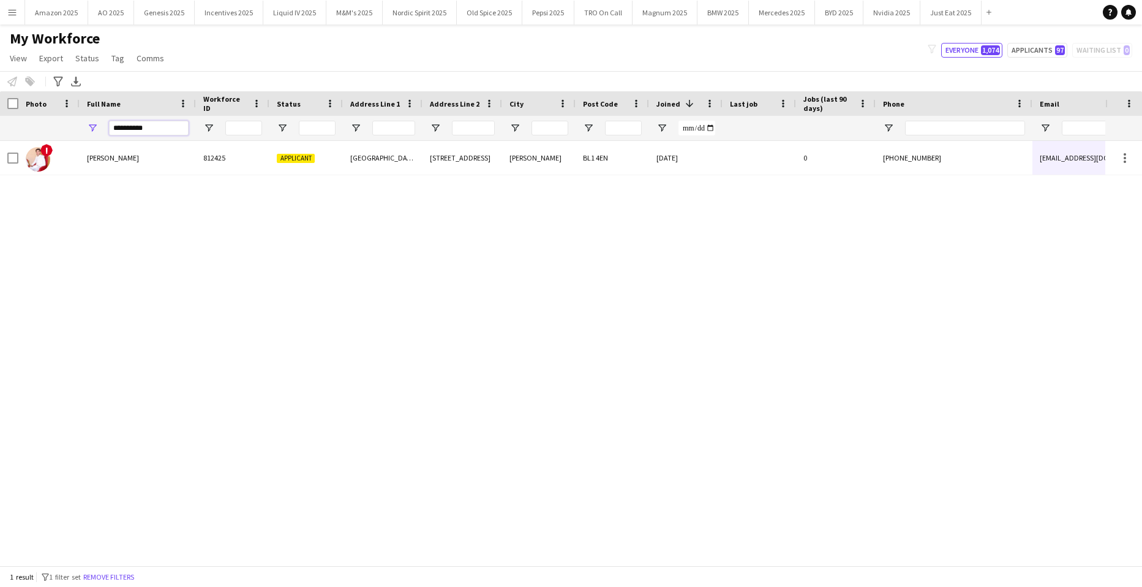
drag, startPoint x: 160, startPoint y: 129, endPoint x: -31, endPoint y: 135, distance: 191.2
click at [0, 135] on html "Menu Boards Boards Boards All jobs Status Workforce Workforce My Workforce Recr…" at bounding box center [571, 293] width 1142 height 587
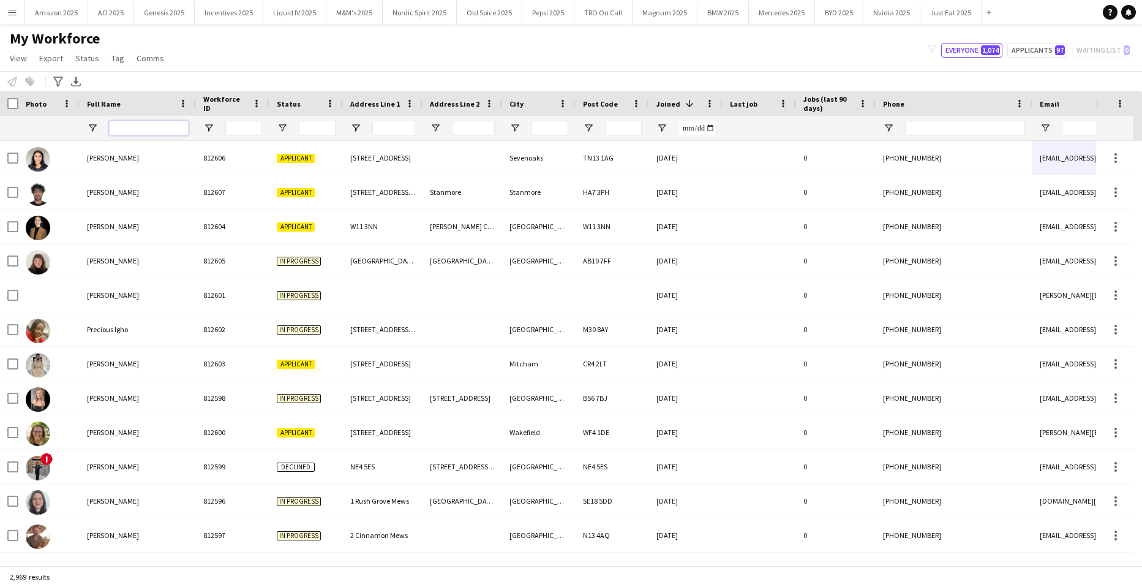
click at [171, 135] on input "Full Name Filter Input" at bounding box center [149, 128] width 80 height 15
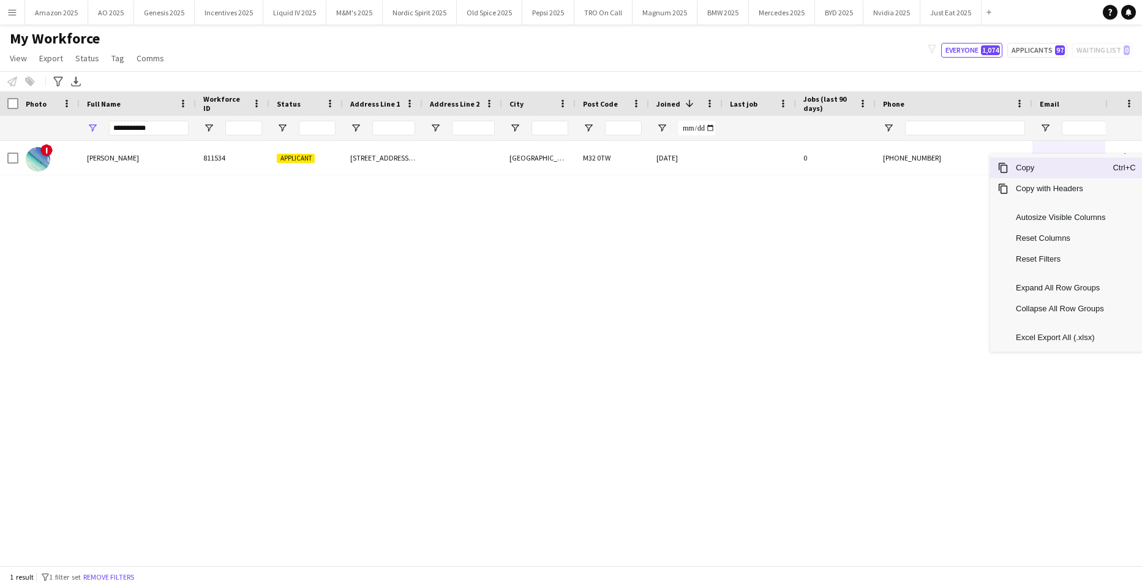
click at [1058, 179] on span "Copy with Headers" at bounding box center [1061, 188] width 104 height 21
click at [1055, 163] on span "Copy" at bounding box center [1061, 161] width 104 height 21
drag, startPoint x: 188, startPoint y: 125, endPoint x: 159, endPoint y: 130, distance: 29.2
click at [174, 128] on input "**********" at bounding box center [149, 128] width 80 height 15
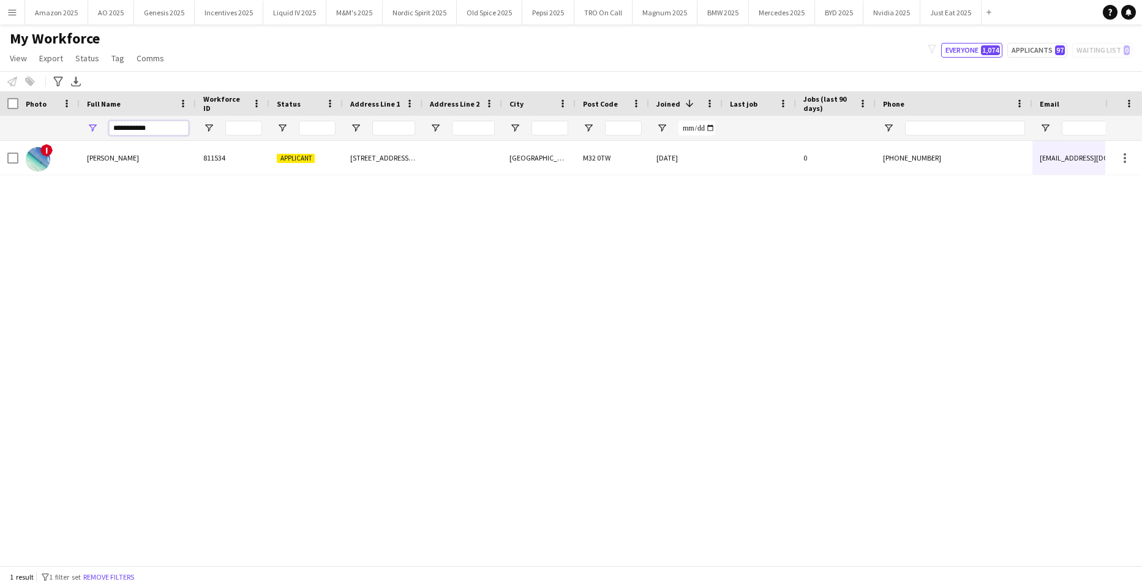
drag, startPoint x: 154, startPoint y: 131, endPoint x: -31, endPoint y: 132, distance: 185.6
click at [0, 132] on html "Menu Boards Boards Boards All jobs Status Workforce Workforce My Workforce Recr…" at bounding box center [571, 293] width 1142 height 587
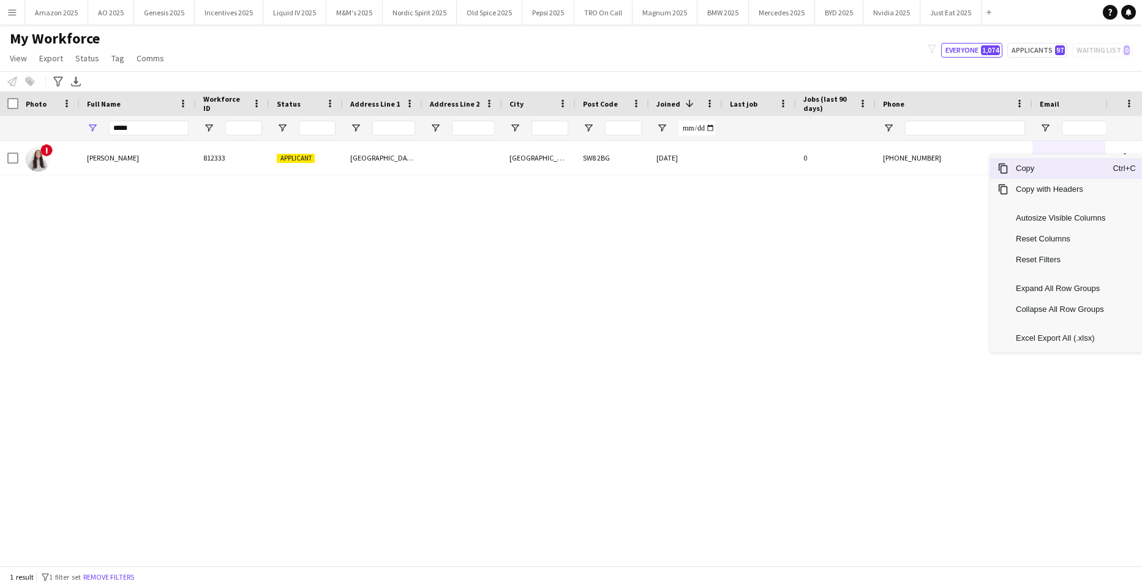
drag, startPoint x: 1062, startPoint y: 167, endPoint x: 1104, endPoint y: 160, distance: 42.2
click at [1062, 167] on span "Copy" at bounding box center [1061, 168] width 104 height 21
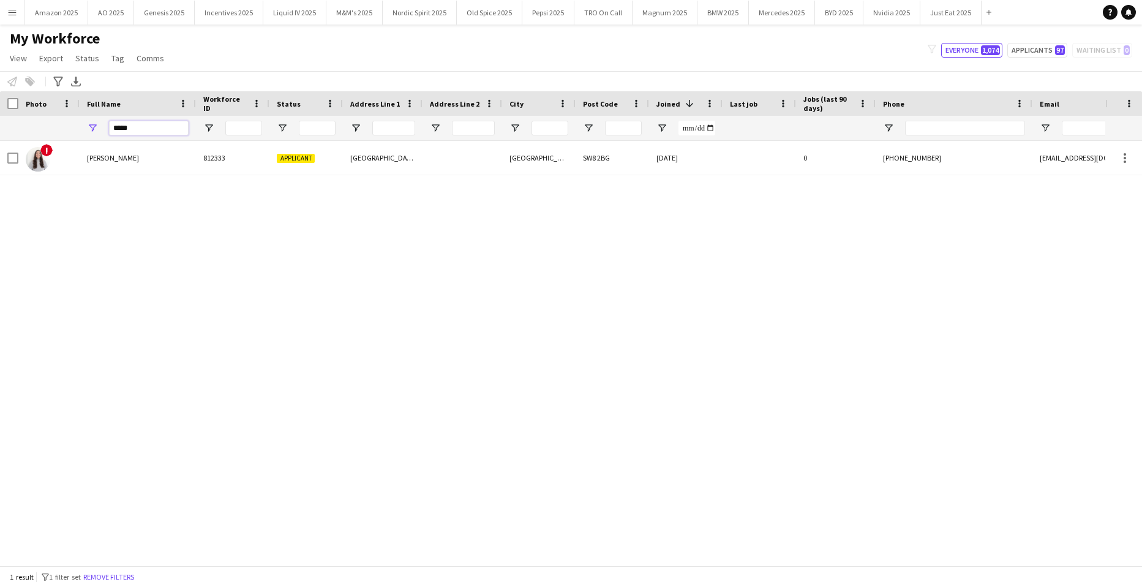
drag, startPoint x: 147, startPoint y: 126, endPoint x: -31, endPoint y: 176, distance: 185.2
click at [0, 176] on html "Menu Boards Boards Boards All jobs Status Workforce Workforce My Workforce Recr…" at bounding box center [571, 293] width 1142 height 587
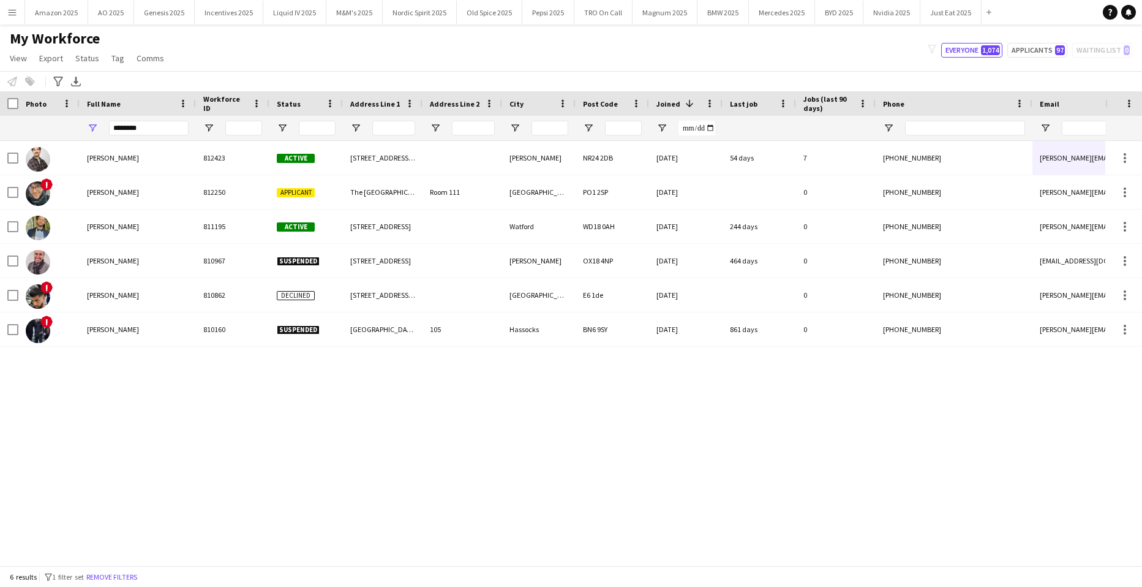
click at [171, 362] on div "[PERSON_NAME] 812423 Active [STREET_ADDRESS][PERSON_NAME][PERSON_NAME] [DATE] 5…" at bounding box center [553, 348] width 1106 height 415
click at [173, 129] on input "********" at bounding box center [149, 128] width 80 height 15
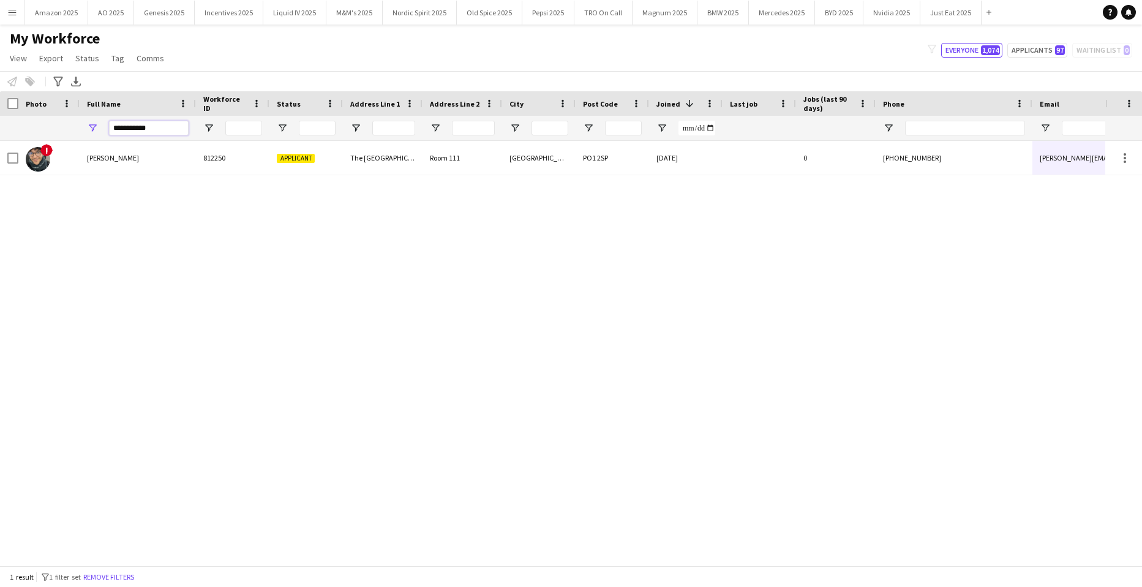
type input "**********"
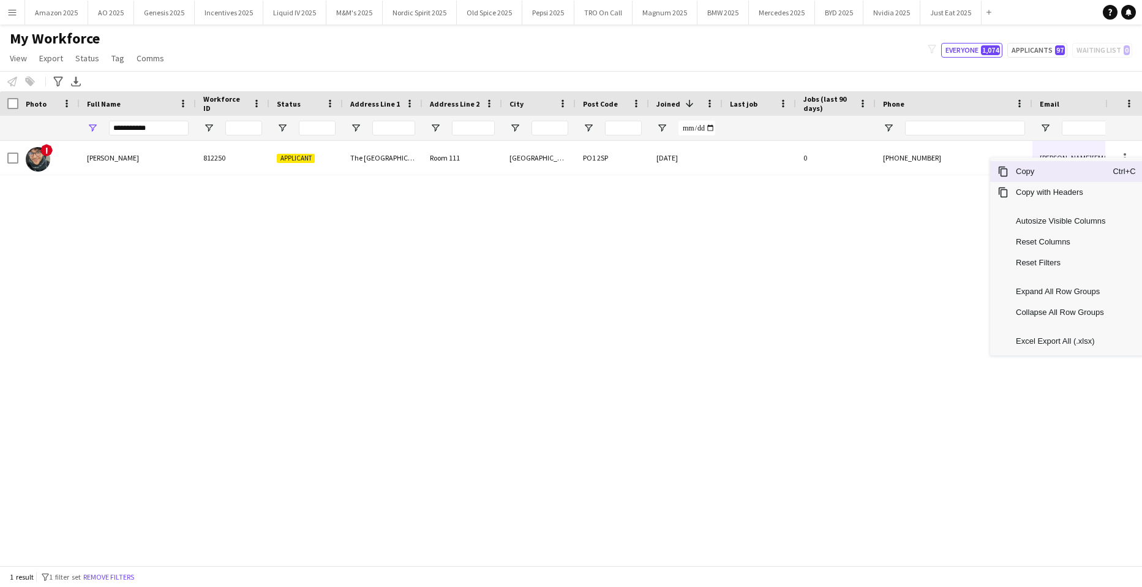
click at [1058, 175] on span "Copy" at bounding box center [1061, 171] width 104 height 21
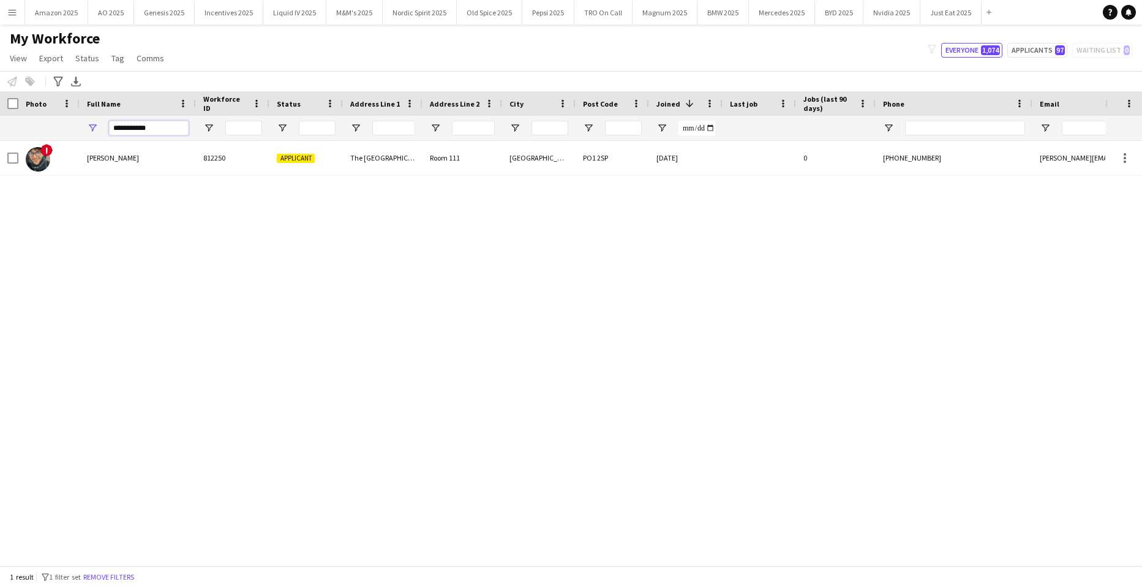
drag, startPoint x: 85, startPoint y: 121, endPoint x: -31, endPoint y: 125, distance: 115.8
click at [0, 125] on html "Menu Boards Boards Boards All jobs Status Workforce Workforce My Workforce Recr…" at bounding box center [571, 293] width 1142 height 587
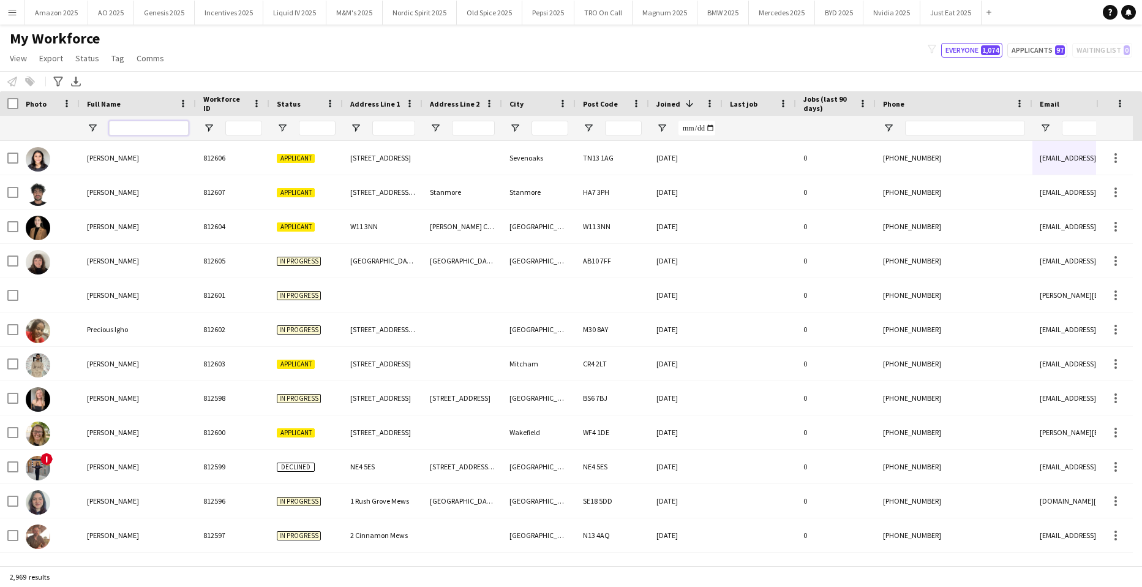
click at [150, 129] on input "Full Name Filter Input" at bounding box center [149, 128] width 80 height 15
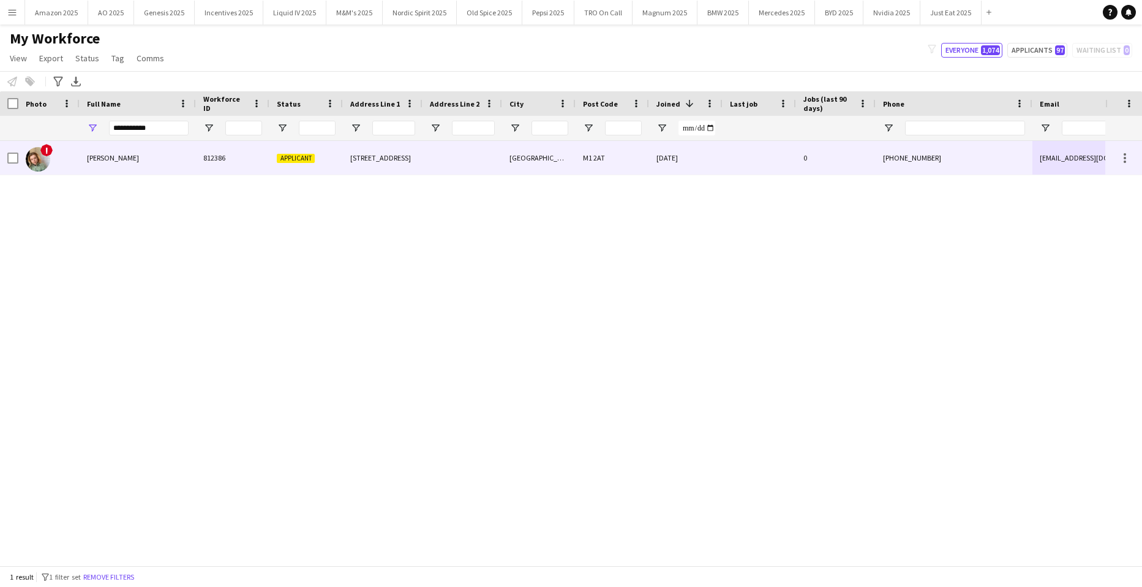
click at [129, 160] on div "[PERSON_NAME]" at bounding box center [138, 158] width 116 height 34
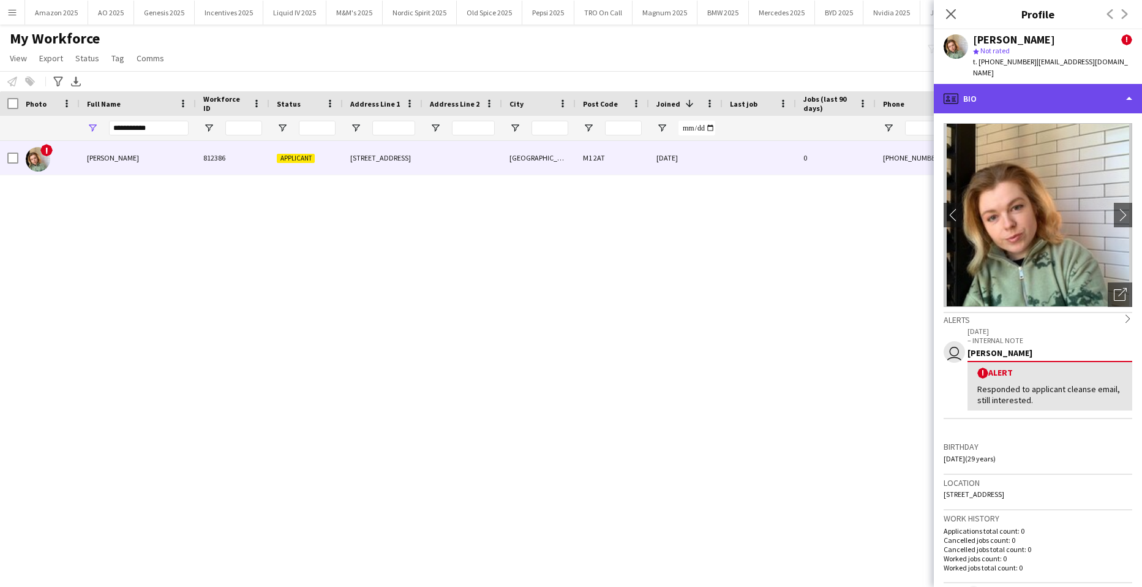
click at [1057, 85] on div "profile Bio" at bounding box center [1038, 98] width 208 height 29
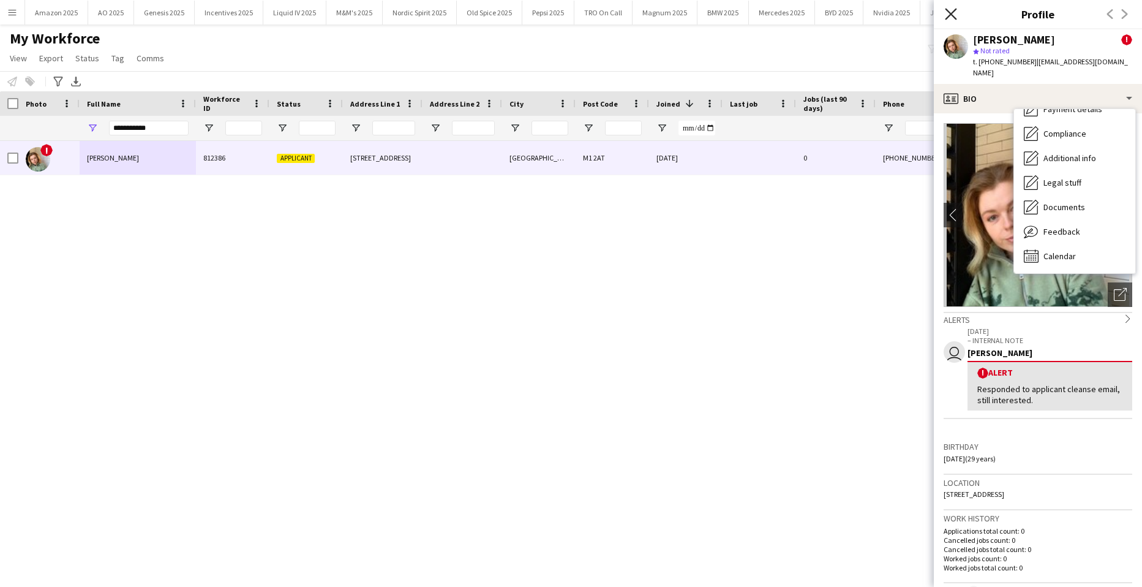
click at [946, 11] on icon "Close pop-in" at bounding box center [951, 14] width 12 height 12
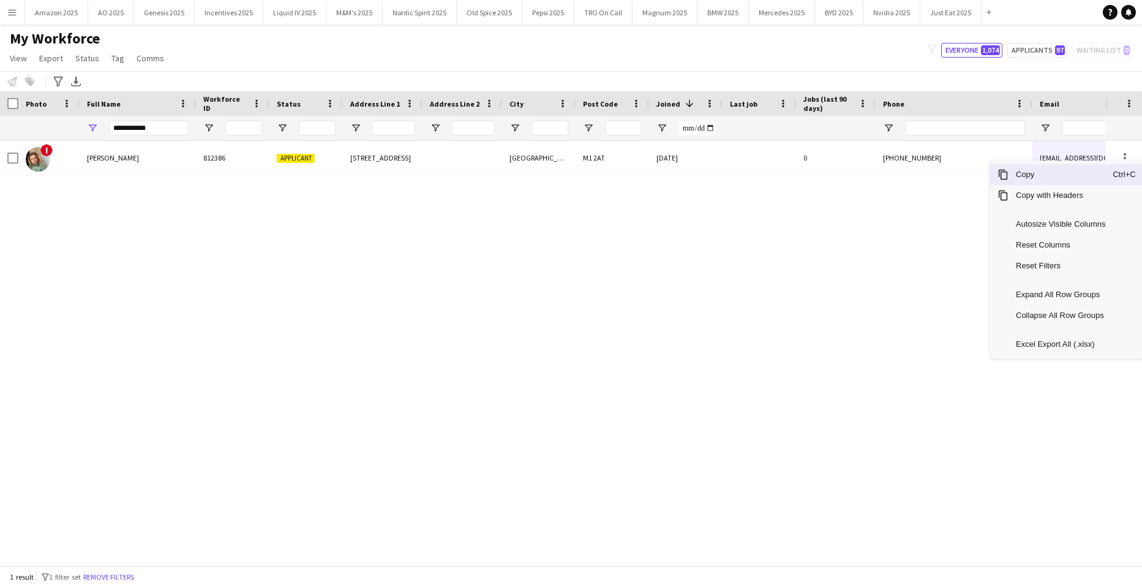
click at [1070, 178] on span "Copy" at bounding box center [1061, 174] width 104 height 21
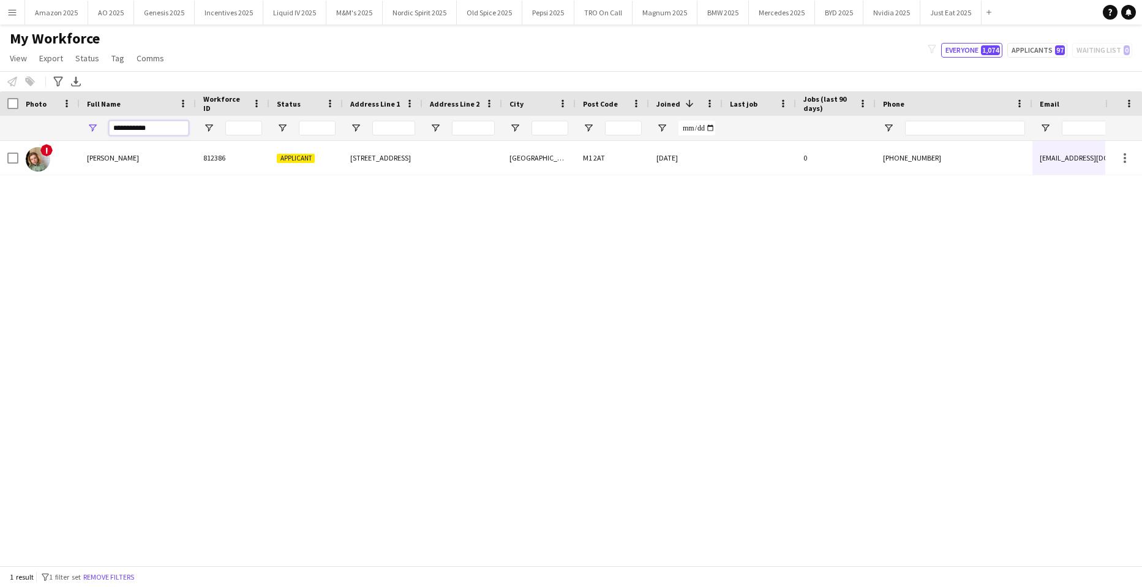
drag, startPoint x: 156, startPoint y: 132, endPoint x: -31, endPoint y: 140, distance: 187.0
click at [0, 140] on html "Menu Boards Boards Boards All jobs Status Workforce Workforce My Workforce Recr…" at bounding box center [571, 293] width 1142 height 587
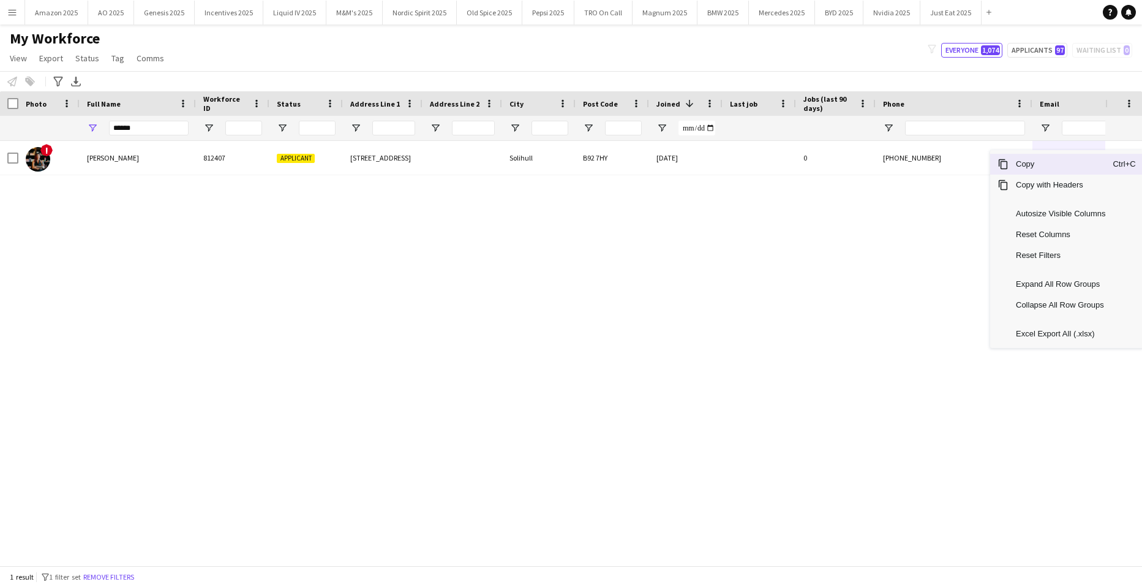
click at [1042, 164] on span "Copy" at bounding box center [1061, 164] width 104 height 21
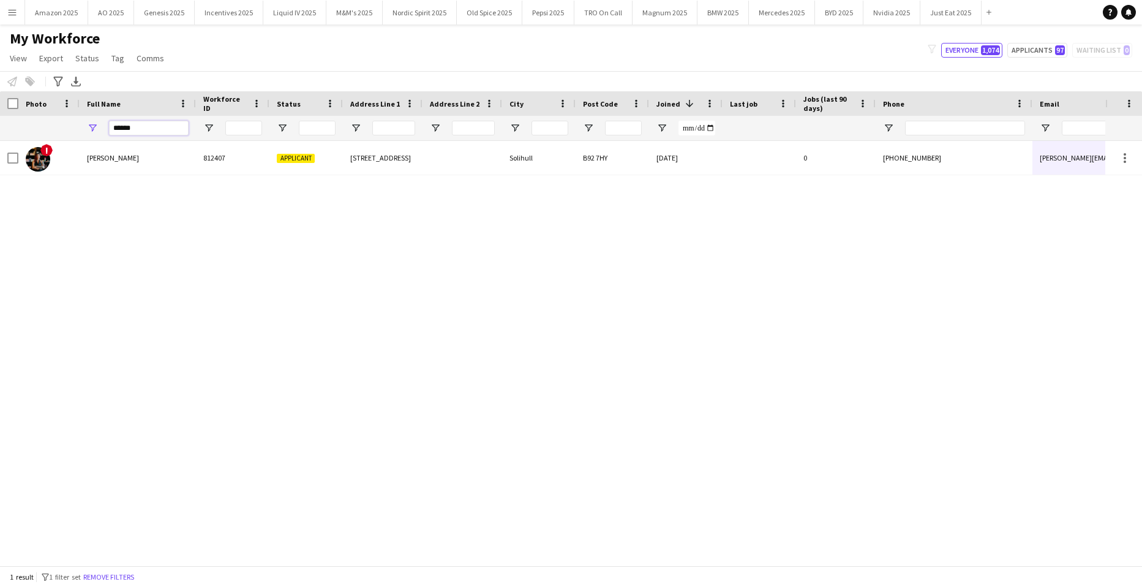
drag, startPoint x: 162, startPoint y: 128, endPoint x: -31, endPoint y: 124, distance: 193.6
click at [0, 124] on html "Menu Boards Boards Boards All jobs Status Workforce Workforce My Workforce Recr…" at bounding box center [571, 293] width 1142 height 587
type input "*"
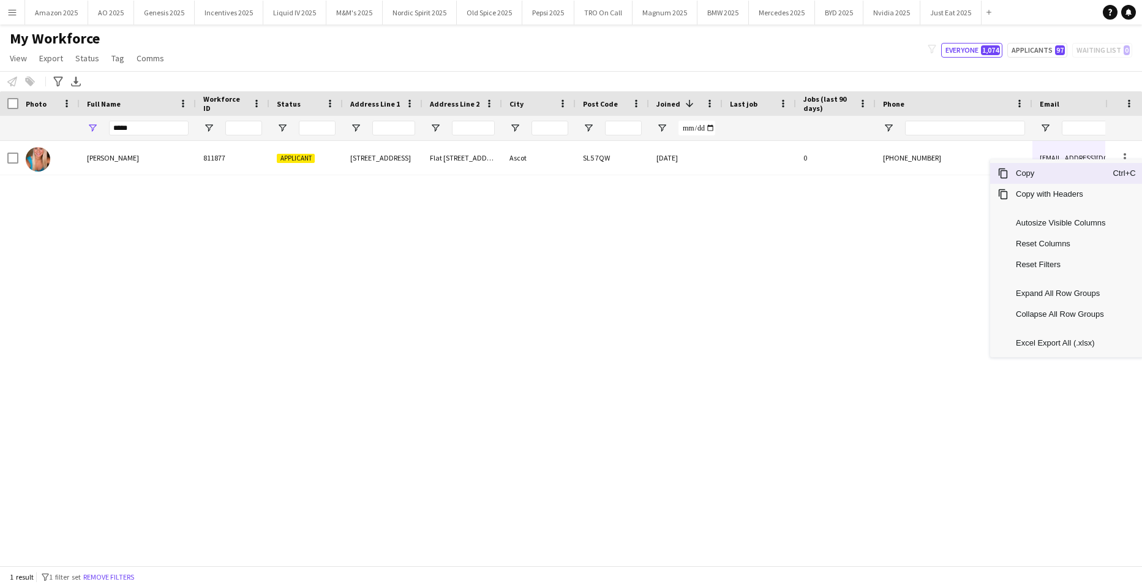
click at [1058, 172] on span "Copy" at bounding box center [1061, 173] width 104 height 21
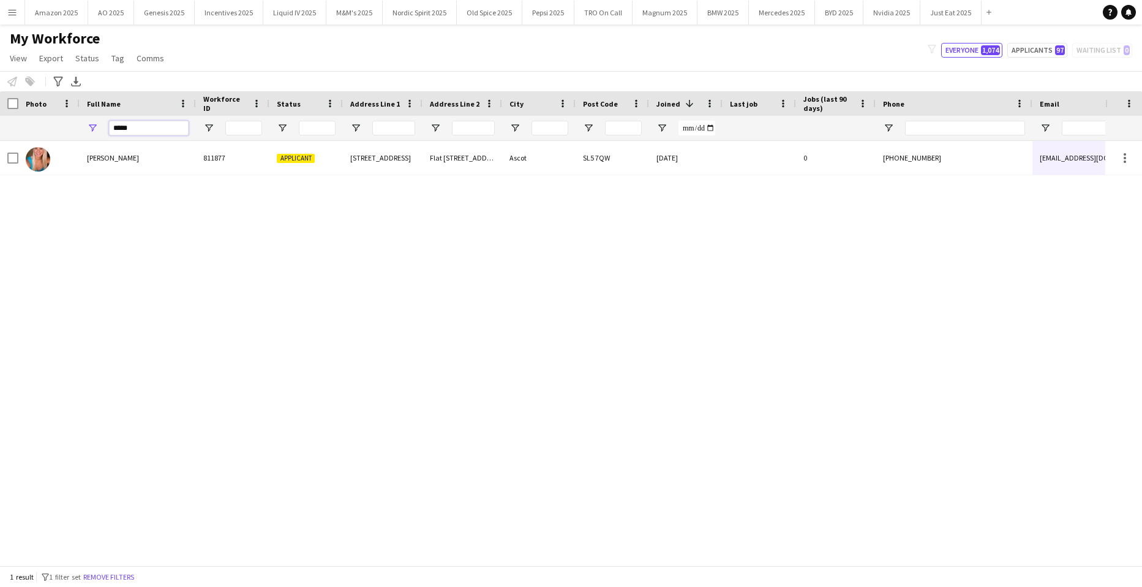
drag, startPoint x: 174, startPoint y: 131, endPoint x: -31, endPoint y: 127, distance: 205.2
click at [0, 127] on html "Menu Boards Boards Boards All jobs Status Workforce Workforce My Workforce Recr…" at bounding box center [571, 293] width 1142 height 587
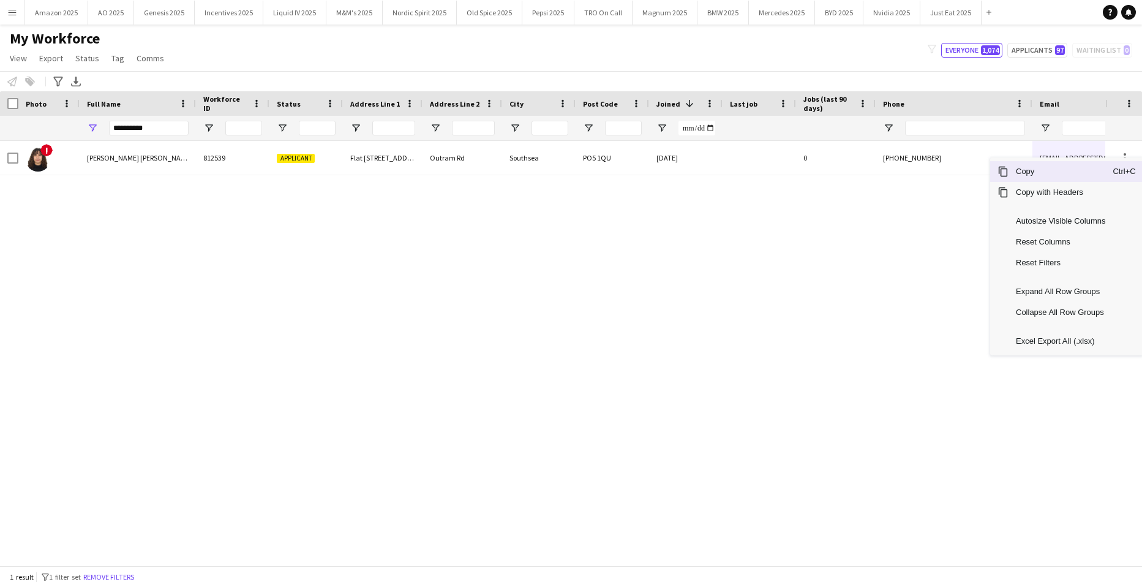
click at [1068, 176] on span "Copy" at bounding box center [1061, 171] width 104 height 21
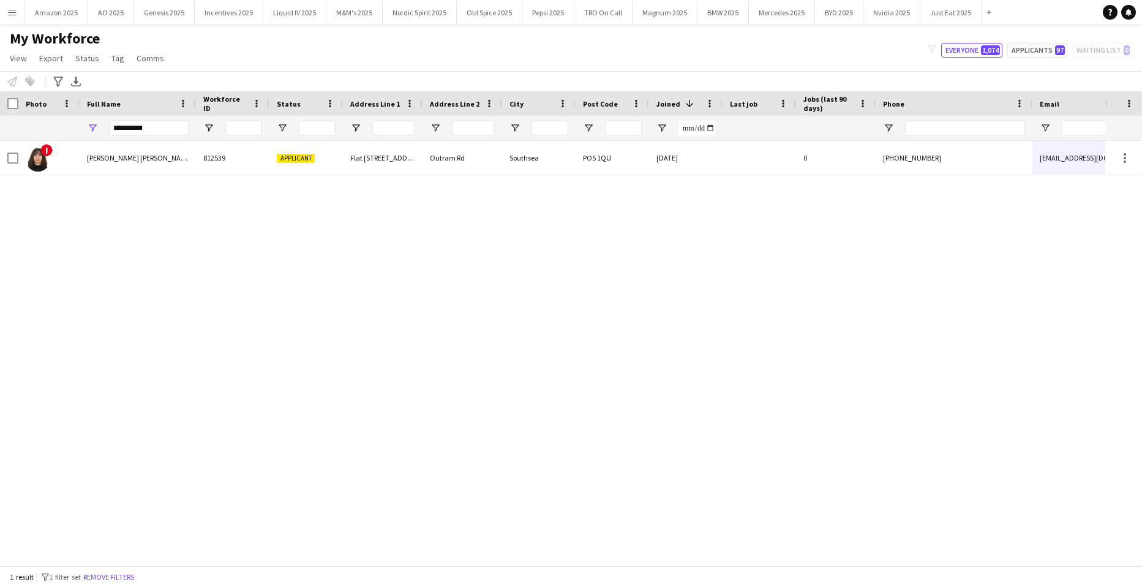
drag, startPoint x: 159, startPoint y: 118, endPoint x: 148, endPoint y: 124, distance: 12.1
click at [149, 123] on div "**********" at bounding box center [149, 128] width 80 height 25
drag, startPoint x: 148, startPoint y: 125, endPoint x: -31, endPoint y: 124, distance: 179.5
click at [0, 124] on html "Menu Boards Boards Boards All jobs Status Workforce Workforce My Workforce Recr…" at bounding box center [571, 293] width 1142 height 587
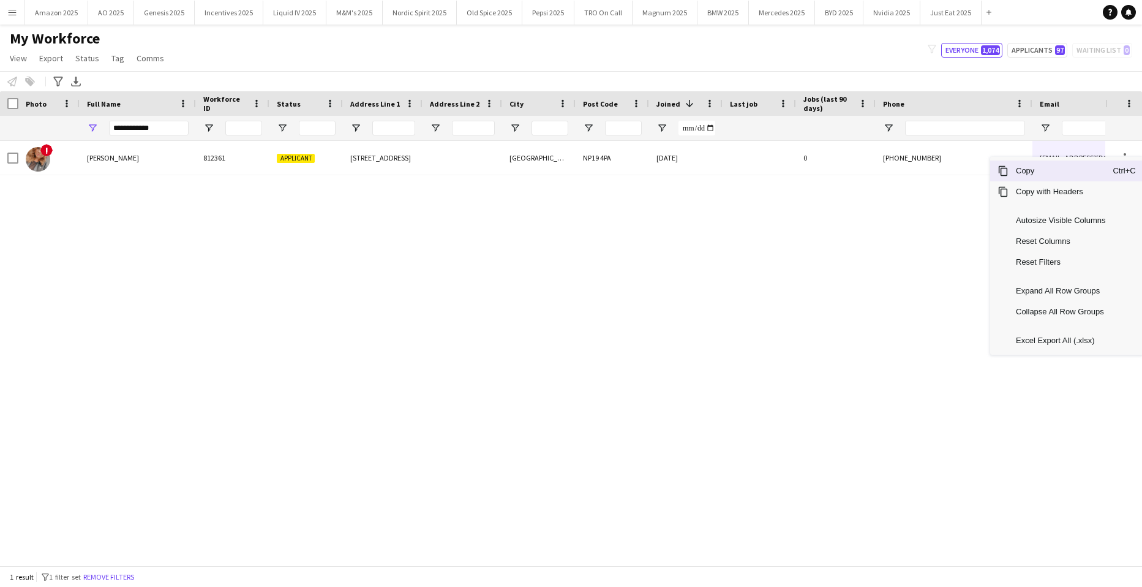
click at [1064, 170] on span "Copy" at bounding box center [1061, 170] width 104 height 21
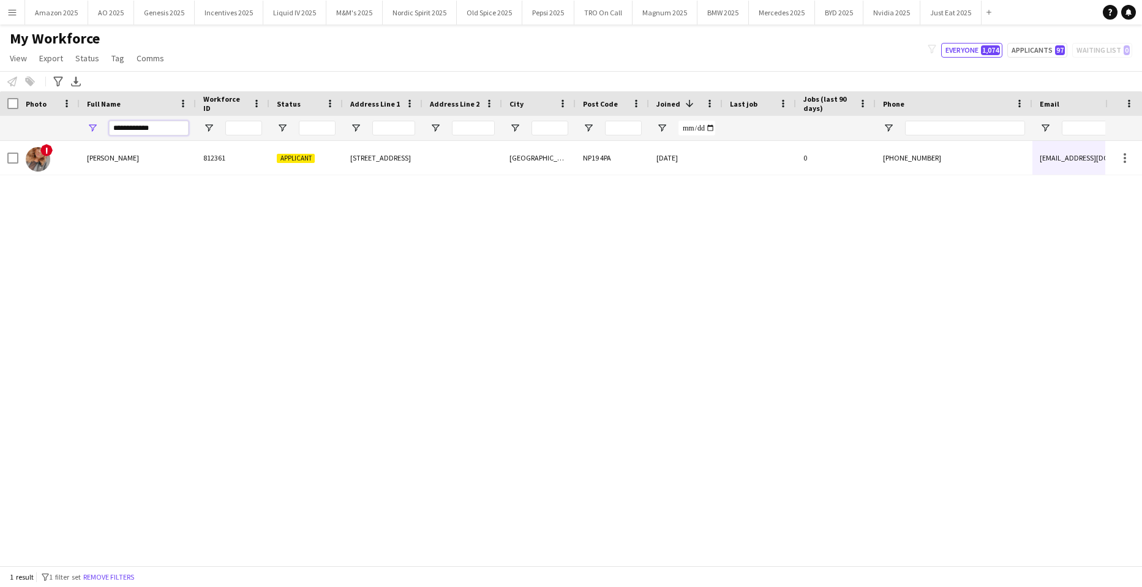
drag, startPoint x: 185, startPoint y: 132, endPoint x: -31, endPoint y: 157, distance: 217.7
click at [0, 157] on html "Menu Boards Boards Boards All jobs Status Workforce Workforce My Workforce Recr…" at bounding box center [571, 293] width 1142 height 587
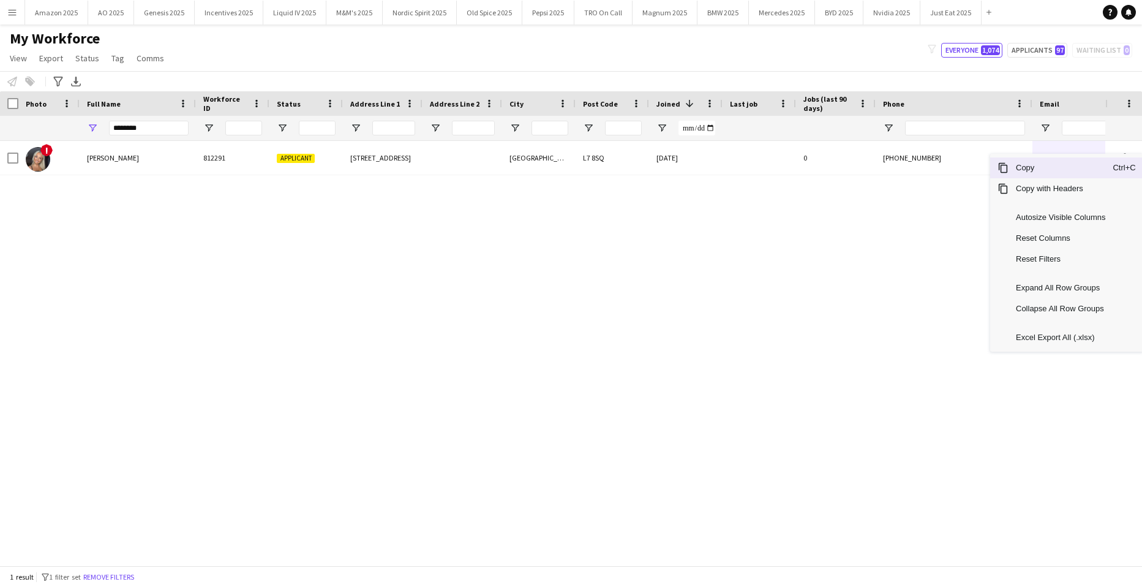
click at [1050, 169] on span "Copy" at bounding box center [1061, 167] width 104 height 21
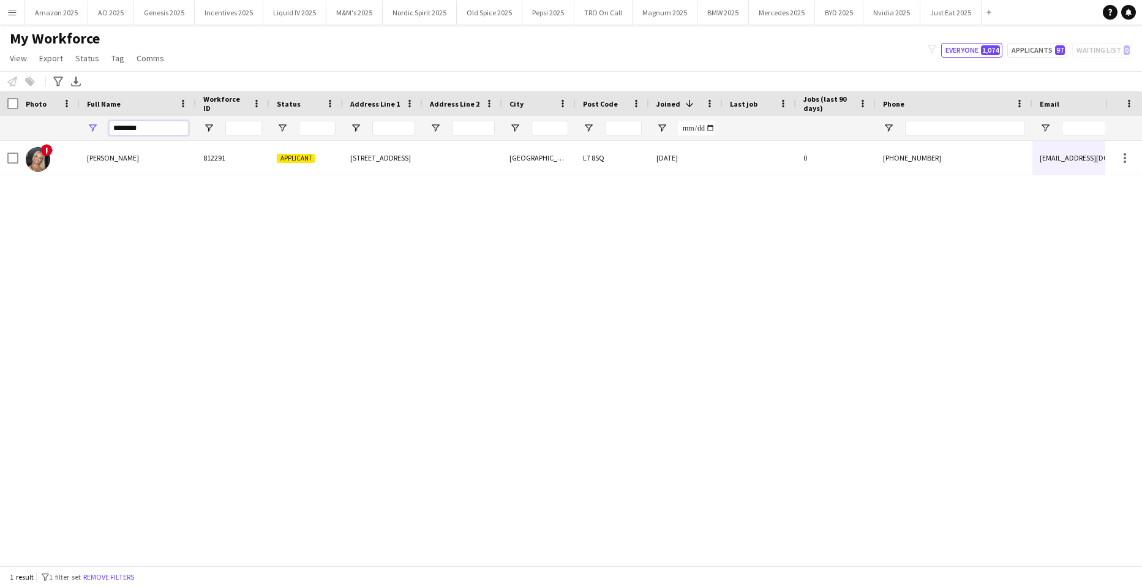
drag, startPoint x: 157, startPoint y: 133, endPoint x: -31, endPoint y: 127, distance: 188.1
click at [0, 127] on html "Menu Boards Boards Boards All jobs Status Workforce Workforce My Workforce Recr…" at bounding box center [571, 293] width 1142 height 587
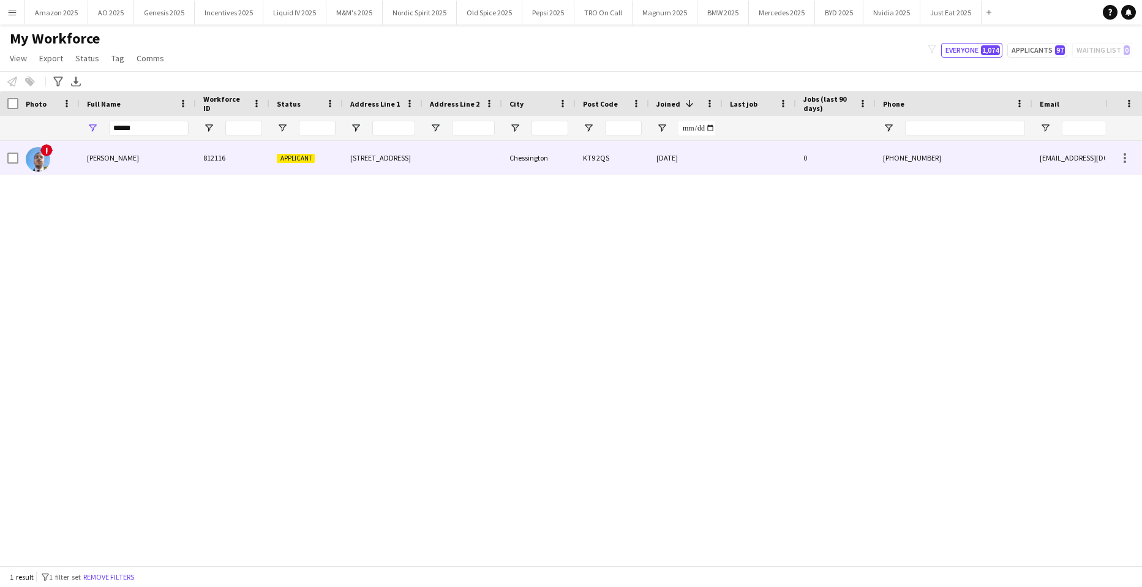
click at [108, 157] on span "[PERSON_NAME]" at bounding box center [113, 157] width 52 height 9
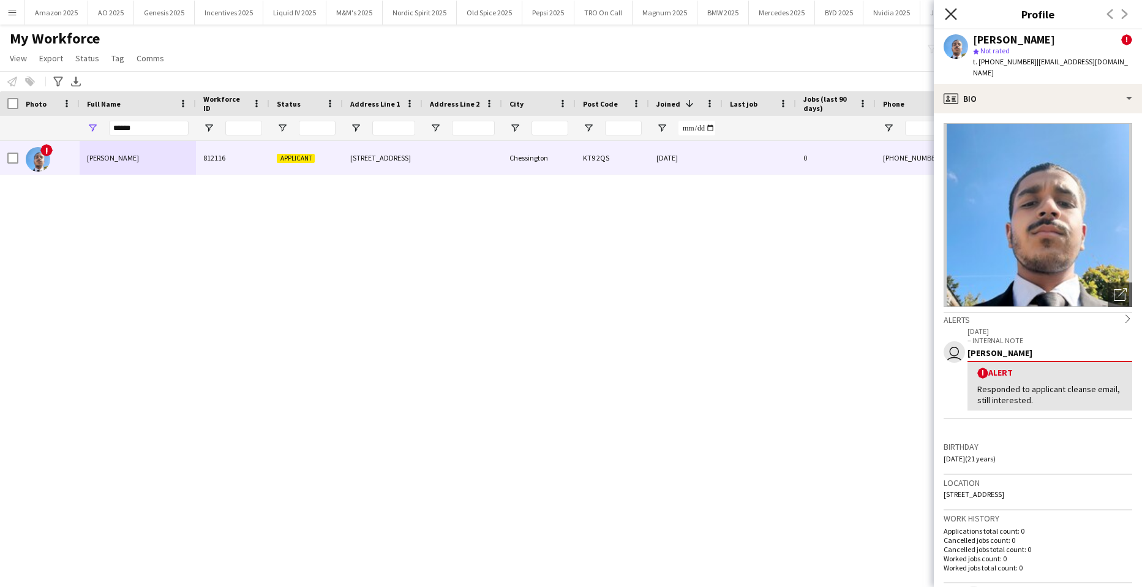
click at [949, 16] on icon at bounding box center [951, 14] width 12 height 12
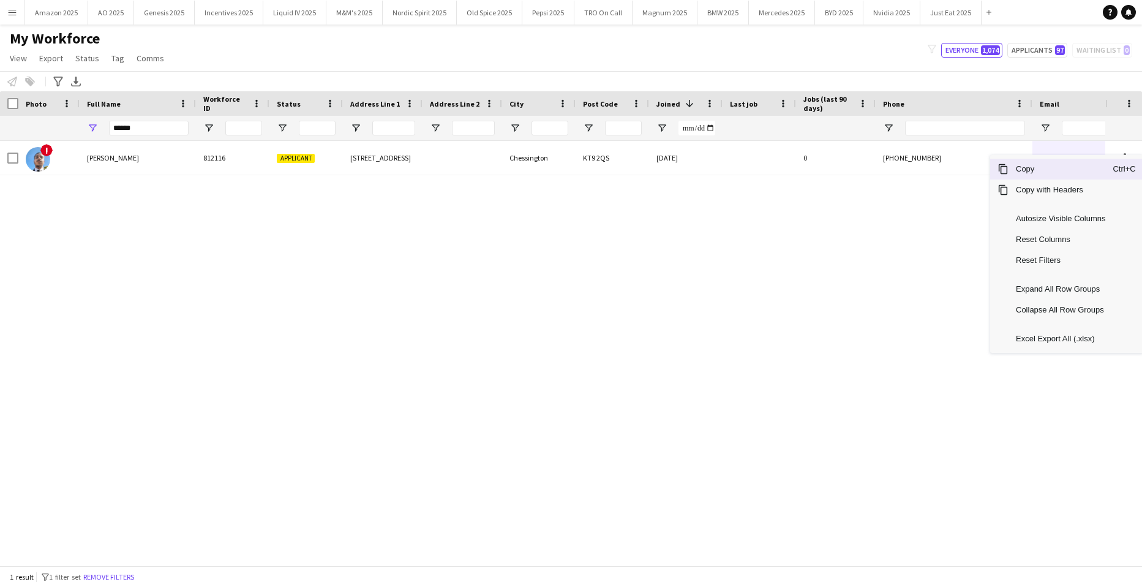
click at [1052, 169] on span "Copy" at bounding box center [1061, 169] width 104 height 21
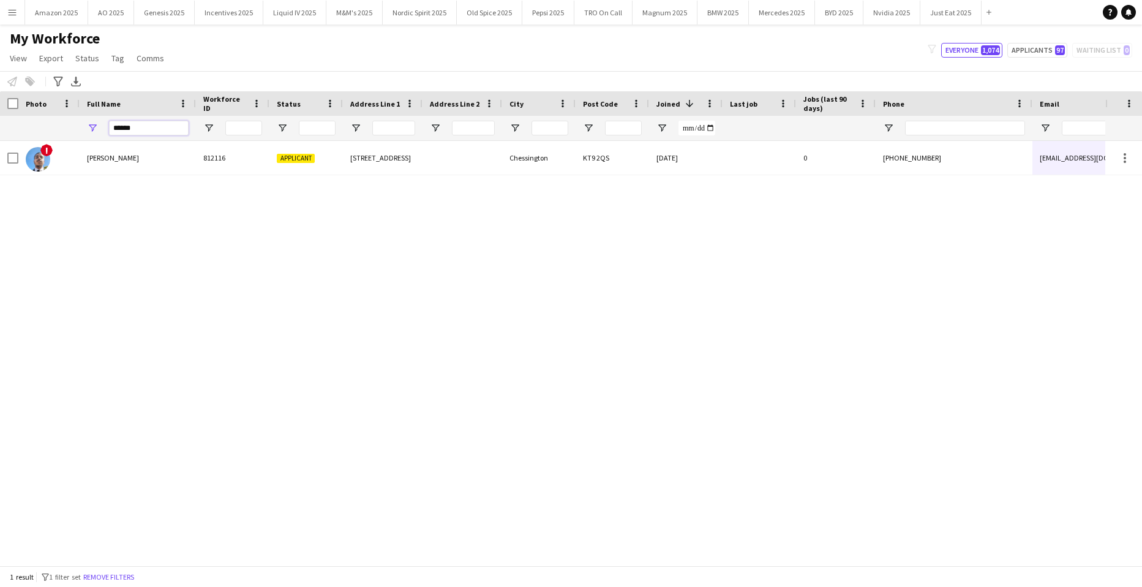
drag, startPoint x: 165, startPoint y: 131, endPoint x: -31, endPoint y: 156, distance: 197.5
click at [0, 156] on html "Menu Boards Boards Boards All jobs Status Workforce Workforce My Workforce Recr…" at bounding box center [571, 293] width 1142 height 587
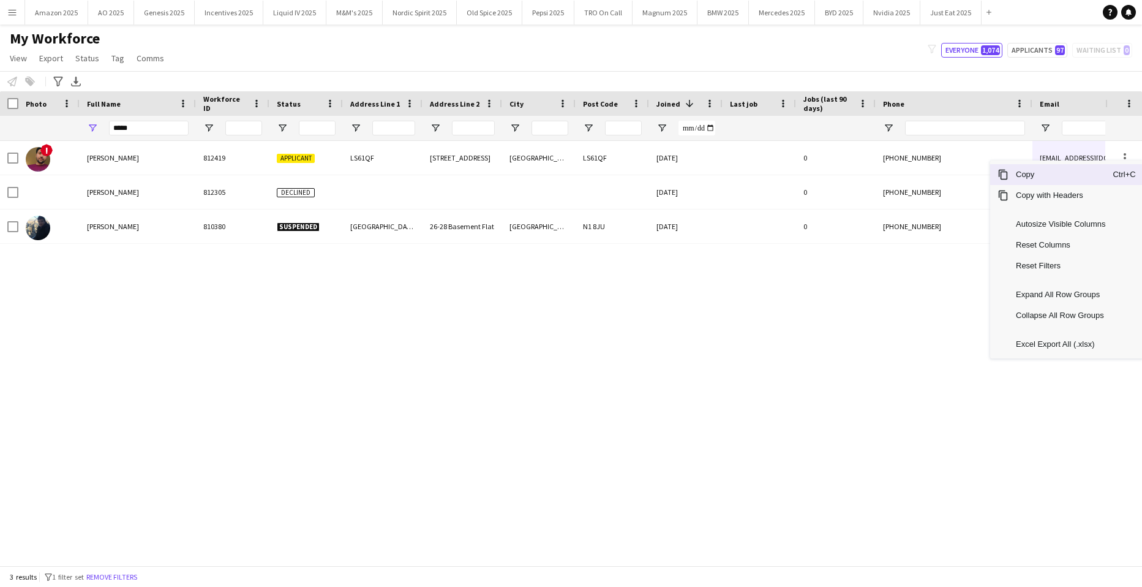
click at [1051, 173] on span "Copy" at bounding box center [1061, 174] width 104 height 21
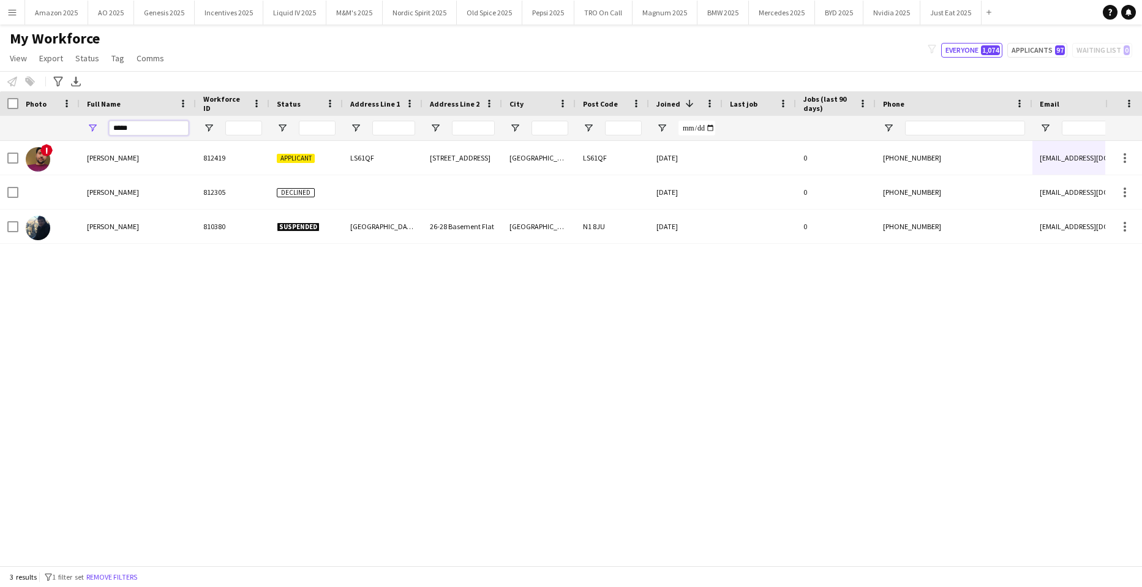
drag, startPoint x: 168, startPoint y: 129, endPoint x: 20, endPoint y: 124, distance: 147.7
click at [20, 124] on div "*****" at bounding box center [802, 128] width 1604 height 25
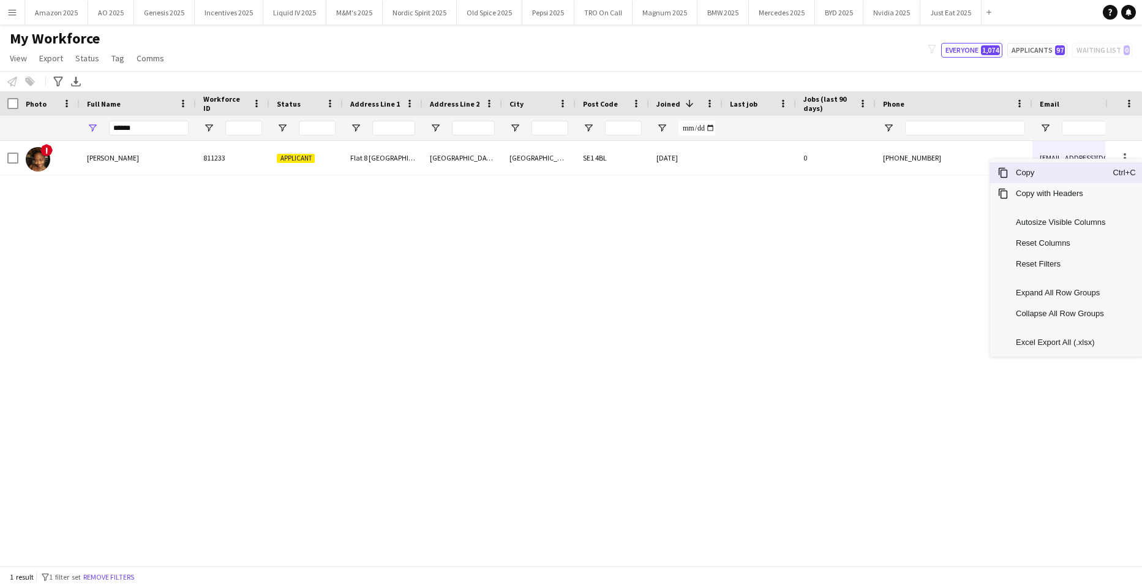
click at [1056, 170] on span "Copy" at bounding box center [1061, 172] width 104 height 21
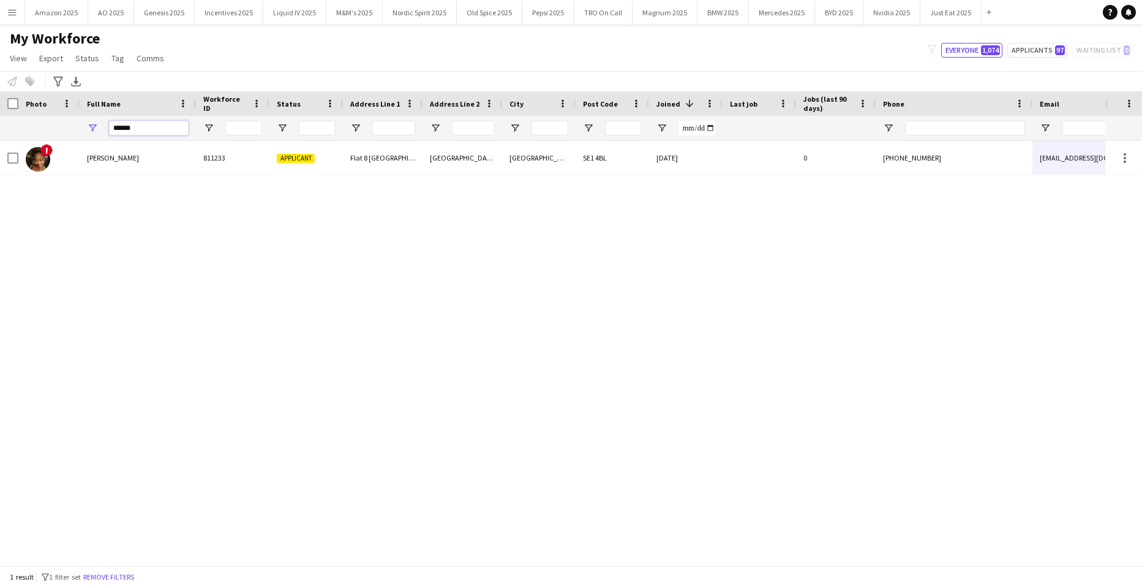
drag, startPoint x: 148, startPoint y: 132, endPoint x: -31, endPoint y: 132, distance: 178.9
click at [0, 132] on html "Menu Boards Boards Boards All jobs Status Workforce Workforce My Workforce Recr…" at bounding box center [571, 293] width 1142 height 587
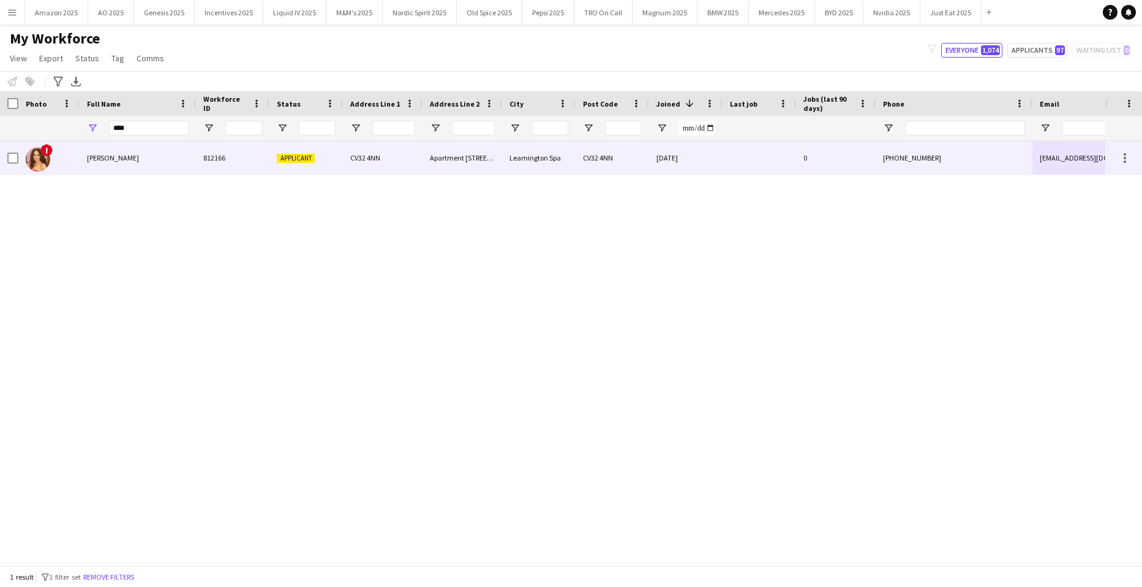
click at [116, 159] on span "[PERSON_NAME]" at bounding box center [113, 157] width 52 height 9
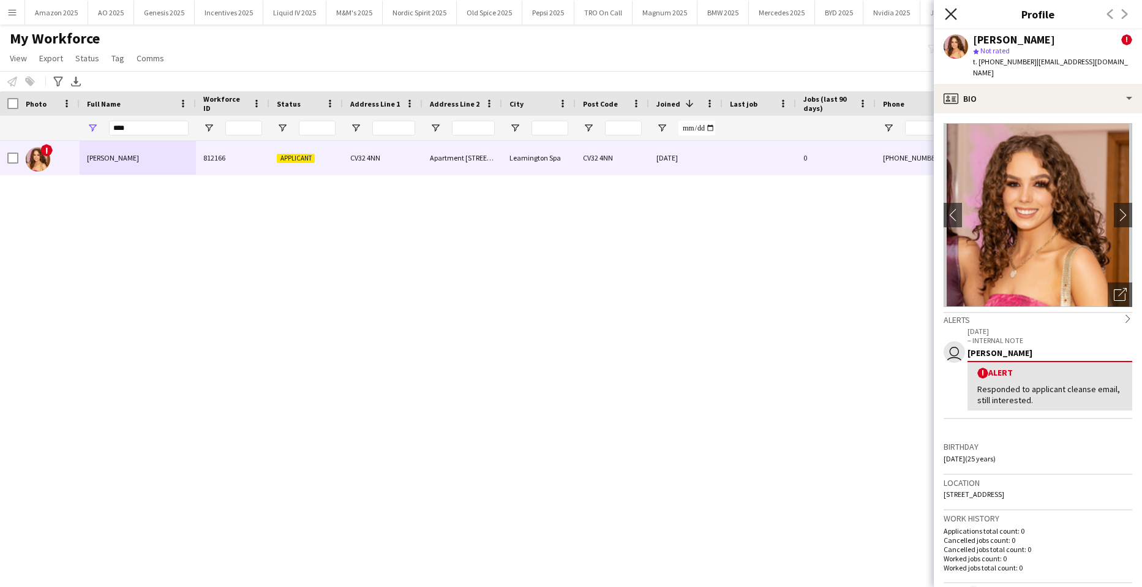
click at [948, 11] on icon at bounding box center [951, 14] width 12 height 12
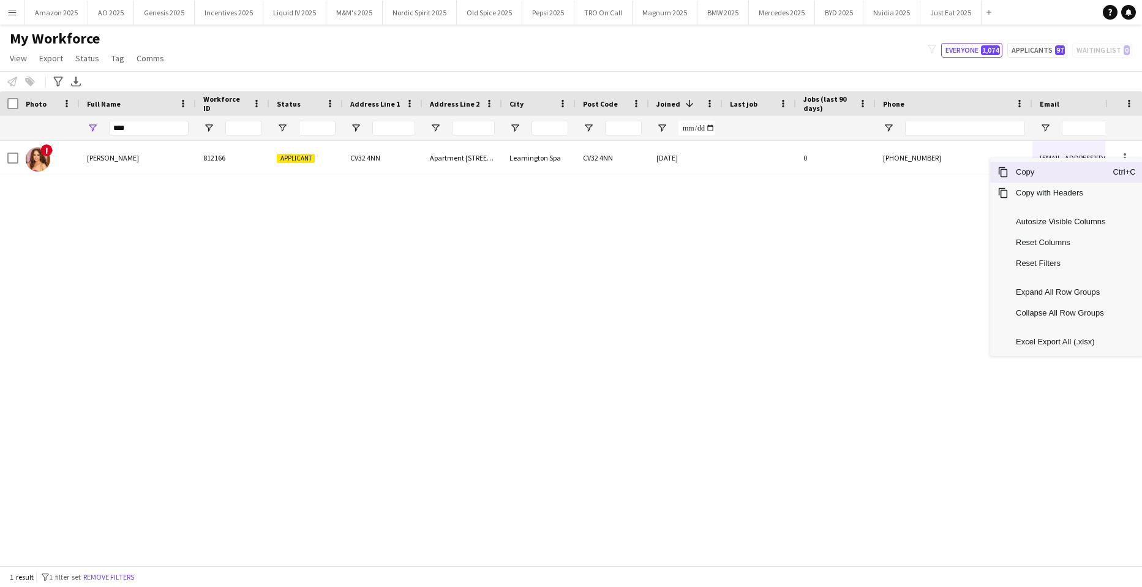
click at [1055, 174] on span "Copy" at bounding box center [1061, 172] width 104 height 21
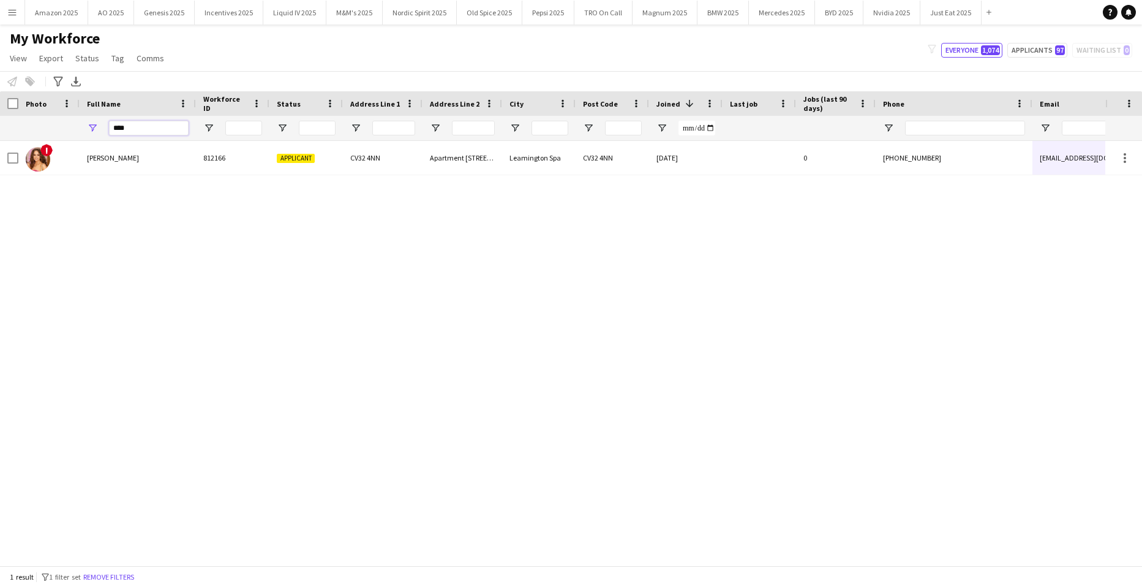
drag, startPoint x: 91, startPoint y: 136, endPoint x: -31, endPoint y: 140, distance: 122.0
click at [0, 140] on html "Menu Boards Boards Boards All jobs Status Workforce Workforce My Workforce Recr…" at bounding box center [571, 293] width 1142 height 587
click at [356, 428] on div "! [PERSON_NAME] 811911 Applicant [GEOGRAPHIC_DATA][STREET_ADDRESS] [DATE] 0 [PH…" at bounding box center [553, 348] width 1106 height 415
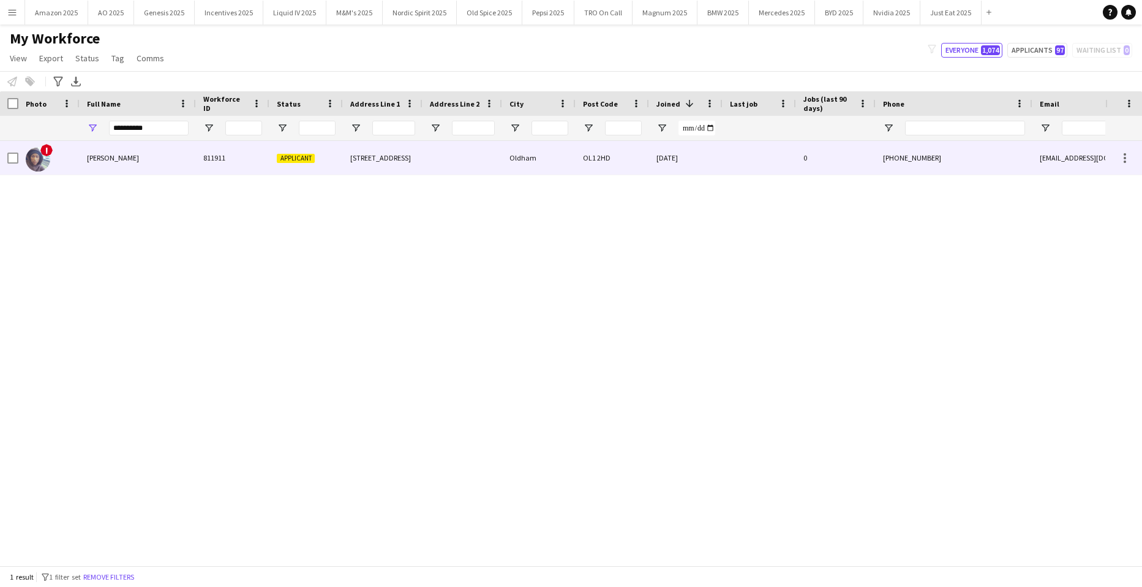
click at [65, 157] on div "!" at bounding box center [48, 158] width 61 height 34
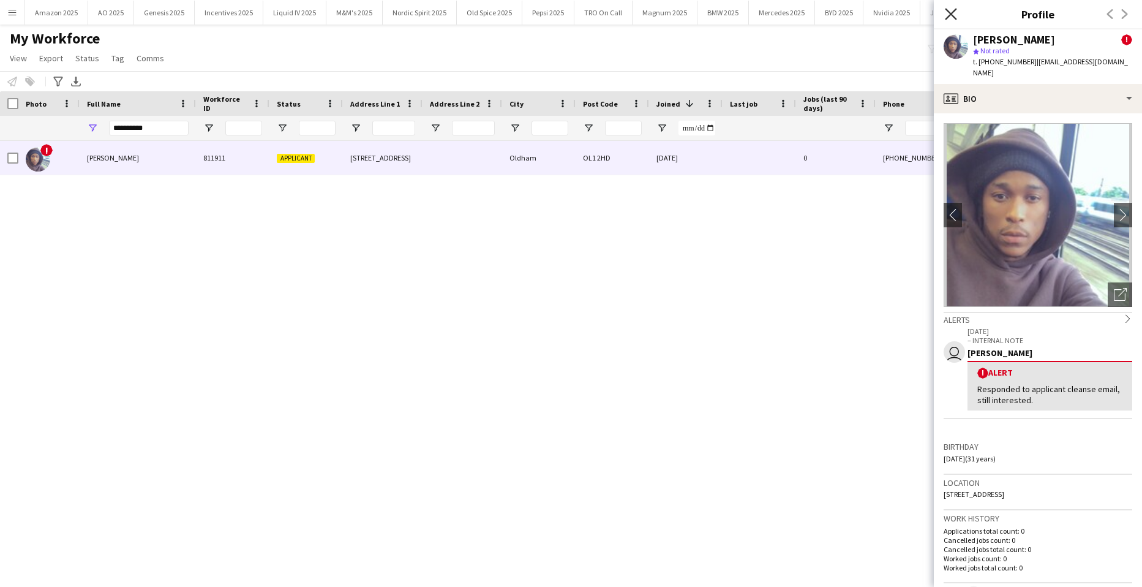
click at [948, 12] on icon "Close pop-in" at bounding box center [951, 14] width 12 height 12
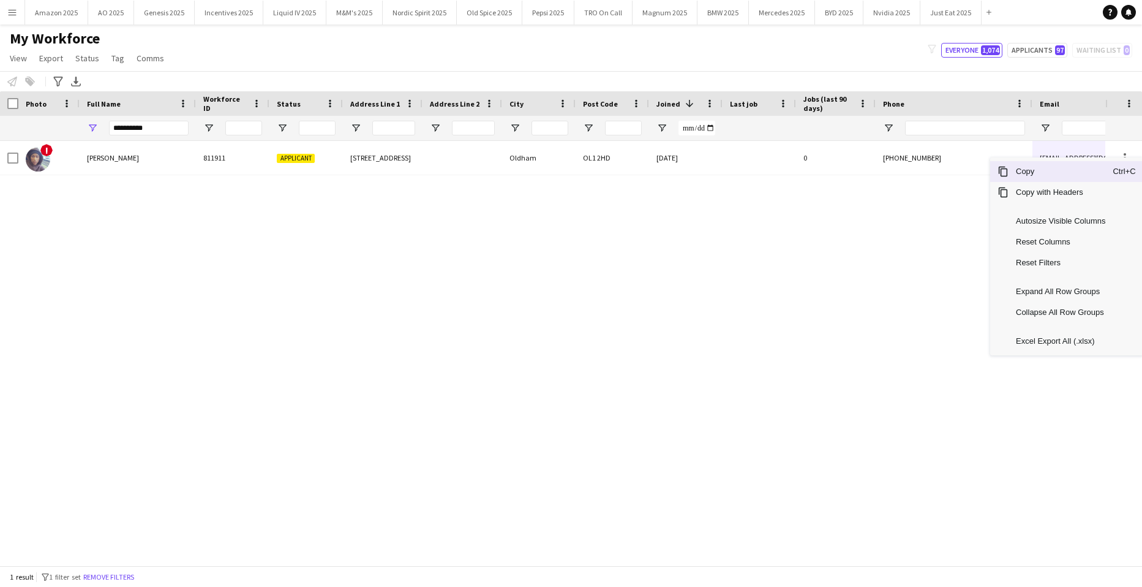
click at [1063, 175] on span "Copy" at bounding box center [1061, 171] width 104 height 21
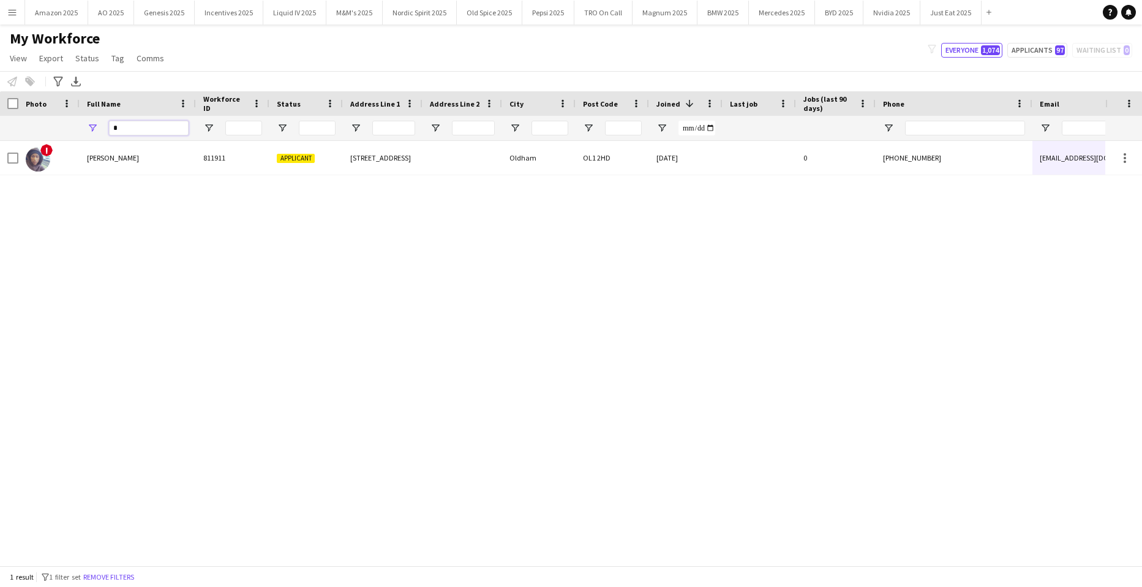
drag, startPoint x: 159, startPoint y: 131, endPoint x: -31, endPoint y: 124, distance: 190.6
click at [0, 124] on html "Menu Boards Boards Boards All jobs Status Workforce Workforce My Workforce Recr…" at bounding box center [571, 293] width 1142 height 587
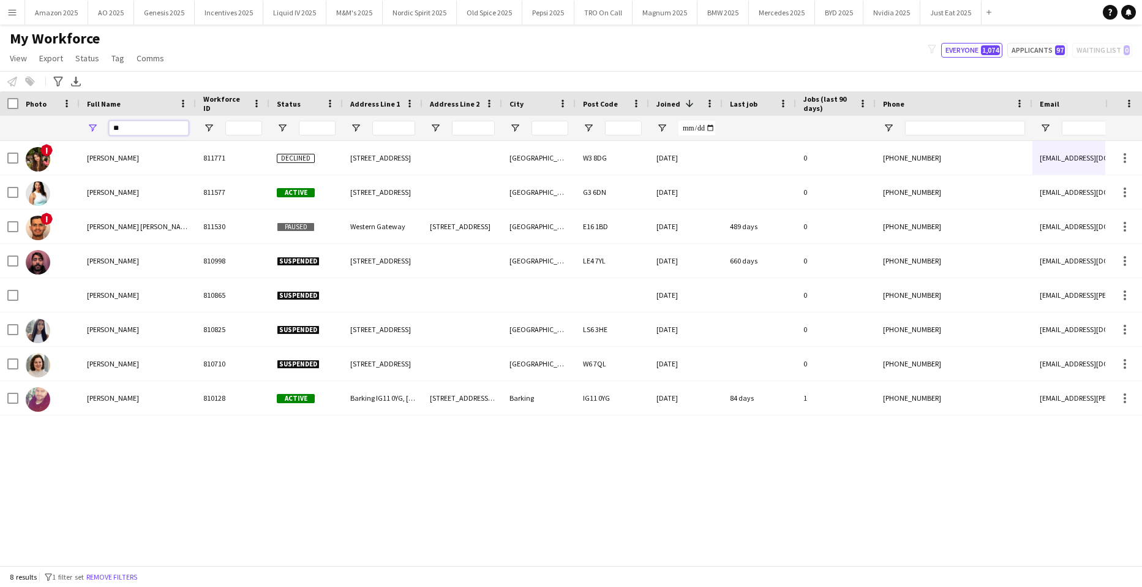
type input "*"
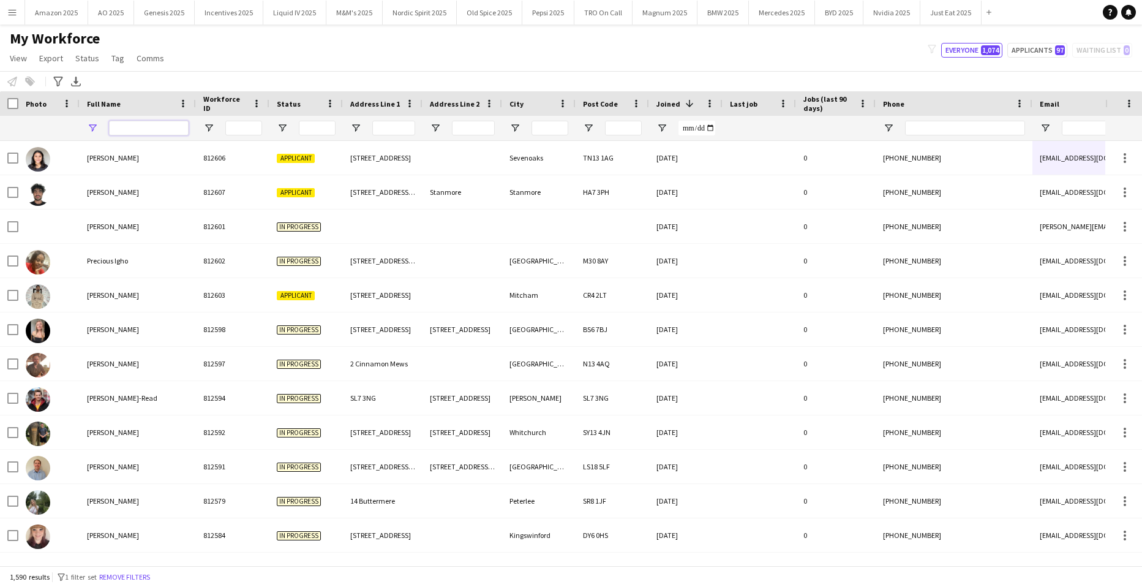
type input "*"
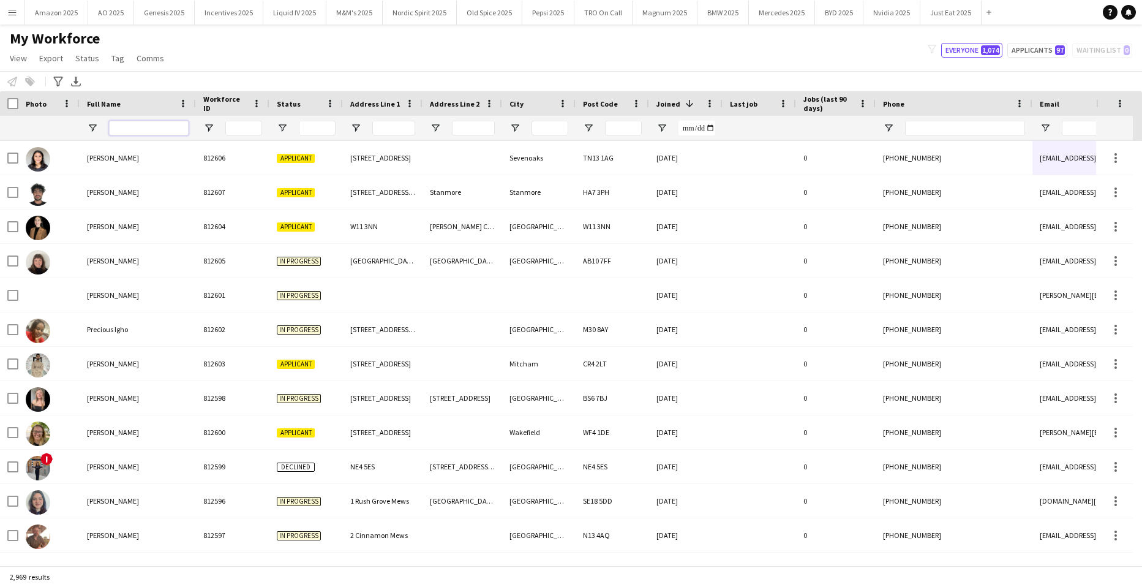
click at [155, 133] on input "Full Name Filter Input" at bounding box center [149, 128] width 80 height 15
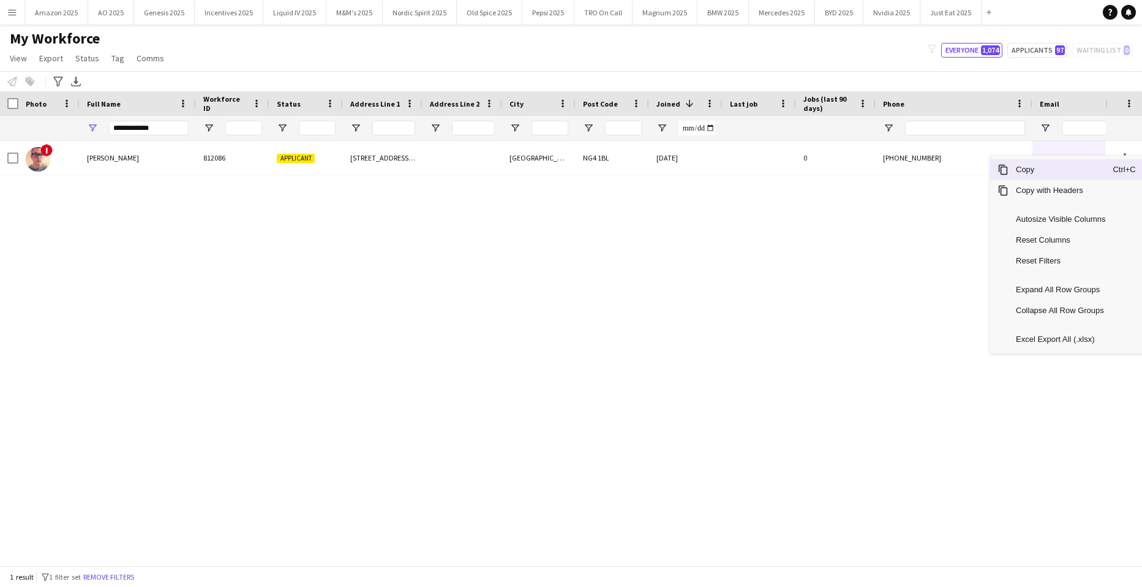
click at [1052, 172] on span "Copy" at bounding box center [1061, 169] width 104 height 21
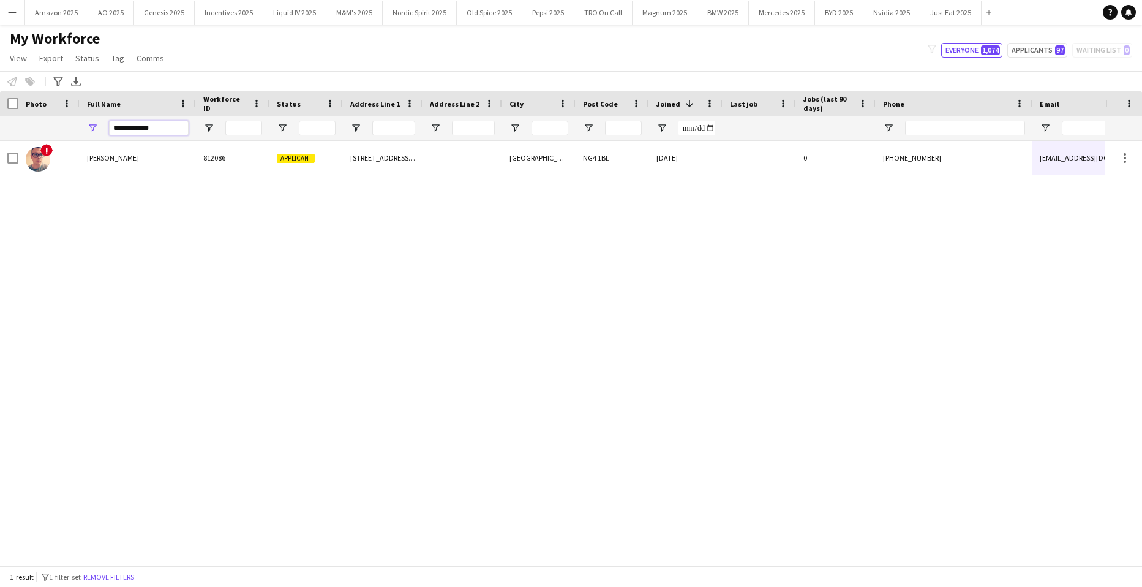
drag, startPoint x: 173, startPoint y: 134, endPoint x: -31, endPoint y: 183, distance: 209.9
click at [0, 183] on html "Menu Boards Boards Boards All jobs Status Workforce Workforce My Workforce Recr…" at bounding box center [571, 293] width 1142 height 587
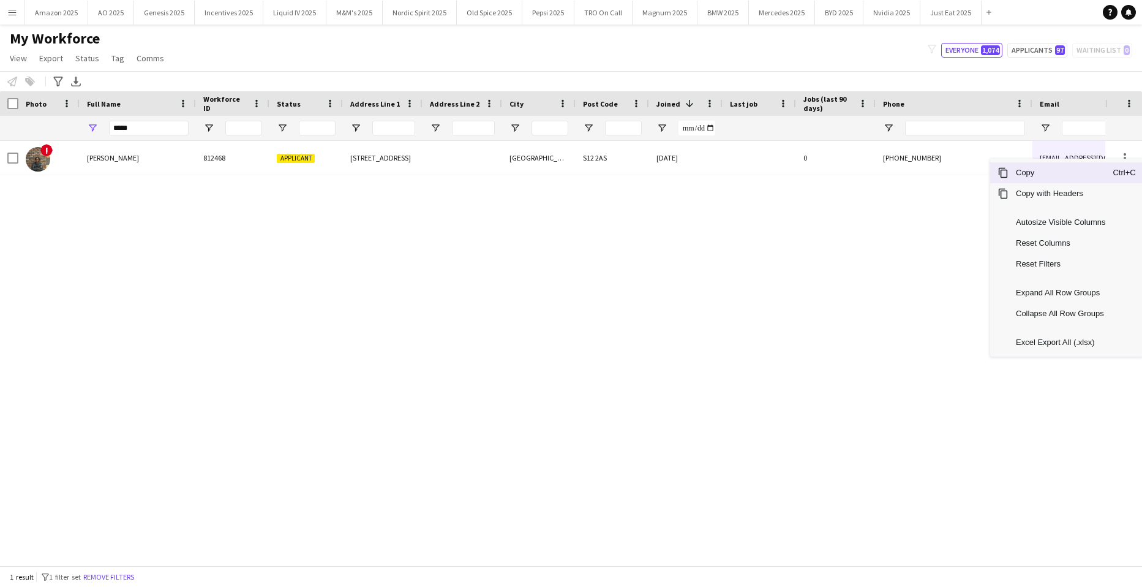
click at [1051, 170] on span "Copy" at bounding box center [1061, 172] width 104 height 21
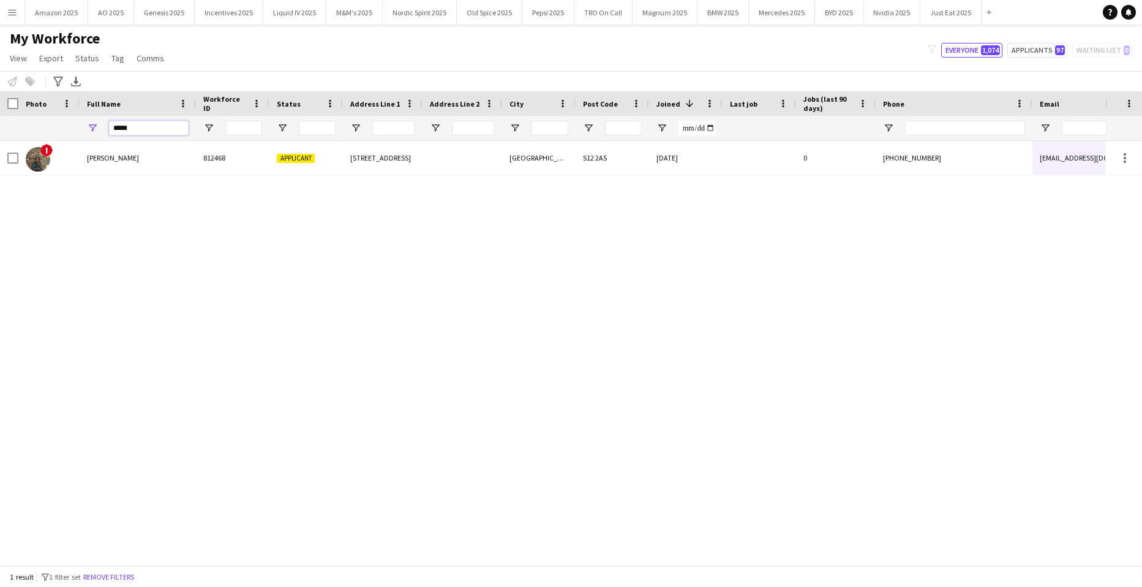
drag, startPoint x: 159, startPoint y: 126, endPoint x: 44, endPoint y: 121, distance: 114.6
click at [44, 121] on div "*****" at bounding box center [802, 128] width 1604 height 25
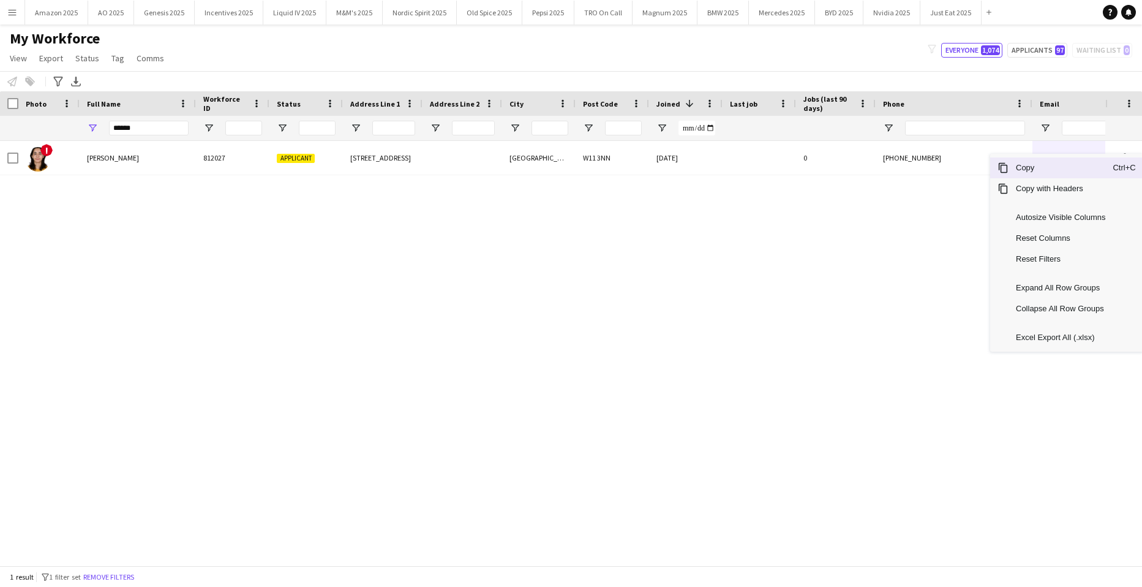
click at [1071, 169] on span "Copy" at bounding box center [1061, 167] width 104 height 21
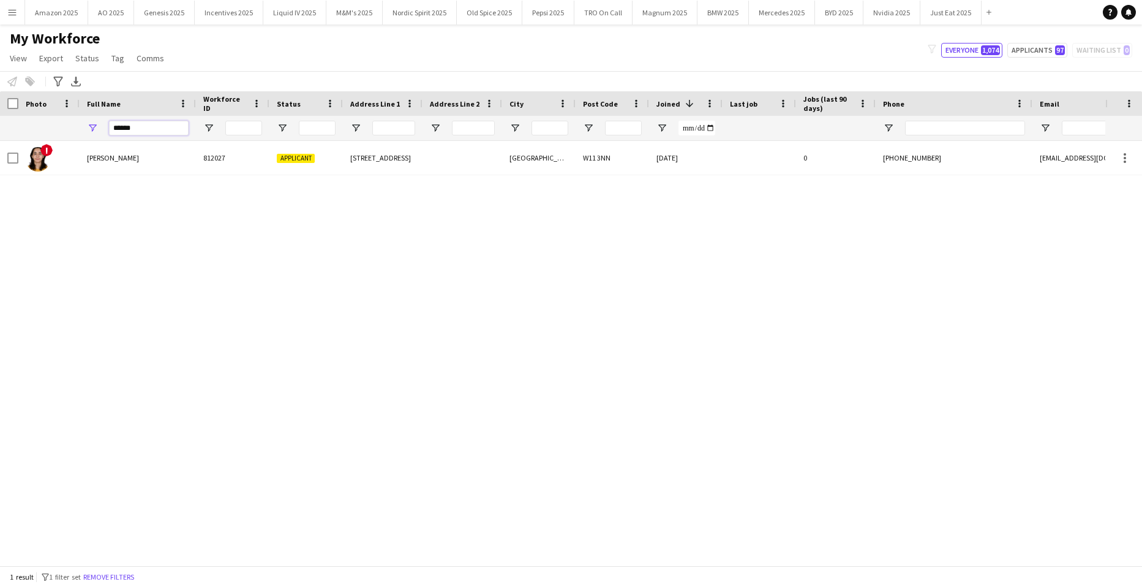
drag, startPoint x: 138, startPoint y: 132, endPoint x: -31, endPoint y: 119, distance: 169.5
click at [0, 119] on html "Menu Boards Boards Boards All jobs Status Workforce Workforce My Workforce Recr…" at bounding box center [571, 293] width 1142 height 587
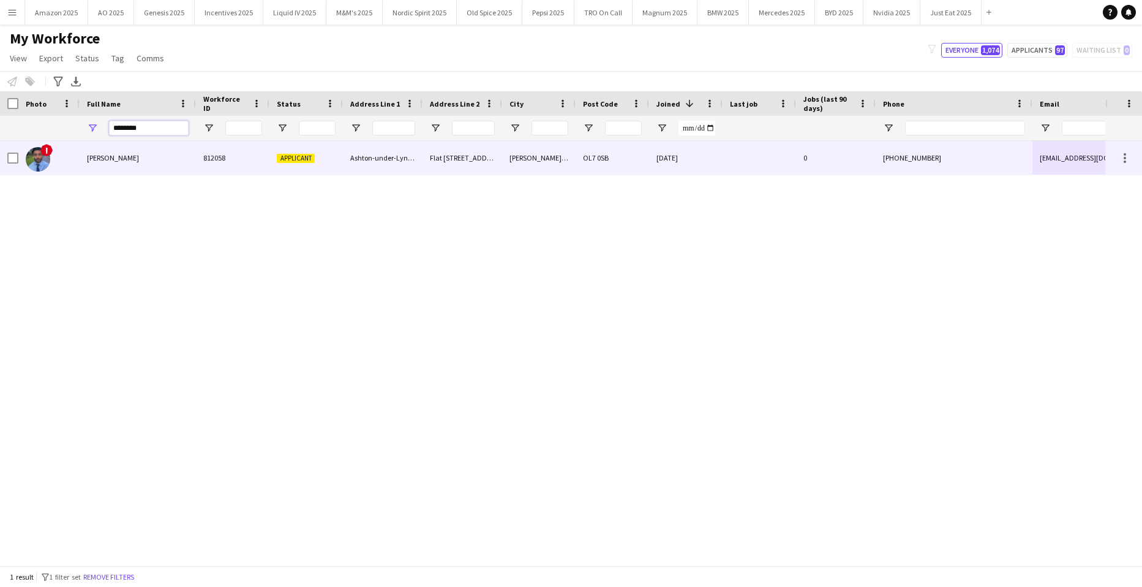
type input "********"
drag, startPoint x: 141, startPoint y: 169, endPoint x: 94, endPoint y: 152, distance: 50.2
click at [140, 169] on div "[PERSON_NAME]" at bounding box center [138, 158] width 116 height 34
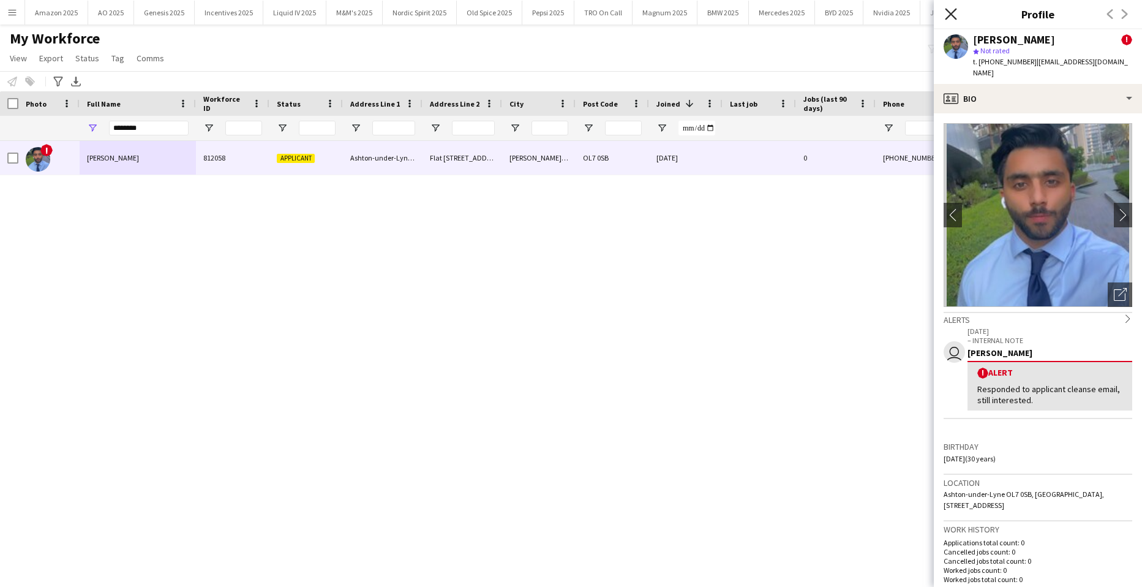
click at [949, 17] on icon at bounding box center [951, 14] width 12 height 12
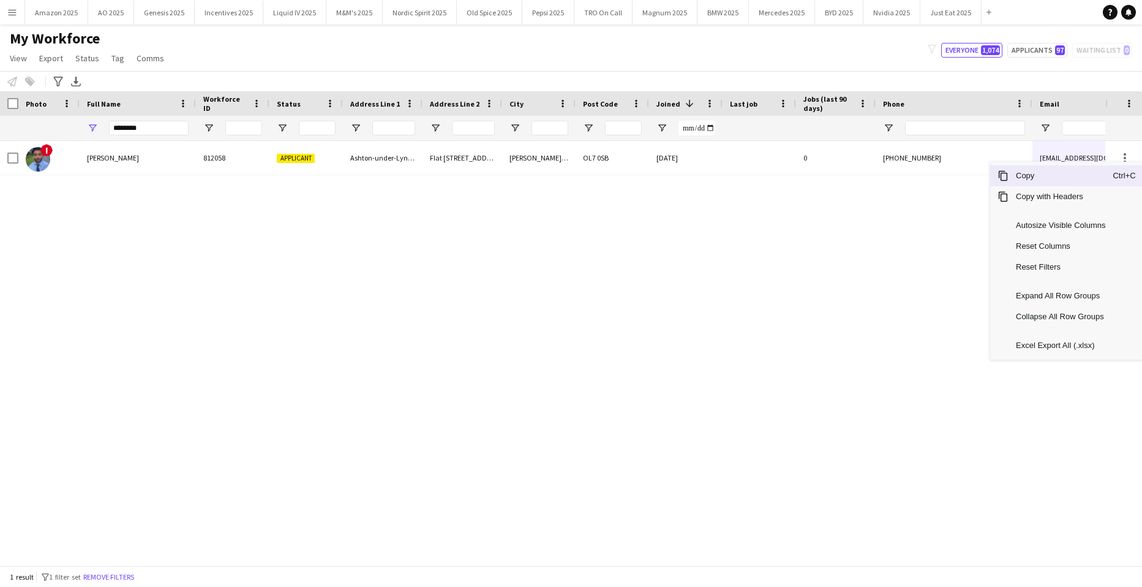
click at [1050, 172] on span "Copy" at bounding box center [1061, 175] width 104 height 21
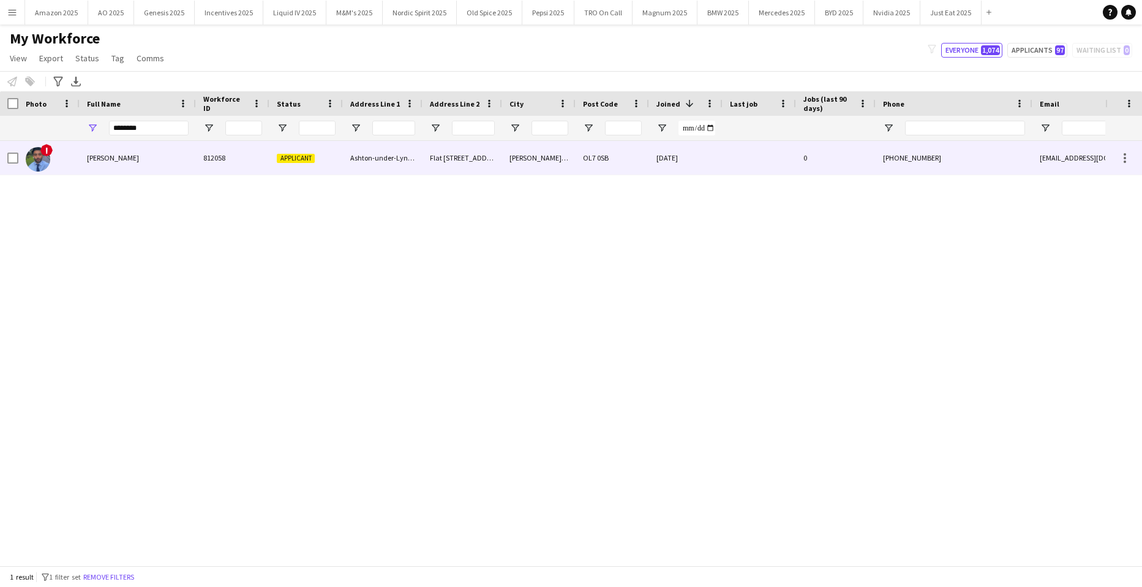
click at [148, 156] on div "[PERSON_NAME]" at bounding box center [138, 158] width 116 height 34
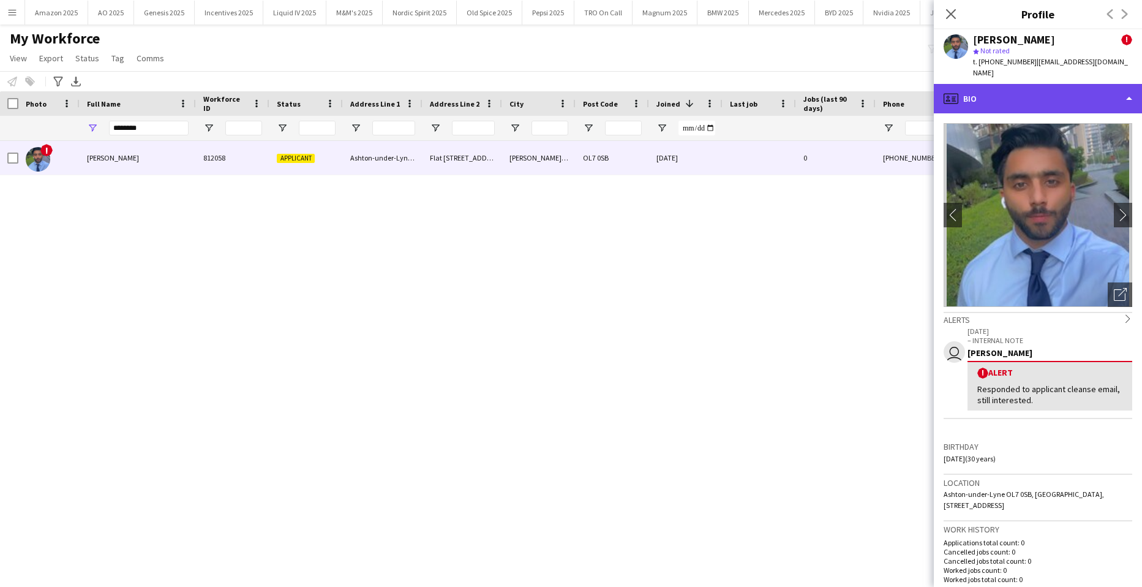
click at [1057, 92] on div "profile Bio" at bounding box center [1038, 98] width 208 height 29
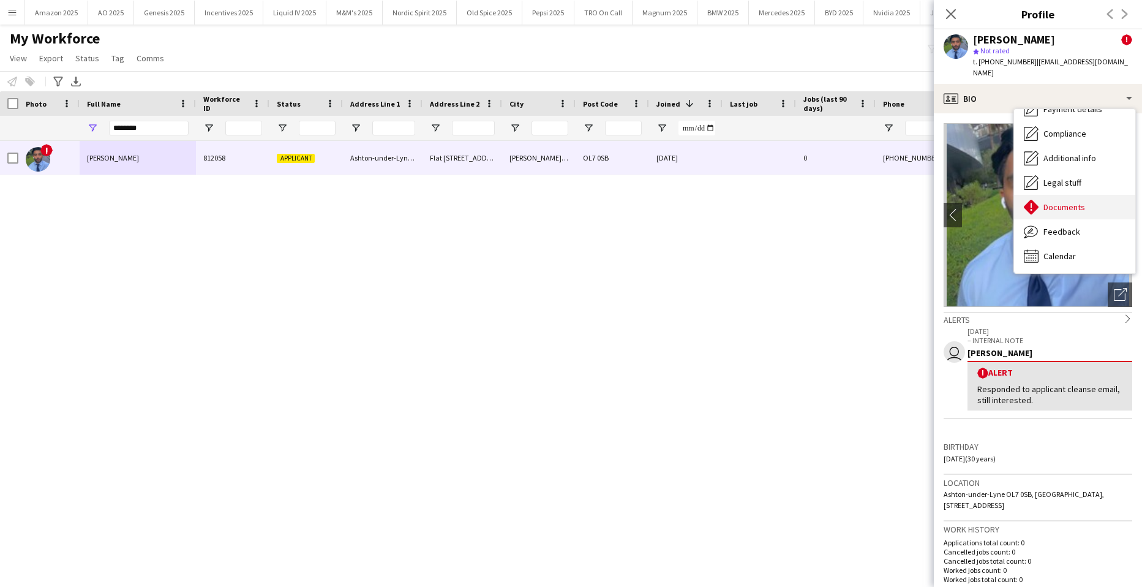
click at [1080, 202] on span "Documents" at bounding box center [1065, 207] width 42 height 11
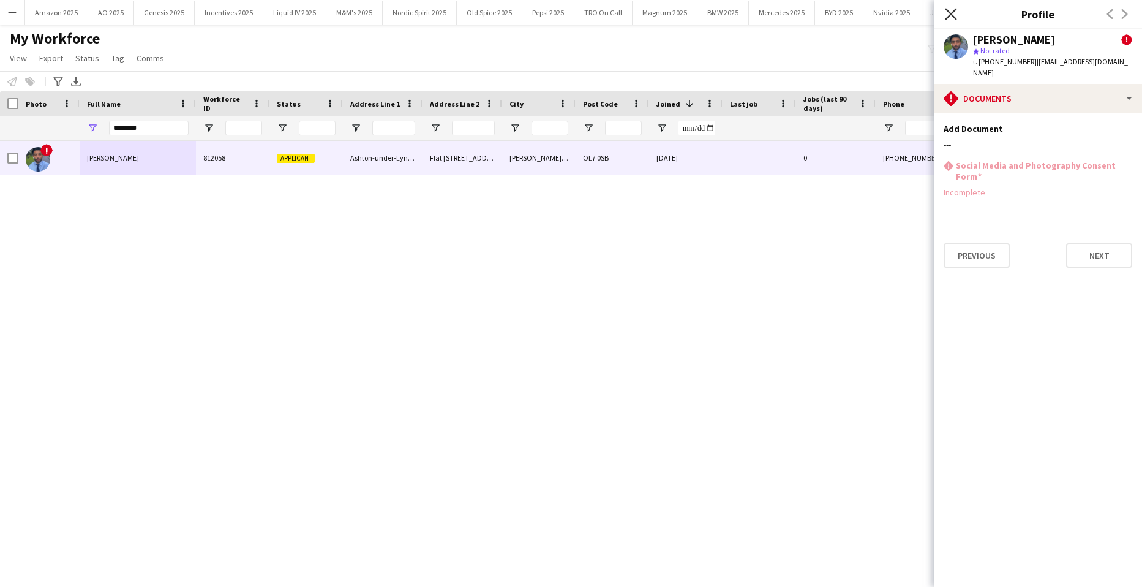
click at [956, 12] on icon "Close pop-in" at bounding box center [951, 14] width 12 height 12
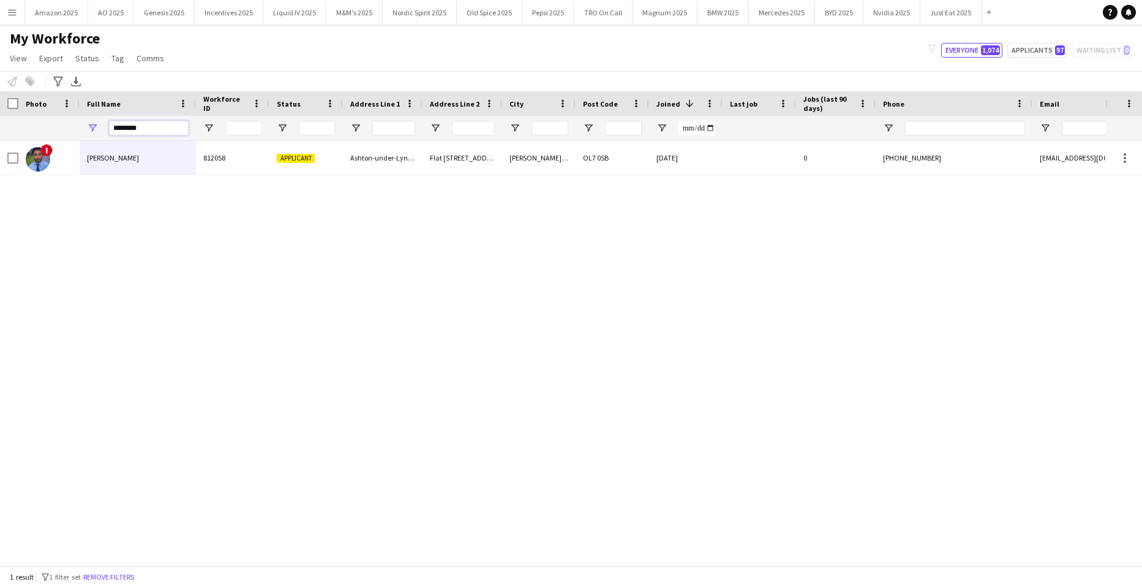
drag, startPoint x: 168, startPoint y: 129, endPoint x: -31, endPoint y: 108, distance: 200.1
click at [0, 108] on html "Menu Boards Boards Boards All jobs Status Workforce Workforce My Workforce Recr…" at bounding box center [571, 293] width 1142 height 587
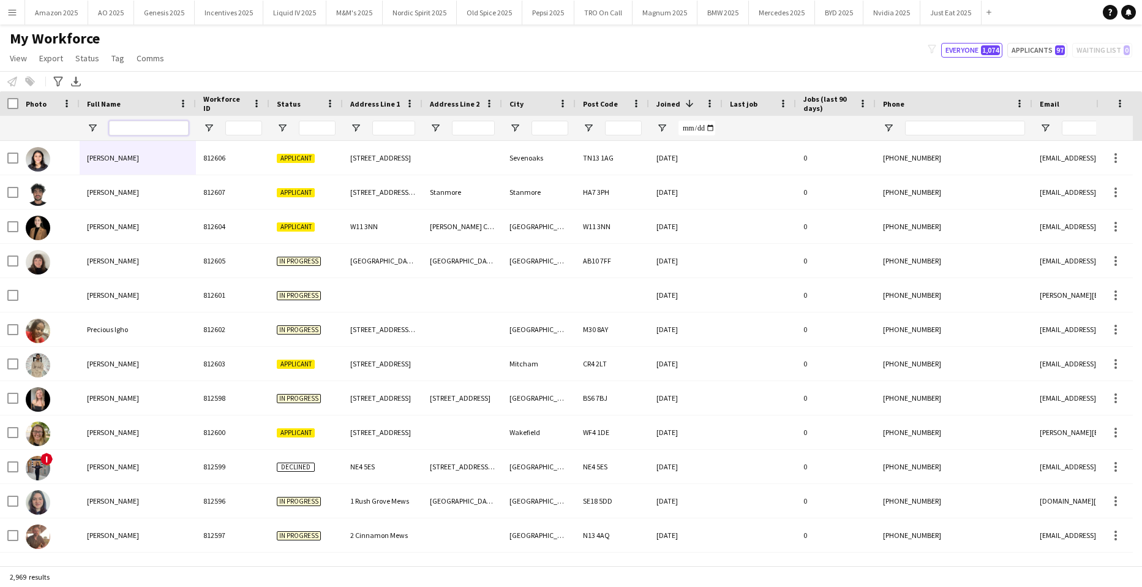
click at [134, 124] on input "Full Name Filter Input" at bounding box center [149, 128] width 80 height 15
click at [134, 126] on input "Full Name Filter Input" at bounding box center [149, 128] width 80 height 15
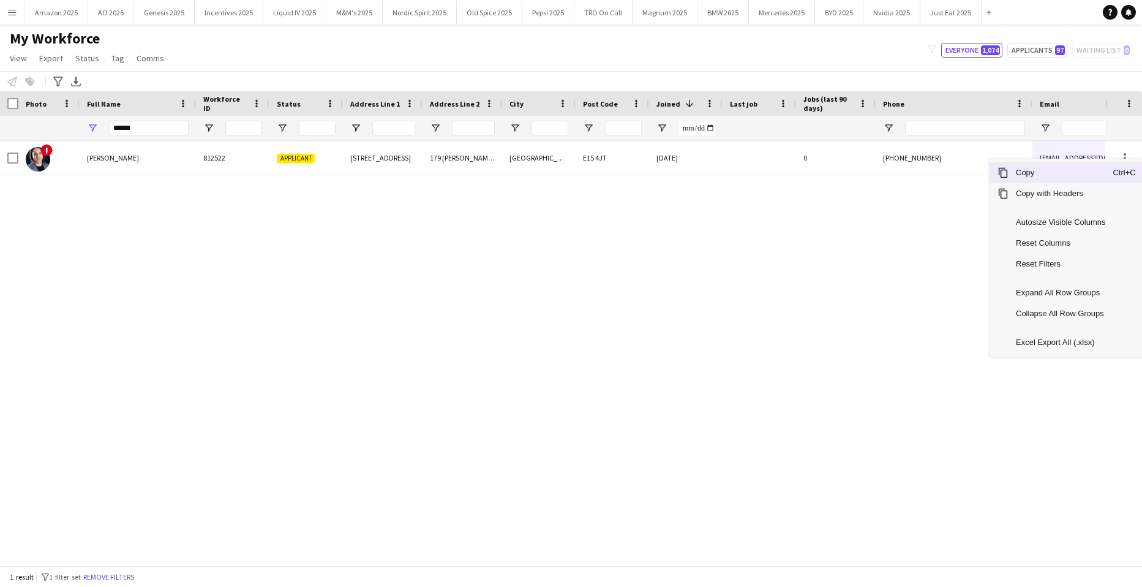
click at [1058, 173] on span "Copy" at bounding box center [1061, 172] width 104 height 21
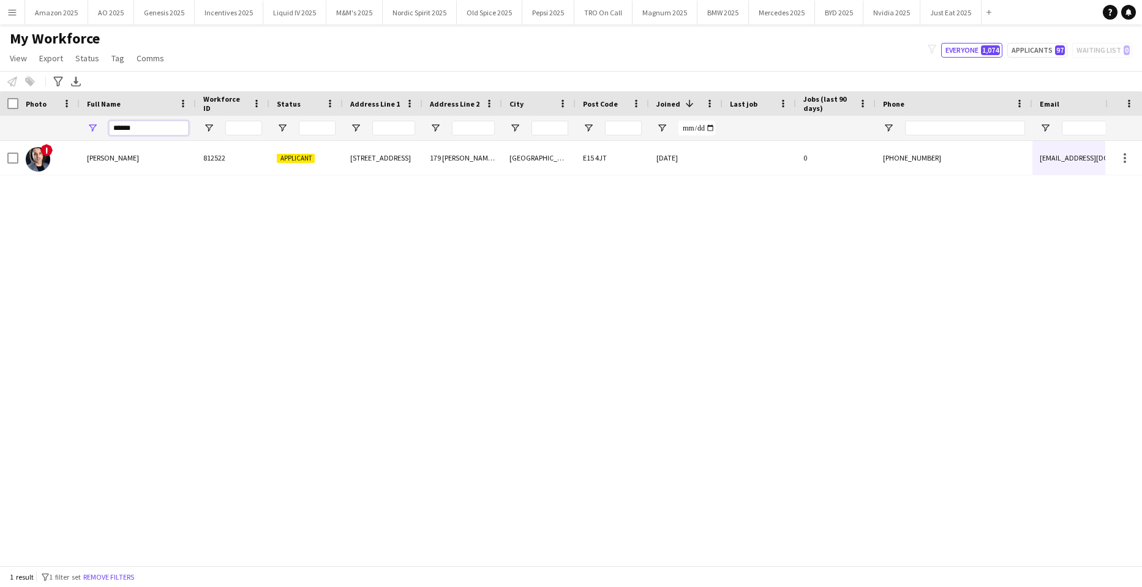
drag, startPoint x: 164, startPoint y: 129, endPoint x: -31, endPoint y: 167, distance: 199.1
click at [0, 167] on html "Menu Boards Boards Boards All jobs Status Workforce Workforce My Workforce Recr…" at bounding box center [571, 293] width 1142 height 587
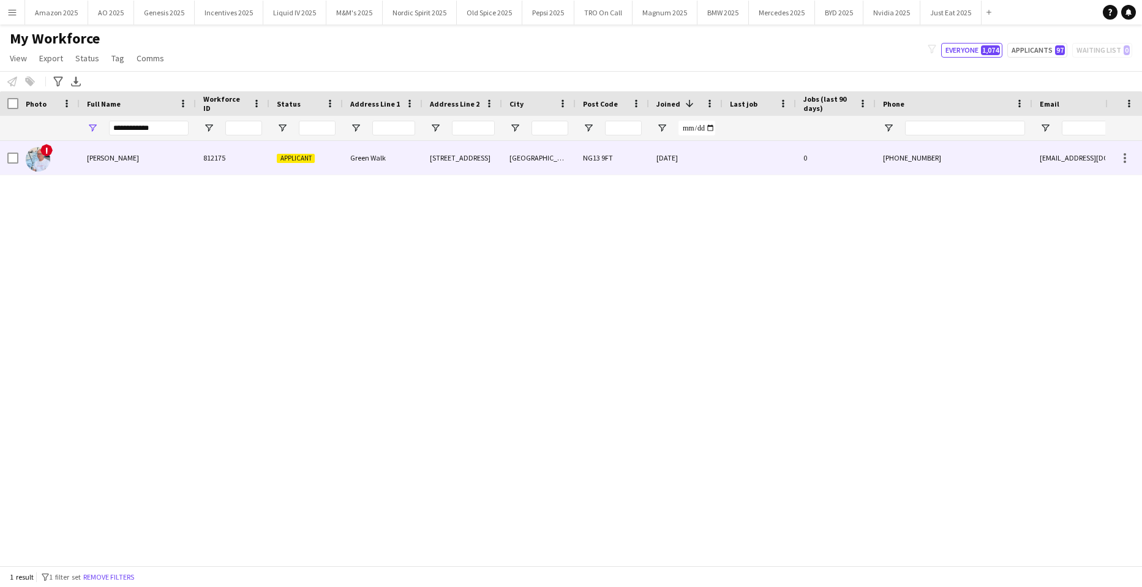
click at [92, 152] on div "[PERSON_NAME]" at bounding box center [138, 158] width 116 height 34
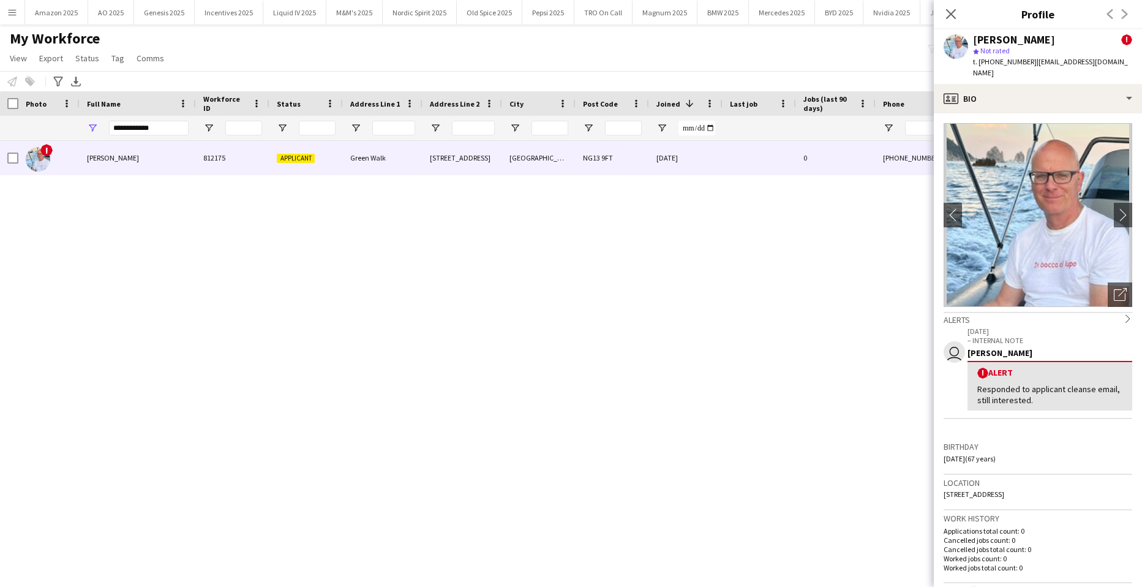
click at [822, 310] on div "! [PERSON_NAME] 812175 [GEOGRAPHIC_DATA][STREET_ADDRESS] [DATE] 0 [PHONE_NUMBER…" at bounding box center [553, 348] width 1106 height 415
click at [949, 13] on icon "Close pop-in" at bounding box center [951, 14] width 12 height 12
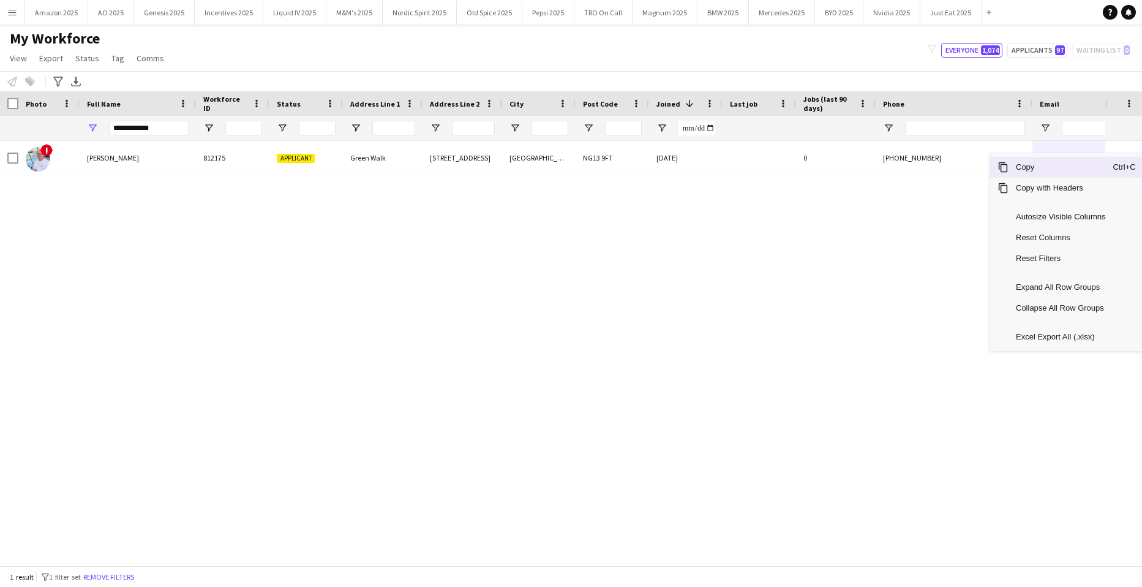
click at [1065, 175] on span "Copy" at bounding box center [1061, 167] width 104 height 21
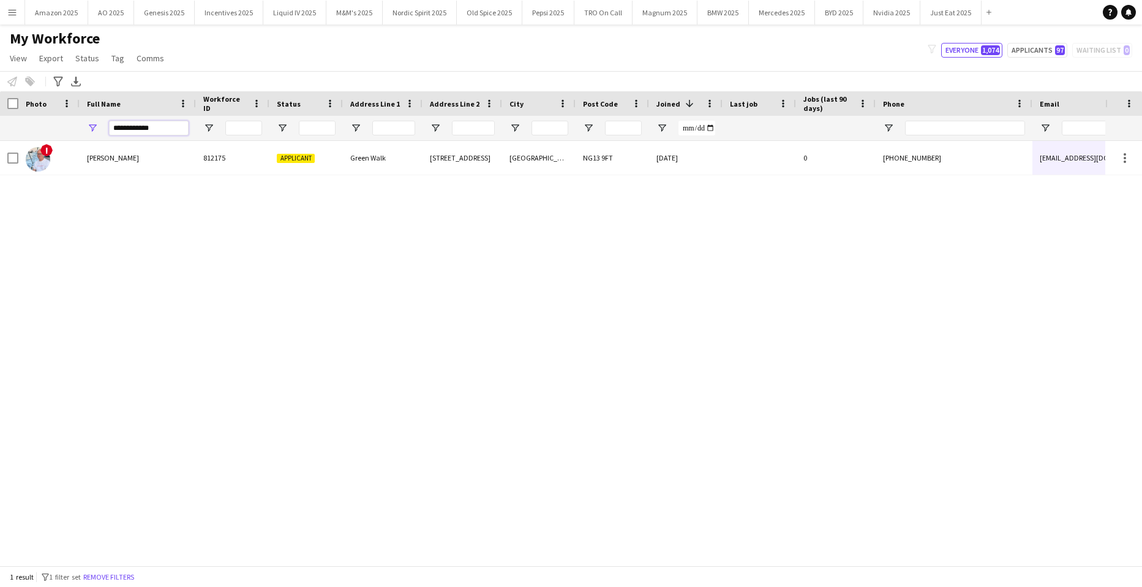
drag, startPoint x: 161, startPoint y: 129, endPoint x: -31, endPoint y: 179, distance: 198.8
click at [0, 179] on html "Menu Boards Boards Boards All jobs Status Workforce Workforce My Workforce Recr…" at bounding box center [571, 293] width 1142 height 587
click at [151, 308] on div "! [PERSON_NAME] 812315 Applicant [STREET_ADDRESS] [DATE] 0 [PHONE_NUMBER] [EMAI…" at bounding box center [553, 348] width 1106 height 415
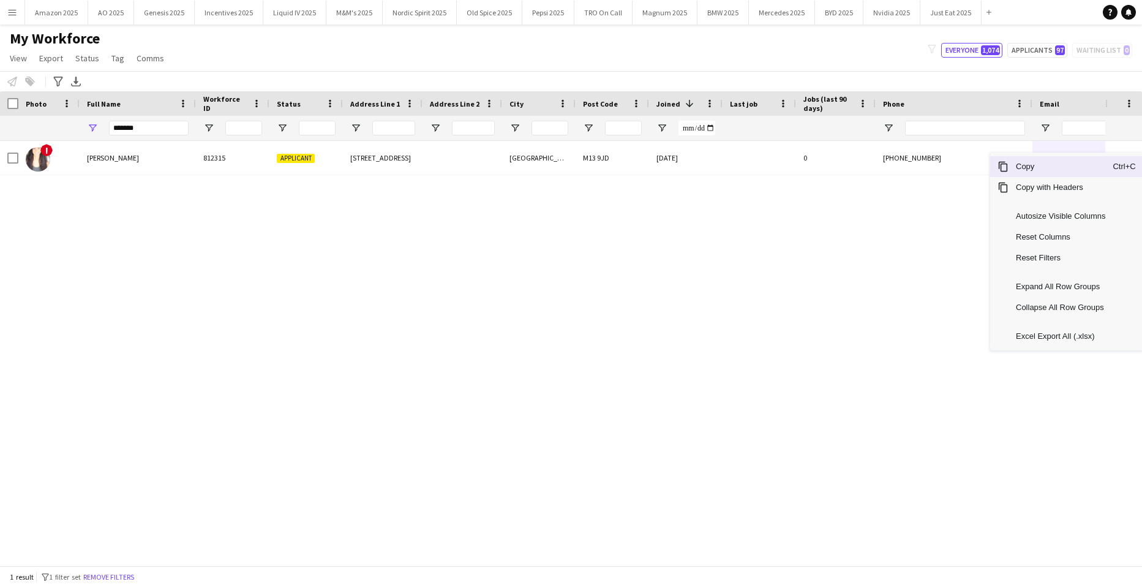
click at [1066, 170] on span "Copy" at bounding box center [1061, 166] width 104 height 21
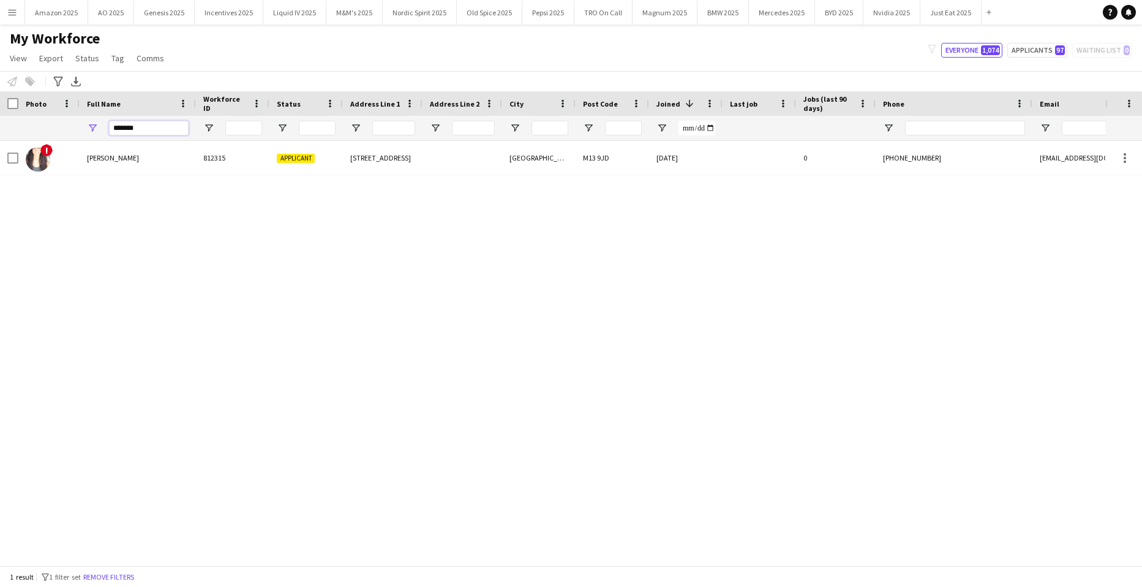
drag, startPoint x: 142, startPoint y: 126, endPoint x: -31, endPoint y: 125, distance: 173.4
click at [0, 125] on html "Menu Boards Boards Boards All jobs Status Workforce Workforce My Workforce Recr…" at bounding box center [571, 293] width 1142 height 587
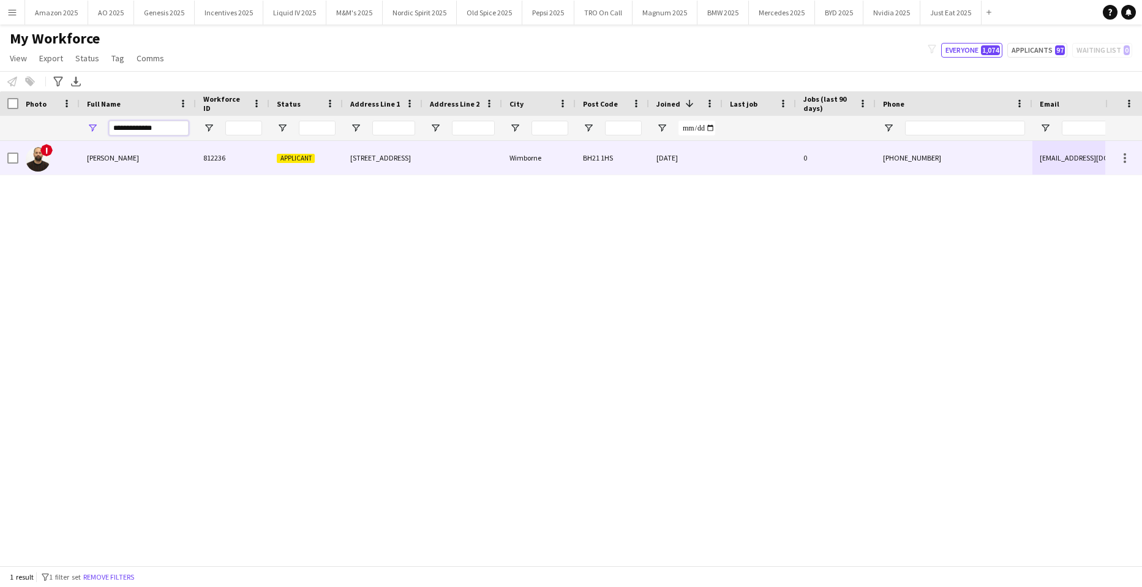
type input "**********"
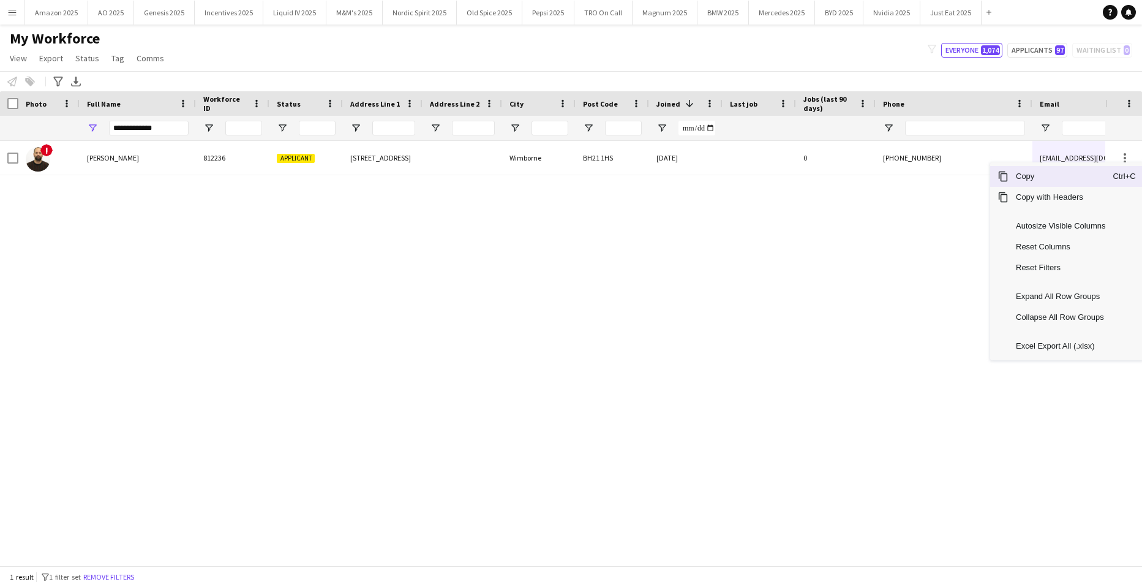
click at [1069, 176] on span "Copy" at bounding box center [1061, 176] width 104 height 21
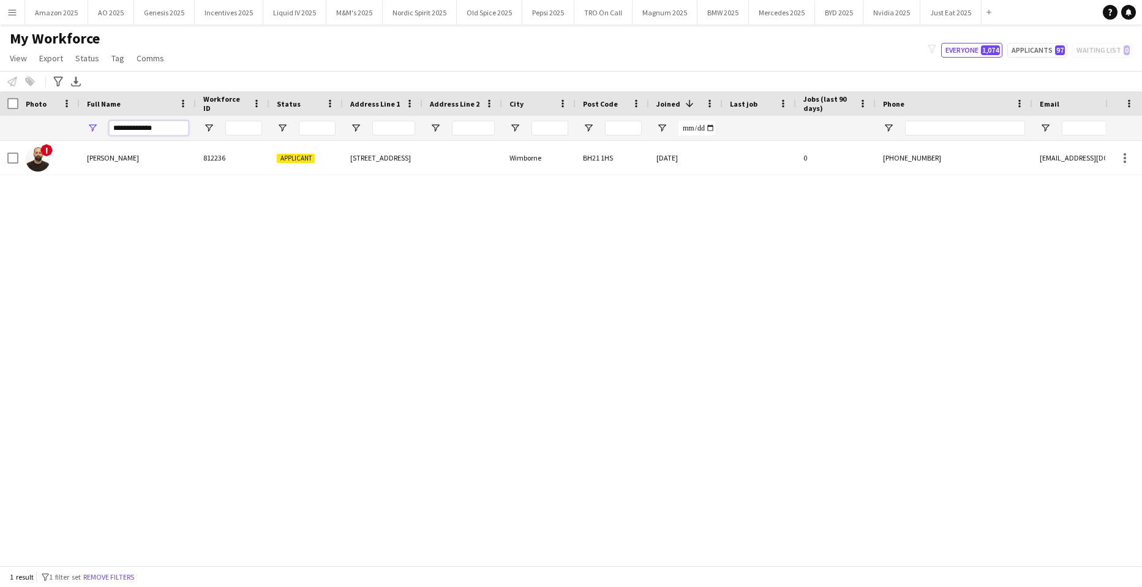
drag, startPoint x: 174, startPoint y: 126, endPoint x: -31, endPoint y: 158, distance: 207.8
click at [0, 158] on html "Menu Boards Boards Boards All jobs Status Workforce Workforce My Workforce Recr…" at bounding box center [571, 293] width 1142 height 587
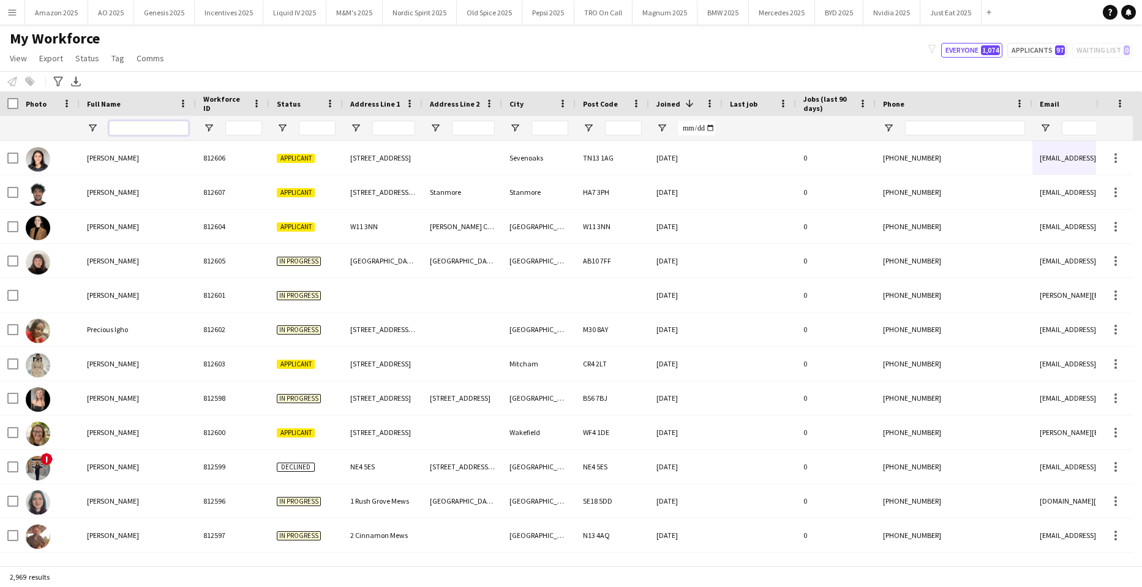
click at [144, 126] on input "Full Name Filter Input" at bounding box center [149, 128] width 80 height 15
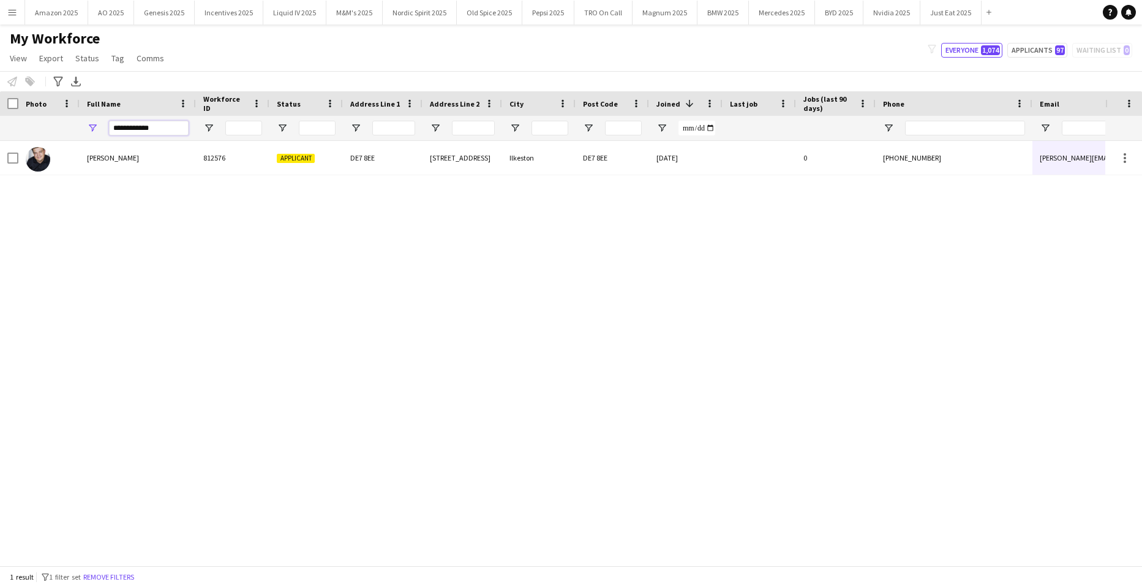
type input "**********"
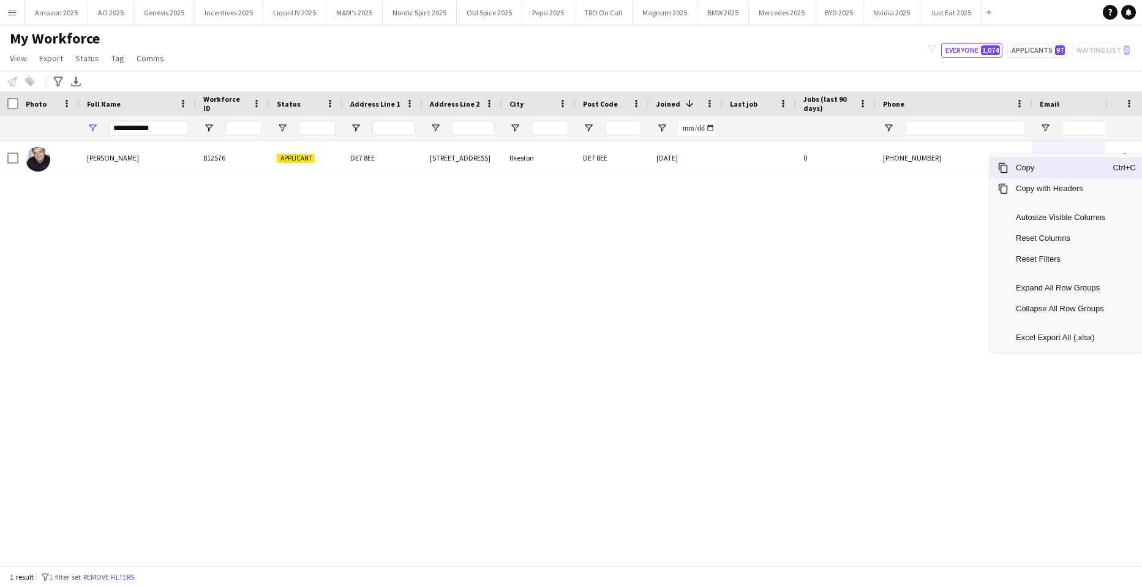
click at [1057, 169] on span "Copy" at bounding box center [1061, 167] width 104 height 21
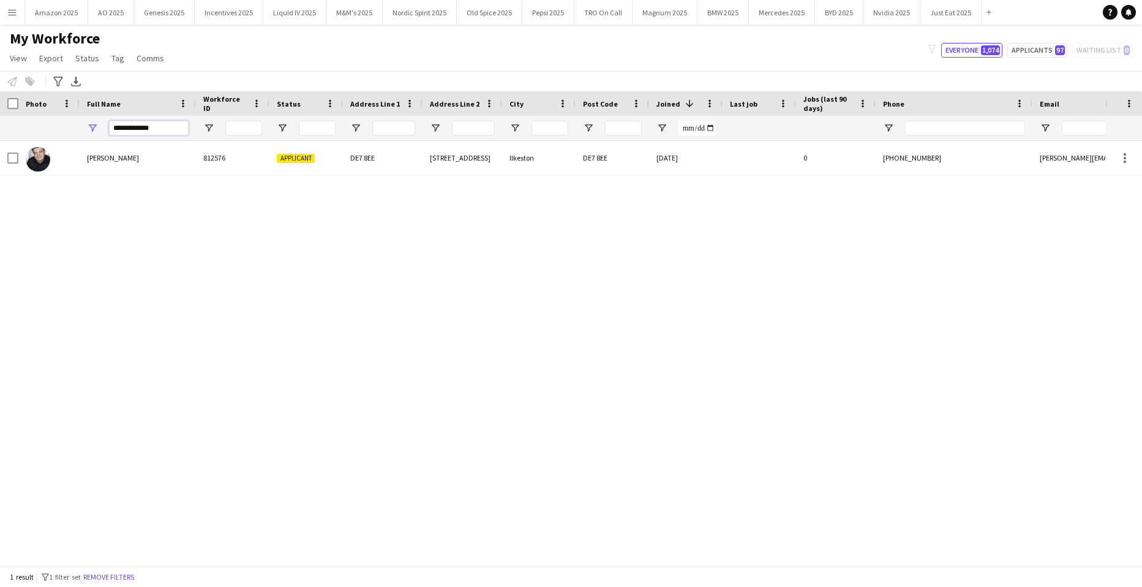
drag, startPoint x: 164, startPoint y: 129, endPoint x: -31, endPoint y: 177, distance: 201.3
click at [0, 177] on html "Menu Boards Boards Boards All jobs Status Workforce Workforce My Workforce Recr…" at bounding box center [571, 293] width 1142 height 587
